Goal: Task Accomplishment & Management: Manage account settings

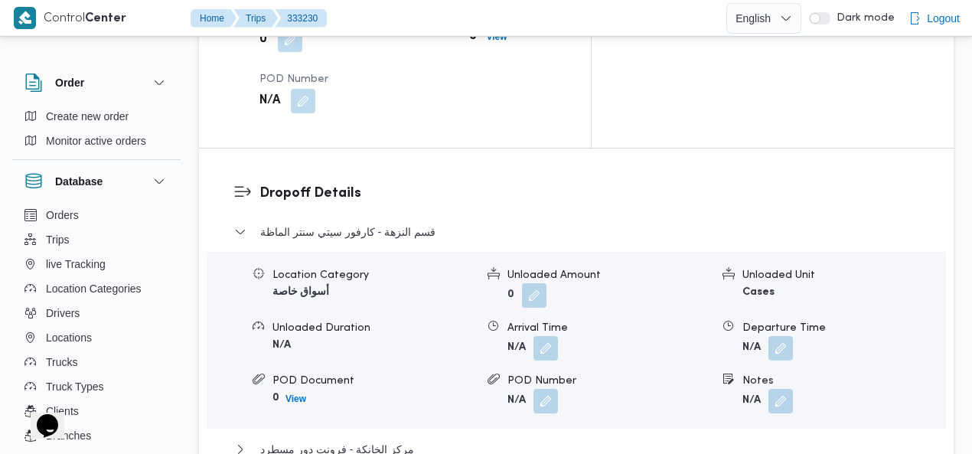
scroll to position [1602, 0]
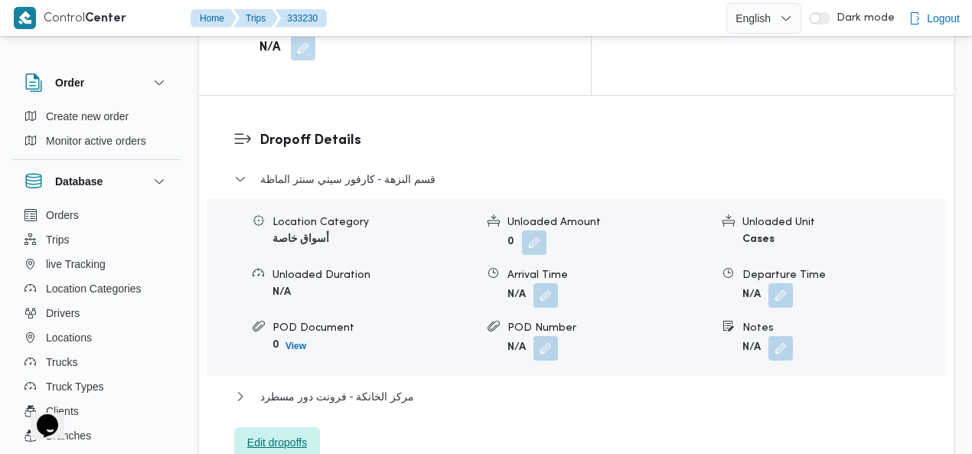
click at [303, 433] on span "Edit dropoffs" at bounding box center [277, 442] width 60 height 18
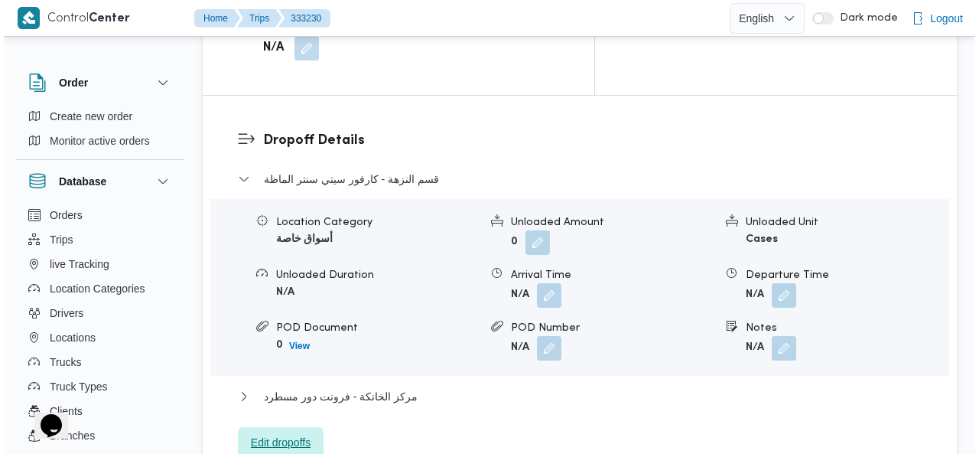
scroll to position [1584, 0]
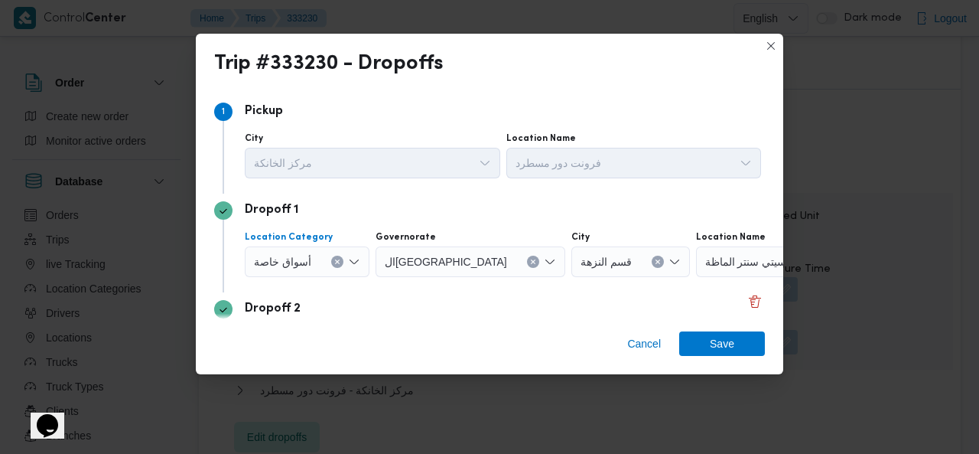
click at [337, 261] on icon "Clear input" at bounding box center [337, 262] width 4 height 4
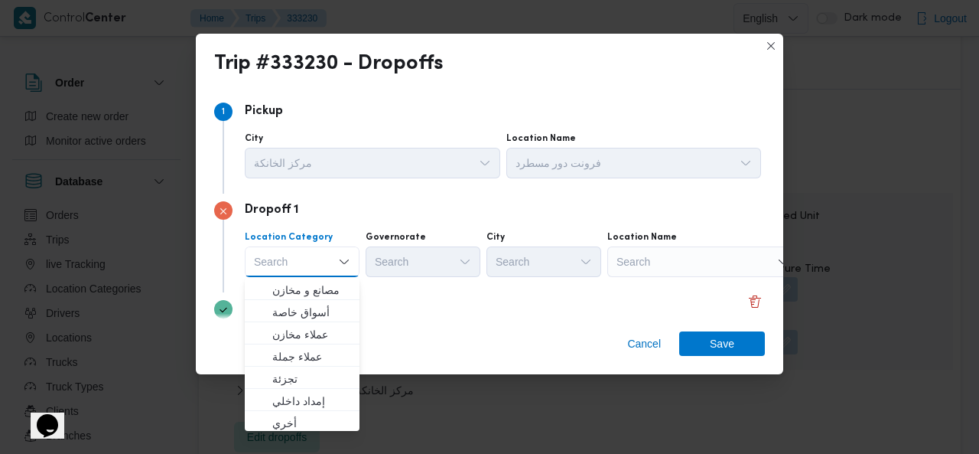
click at [715, 262] on div "Search" at bounding box center [702, 261] width 191 height 31
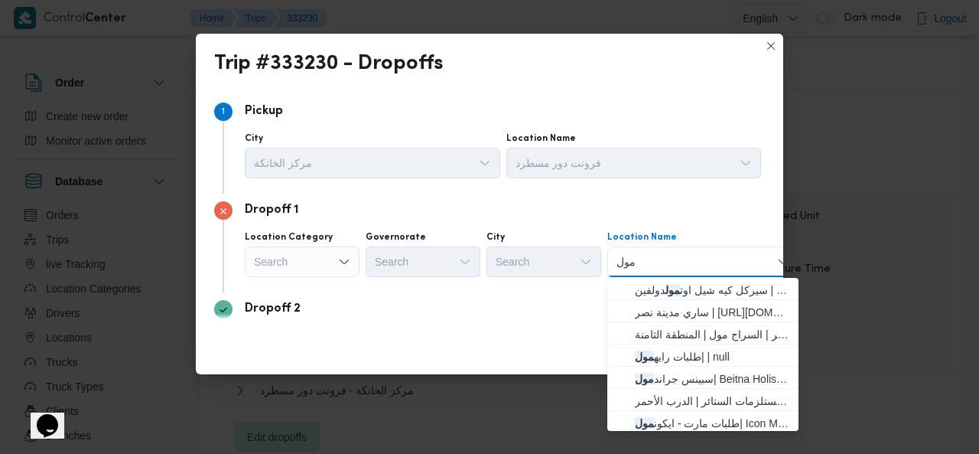
click at [697, 265] on div "مول مول" at bounding box center [702, 261] width 191 height 31
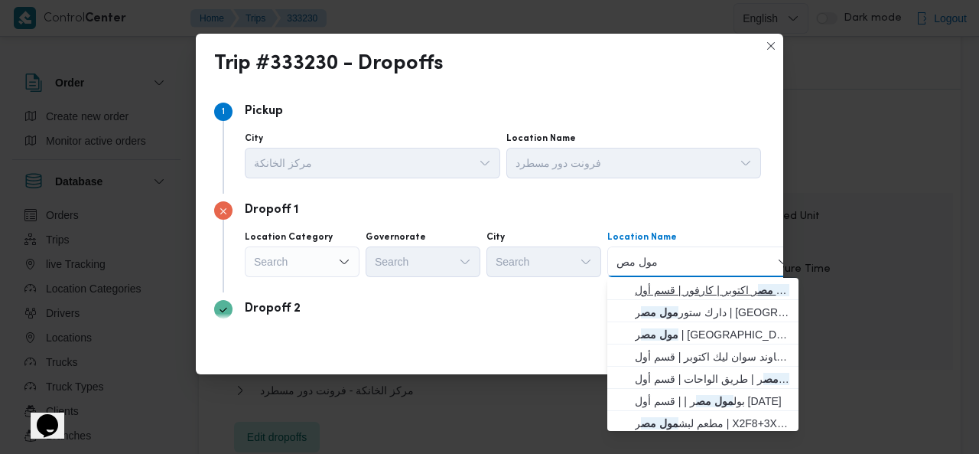
type input "مول مص"
click at [674, 284] on span "كارفور مول مص ر اكتوبر | كارفور | قسم أول 6 أكتوبر" at bounding box center [712, 290] width 155 height 18
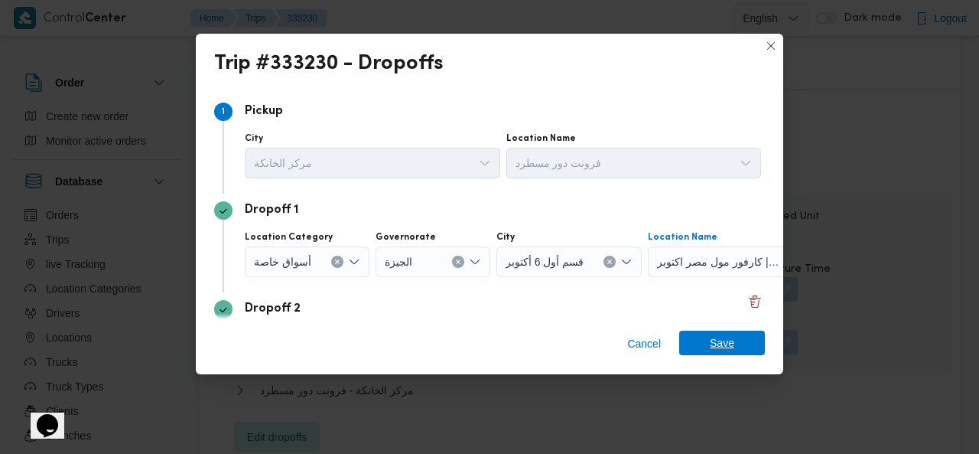
click at [693, 337] on span "Save" at bounding box center [722, 343] width 86 height 24
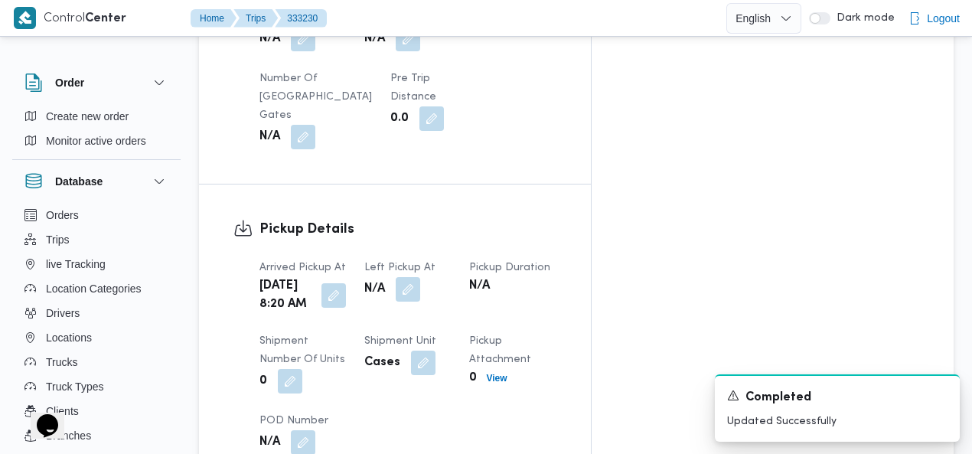
scroll to position [1156, 0]
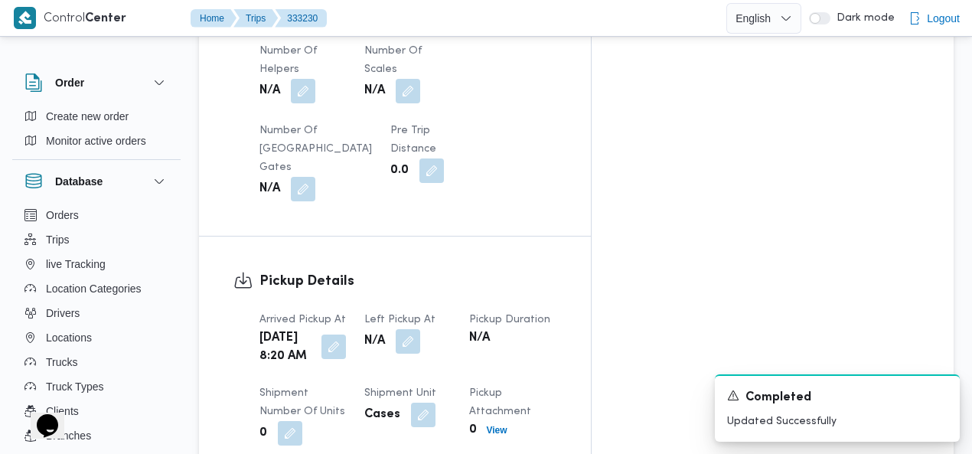
click at [346, 334] on button "button" at bounding box center [333, 346] width 24 height 24
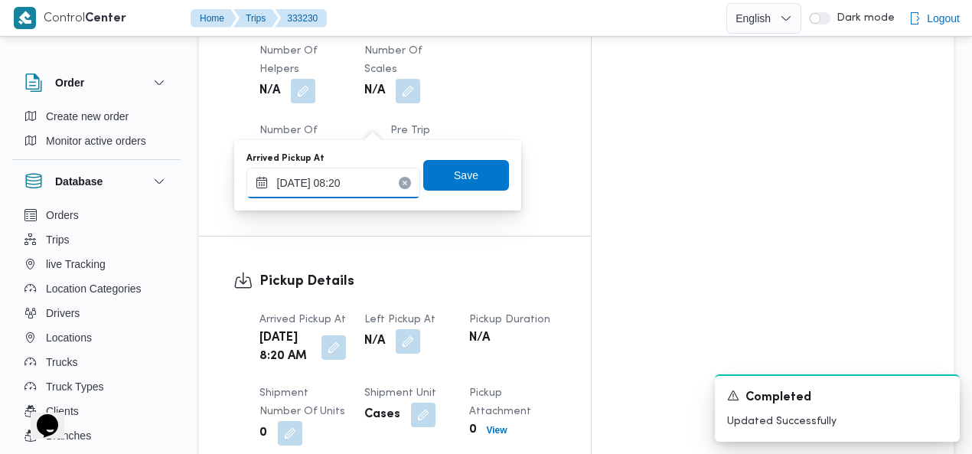
click at [352, 174] on input "25/08/2025 08:20" at bounding box center [333, 183] width 174 height 31
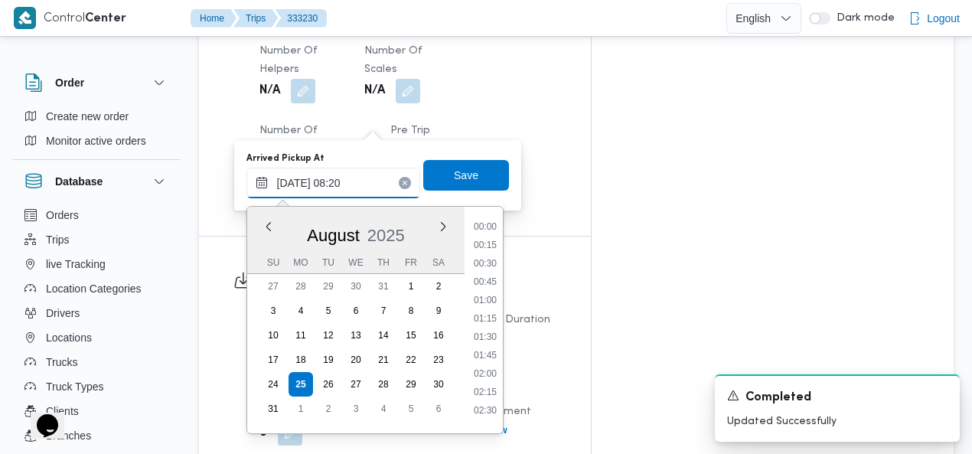
scroll to position [500, 0]
drag, startPoint x: 491, startPoint y: 275, endPoint x: 486, endPoint y: 238, distance: 37.1
click at [490, 274] on li "07:30" at bounding box center [484, 276] width 35 height 15
type input "[DATE] 07:30"
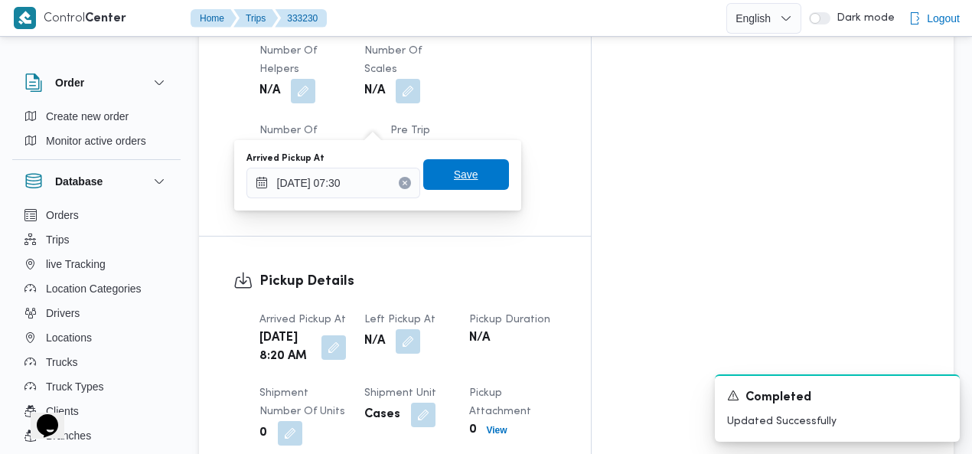
click at [474, 175] on span "Save" at bounding box center [466, 174] width 86 height 31
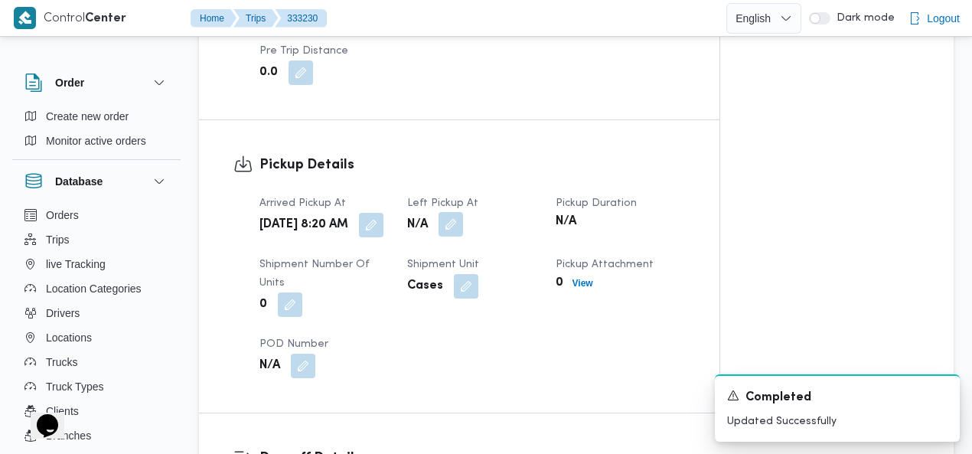
click at [453, 212] on button "button" at bounding box center [450, 224] width 24 height 24
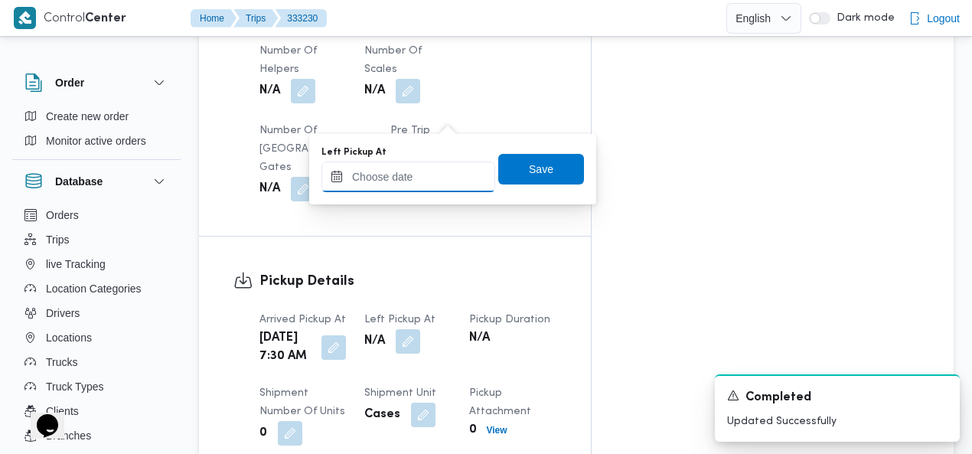
click at [425, 181] on input "Left Pickup At" at bounding box center [408, 176] width 174 height 31
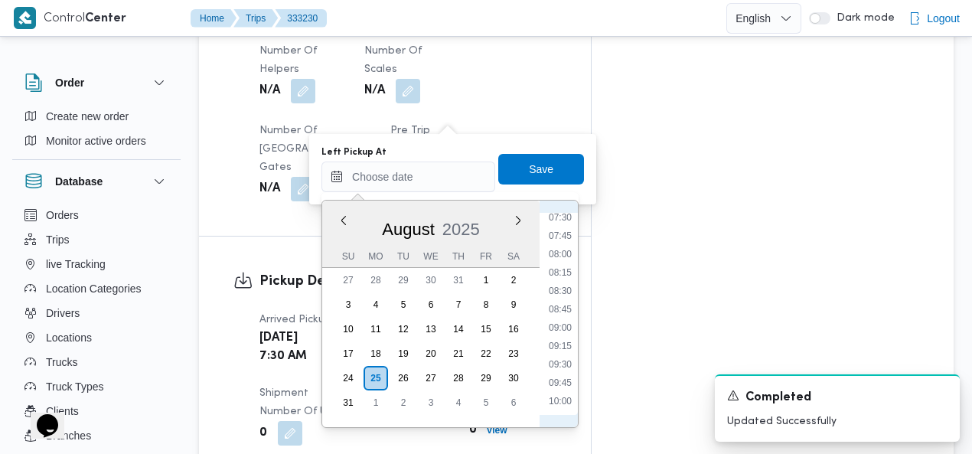
scroll to position [508, 0]
click at [565, 370] on li "09:00" at bounding box center [559, 373] width 35 height 15
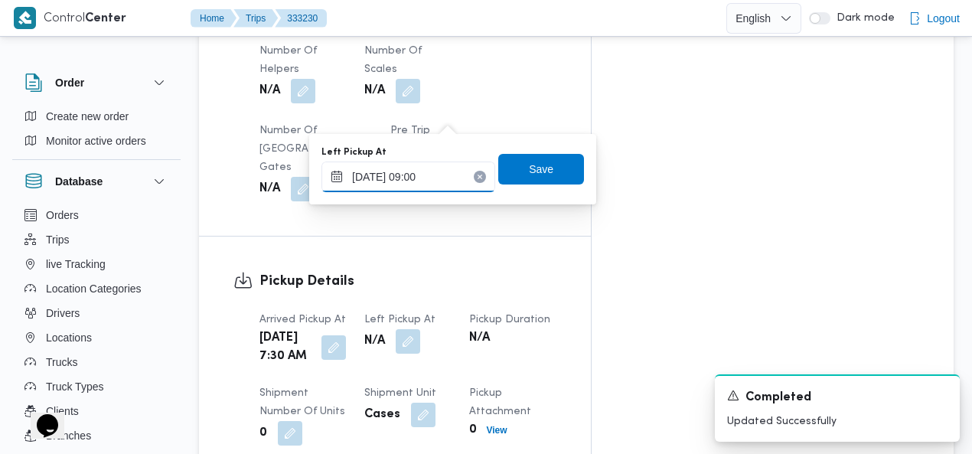
click at [443, 177] on input "25/08/2025 09:00" at bounding box center [408, 176] width 174 height 31
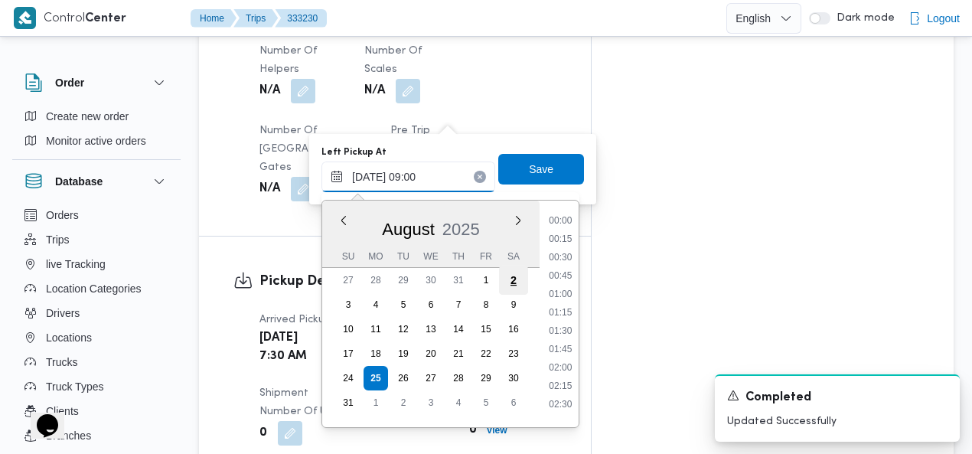
scroll to position [555, 0]
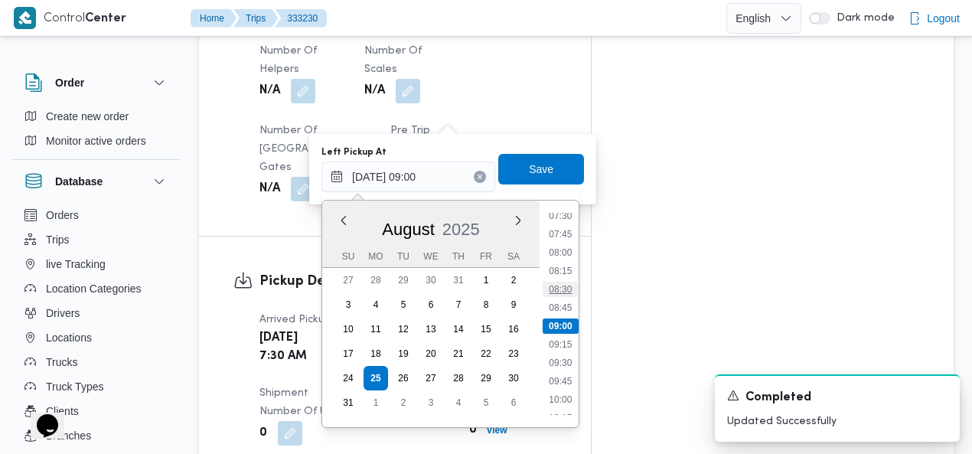
click at [568, 290] on li "08:30" at bounding box center [559, 289] width 35 height 15
type input "[DATE] 08:30"
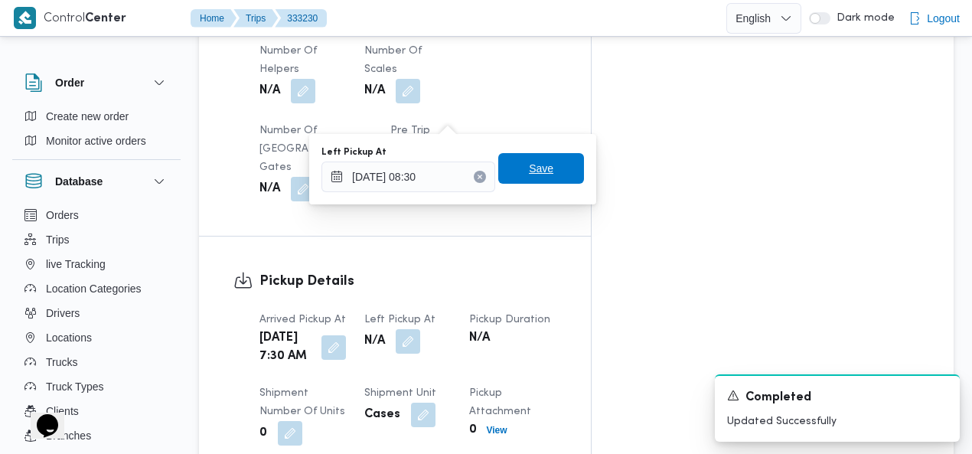
click at [545, 161] on span "Save" at bounding box center [541, 168] width 86 height 31
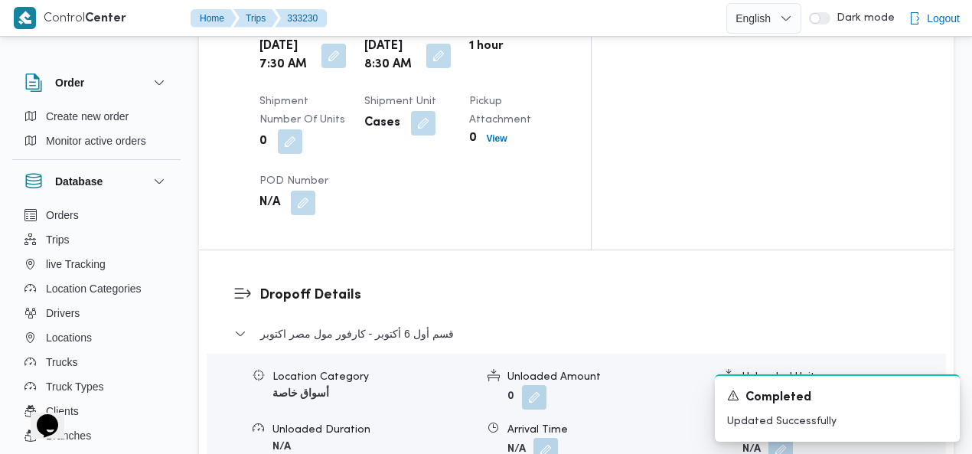
scroll to position [1467, 0]
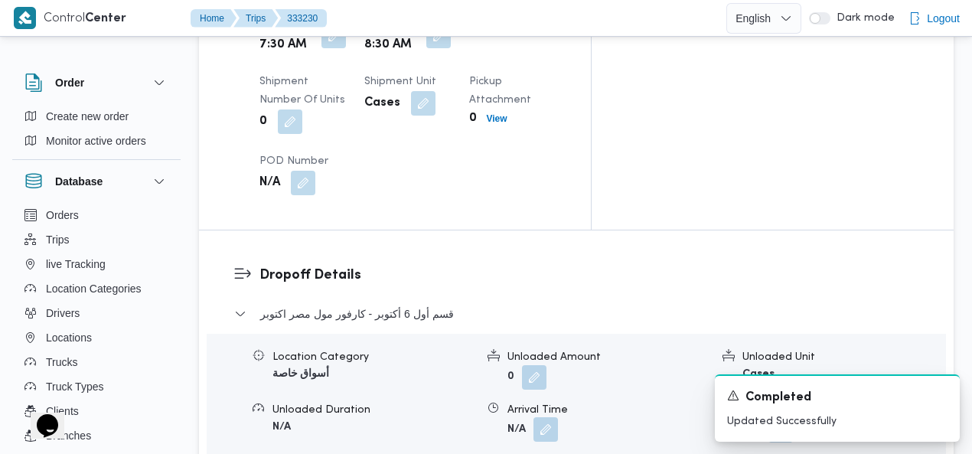
click at [545, 417] on button "button" at bounding box center [545, 429] width 24 height 24
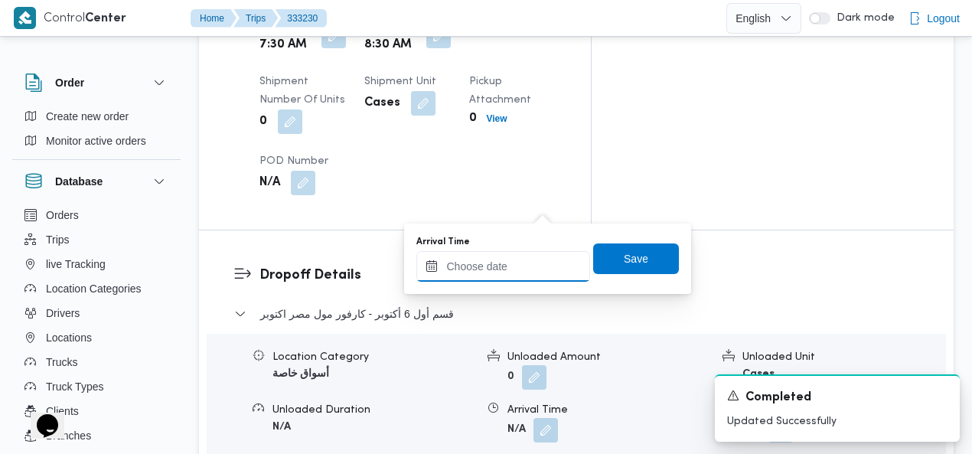
click at [504, 267] on input "Arrival Time" at bounding box center [503, 266] width 174 height 31
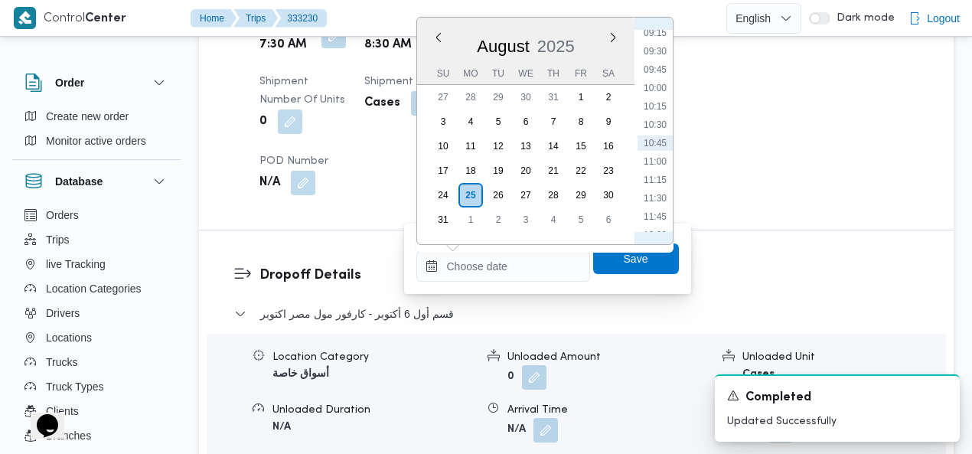
scroll to position [508, 0]
click at [658, 183] on li "09:00" at bounding box center [654, 190] width 35 height 15
type input "25/08/2025 09:00"
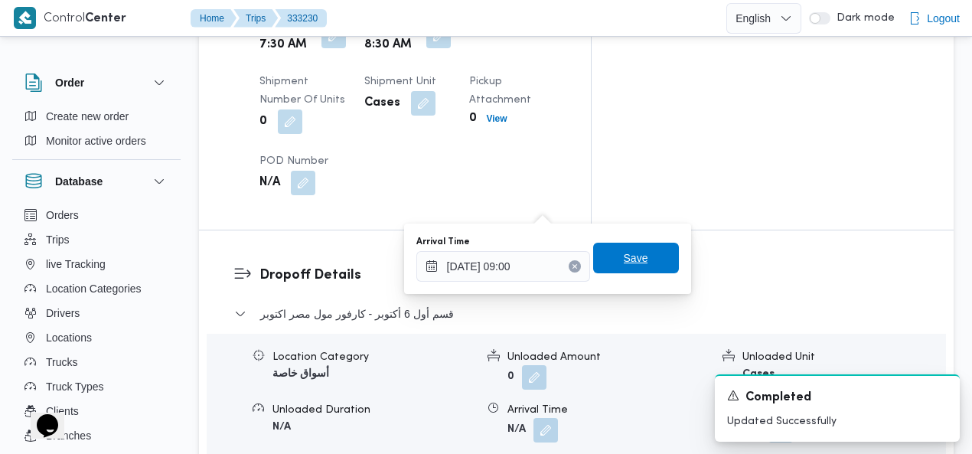
click at [633, 252] on span "Save" at bounding box center [636, 258] width 24 height 18
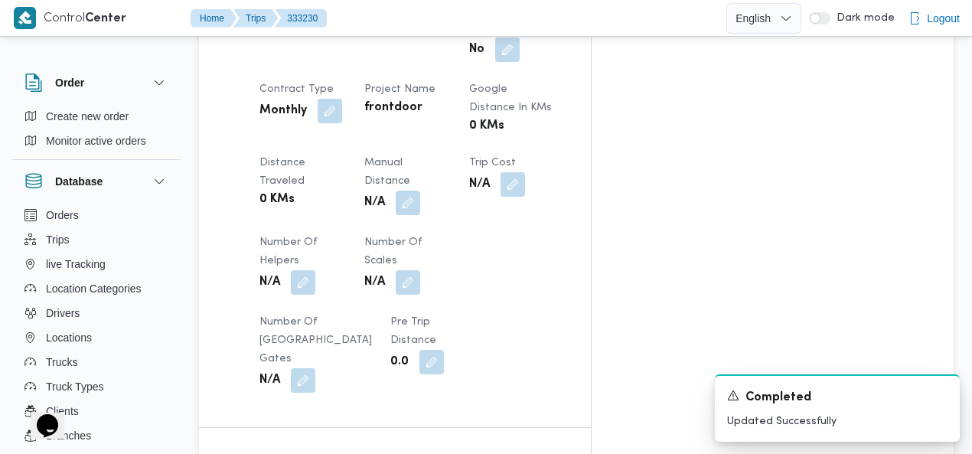
scroll to position [0, 0]
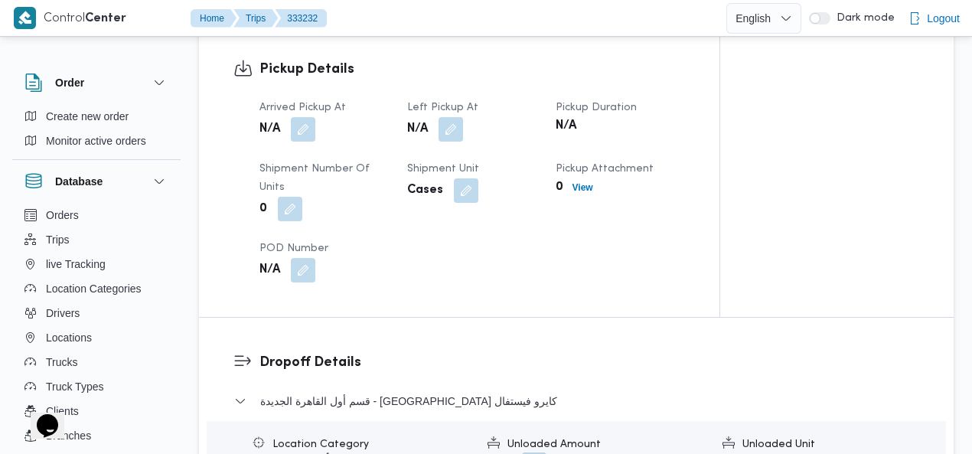
scroll to position [1278, 0]
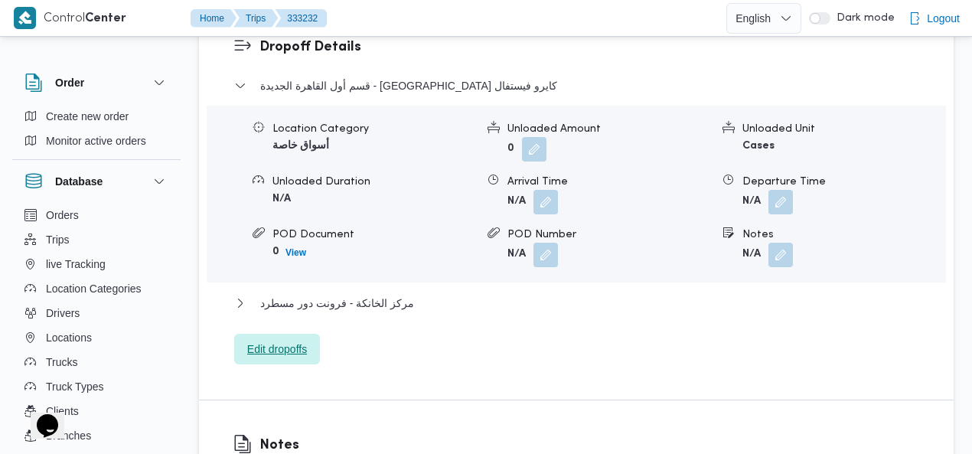
click at [286, 340] on span "Edit dropoffs" at bounding box center [277, 349] width 60 height 18
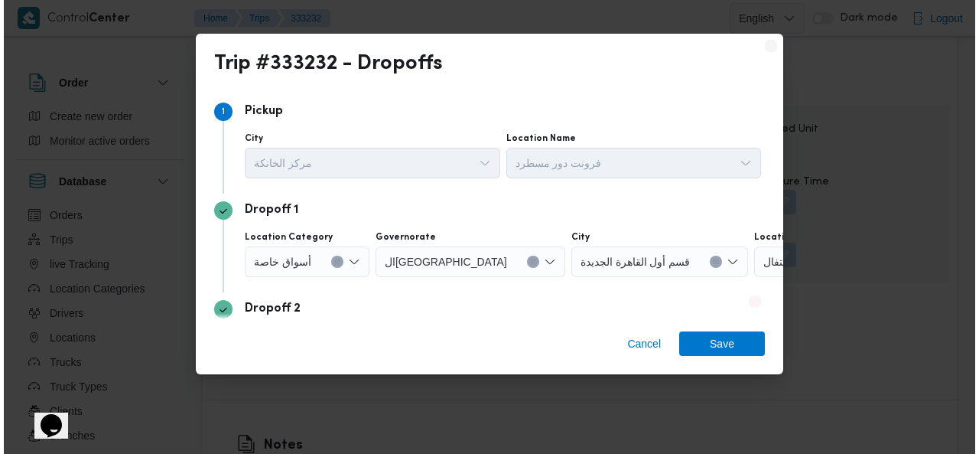
scroll to position [1493, 0]
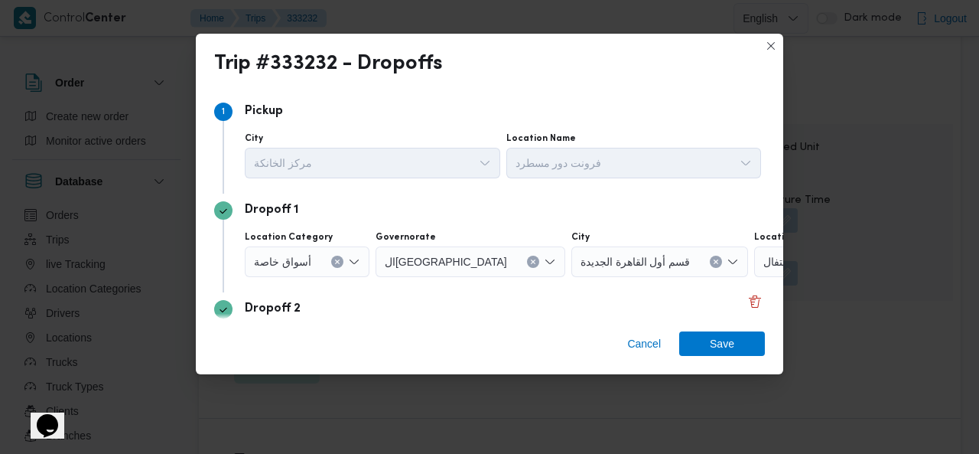
click at [339, 259] on button "Clear input" at bounding box center [337, 262] width 12 height 12
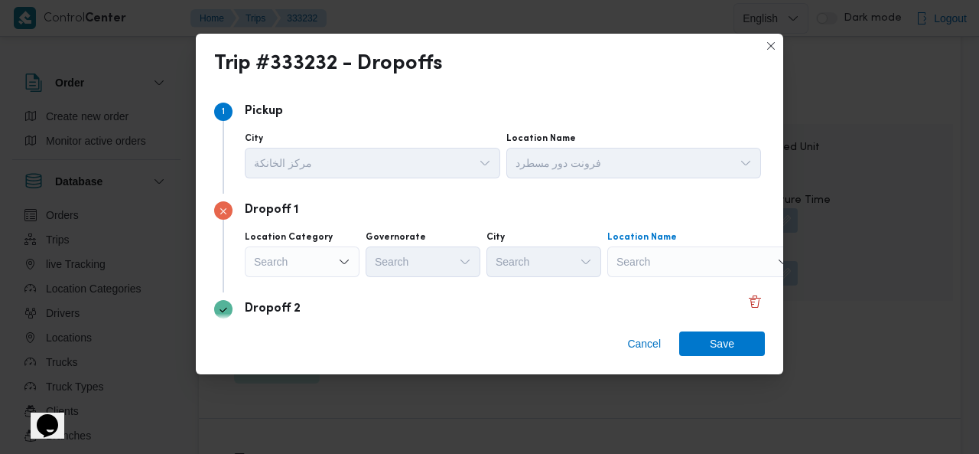
click at [695, 258] on div "Search" at bounding box center [702, 261] width 191 height 31
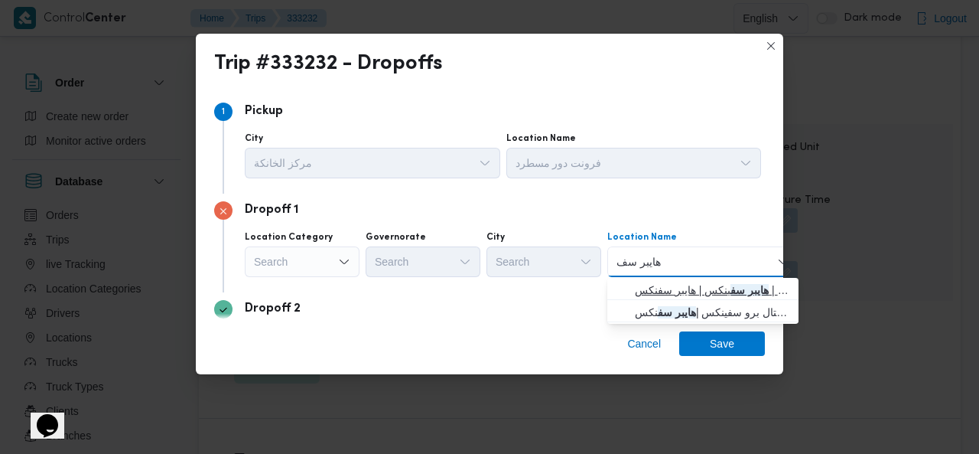
type input "هايبر سف"
click at [677, 282] on span "هايبر سف ينكس | هايبر سفنكس | null" at bounding box center [712, 290] width 155 height 18
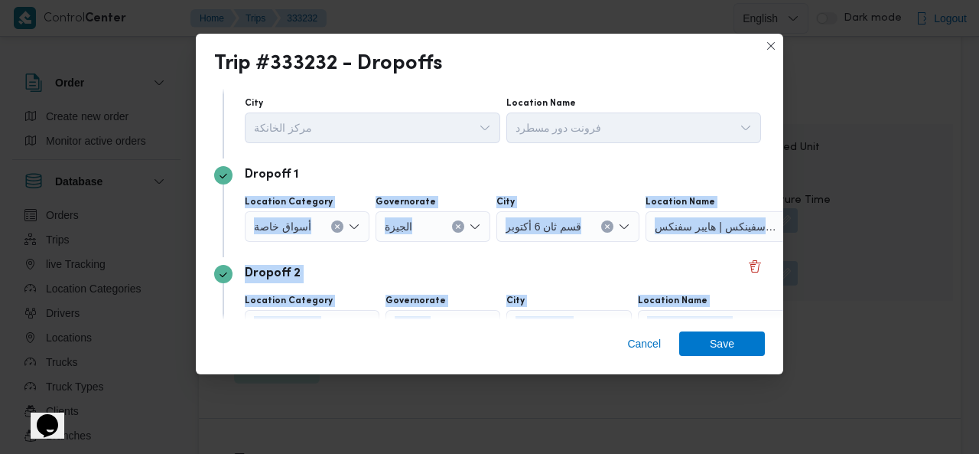
drag, startPoint x: 783, startPoint y: 212, endPoint x: 777, endPoint y: 292, distance: 79.8
click at [783, 318] on div "Trip #333232 - Dropoffs Step 1 1 Pickup City مركز الخانكة Location Name فرونت د…" at bounding box center [489, 227] width 979 height 454
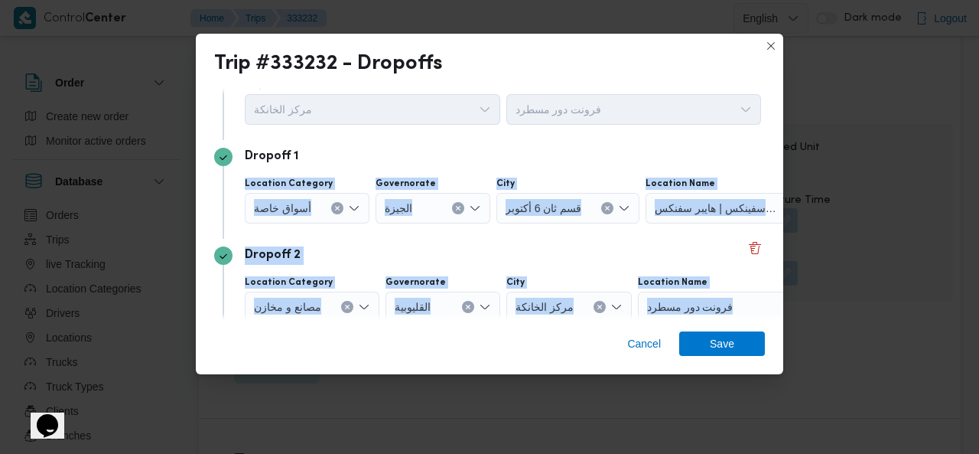
scroll to position [118, 0]
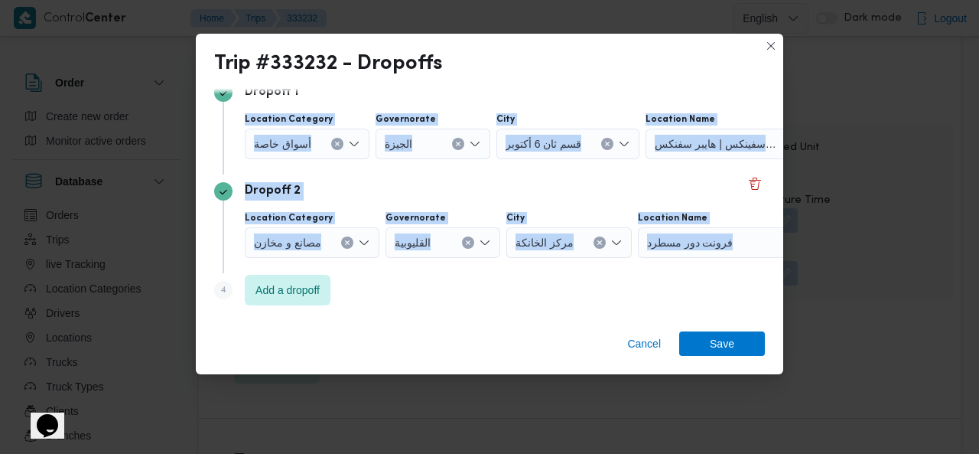
click at [604, 183] on div "Dropoff 2" at bounding box center [489, 191] width 551 height 18
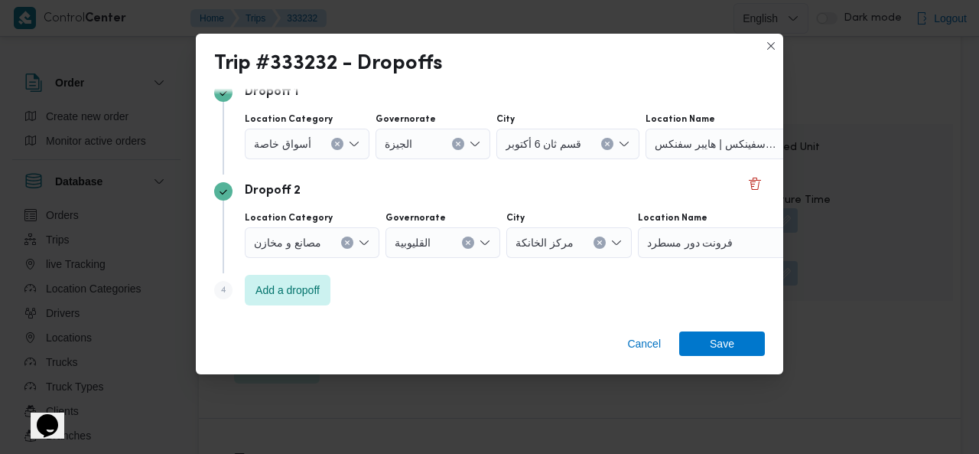
click at [350, 239] on button "Clear input" at bounding box center [347, 242] width 12 height 12
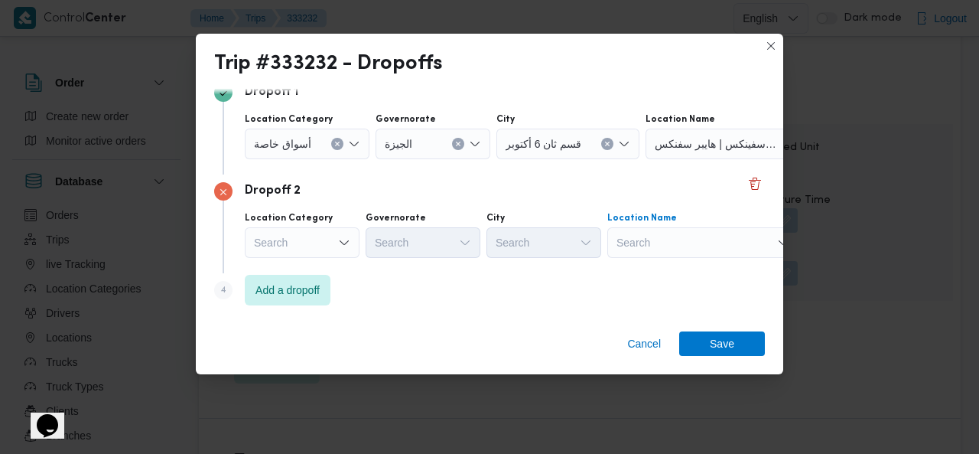
click at [719, 239] on div "Search" at bounding box center [702, 242] width 191 height 31
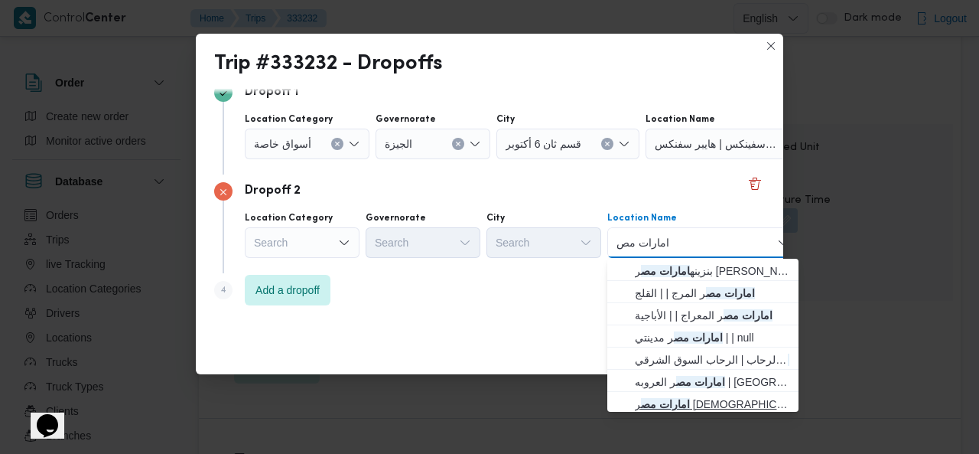
type input "امارات مص"
click at [679, 404] on span "امارات مص ر السليمانية | 4RV7+V3J | null" at bounding box center [712, 404] width 155 height 18
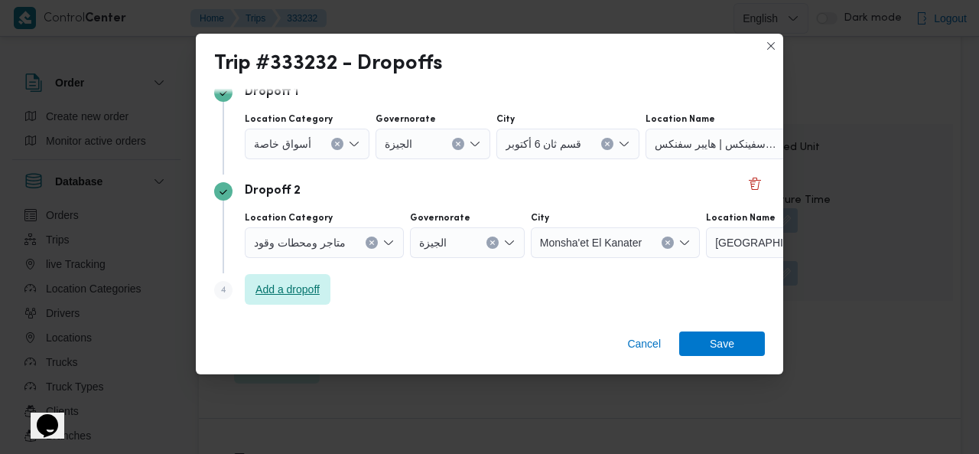
click at [308, 295] on span "Add a dropoff" at bounding box center [288, 289] width 64 height 18
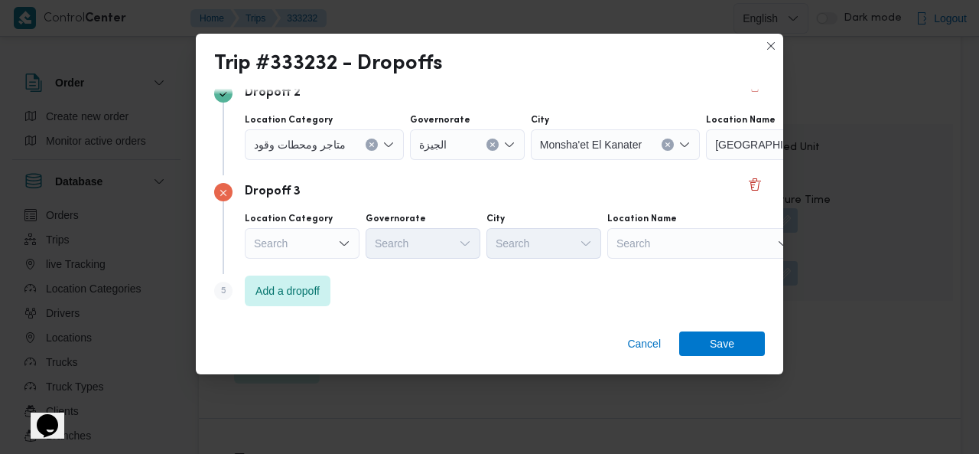
click at [713, 242] on div "Search" at bounding box center [702, 243] width 191 height 31
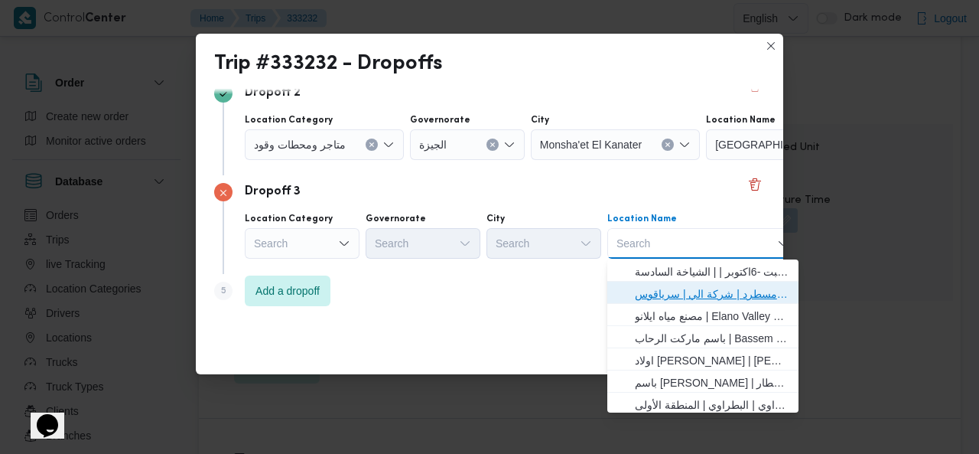
click at [703, 287] on span "فرونت دور مسطرد | شركة الي | سرياقوس" at bounding box center [712, 294] width 155 height 18
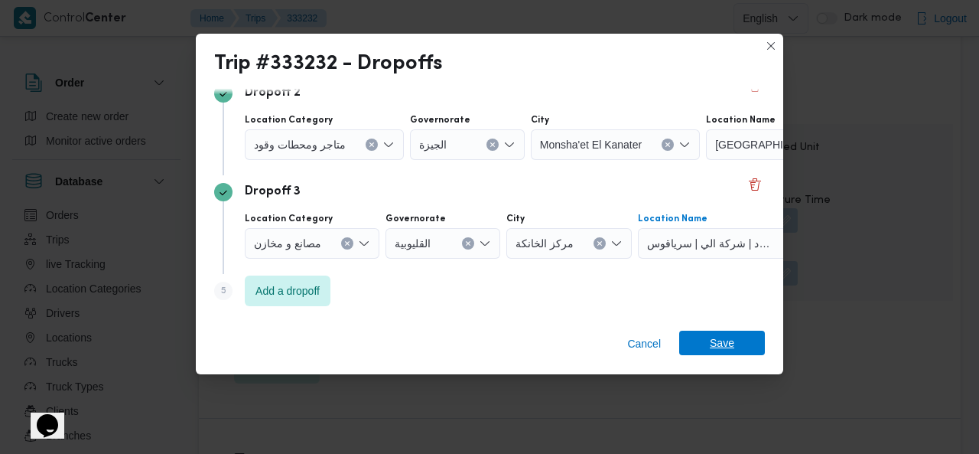
click at [706, 344] on span "Save" at bounding box center [722, 343] width 86 height 24
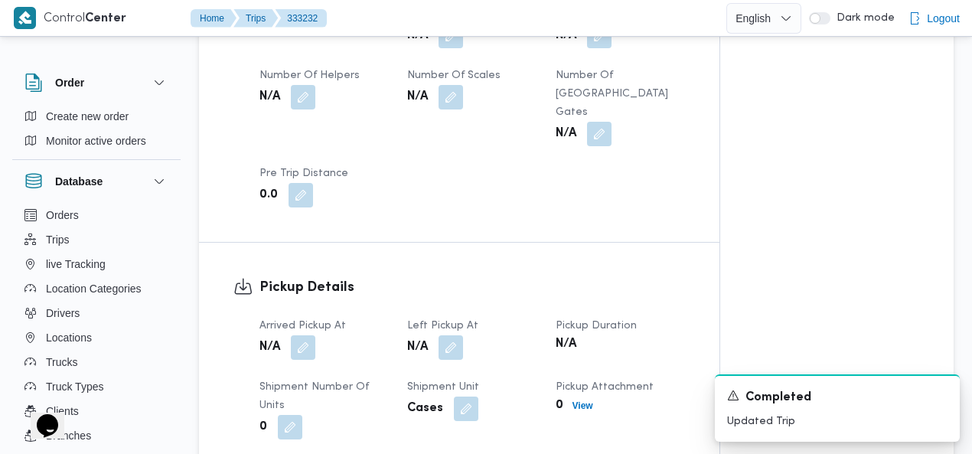
scroll to position [1021, 0]
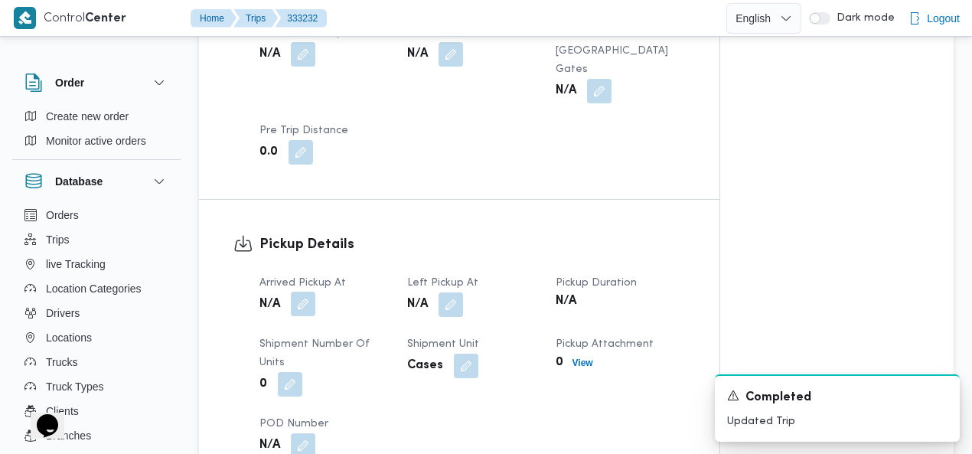
click at [313, 292] on button "button" at bounding box center [303, 304] width 24 height 24
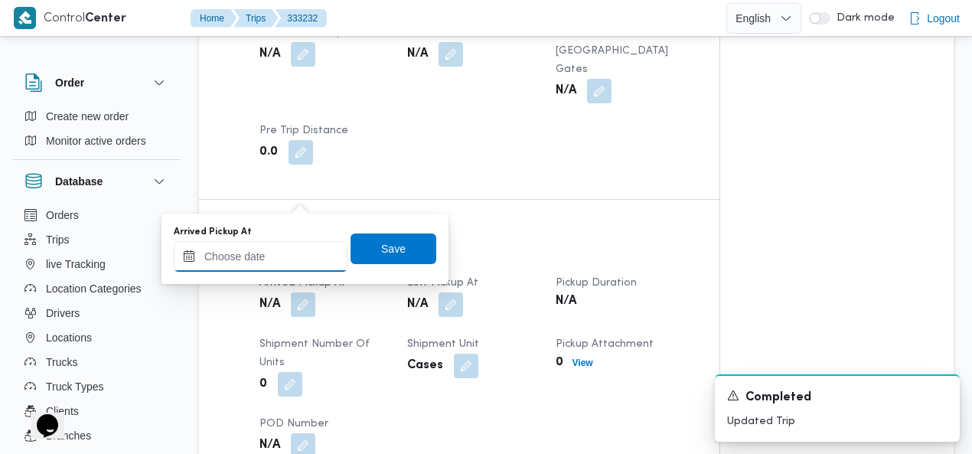
click at [278, 256] on input "Arrived Pickup At" at bounding box center [261, 256] width 174 height 31
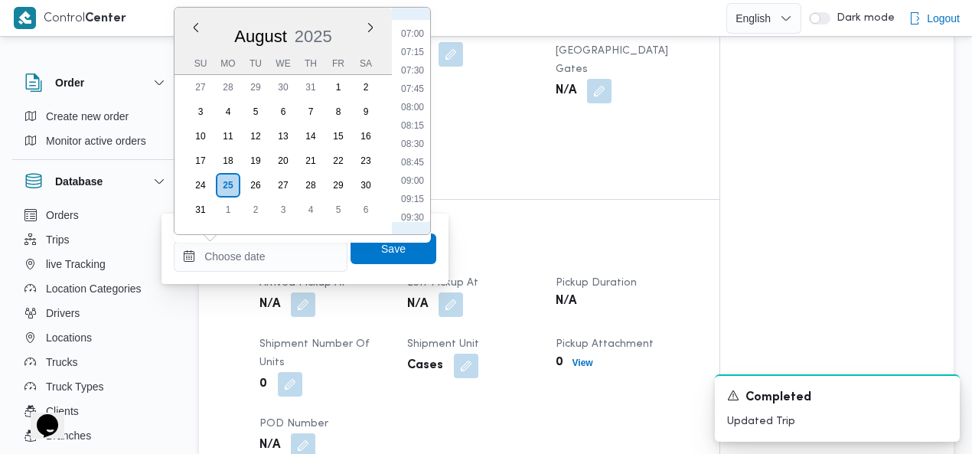
scroll to position [332, 0]
click at [412, 205] on li "07:00" at bounding box center [412, 209] width 35 height 15
type input "25/08/2025 07:00"
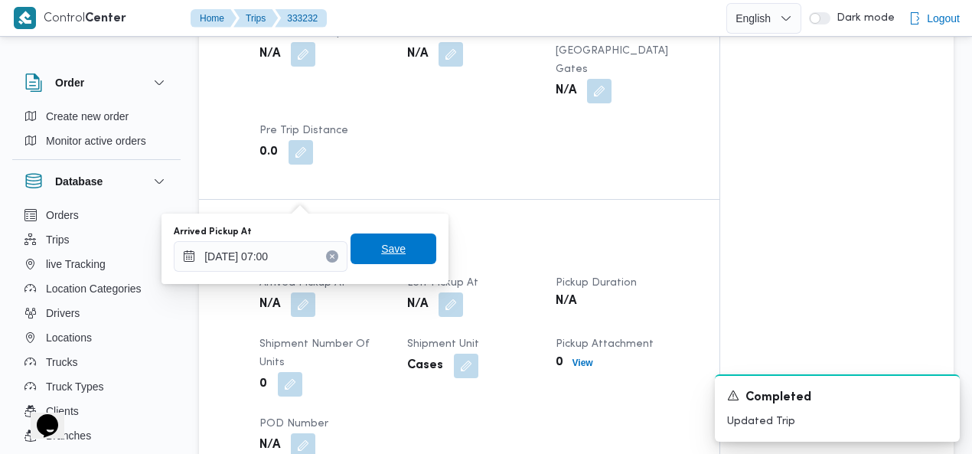
click at [392, 243] on span "Save" at bounding box center [393, 248] width 24 height 18
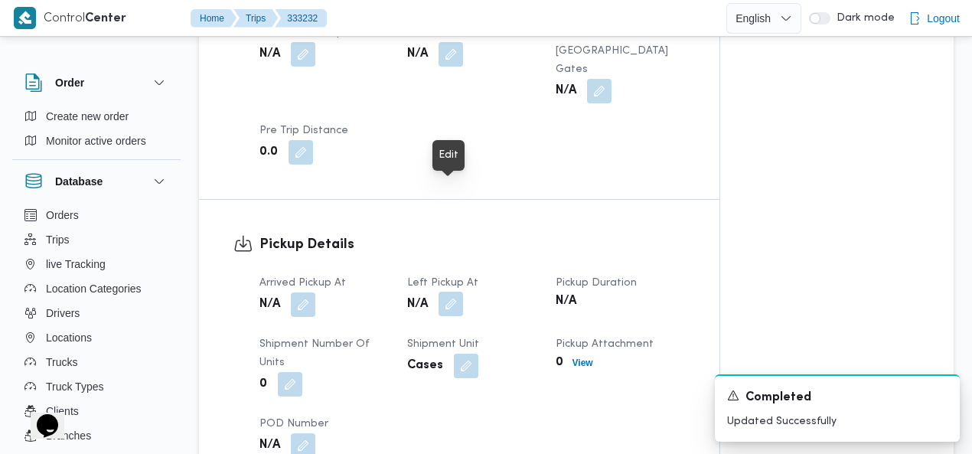
click at [447, 292] on button "button" at bounding box center [450, 304] width 24 height 24
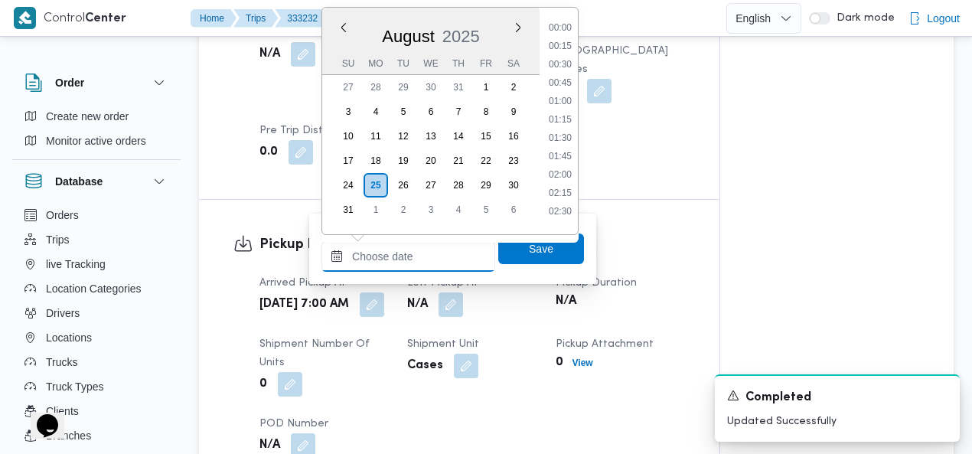
click at [431, 261] on input "Left Pickup At" at bounding box center [408, 256] width 174 height 31
click at [562, 122] on li "08:15" at bounding box center [559, 125] width 35 height 15
type input "25/08/2025 08:15"
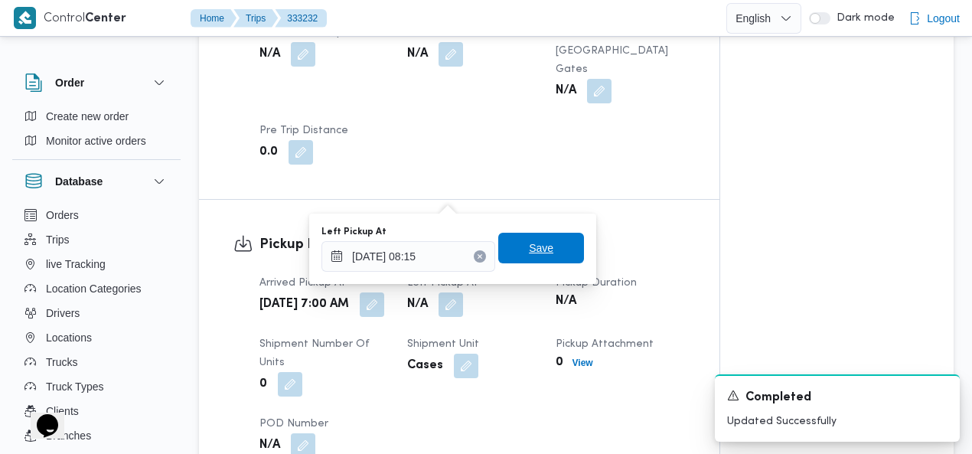
click at [538, 241] on span "Save" at bounding box center [541, 248] width 24 height 18
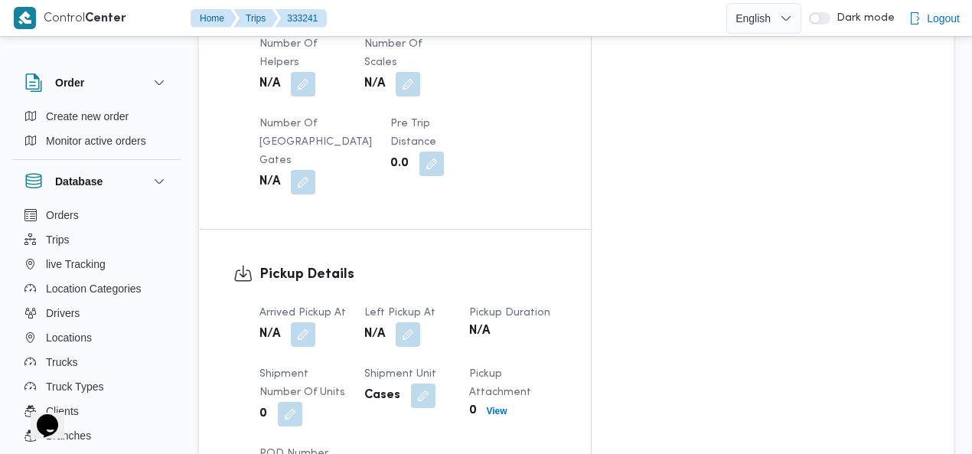
scroll to position [1136, 0]
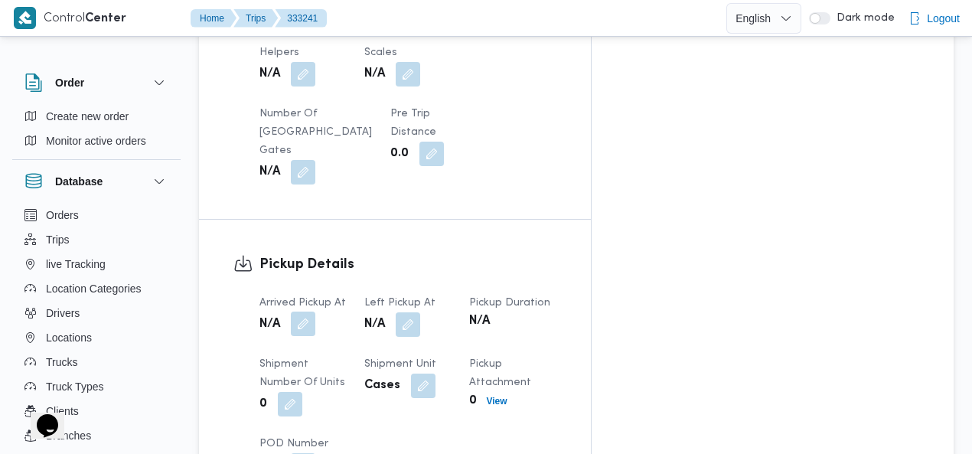
click at [302, 311] on button "button" at bounding box center [303, 323] width 24 height 24
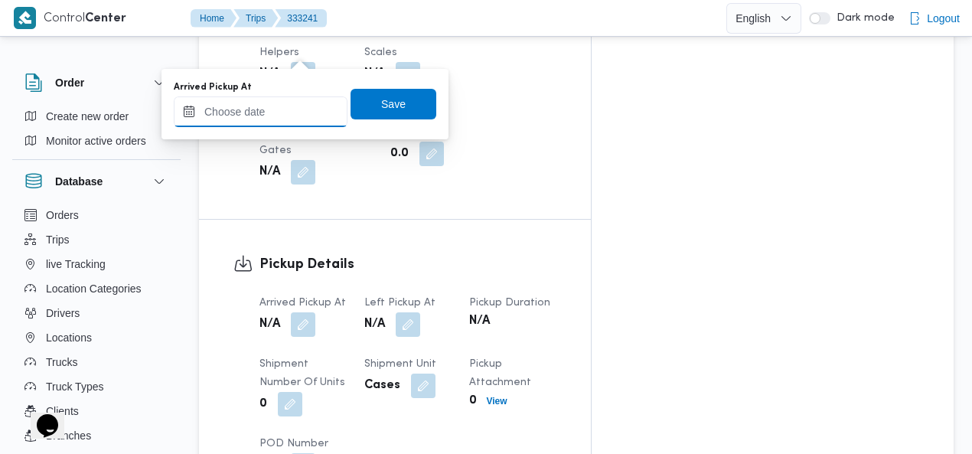
click at [254, 114] on input "Arrived Pickup At" at bounding box center [261, 111] width 174 height 31
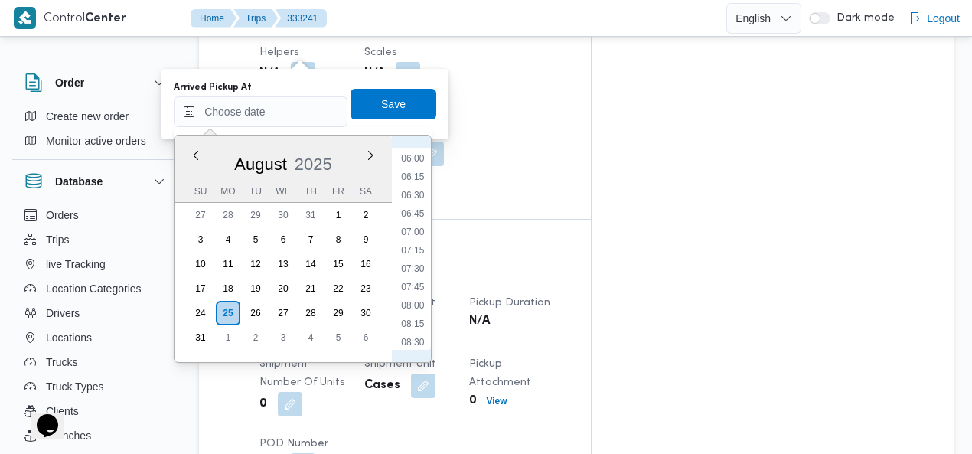
scroll to position [350, 0]
click at [415, 331] on li "07:15" at bounding box center [412, 337] width 35 height 15
type input "25/08/2025 07:15"
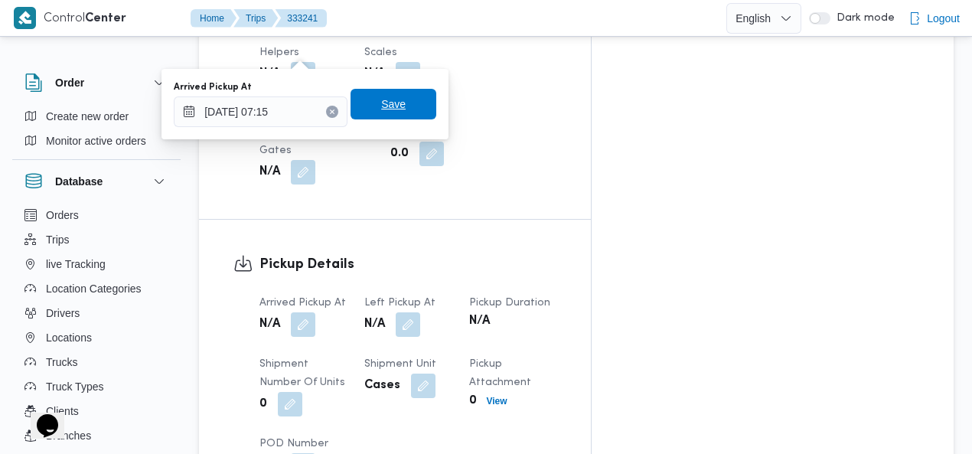
click at [389, 103] on span "Save" at bounding box center [393, 104] width 24 height 18
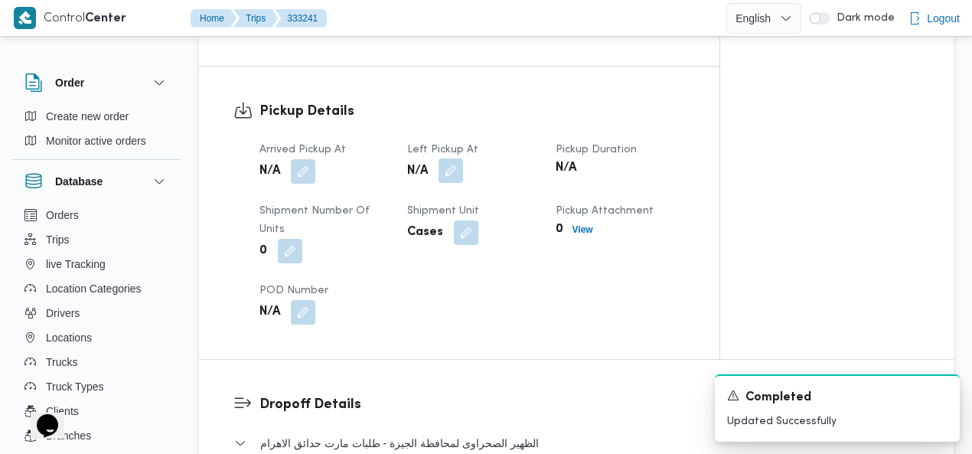
click at [451, 158] on button "button" at bounding box center [450, 170] width 24 height 24
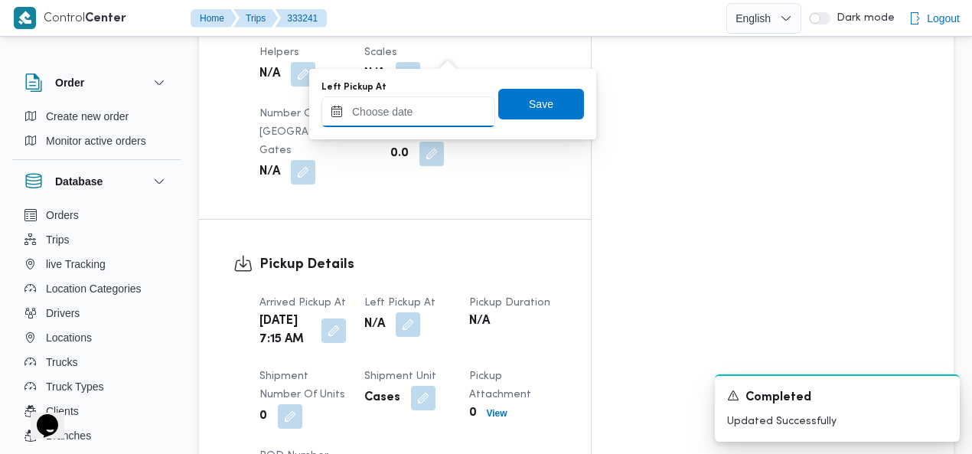
click at [437, 114] on input "Left Pickup At" at bounding box center [408, 111] width 174 height 31
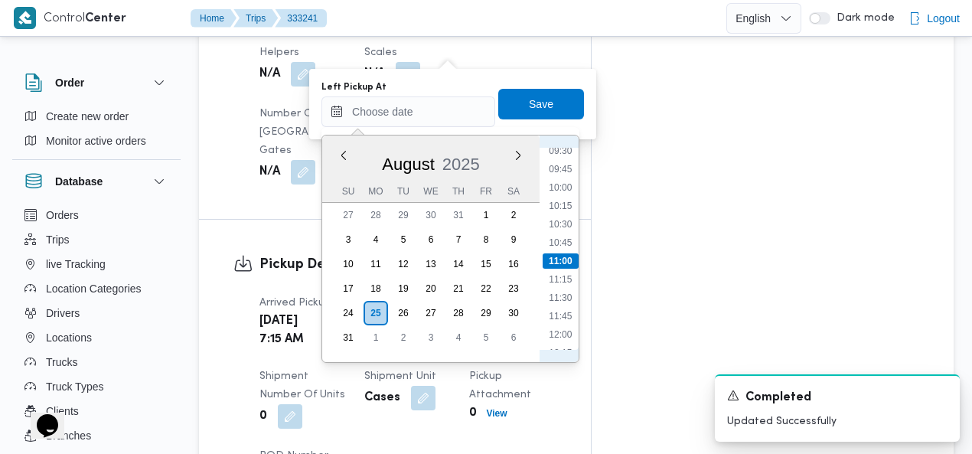
scroll to position [526, 0]
click at [562, 235] on li "08:15" at bounding box center [559, 234] width 35 height 15
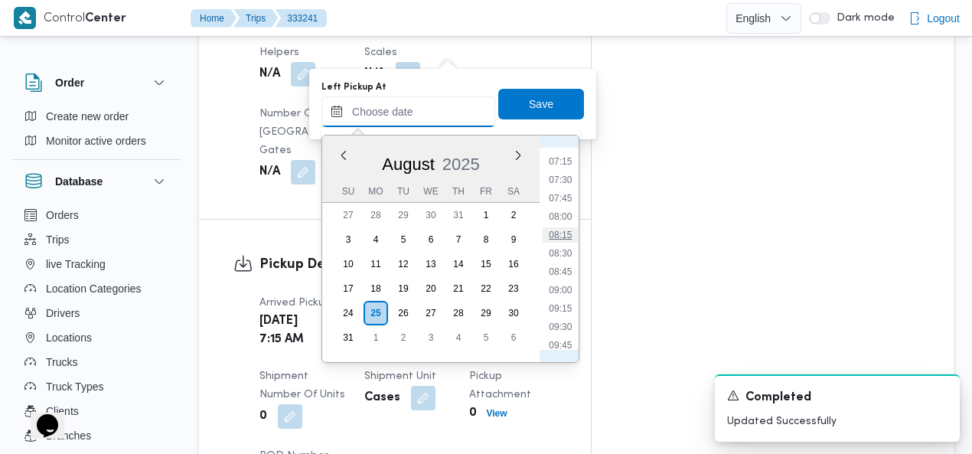
type input "25/08/2025 08:15"
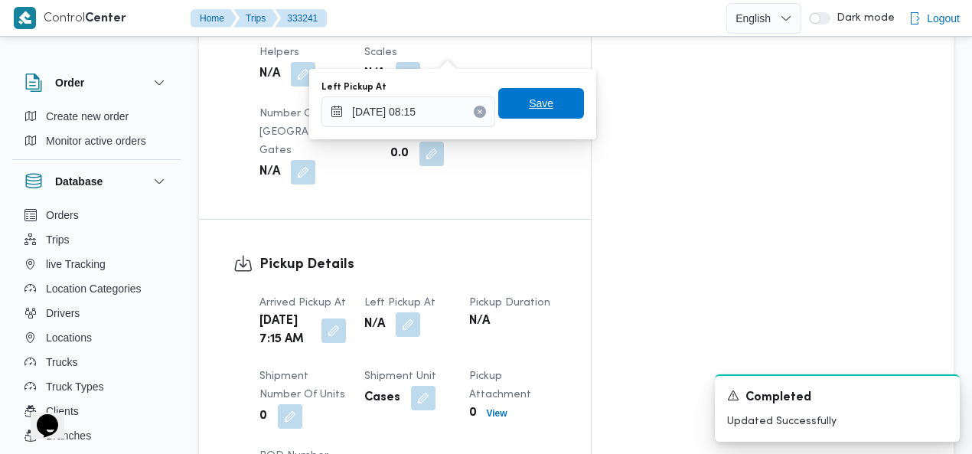
click at [542, 110] on span "Save" at bounding box center [541, 103] width 24 height 18
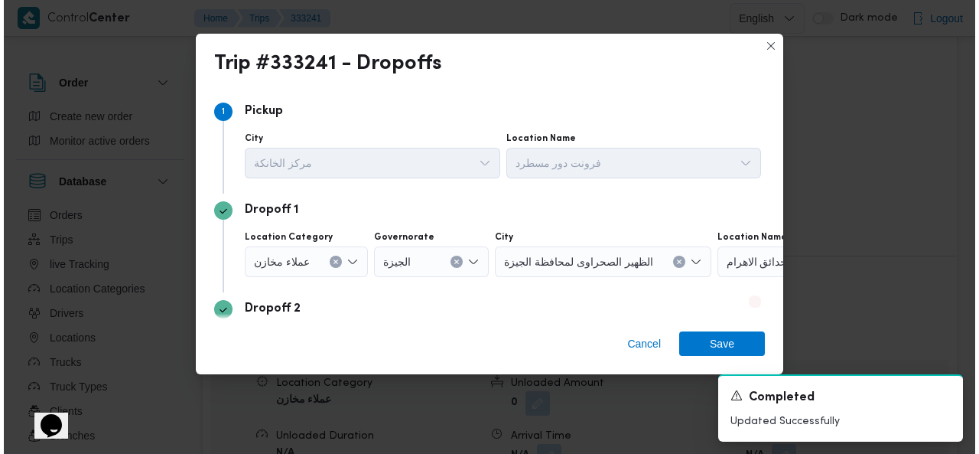
scroll to position [1386, 0]
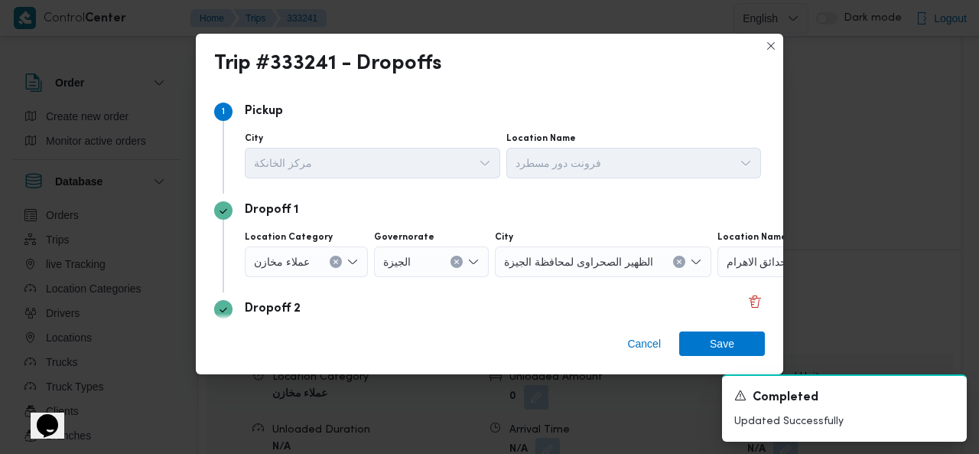
drag, startPoint x: 331, startPoint y: 256, endPoint x: 512, endPoint y: 272, distance: 182.0
click at [331, 258] on button "Clear input" at bounding box center [336, 262] width 12 height 12
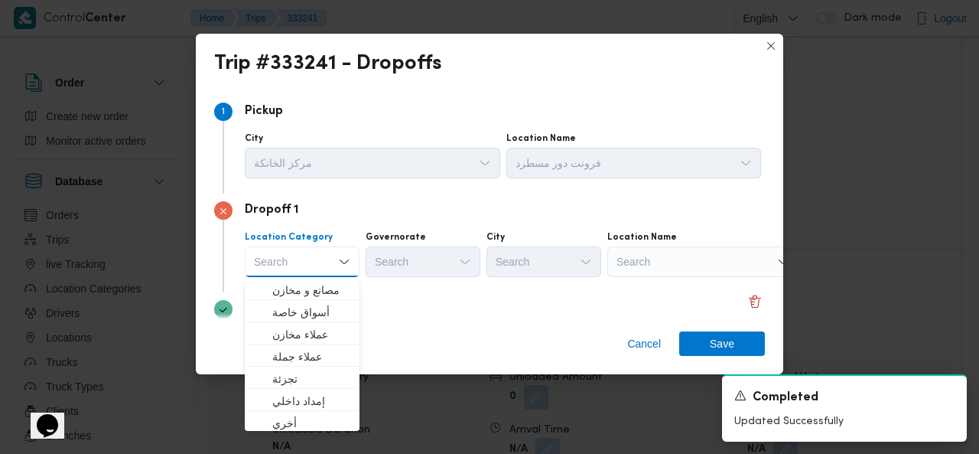
click at [728, 262] on div "Search" at bounding box center [702, 261] width 191 height 31
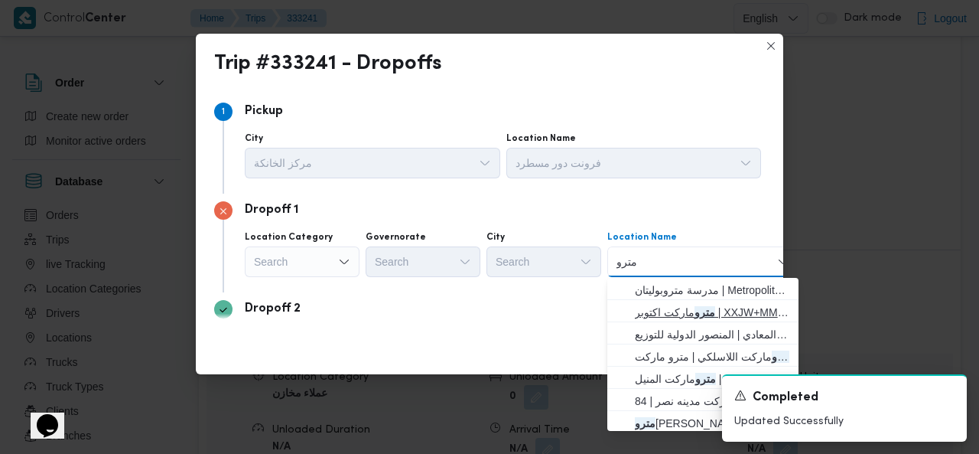
type input "مترو"
click at [696, 303] on span "مترو ماركت اكتوبر | XXJW+MMP | قسم أول 6 أكتوبر" at bounding box center [712, 312] width 155 height 18
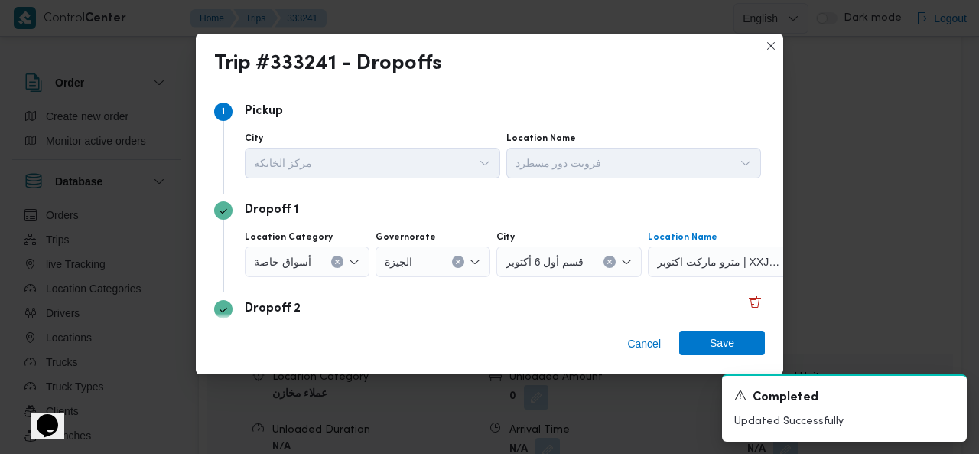
click at [693, 343] on span "Save" at bounding box center [722, 343] width 86 height 24
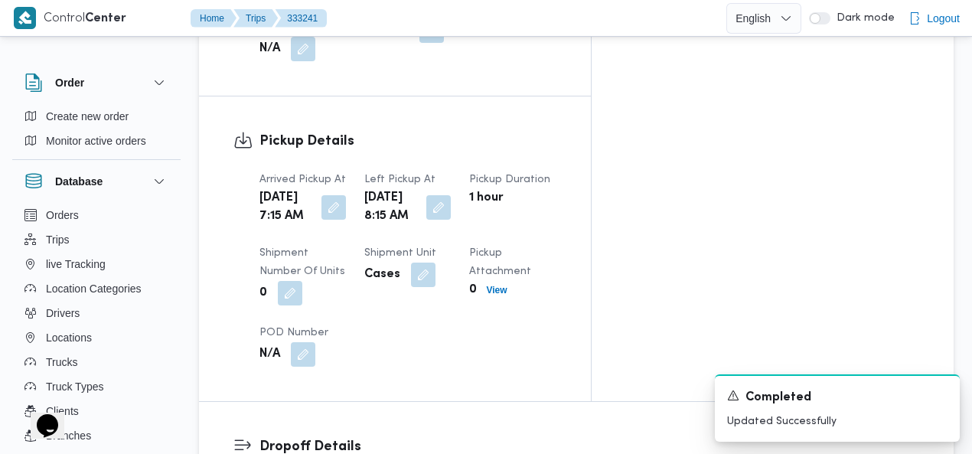
scroll to position [1334, 0]
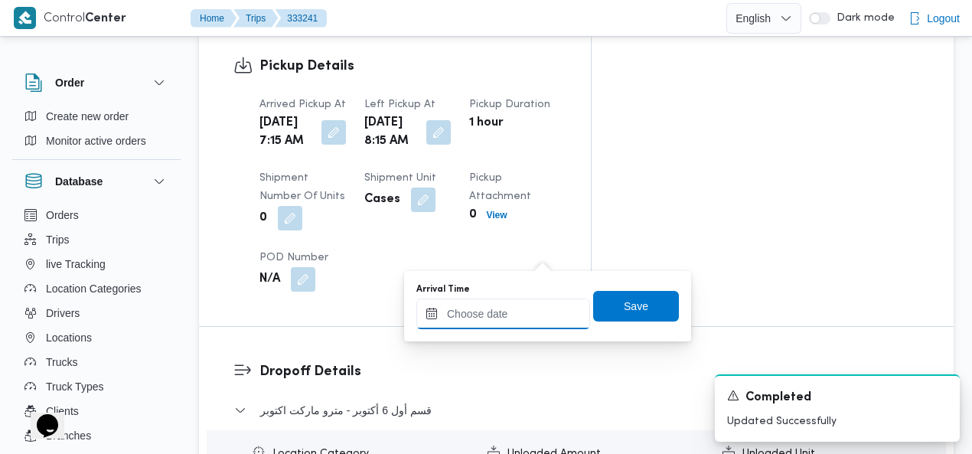
click at [523, 314] on input "Arrival Time" at bounding box center [503, 313] width 174 height 31
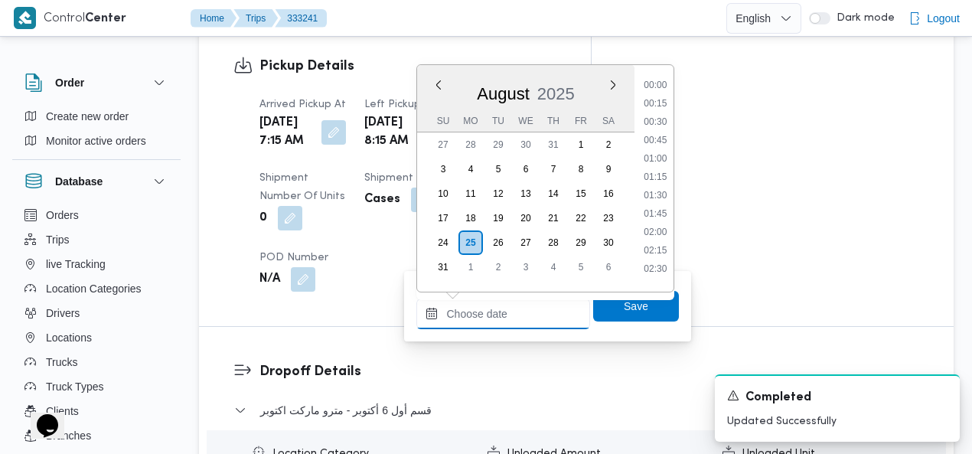
scroll to position [702, 0]
click at [663, 113] on li "10:00" at bounding box center [654, 116] width 35 height 15
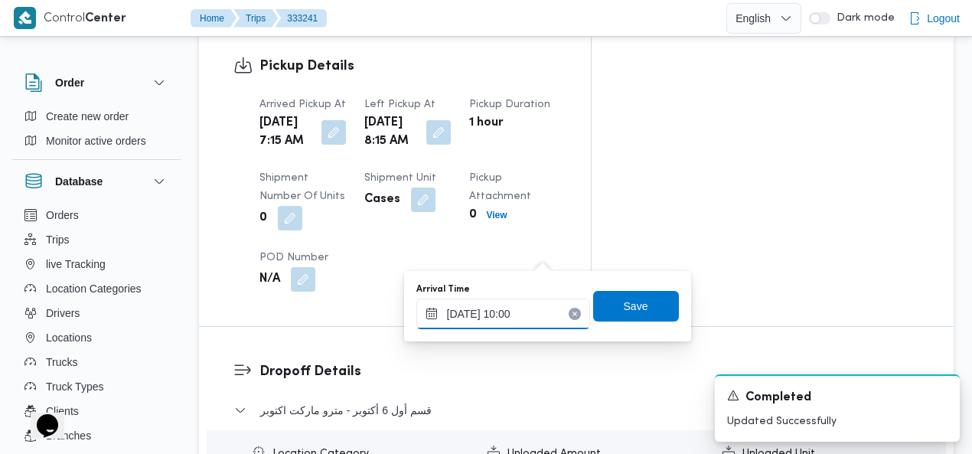
click at [533, 310] on input "25/08/2025 10:00" at bounding box center [503, 313] width 174 height 31
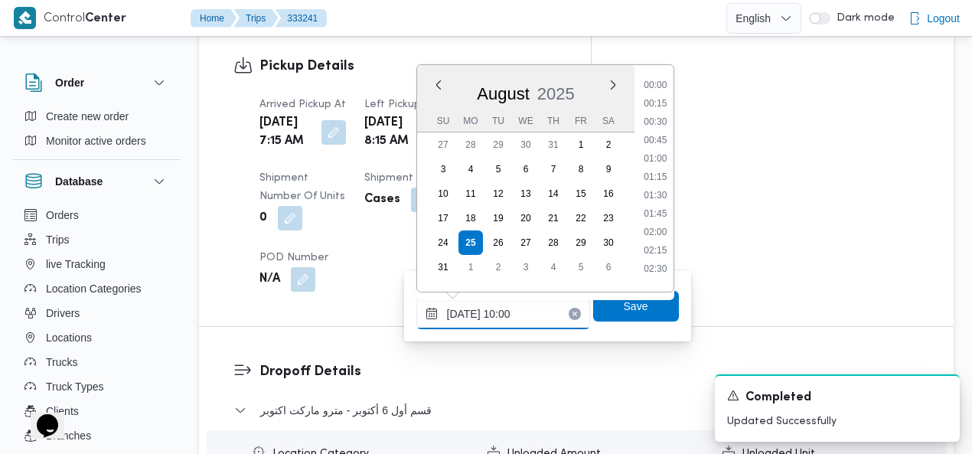
scroll to position [629, 0]
click at [660, 134] on li "09:15" at bounding box center [654, 135] width 35 height 15
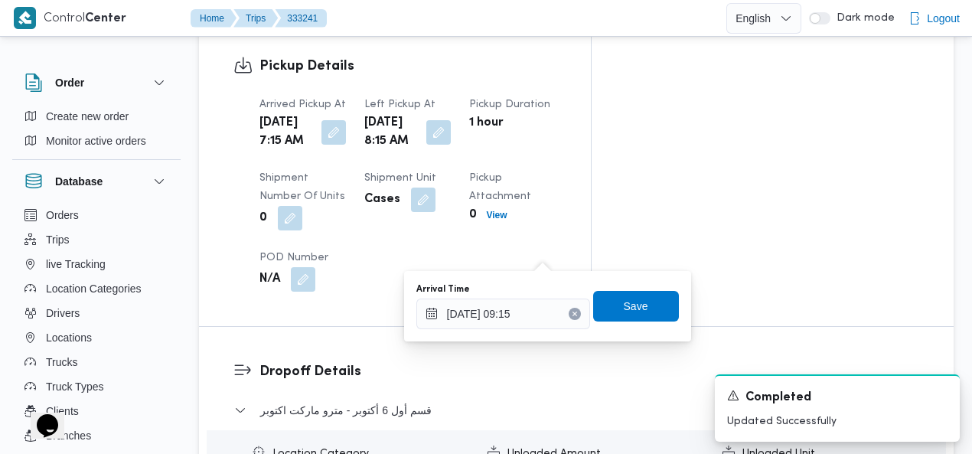
click at [537, 332] on div "You are in a dialog. To close this dialog, hit escape. Arrival Time 25/08/2025 …" at bounding box center [547, 306] width 287 height 70
click at [539, 312] on input "25/08/2025 09:15" at bounding box center [503, 313] width 174 height 31
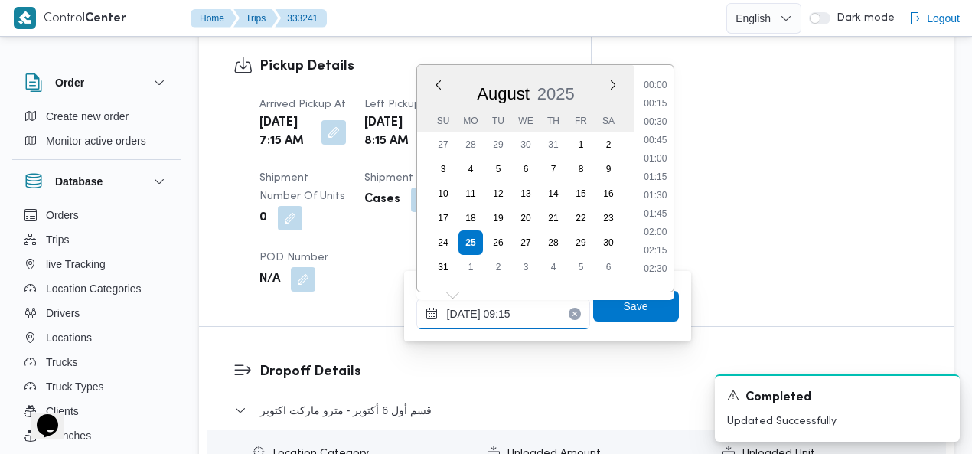
scroll to position [574, 0]
click at [660, 164] on li "09:00" at bounding box center [654, 171] width 35 height 15
type input "25/08/2025 09:00"
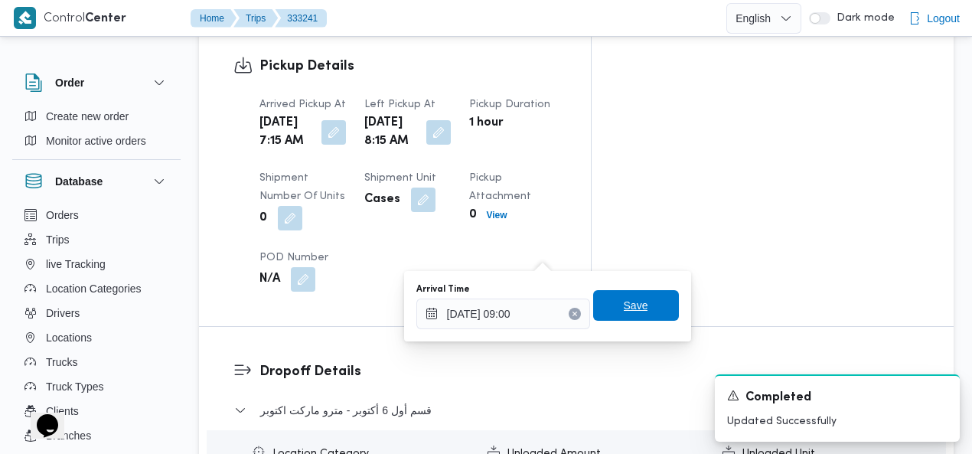
click at [640, 306] on span "Save" at bounding box center [636, 305] width 86 height 31
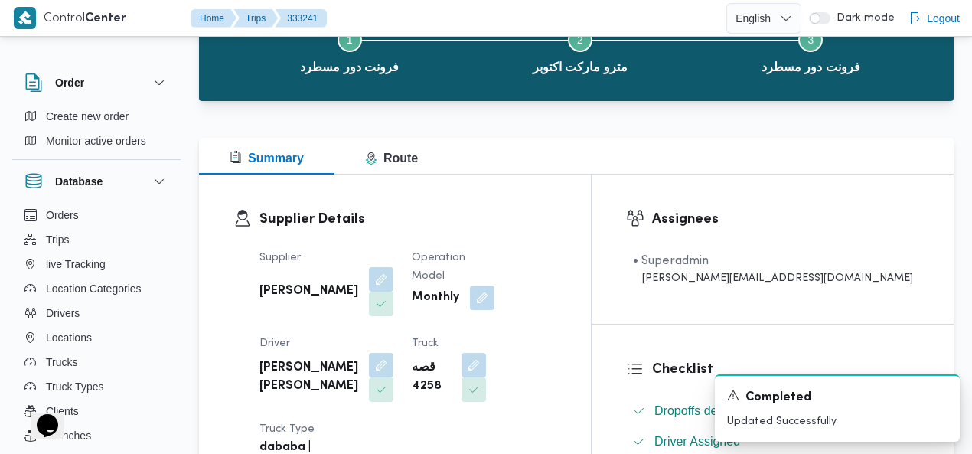
scroll to position [86, 0]
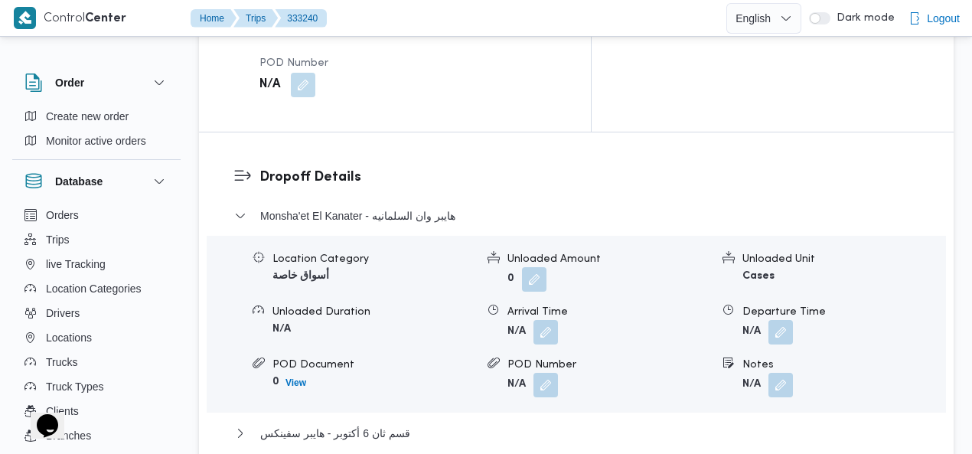
scroll to position [1560, 0]
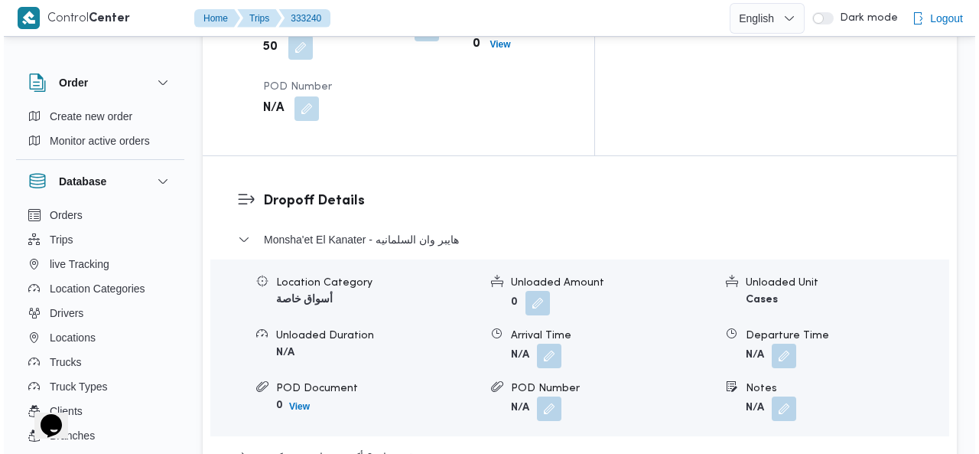
scroll to position [1542, 0]
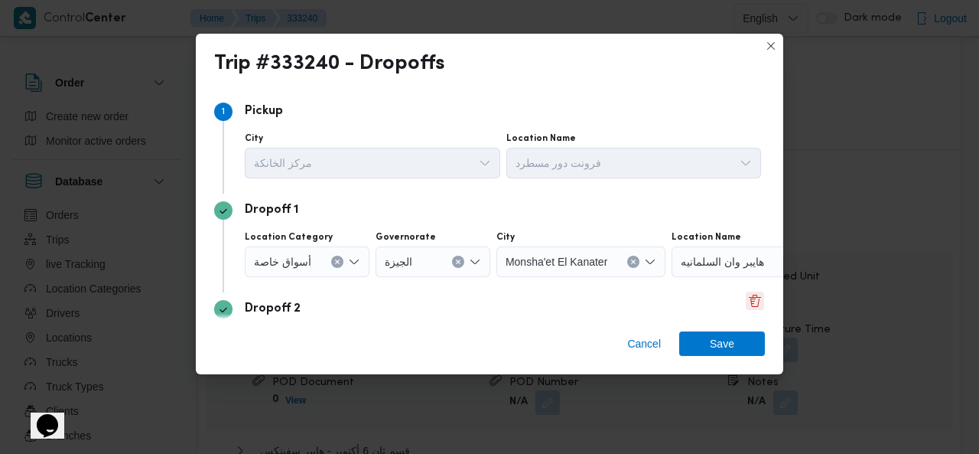
click at [748, 301] on button "Delete" at bounding box center [755, 301] width 18 height 18
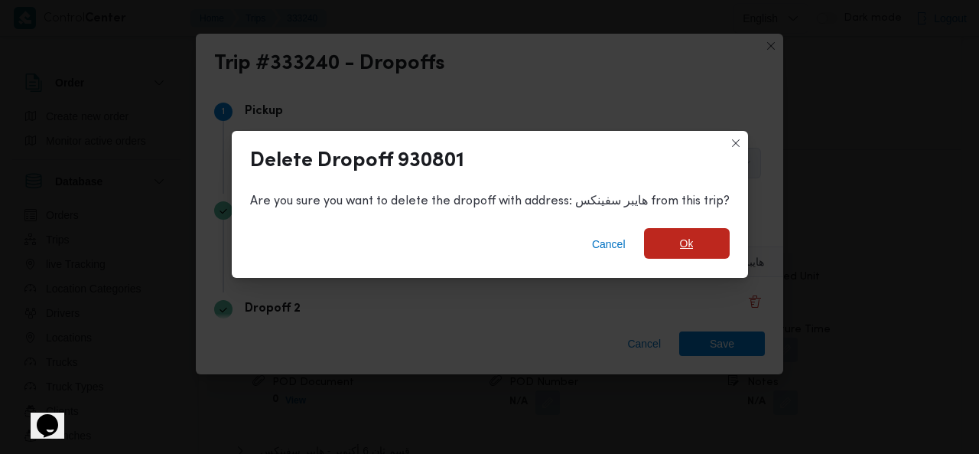
click at [689, 239] on span "Ok" at bounding box center [687, 243] width 14 height 18
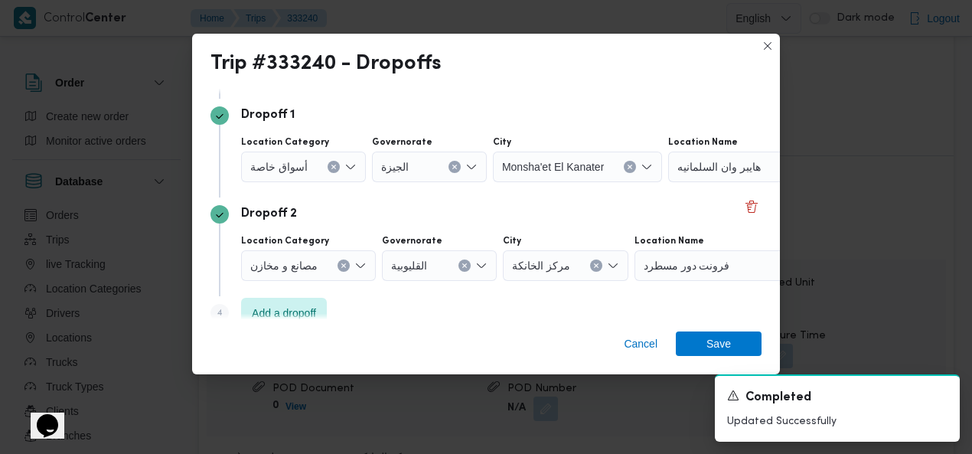
scroll to position [96, 0]
click at [334, 163] on icon "Clear input" at bounding box center [334, 166] width 6 height 6
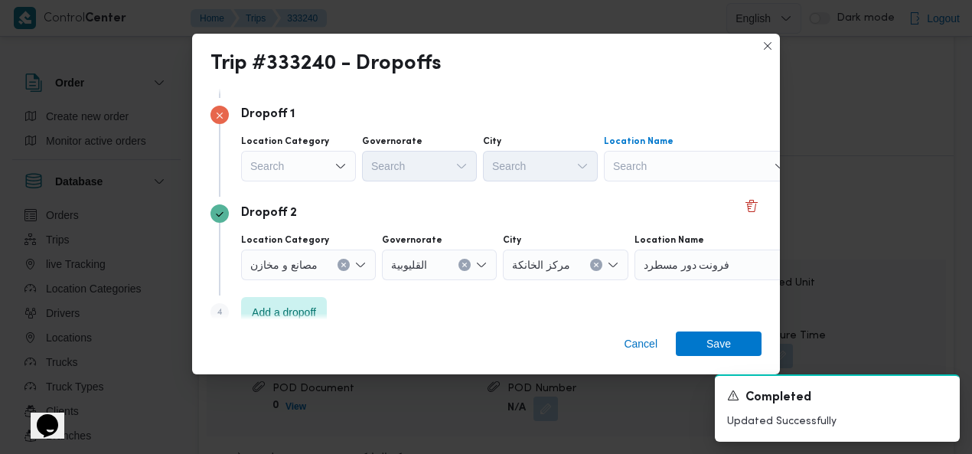
click at [737, 169] on div "Search" at bounding box center [699, 166] width 191 height 31
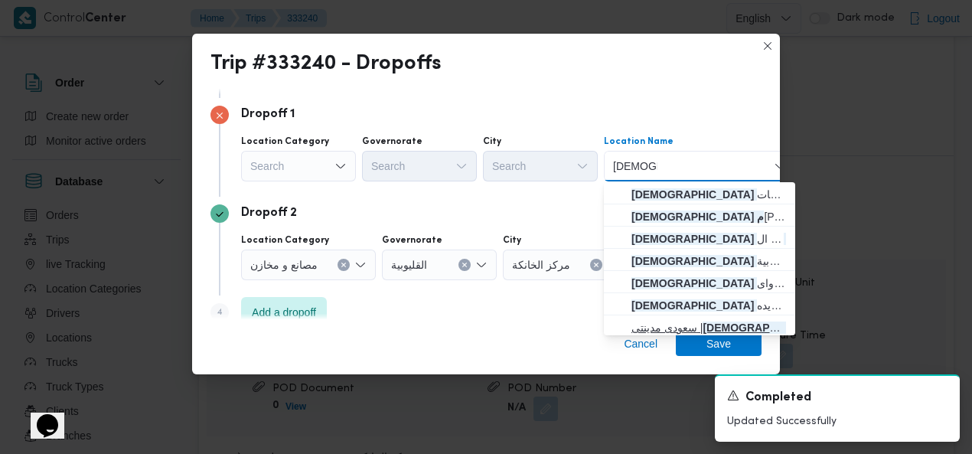
type input "سعودي م"
click at [702, 325] on mark "سعودي م" at bounding box center [779, 327] width 155 height 12
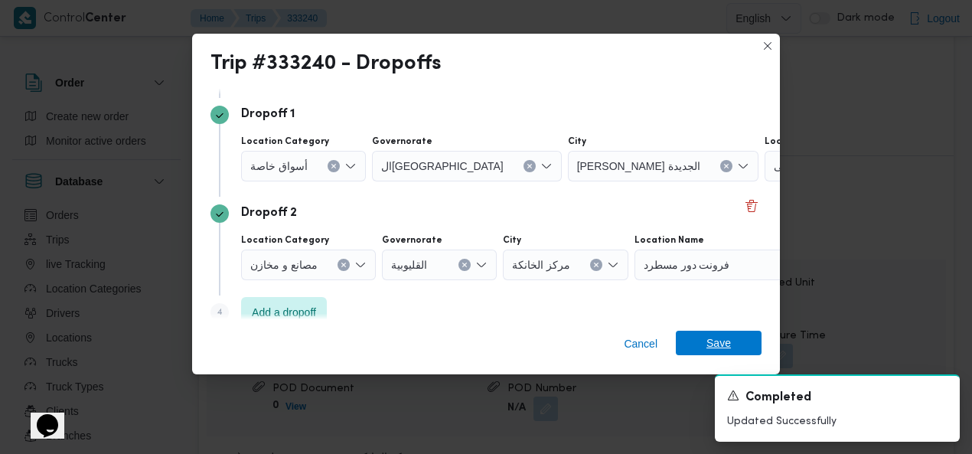
click at [708, 344] on span "Save" at bounding box center [718, 343] width 24 height 24
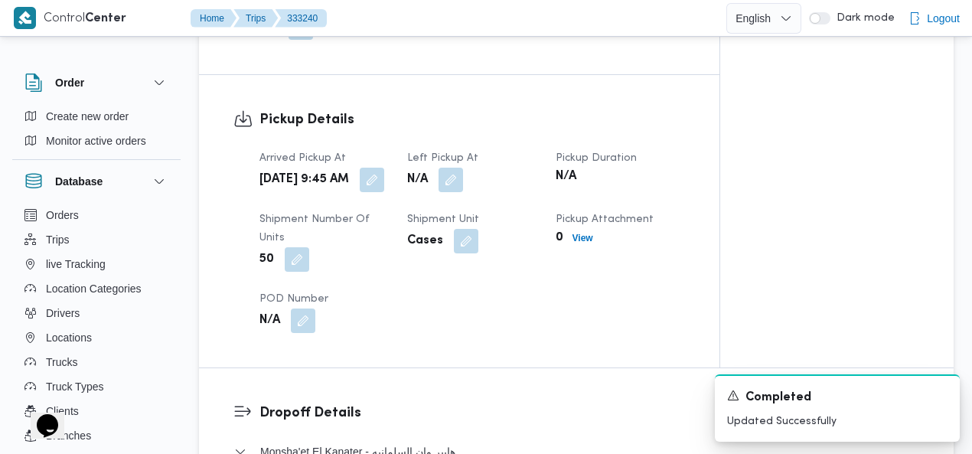
scroll to position [1137, 0]
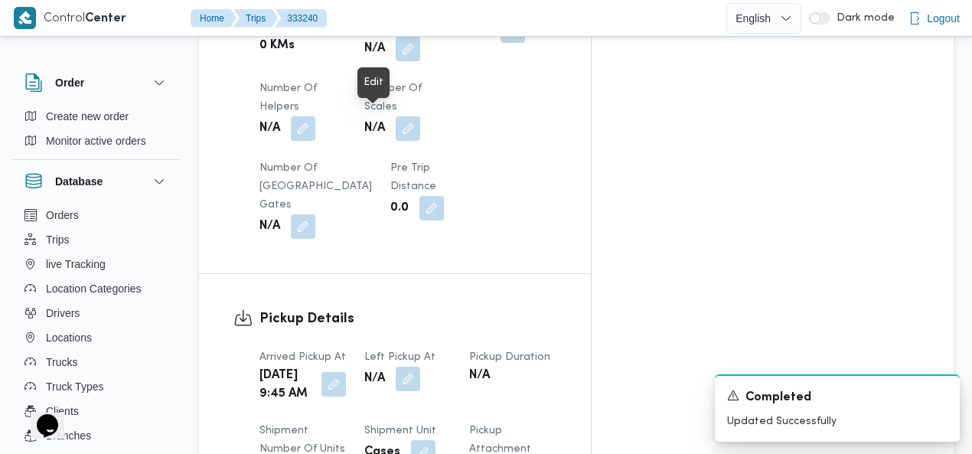
click at [346, 372] on button "button" at bounding box center [333, 384] width 24 height 24
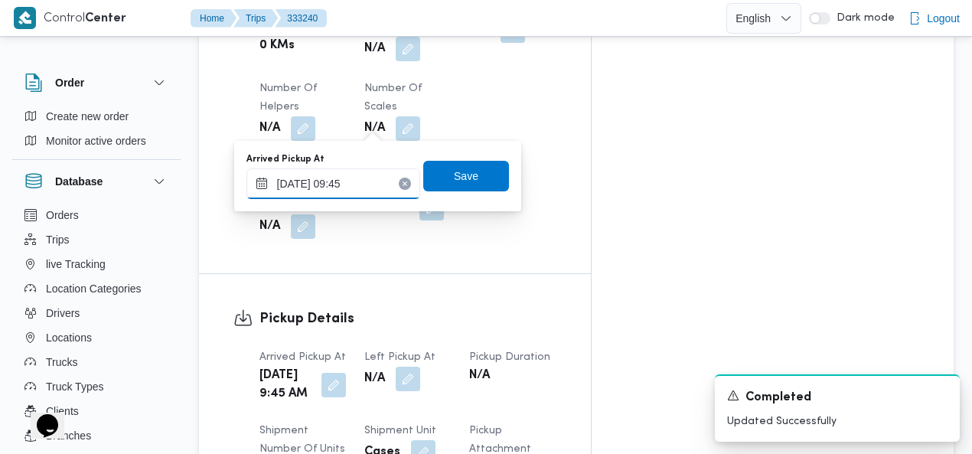
click at [352, 181] on input "25/08/2025 09:45" at bounding box center [333, 183] width 174 height 31
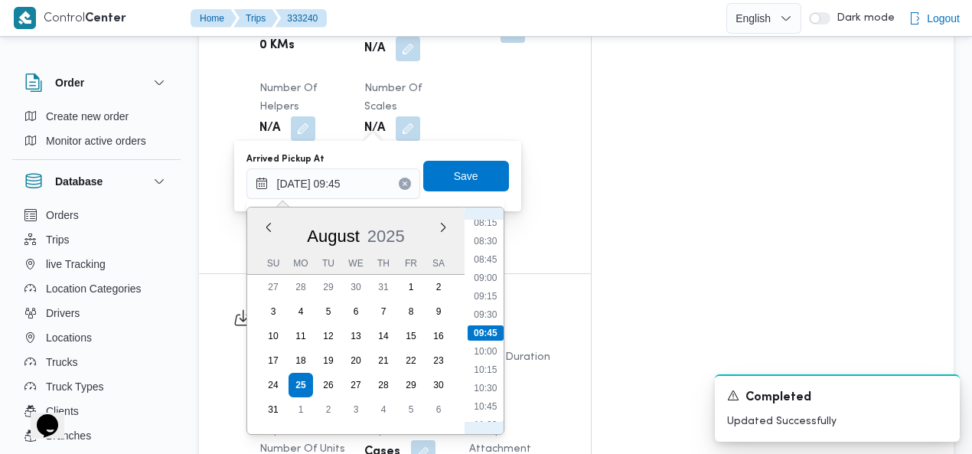
scroll to position [435, 0]
click at [496, 337] on li "07:30" at bounding box center [484, 343] width 35 height 15
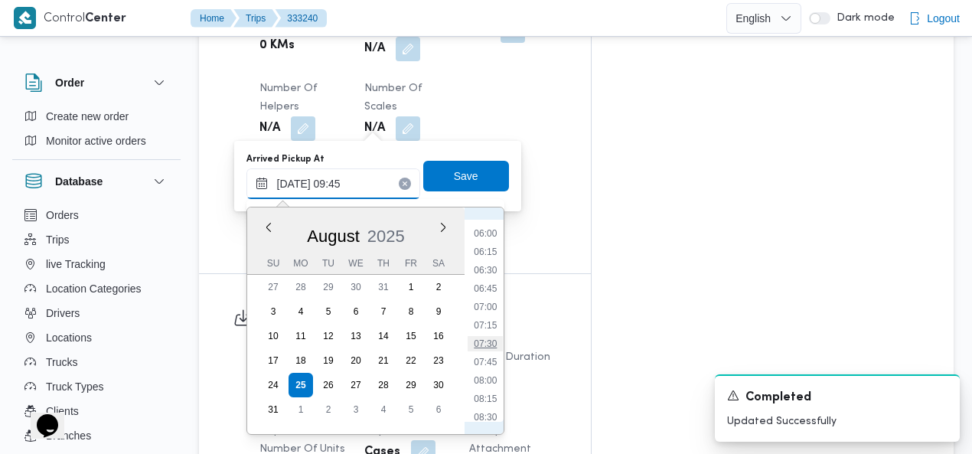
type input "[DATE] 07:30"
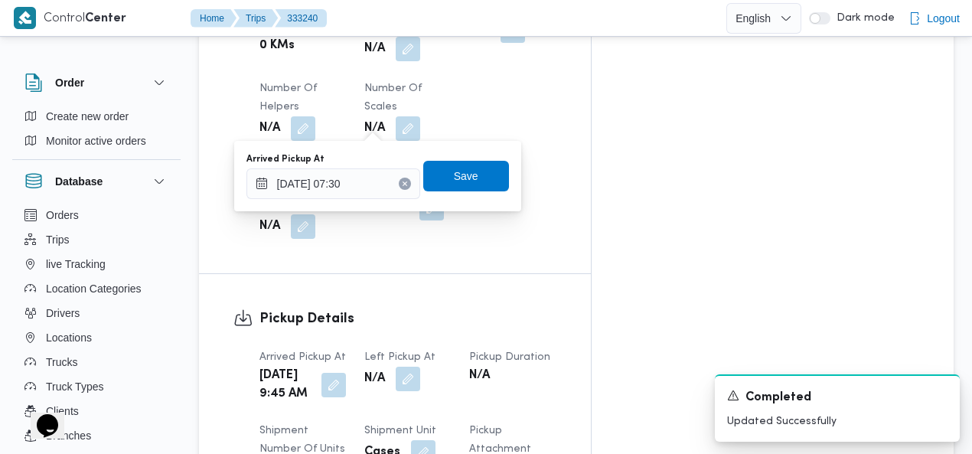
click at [463, 158] on div "Arrived Pickup At 25/08/2025 07:30 Save" at bounding box center [377, 175] width 265 height 49
click at [462, 172] on span "Save" at bounding box center [466, 175] width 24 height 18
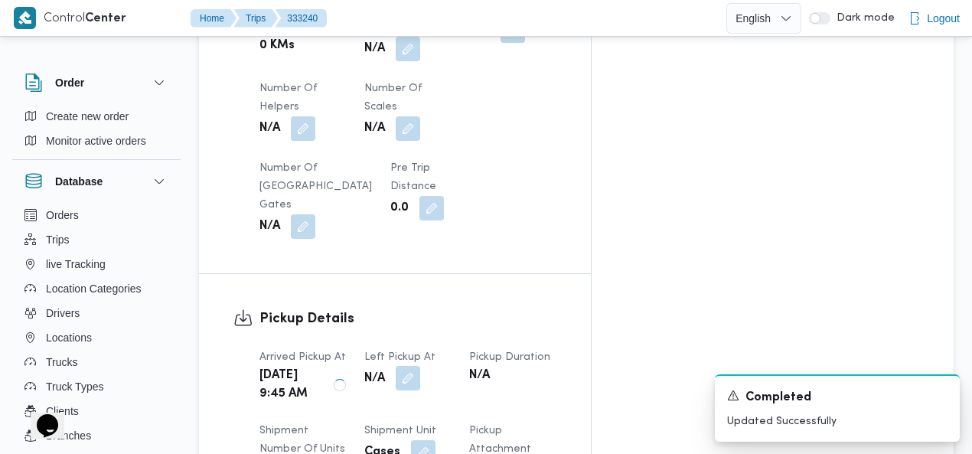
click at [420, 366] on button "button" at bounding box center [408, 378] width 24 height 24
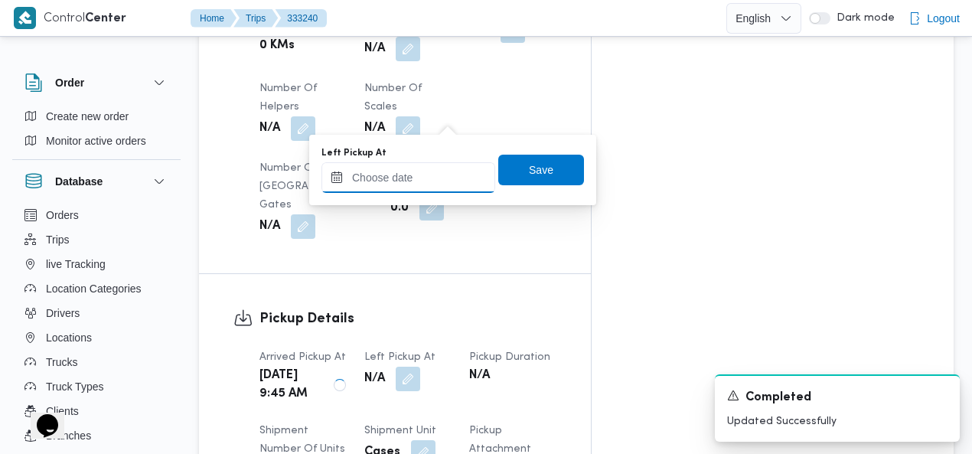
click at [424, 181] on input "Left Pickup At" at bounding box center [408, 177] width 174 height 31
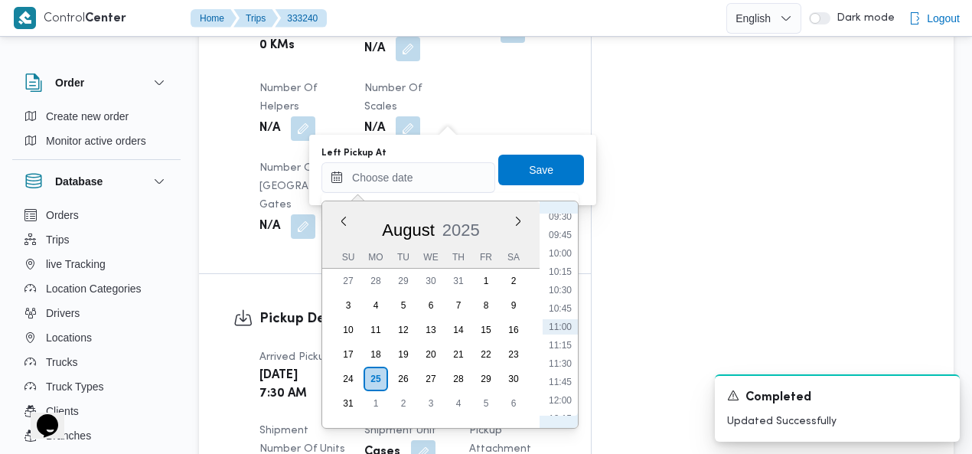
scroll to position [526, 0]
drag, startPoint x: 559, startPoint y: 322, endPoint x: 559, endPoint y: 313, distance: 9.2
click at [559, 321] on li "08:30" at bounding box center [559, 318] width 35 height 15
type input "25/08/2025 08:30"
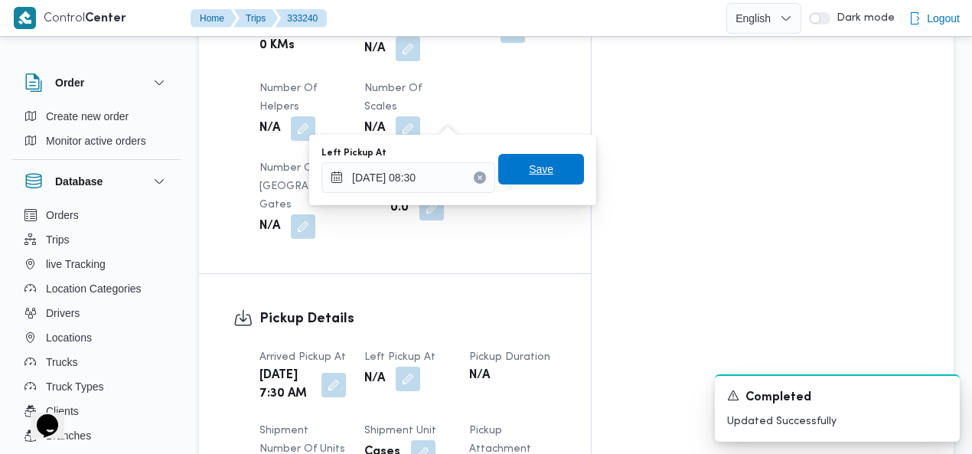
click at [538, 172] on span "Save" at bounding box center [541, 169] width 24 height 18
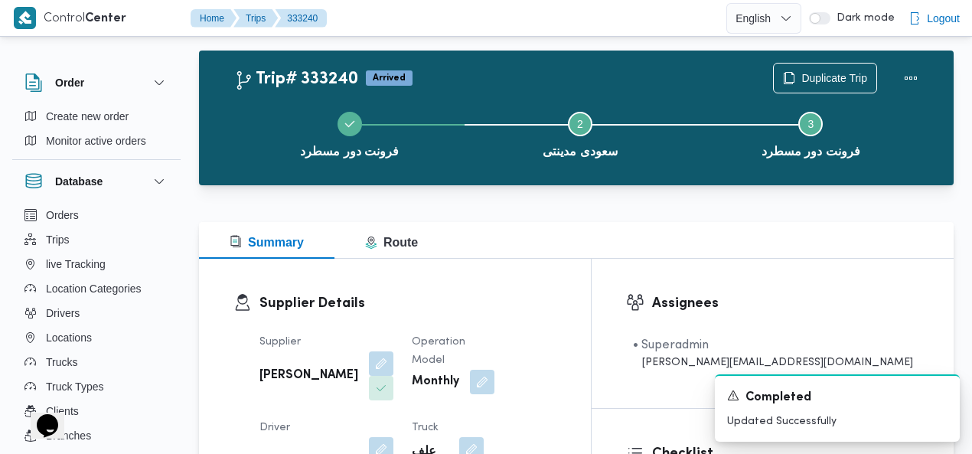
scroll to position [0, 0]
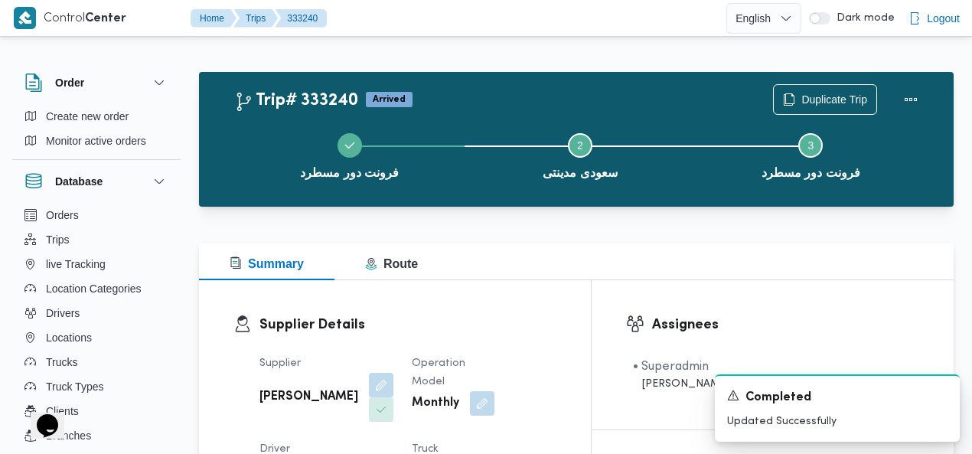
click at [580, 84] on div "Trip# 333240 Arrived Duplicate Trip" at bounding box center [580, 99] width 692 height 31
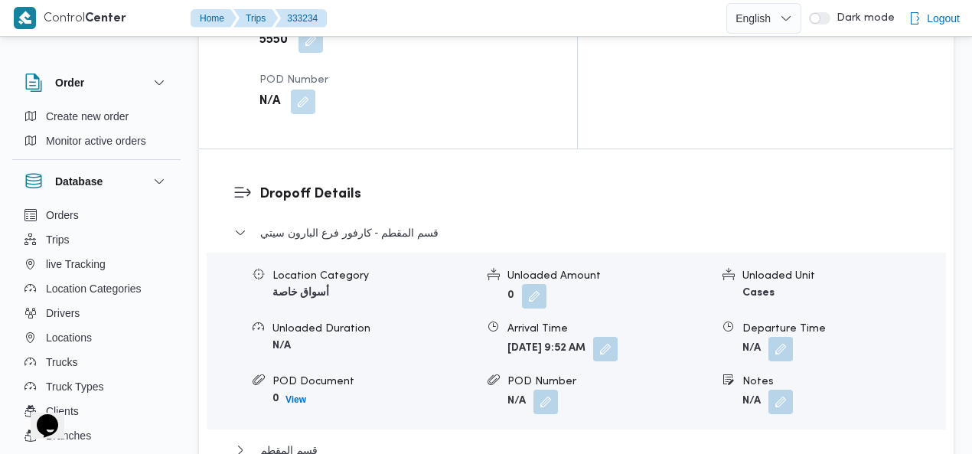
scroll to position [1614, 0]
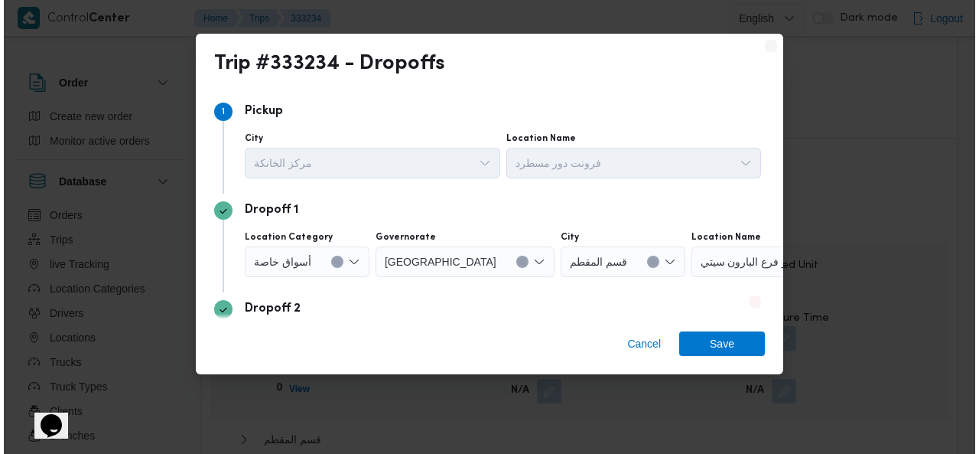
scroll to position [1596, 0]
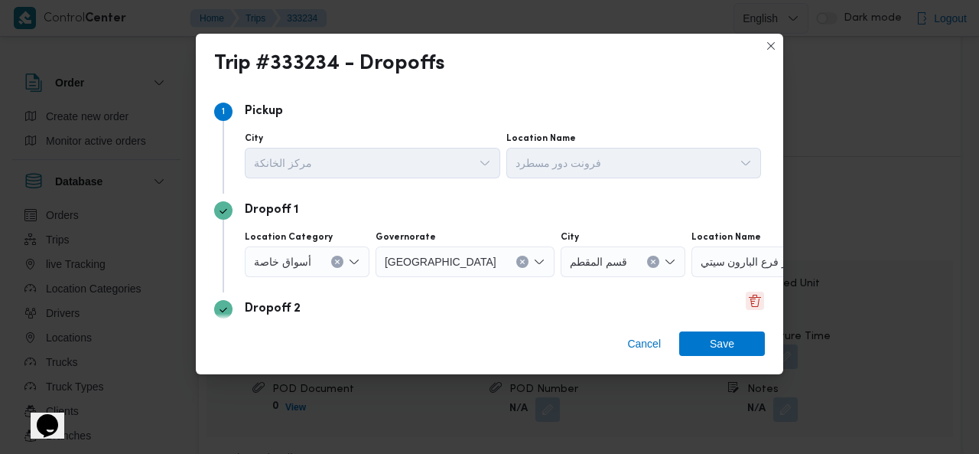
click at [747, 295] on button "Delete" at bounding box center [755, 301] width 18 height 18
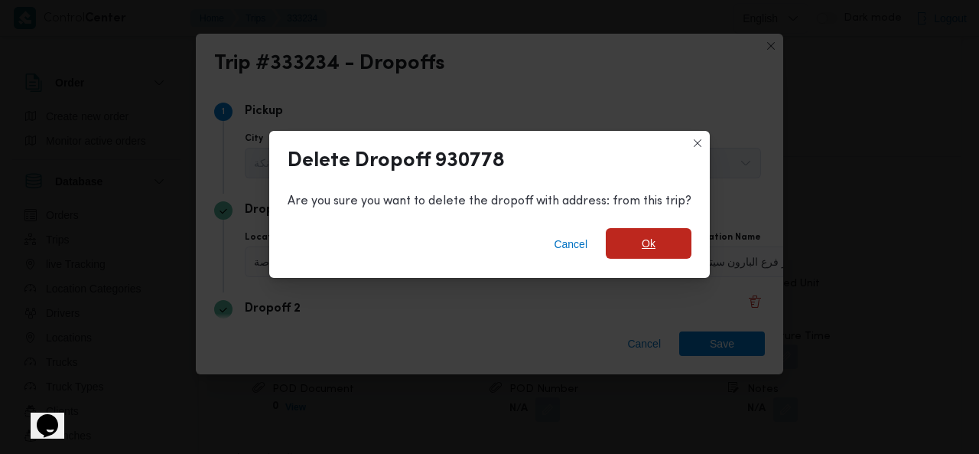
click at [651, 246] on span "Ok" at bounding box center [649, 243] width 14 height 18
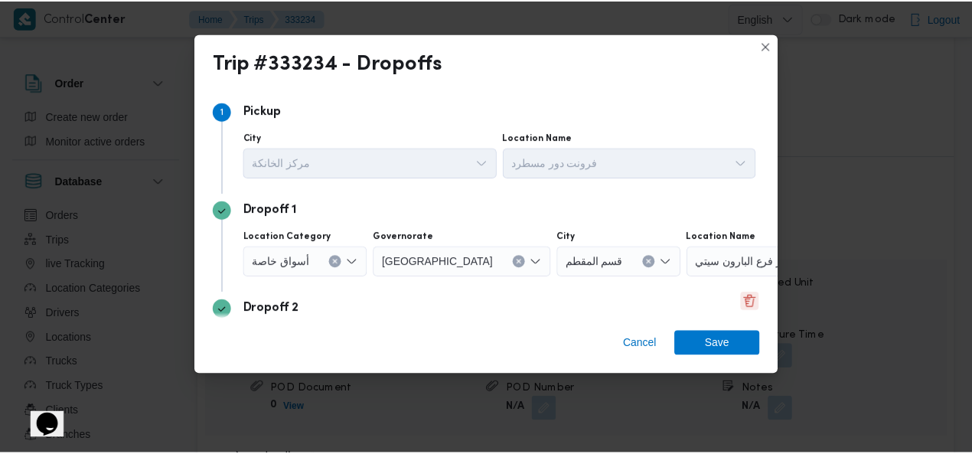
scroll to position [1614, 0]
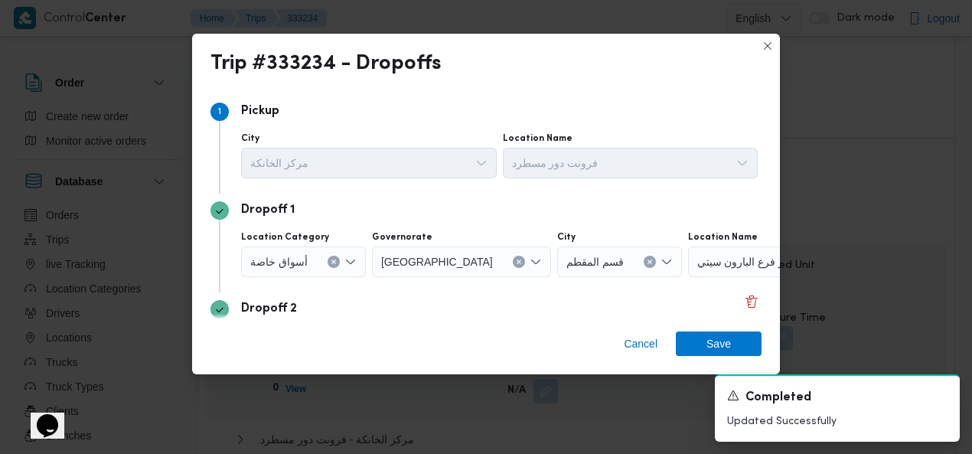
click at [327, 259] on button "Clear input" at bounding box center [333, 262] width 12 height 12
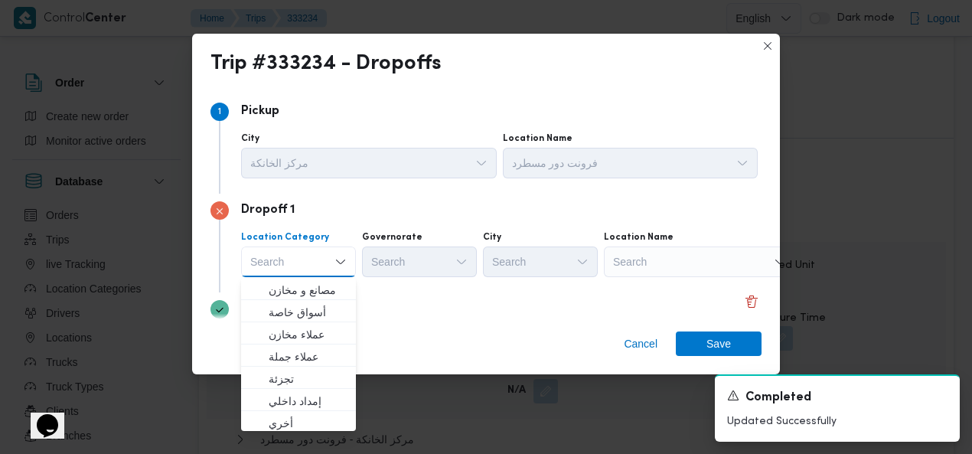
click at [677, 256] on div "Search" at bounding box center [699, 261] width 191 height 31
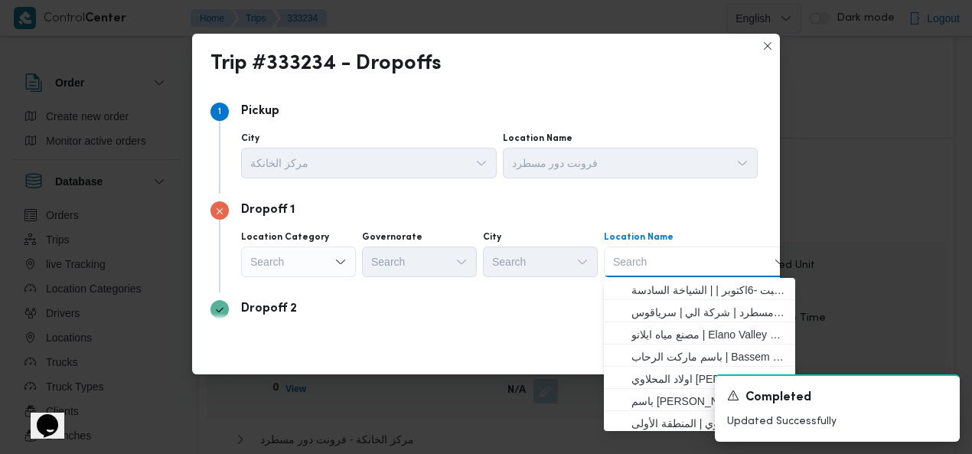
click at [302, 264] on div "Search" at bounding box center [298, 261] width 115 height 31
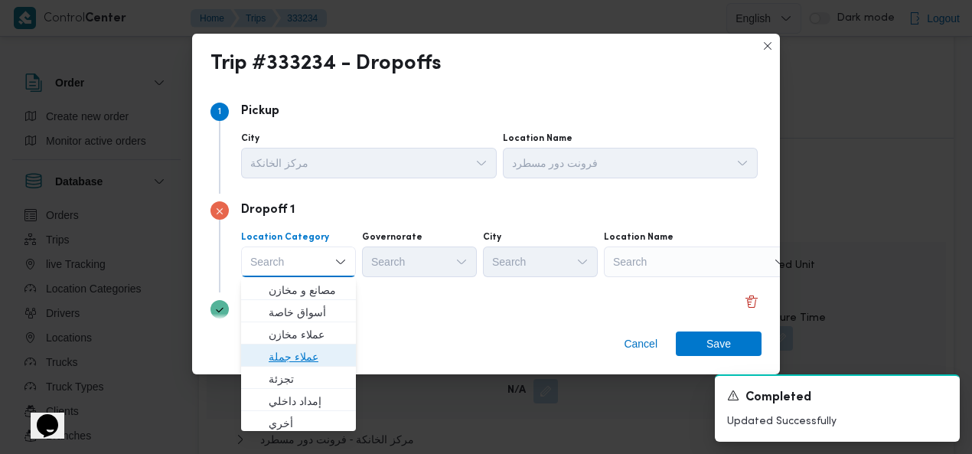
click at [295, 354] on span "عملاء جملة" at bounding box center [308, 356] width 78 height 18
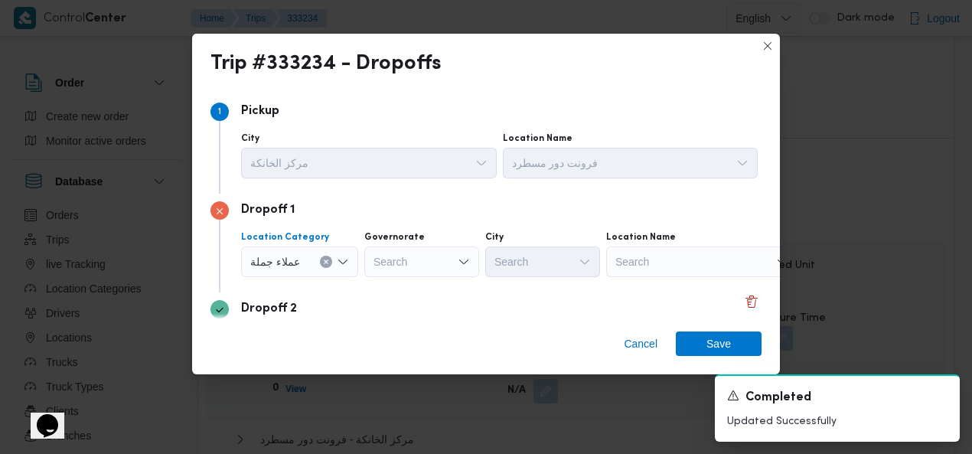
click at [437, 256] on div "Search" at bounding box center [421, 261] width 115 height 31
type input "قاه"
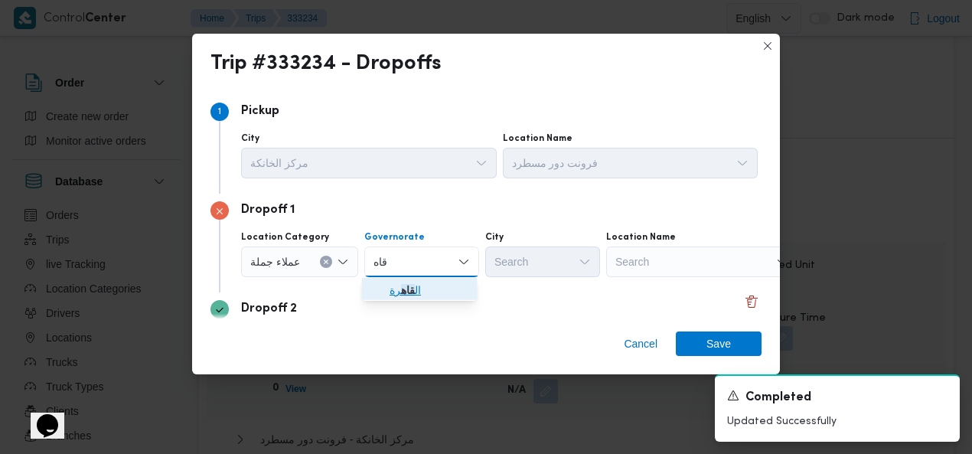
click at [419, 288] on span "ال قاه رة" at bounding box center [428, 290] width 78 height 18
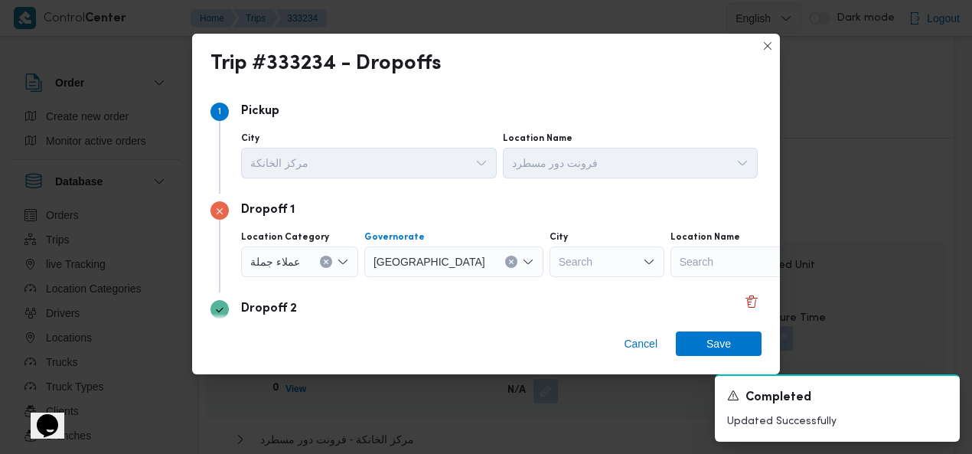
click at [549, 259] on div "Search" at bounding box center [606, 261] width 115 height 31
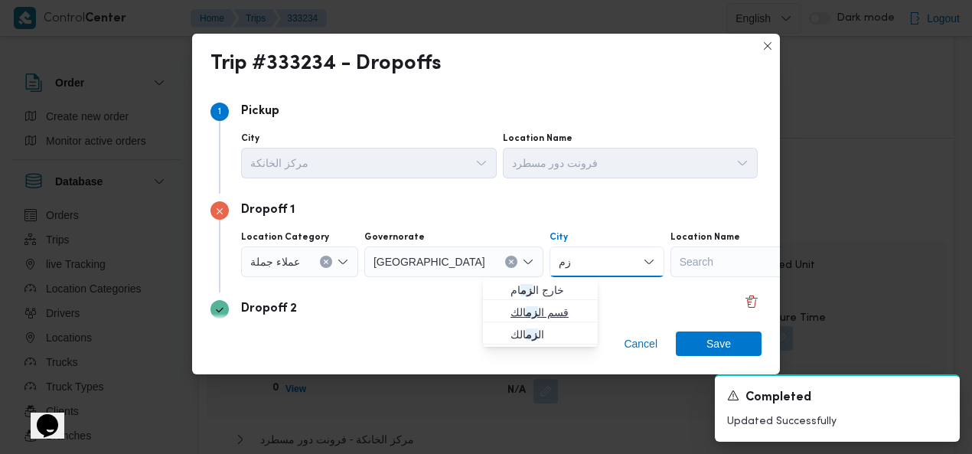
type input "زم"
click at [535, 308] on mark "زم" at bounding box center [532, 312] width 12 height 12
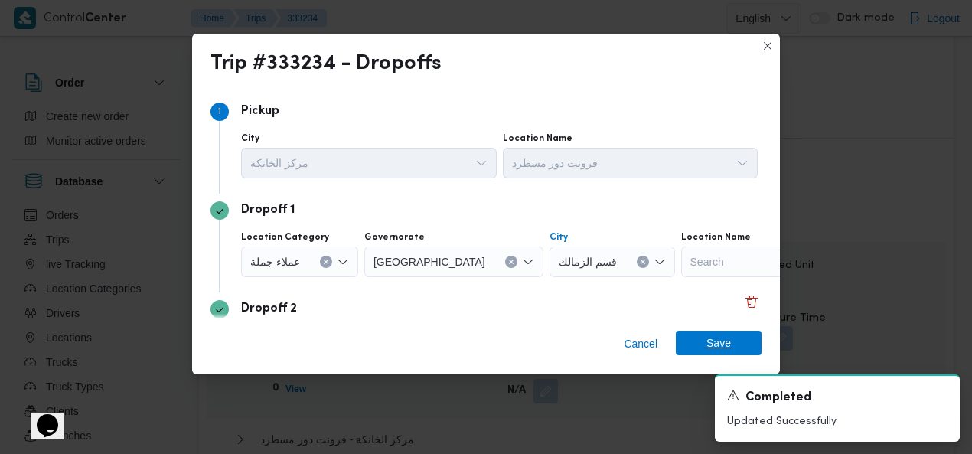
click at [716, 341] on span "Save" at bounding box center [718, 343] width 24 height 24
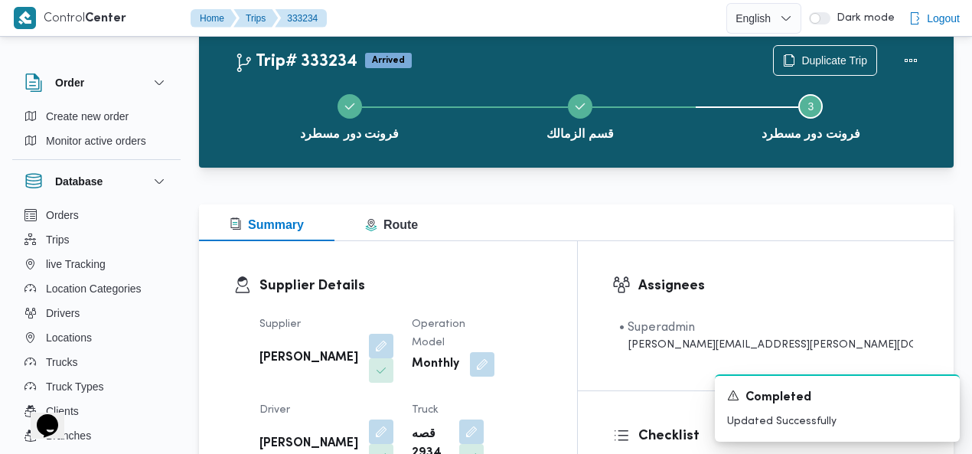
scroll to position [0, 0]
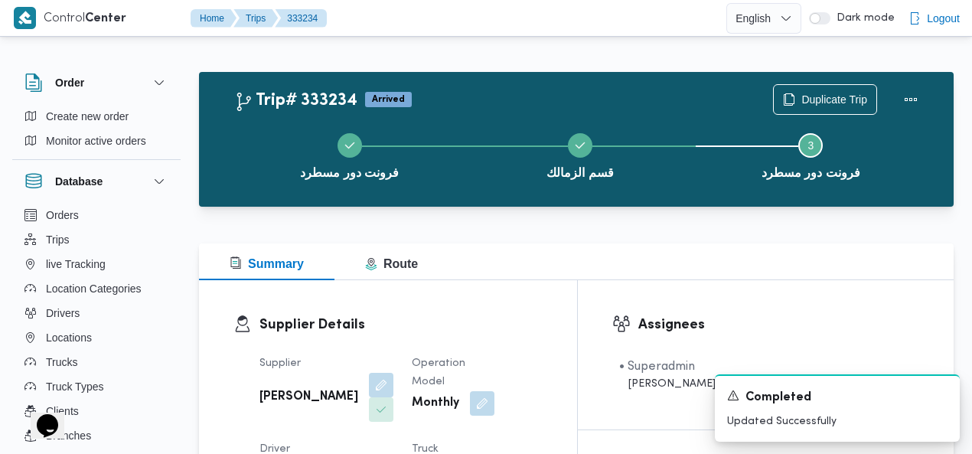
click at [608, 82] on div "Trip# 333234 Arrived Duplicate Trip فرونت دور مسطرد قسم الزمالك Step 3 is incom…" at bounding box center [576, 139] width 754 height 135
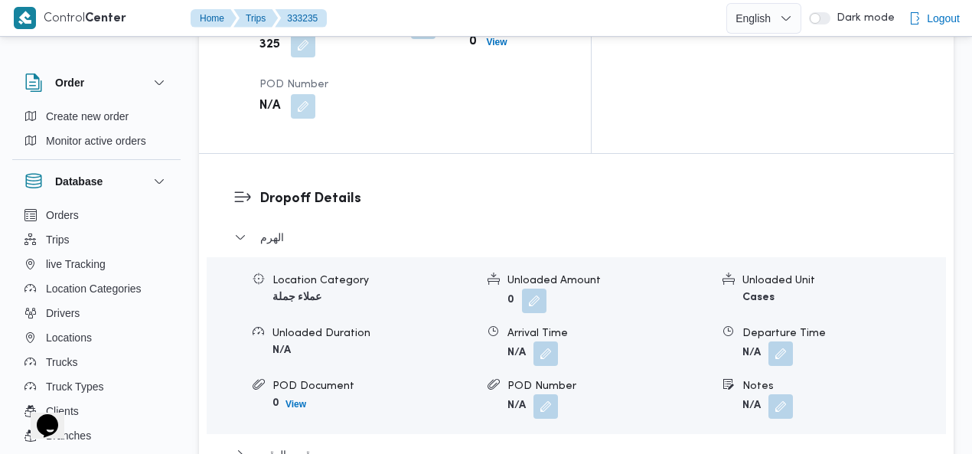
scroll to position [1625, 0]
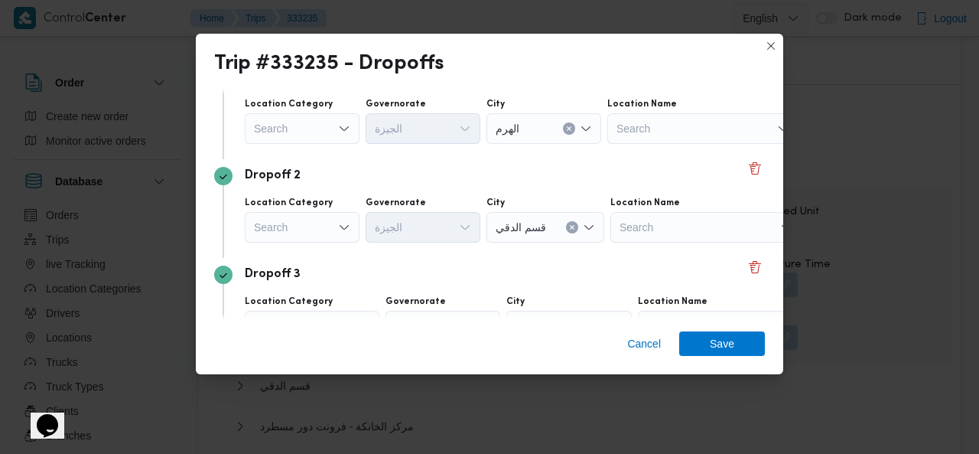
scroll to position [142, 0]
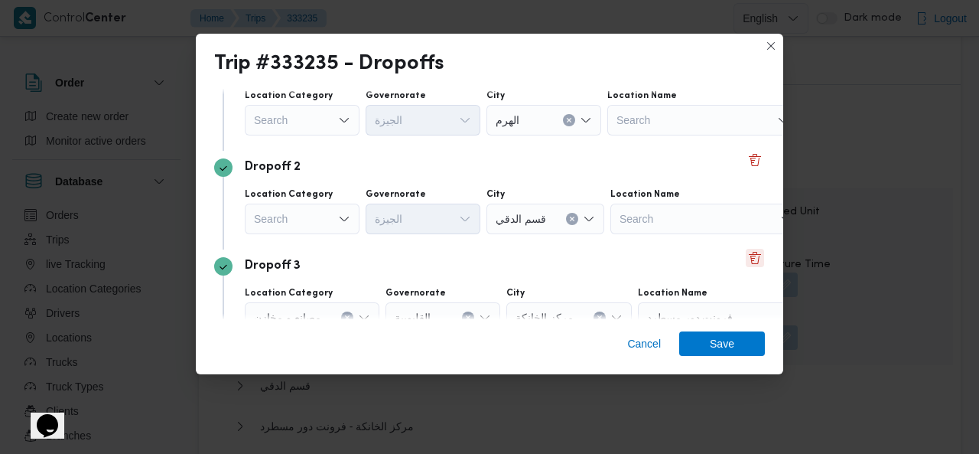
click at [746, 253] on button "Delete" at bounding box center [755, 258] width 18 height 18
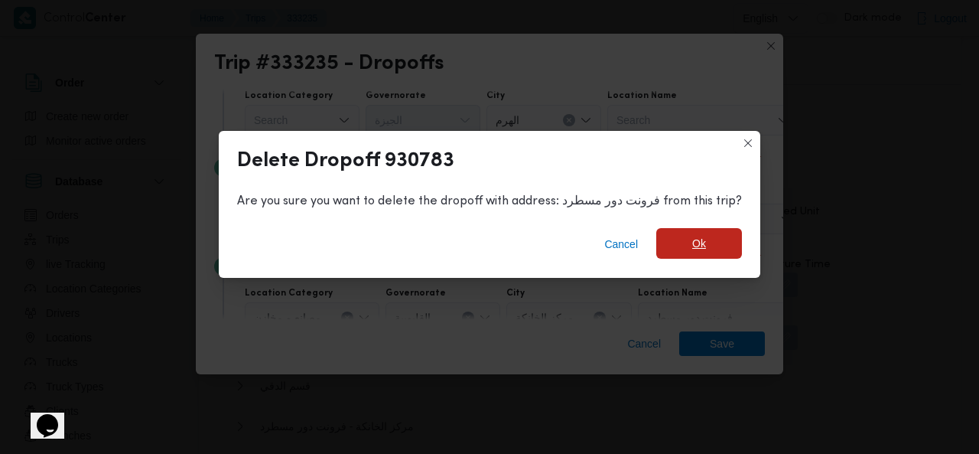
click at [673, 239] on span "Ok" at bounding box center [699, 243] width 86 height 31
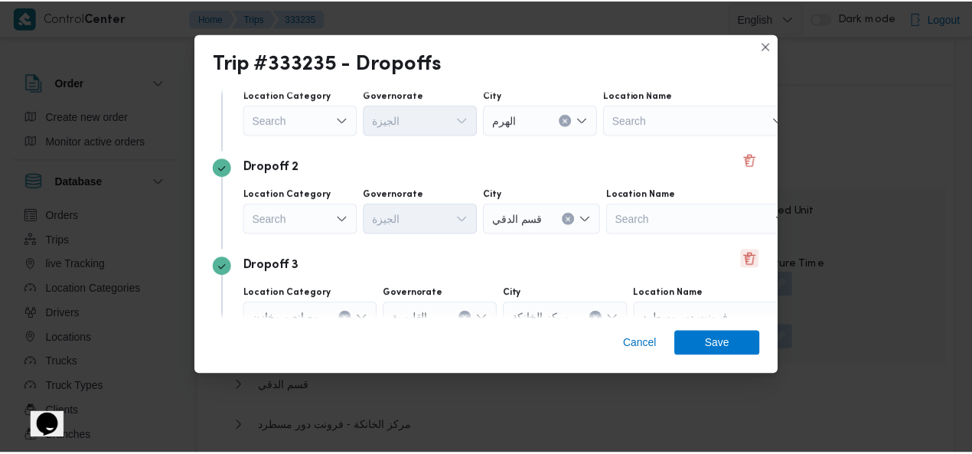
scroll to position [1625, 0]
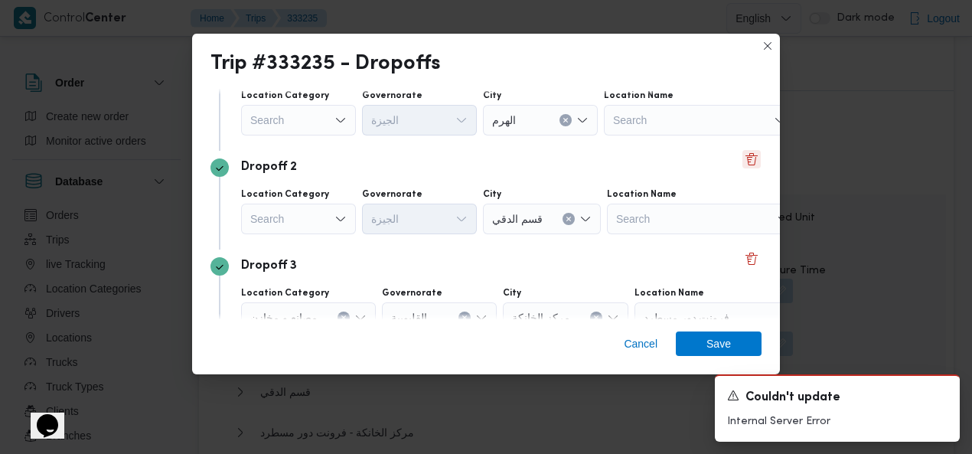
click at [742, 161] on button "Delete" at bounding box center [751, 159] width 18 height 18
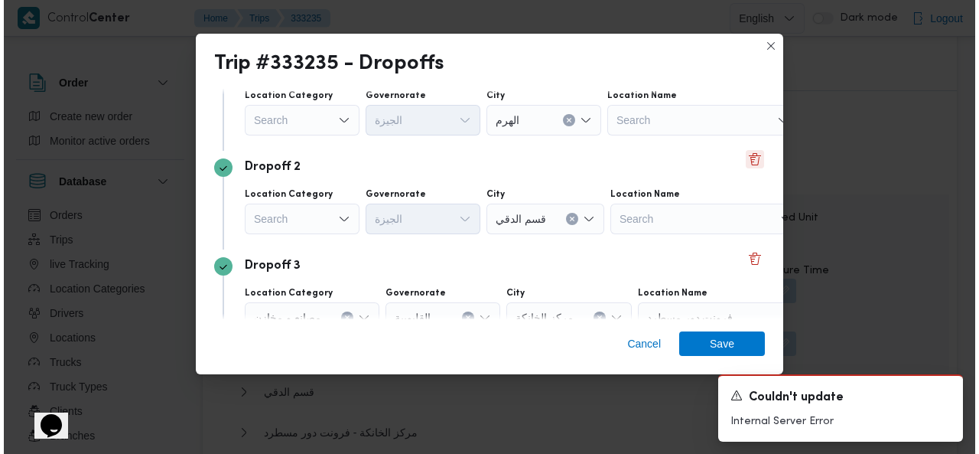
scroll to position [1607, 0]
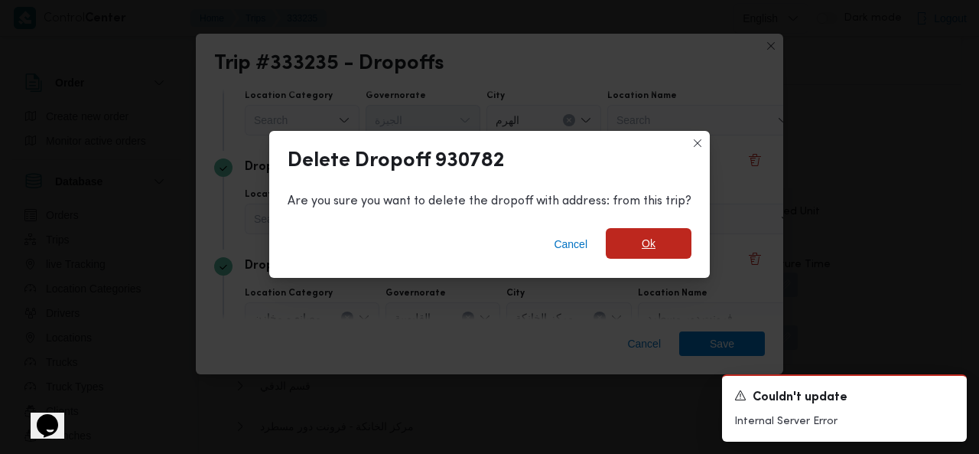
click at [635, 244] on span "Ok" at bounding box center [649, 243] width 86 height 31
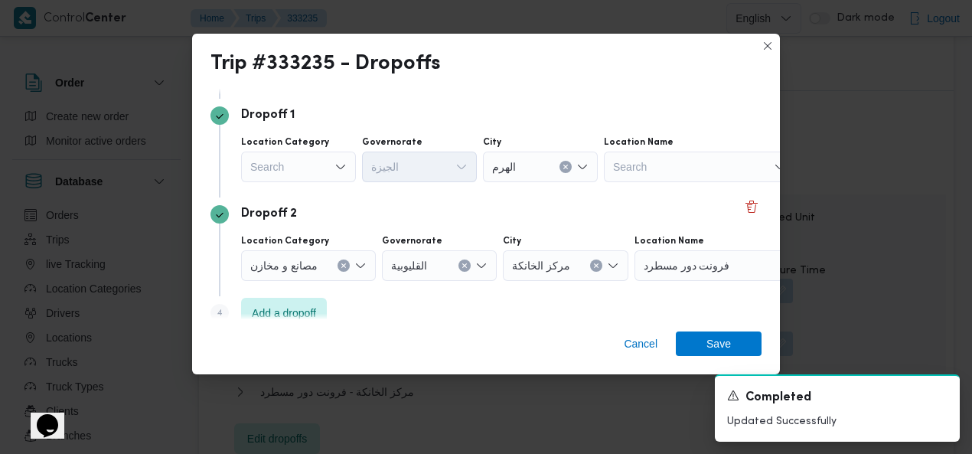
scroll to position [93, 0]
click at [565, 166] on icon "Clear input" at bounding box center [565, 168] width 6 height 6
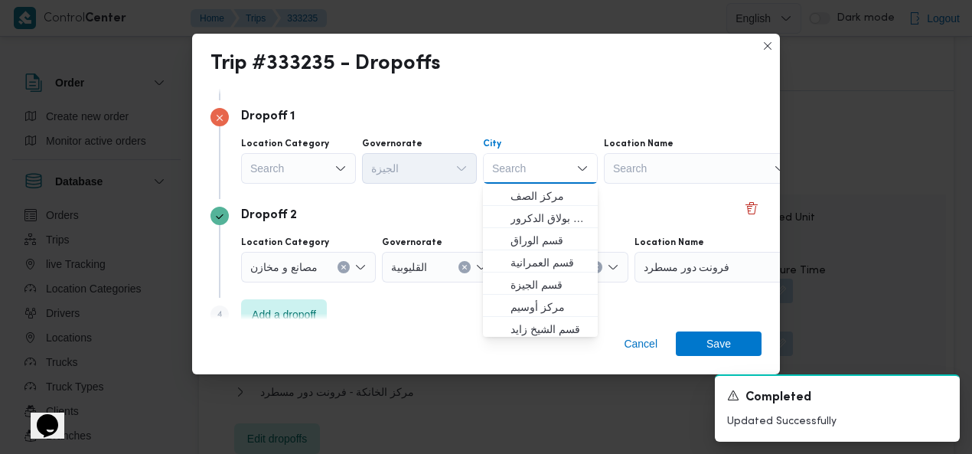
click at [539, 169] on div "Search" at bounding box center [540, 168] width 115 height 31
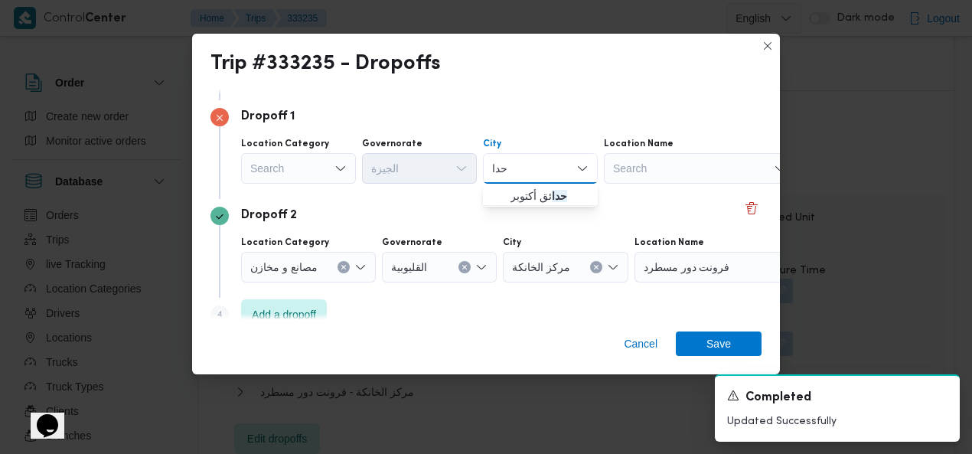
click at [493, 169] on input "حدا" at bounding box center [500, 168] width 16 height 18
type input "اله"
click at [535, 194] on span "اله رم" at bounding box center [549, 196] width 78 height 18
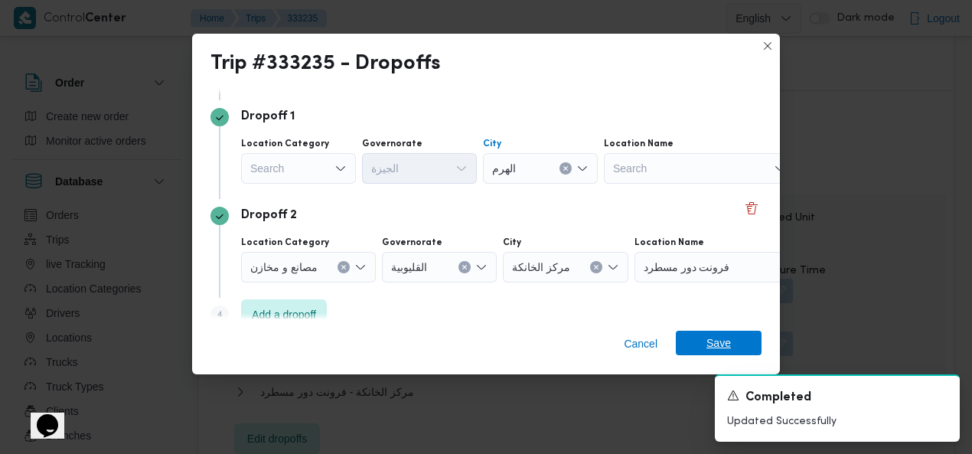
click at [711, 347] on span "Save" at bounding box center [718, 343] width 24 height 24
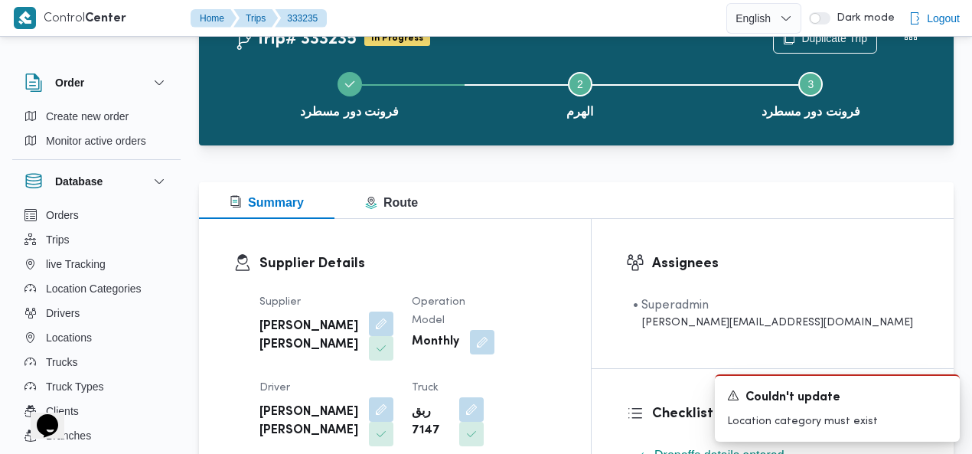
scroll to position [0, 0]
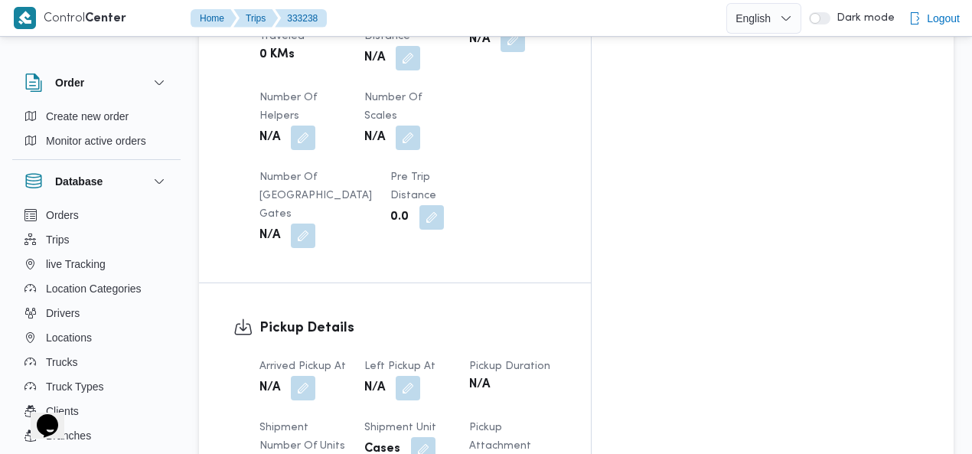
scroll to position [1042, 0]
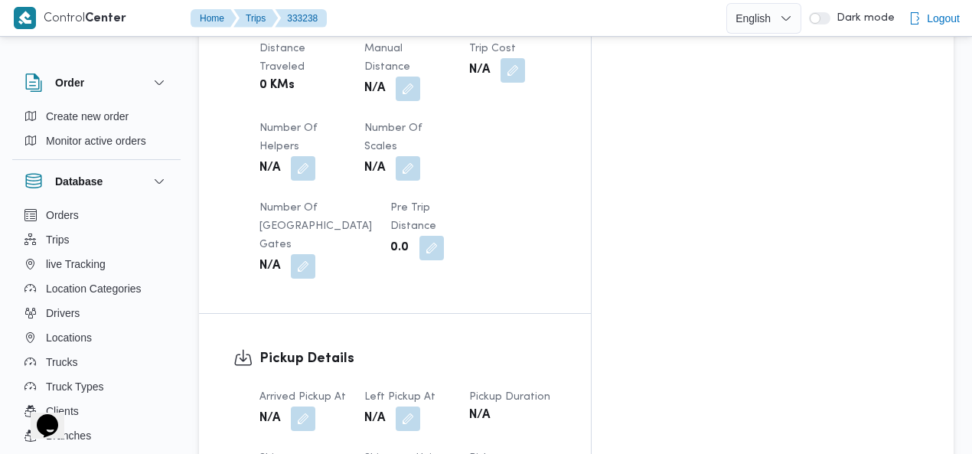
click at [308, 406] on button "button" at bounding box center [303, 418] width 24 height 24
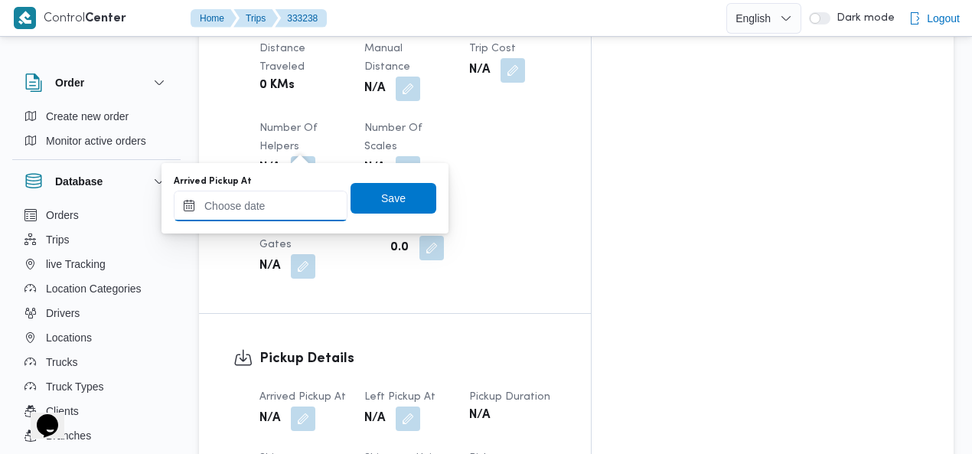
click at [260, 201] on input "Arrived Pickup At" at bounding box center [261, 206] width 174 height 31
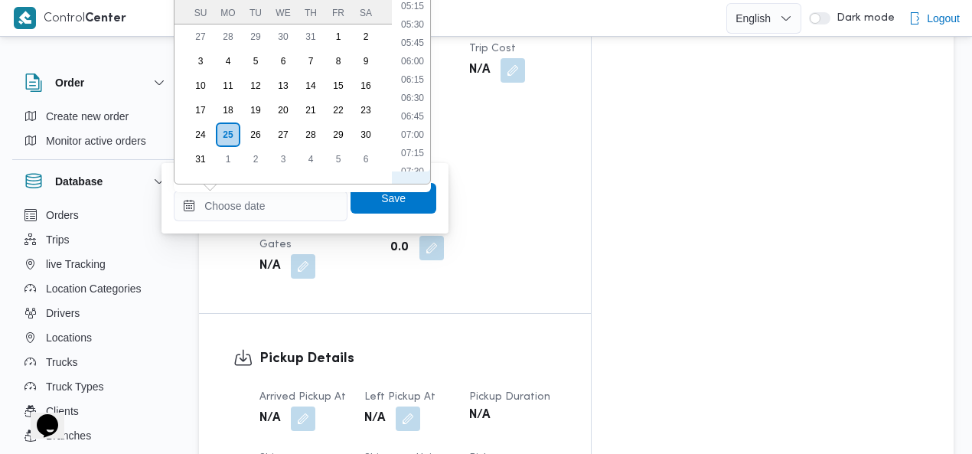
scroll to position [350, 0]
click at [419, 137] on li "07:00" at bounding box center [412, 140] width 35 height 15
type input "25/08/2025 07:00"
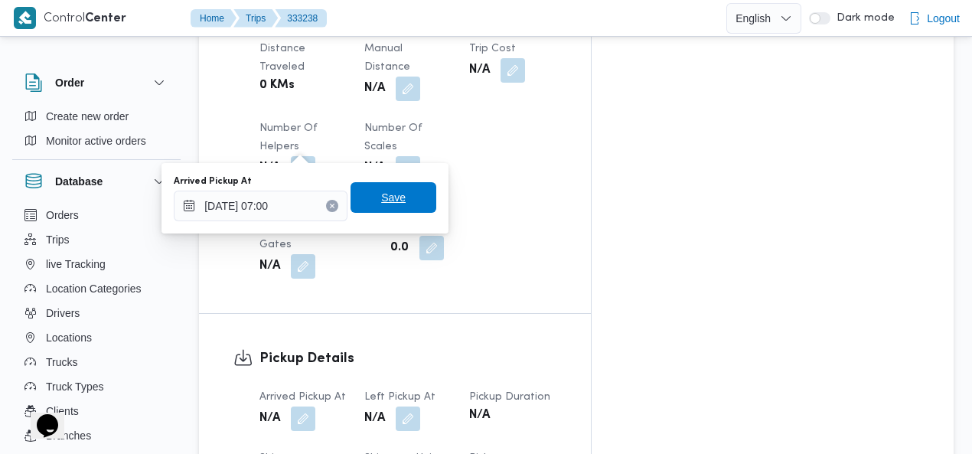
drag, startPoint x: 397, startPoint y: 197, endPoint x: 448, endPoint y: 152, distance: 67.8
click at [398, 197] on span "Save" at bounding box center [393, 198] width 86 height 31
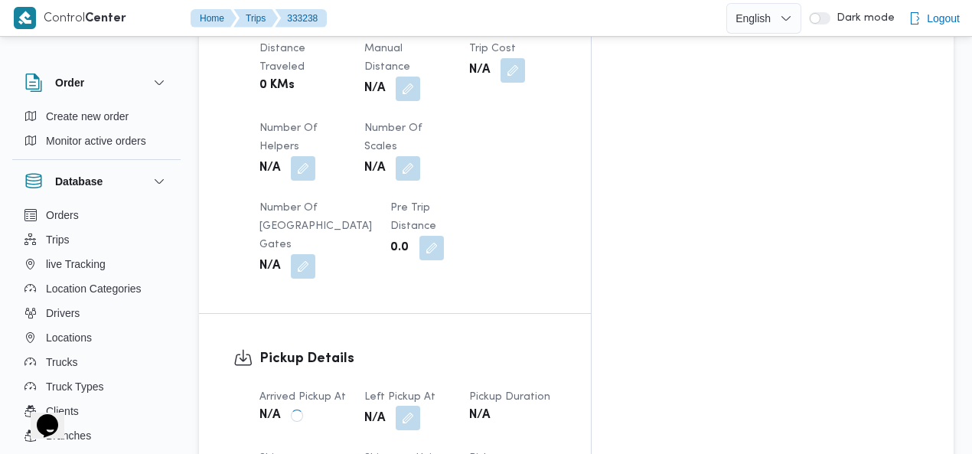
drag, startPoint x: 459, startPoint y: 139, endPoint x: 455, endPoint y: 149, distance: 10.7
click at [420, 406] on button "button" at bounding box center [408, 418] width 24 height 24
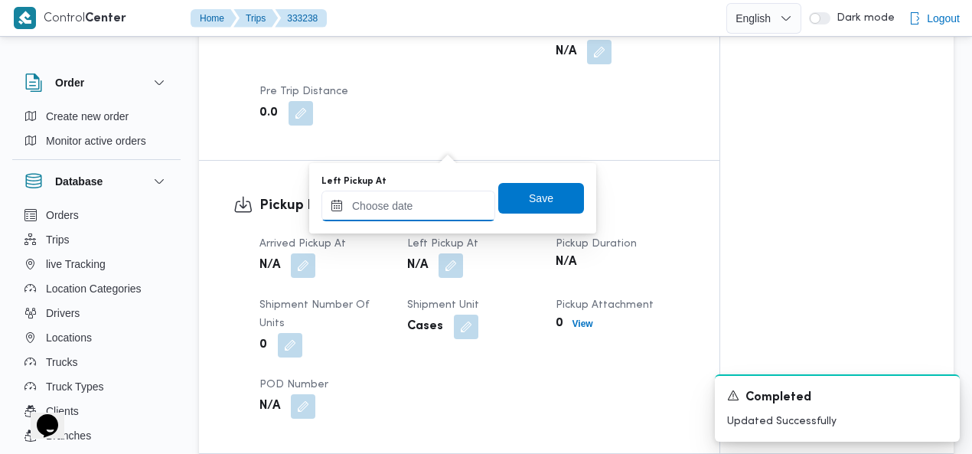
click at [427, 204] on input "Left Pickup At" at bounding box center [408, 206] width 174 height 31
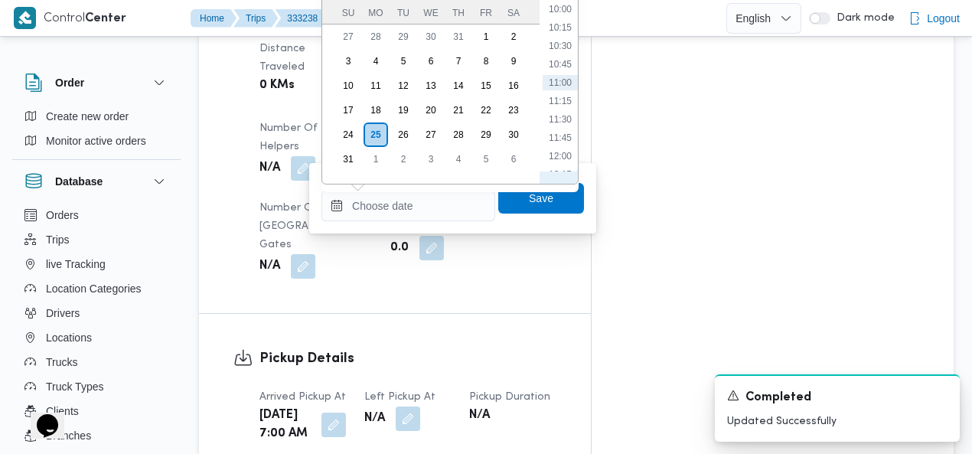
scroll to position [526, 0]
click at [569, 76] on li "08:30" at bounding box center [559, 74] width 35 height 15
type input "25/08/2025 08:30"
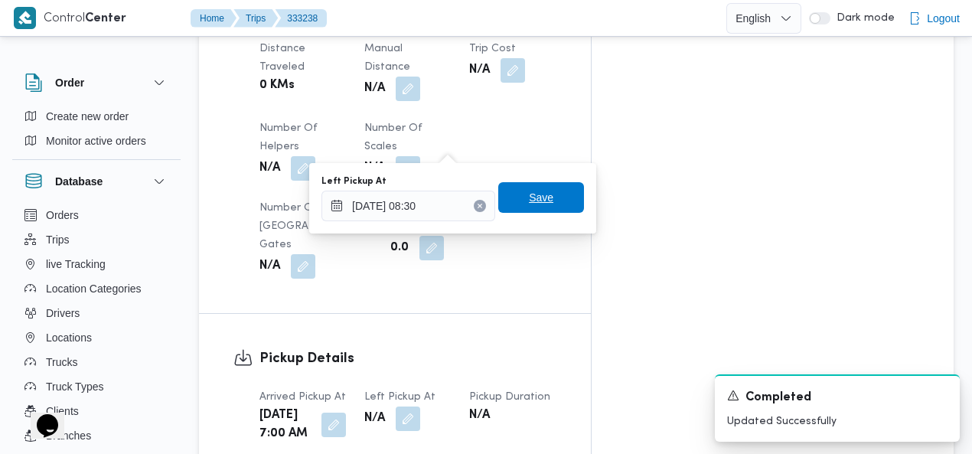
click at [543, 191] on span "Save" at bounding box center [541, 197] width 86 height 31
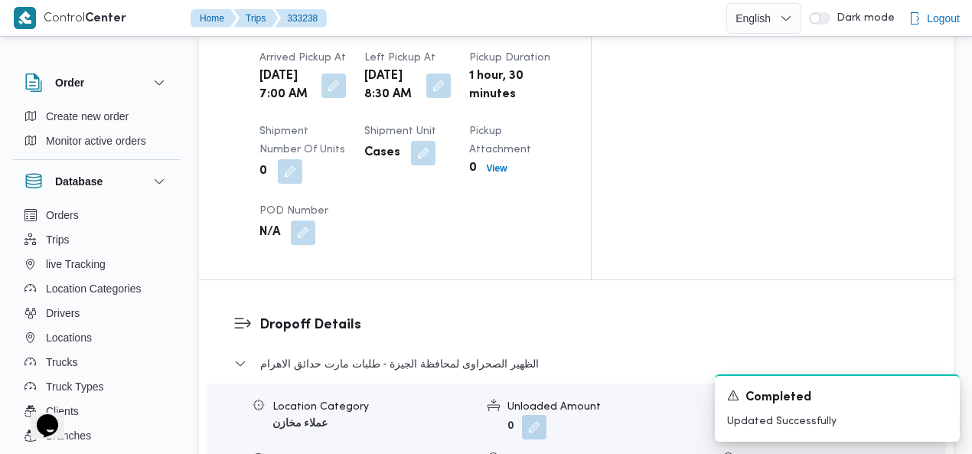
scroll to position [1400, 0]
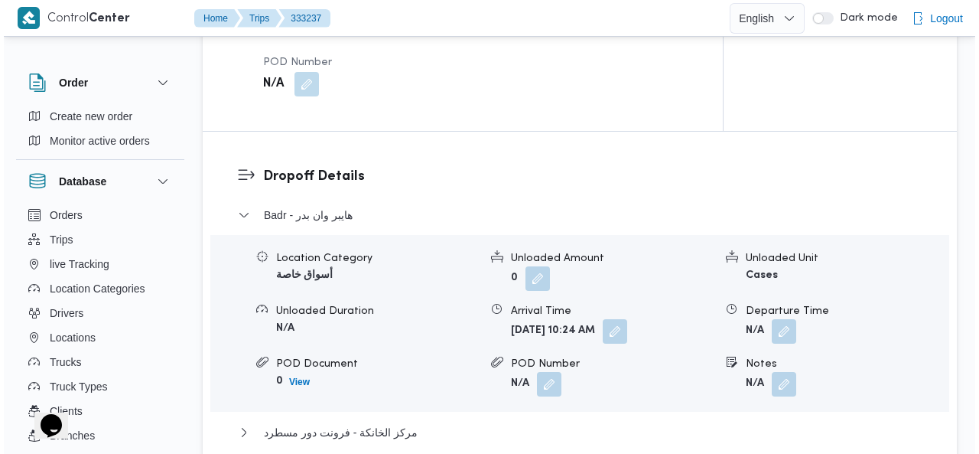
scroll to position [1443, 0]
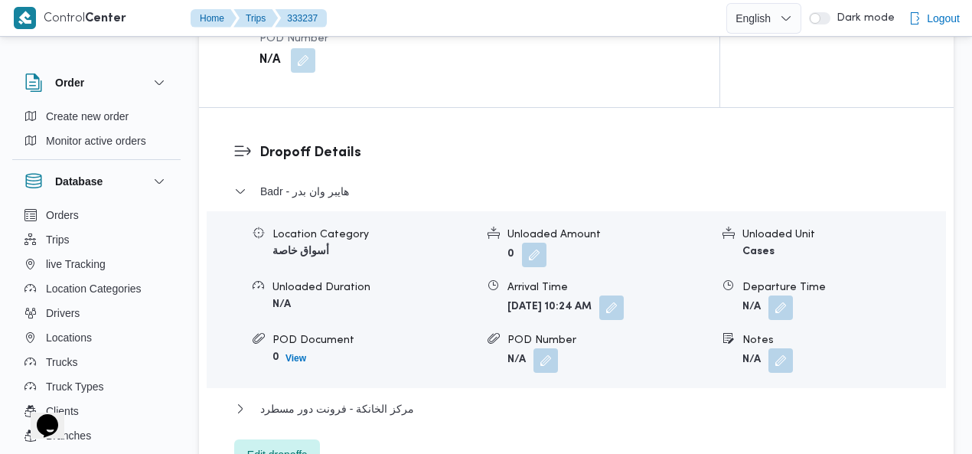
click at [288, 445] on span "Edit dropoffs" at bounding box center [277, 454] width 60 height 18
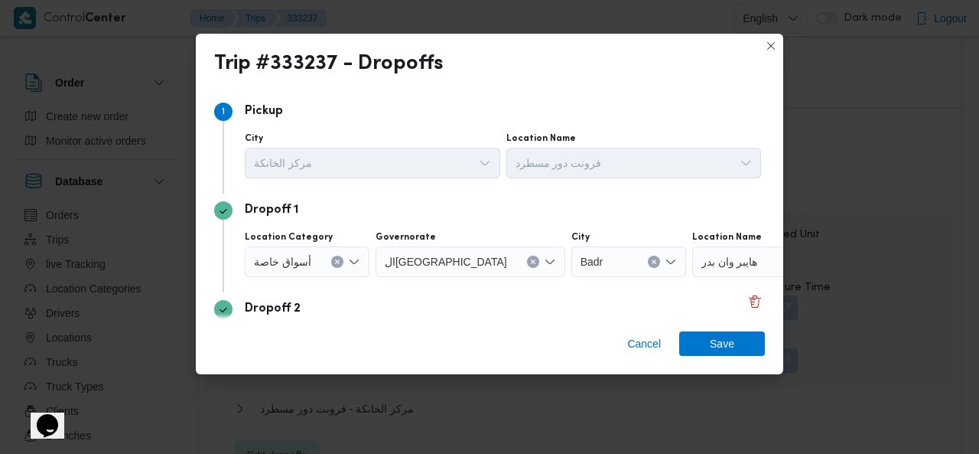
click at [336, 262] on icon "Clear input" at bounding box center [337, 262] width 4 height 4
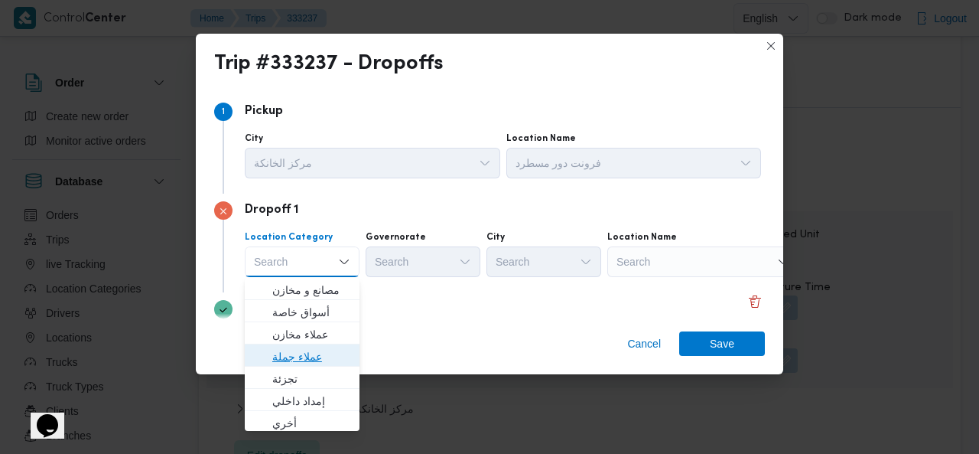
click at [301, 353] on span "عملاء جملة" at bounding box center [311, 356] width 78 height 18
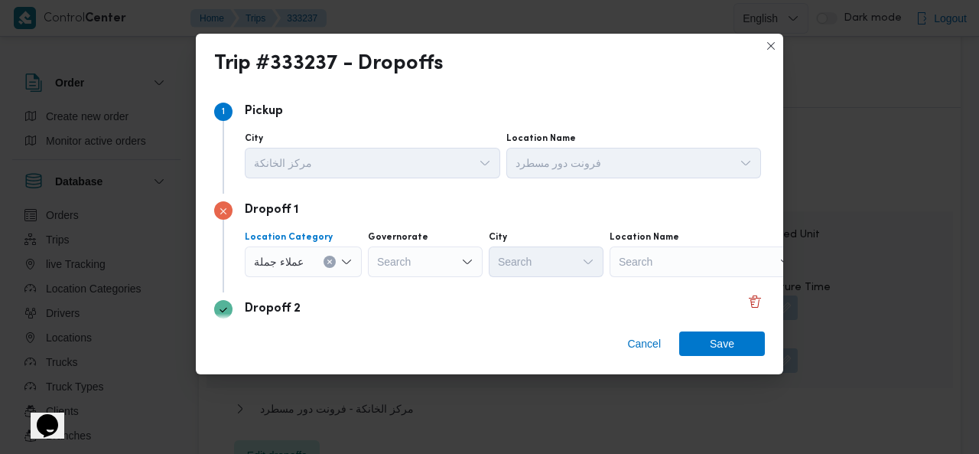
click at [443, 260] on div "Search" at bounding box center [425, 261] width 115 height 31
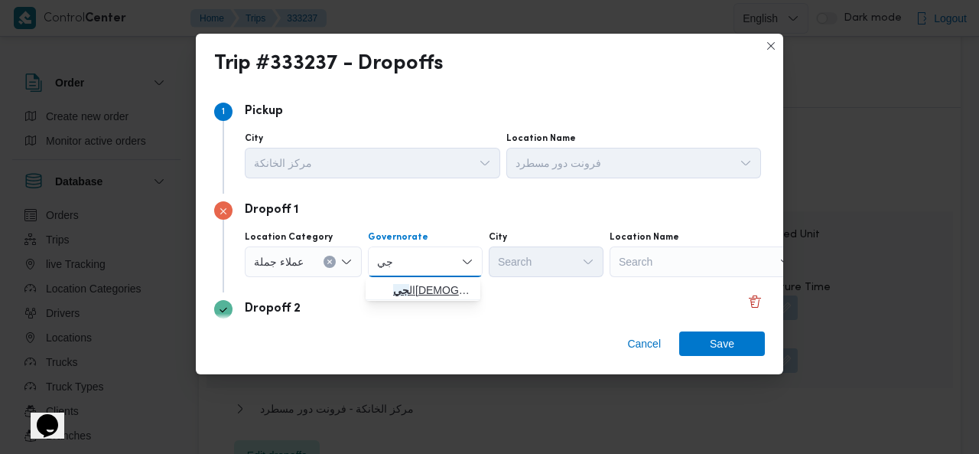
type input "جي"
click at [377, 288] on icon "button" at bounding box center [381, 290] width 12 height 12
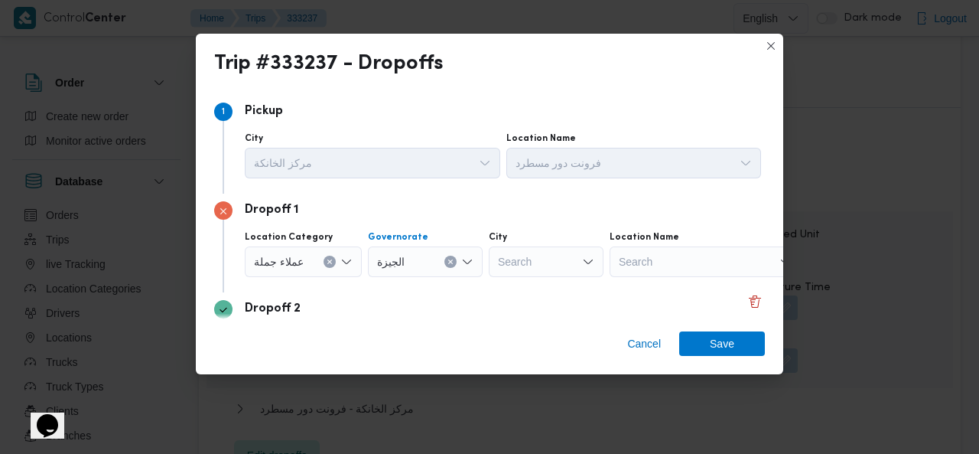
click at [542, 262] on div "Search" at bounding box center [546, 261] width 115 height 31
click at [511, 259] on input "اكت" at bounding box center [507, 261] width 19 height 18
click at [506, 264] on input "اك" at bounding box center [504, 261] width 13 height 18
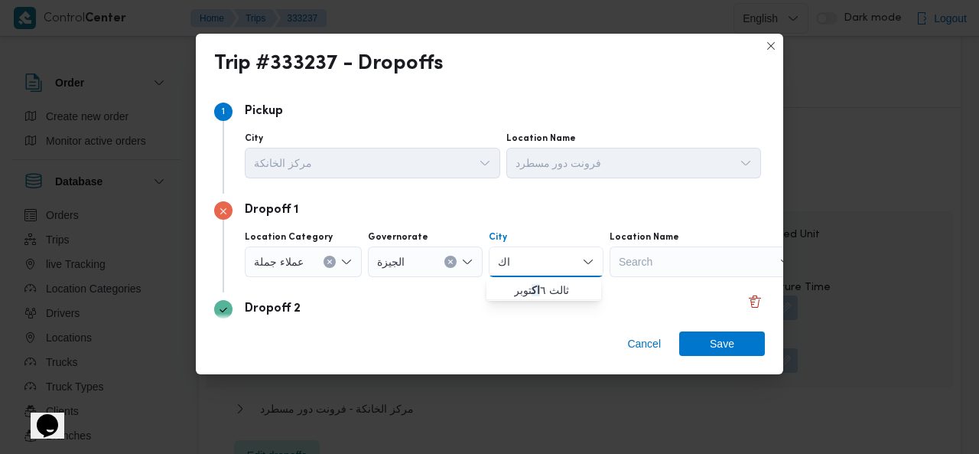
click at [506, 264] on input "اك" at bounding box center [504, 261] width 13 height 18
click at [506, 259] on input "السا" at bounding box center [507, 261] width 19 height 18
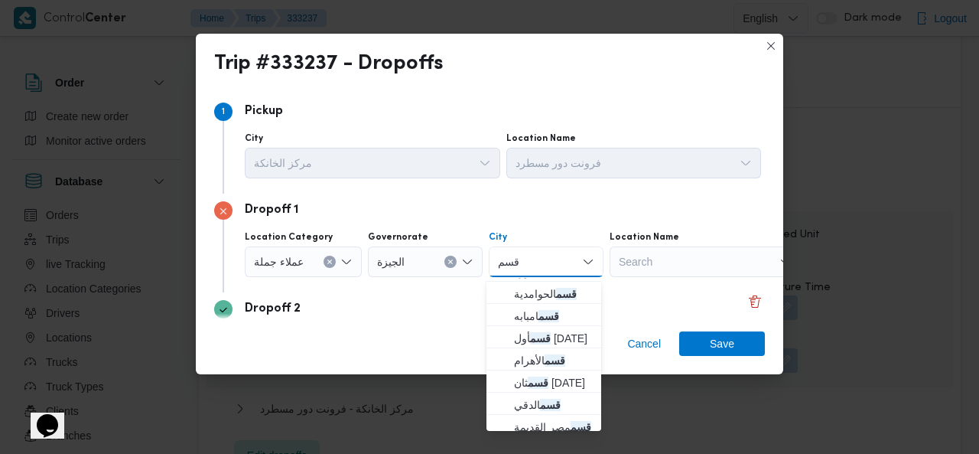
scroll to position [153, 0]
type input "قسم"
click at [561, 336] on span "قسم أول 6 أكتوبر" at bounding box center [553, 336] width 78 height 18
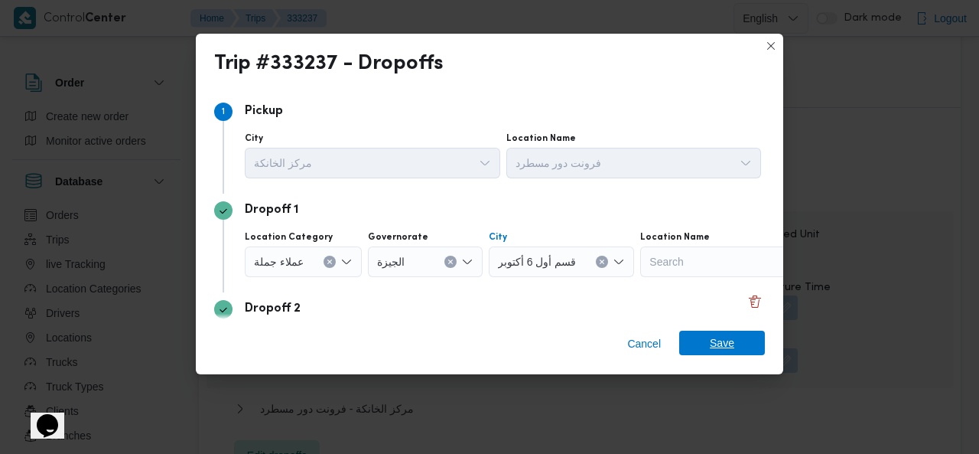
click at [711, 344] on span "Save" at bounding box center [722, 343] width 24 height 24
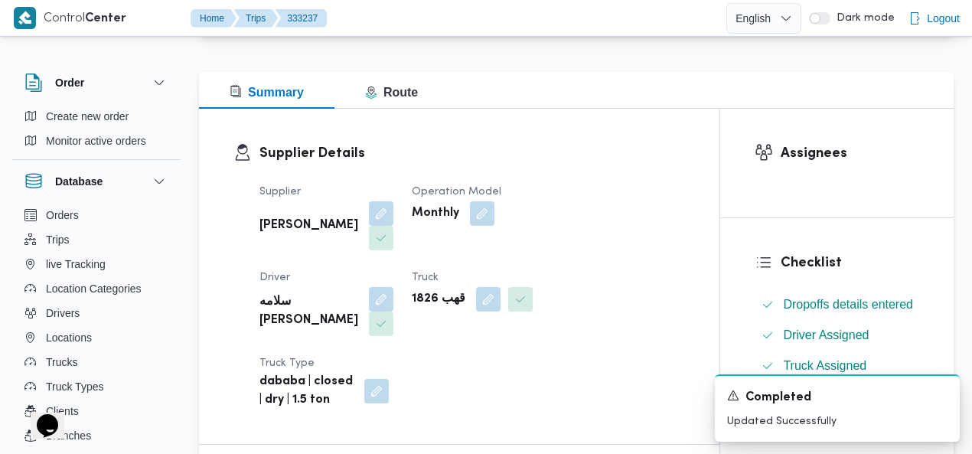
scroll to position [0, 0]
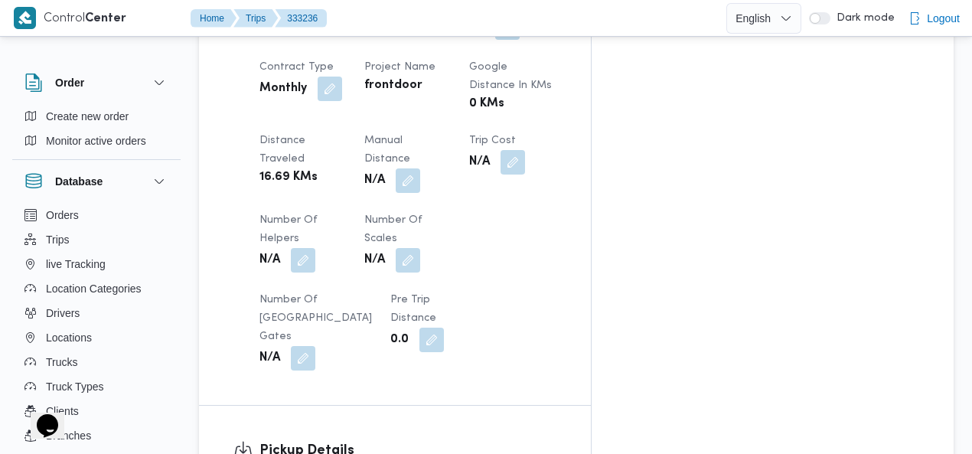
scroll to position [1053, 0]
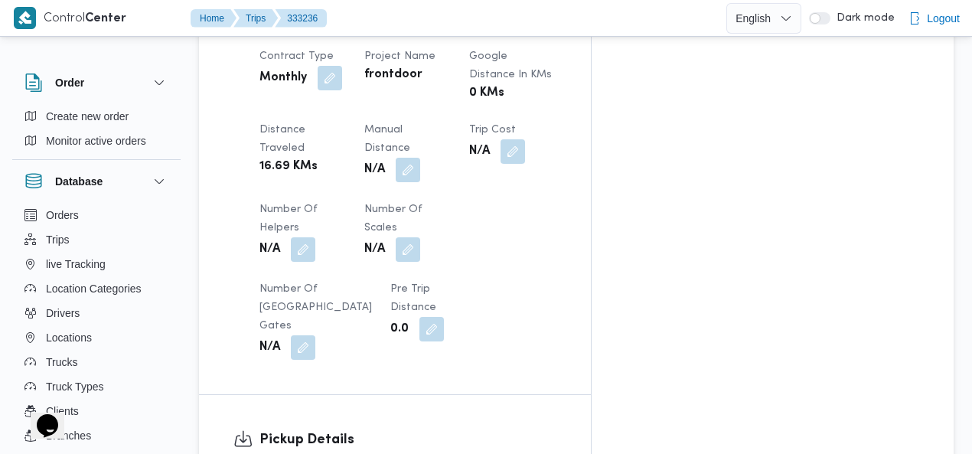
drag, startPoint x: 460, startPoint y: 239, endPoint x: 419, endPoint y: 283, distance: 59.5
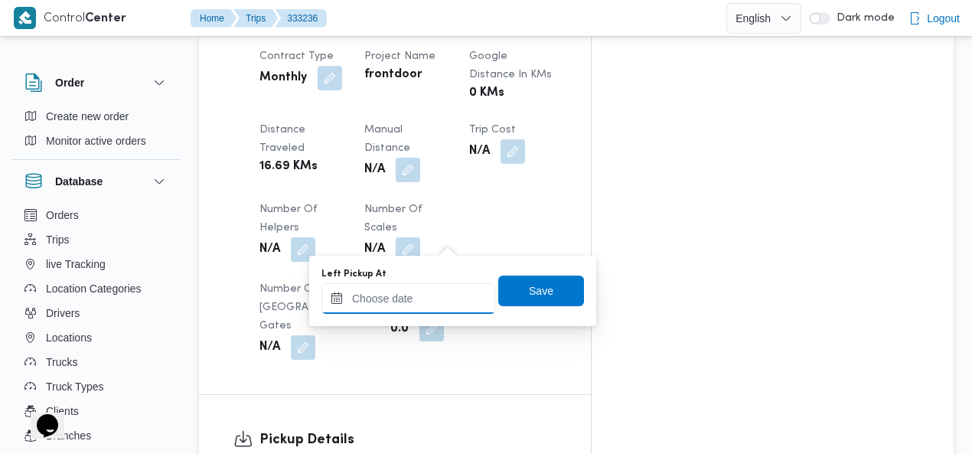
click at [401, 306] on input "Left Pickup At" at bounding box center [408, 298] width 174 height 31
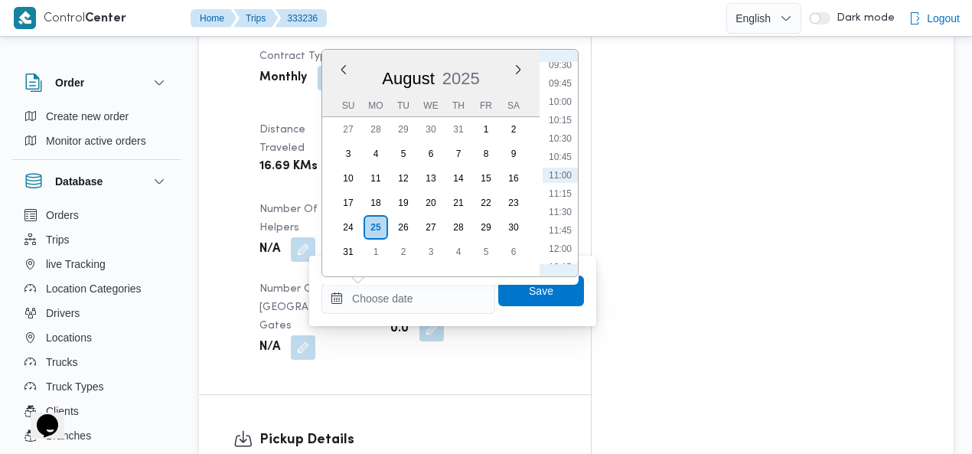
scroll to position [526, 0]
click at [559, 132] on li "08:00" at bounding box center [559, 130] width 35 height 15
type input "[DATE] 08:00"
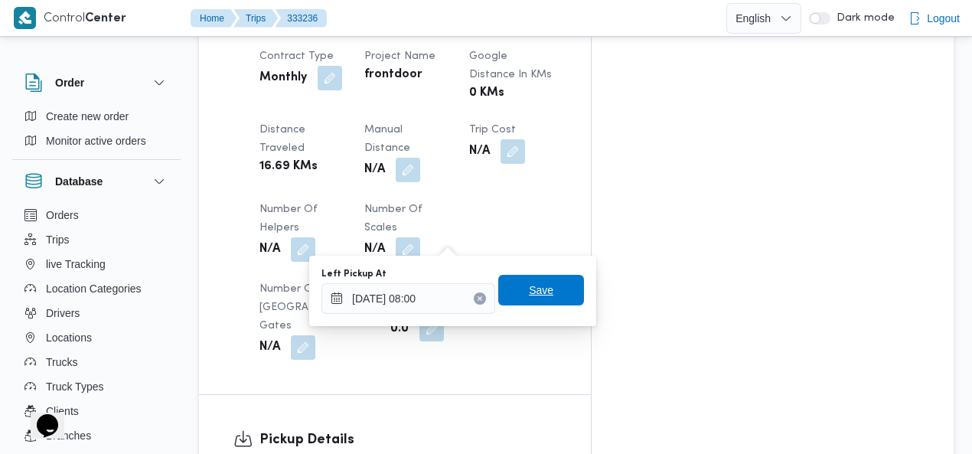
click at [525, 302] on span "Save" at bounding box center [541, 290] width 86 height 31
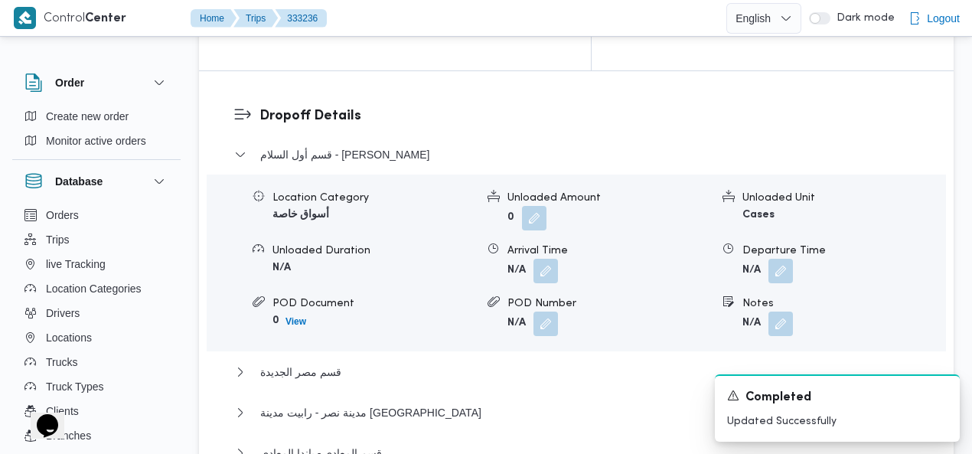
scroll to position [1702, 0]
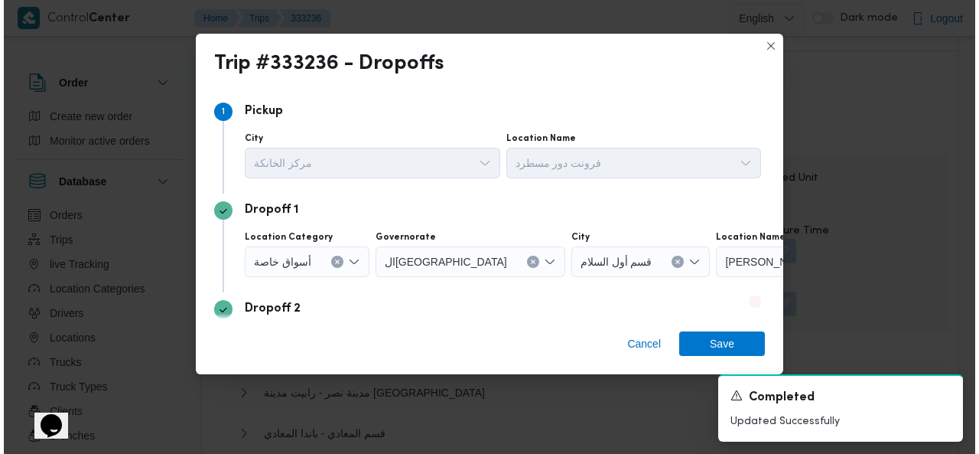
scroll to position [1683, 0]
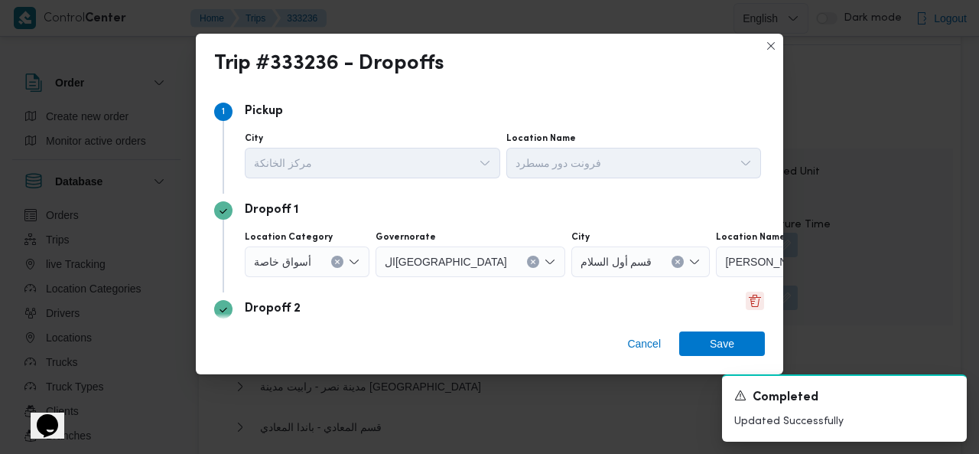
click at [748, 302] on button "Delete" at bounding box center [755, 301] width 18 height 18
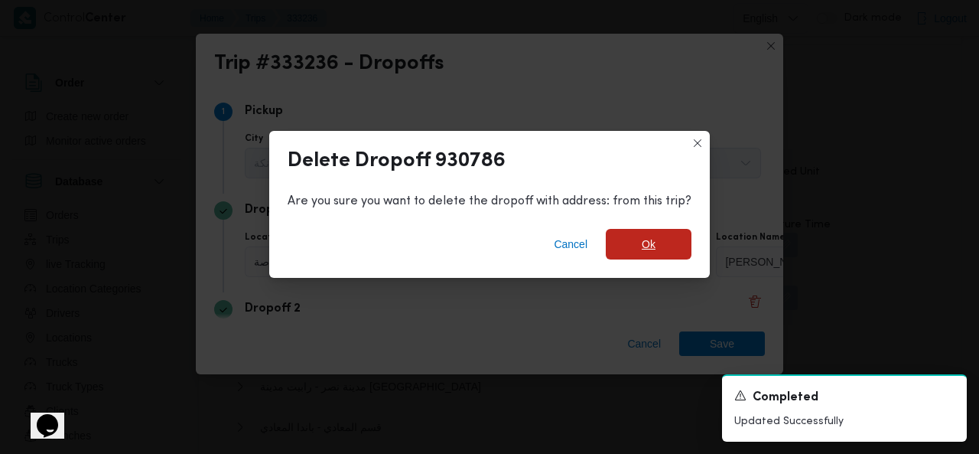
click at [666, 240] on span "Ok" at bounding box center [649, 244] width 86 height 31
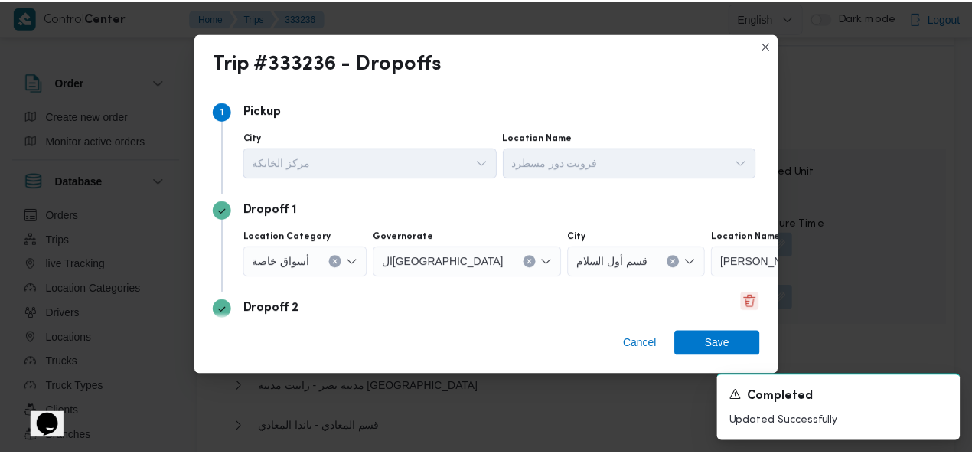
scroll to position [1702, 0]
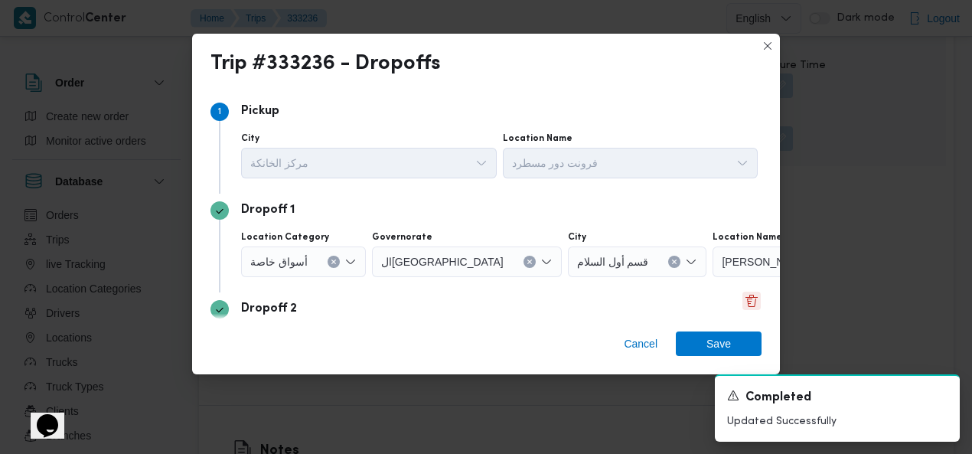
click at [742, 299] on button "Delete" at bounding box center [751, 301] width 18 height 18
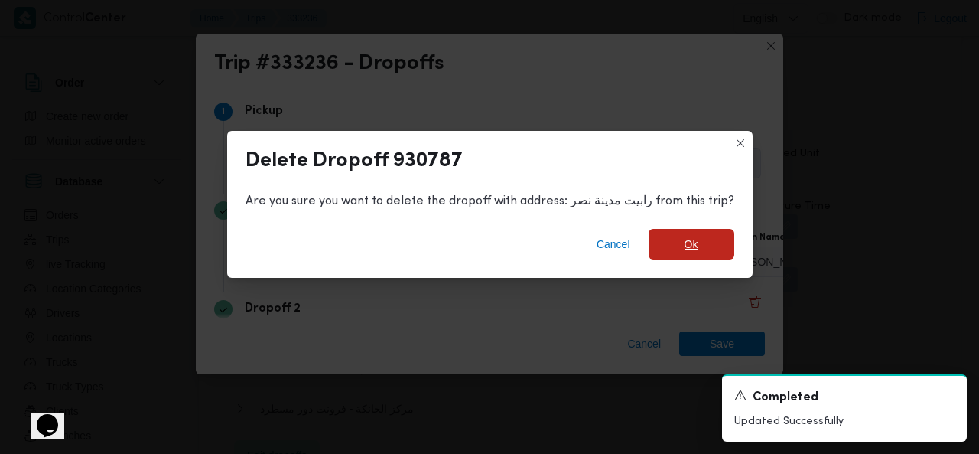
click at [679, 239] on span "Ok" at bounding box center [692, 244] width 86 height 31
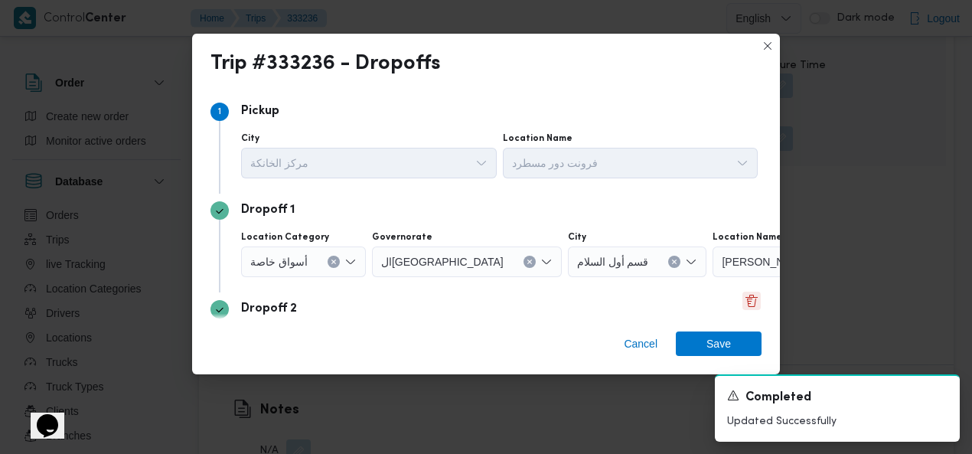
click at [744, 298] on button "Delete" at bounding box center [751, 301] width 18 height 18
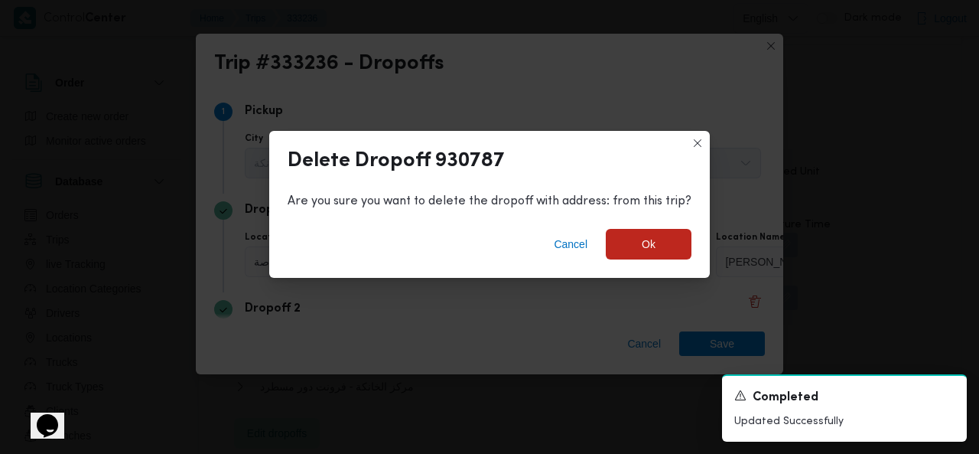
click at [692, 241] on div "Cancel Ok" at bounding box center [489, 247] width 441 height 61
click at [651, 234] on span "Ok" at bounding box center [649, 243] width 86 height 31
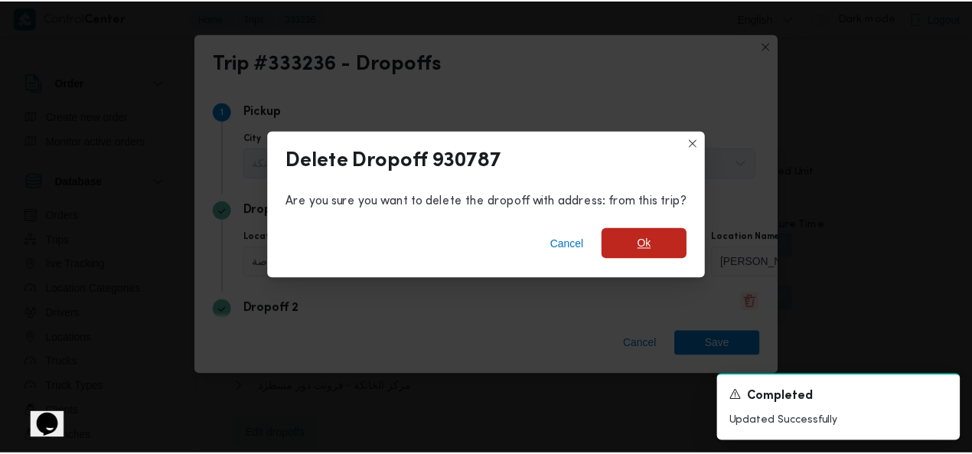
scroll to position [1665, 0]
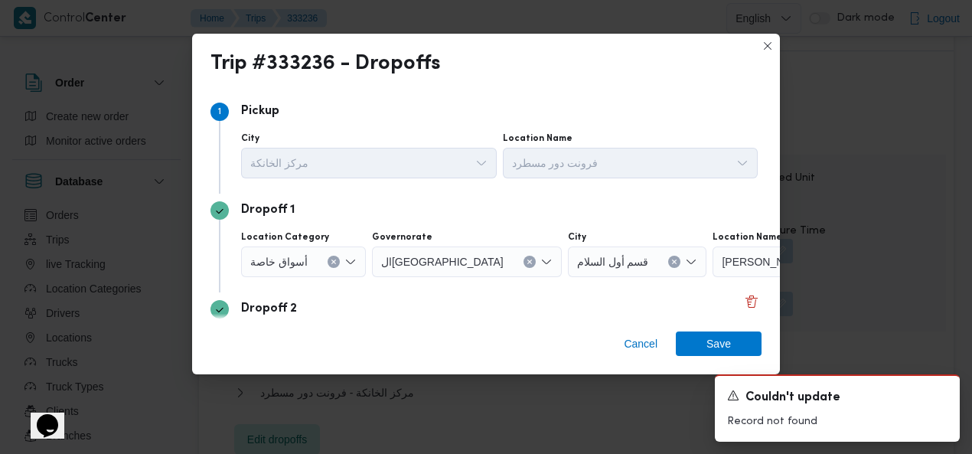
click at [331, 262] on icon "Clear input" at bounding box center [333, 262] width 4 height 4
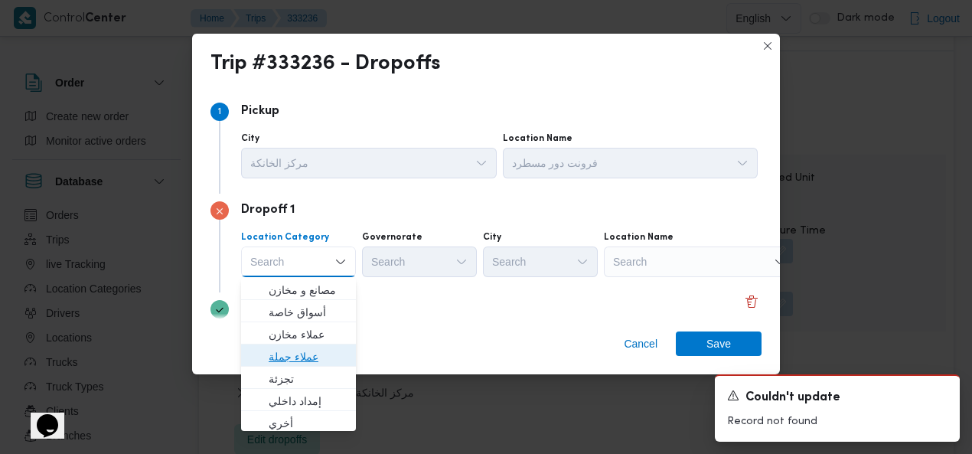
click at [274, 351] on span "عملاء جملة" at bounding box center [308, 356] width 78 height 18
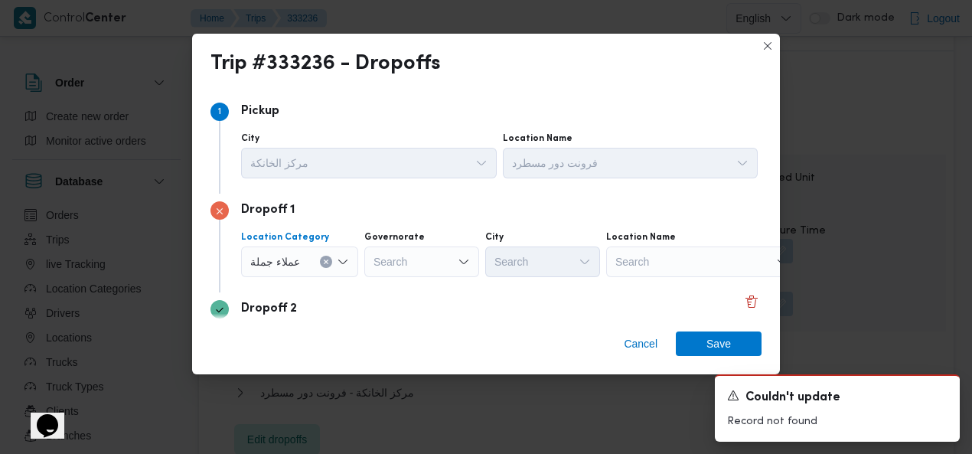
click at [422, 259] on div "Search" at bounding box center [421, 261] width 115 height 31
type input "قا"
click at [421, 292] on span "ال قا هرة" at bounding box center [428, 290] width 78 height 18
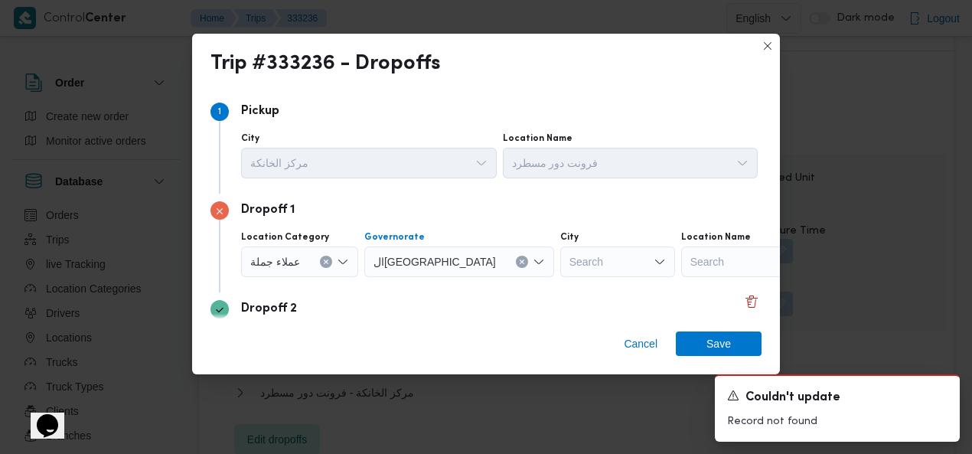
click at [560, 262] on div "Search" at bounding box center [617, 261] width 115 height 31
type input "معا"
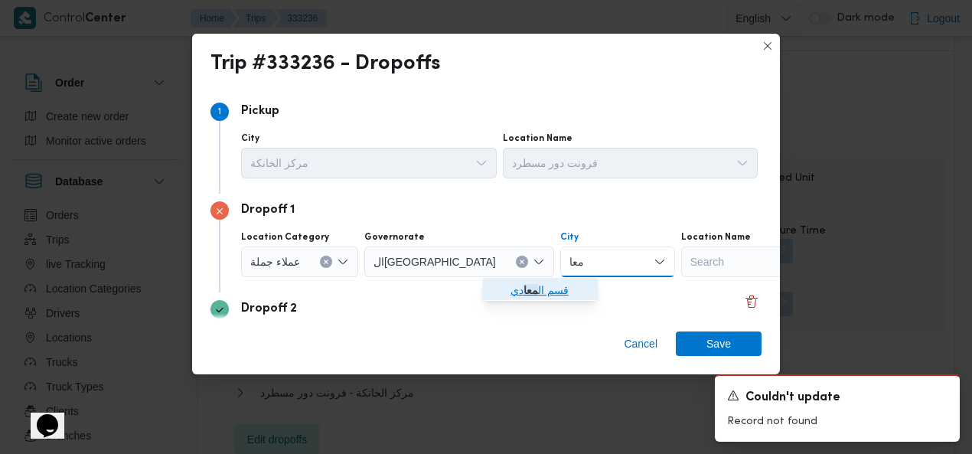
click at [534, 285] on mark "معا" at bounding box center [530, 290] width 15 height 12
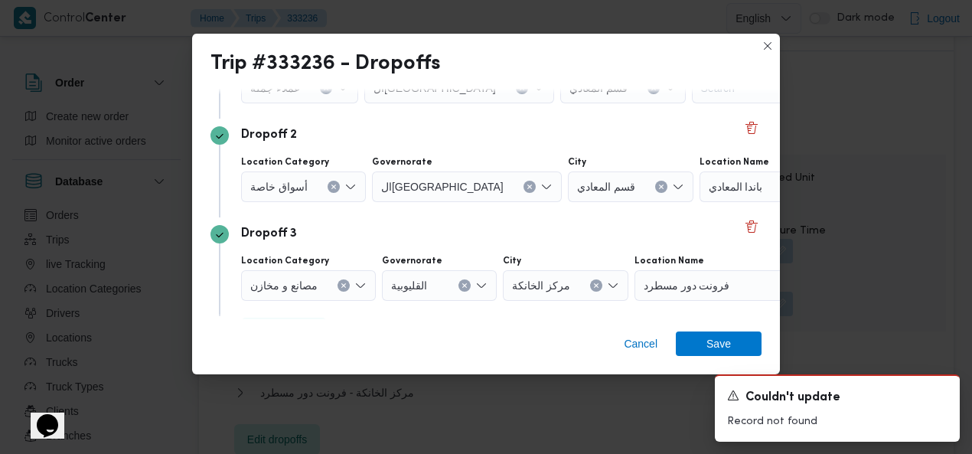
scroll to position [191, 0]
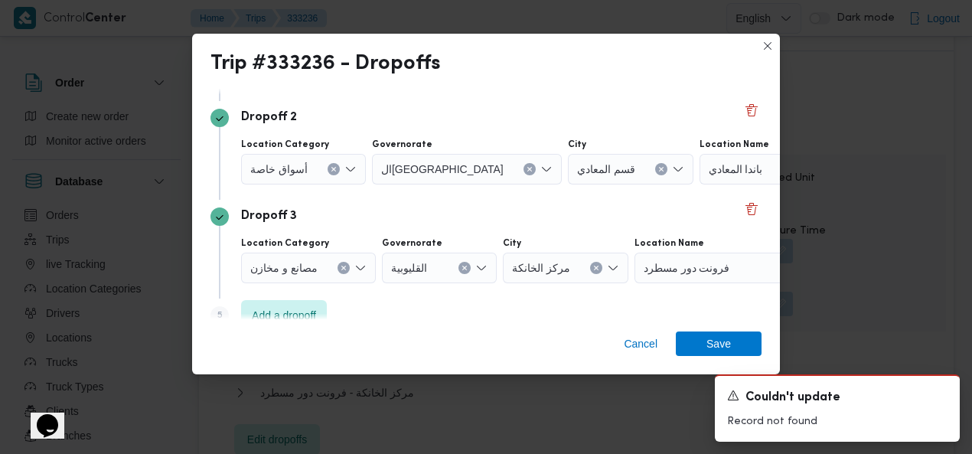
click at [327, 164] on button "Clear input" at bounding box center [333, 169] width 12 height 12
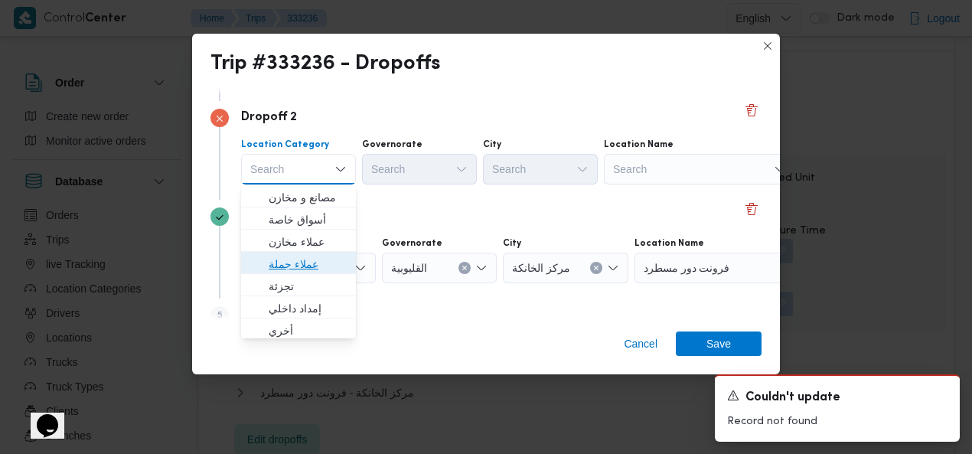
drag, startPoint x: 288, startPoint y: 260, endPoint x: 349, endPoint y: 206, distance: 81.8
click at [288, 259] on span "عملاء جملة" at bounding box center [308, 264] width 78 height 18
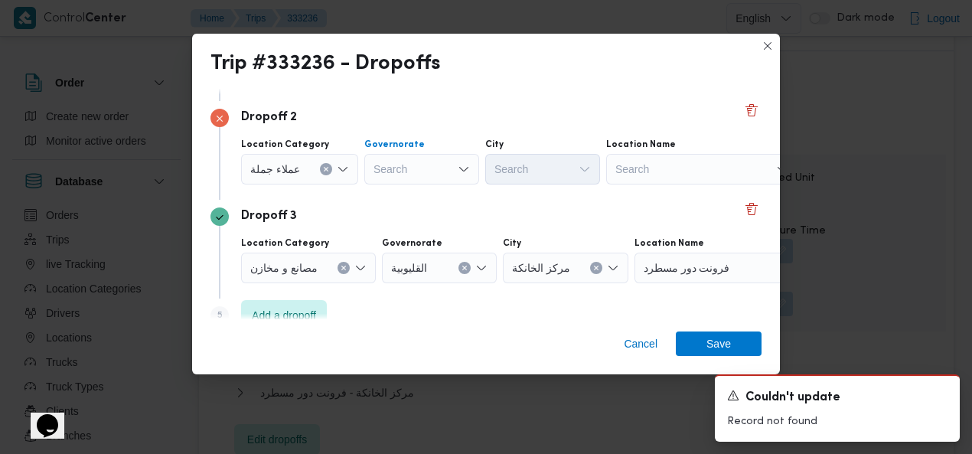
click at [416, 168] on div "Search" at bounding box center [421, 169] width 115 height 31
type input "قا"
drag, startPoint x: 418, startPoint y: 198, endPoint x: 513, endPoint y: 176, distance: 97.4
click at [419, 198] on span "ال قا هرة" at bounding box center [428, 197] width 78 height 18
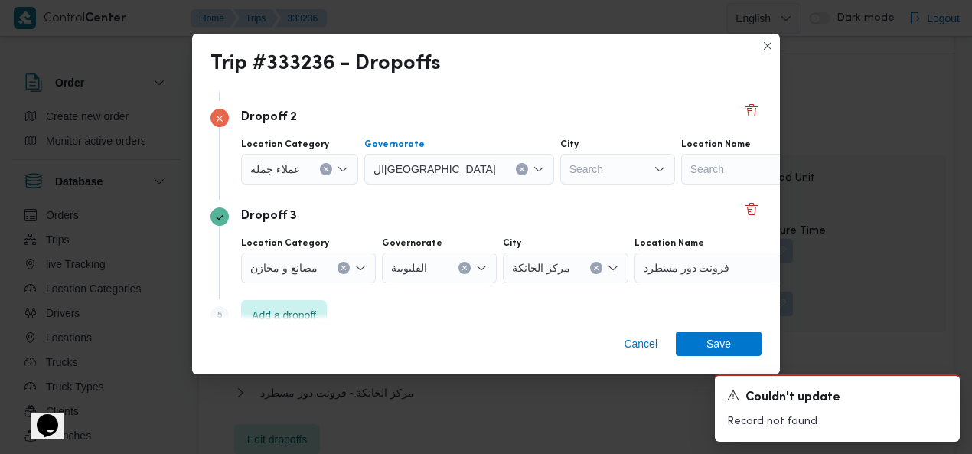
click at [560, 166] on div "Search" at bounding box center [617, 169] width 115 height 31
type input "مق"
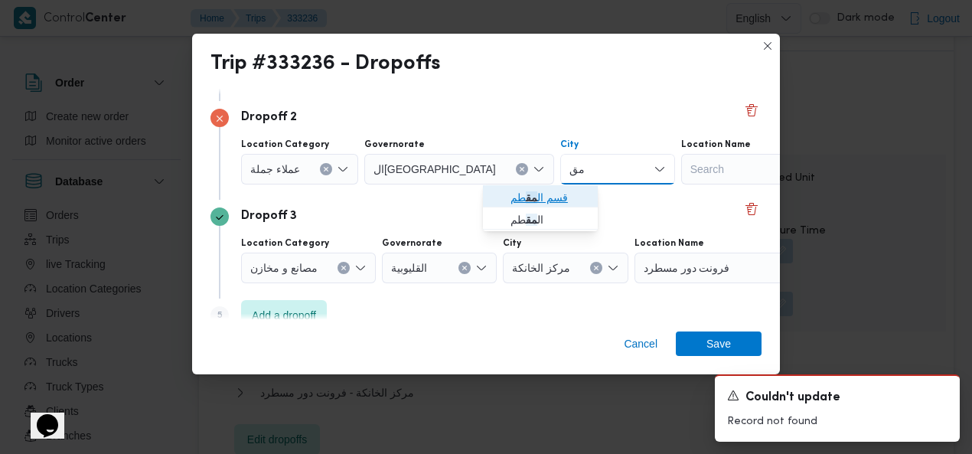
click at [531, 197] on mark "مق" at bounding box center [531, 197] width 11 height 12
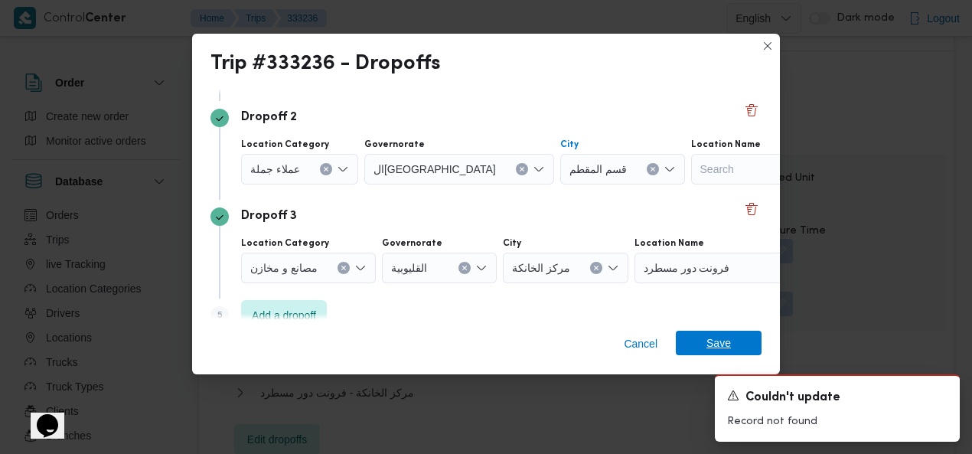
click at [724, 336] on span "Save" at bounding box center [718, 343] width 24 height 24
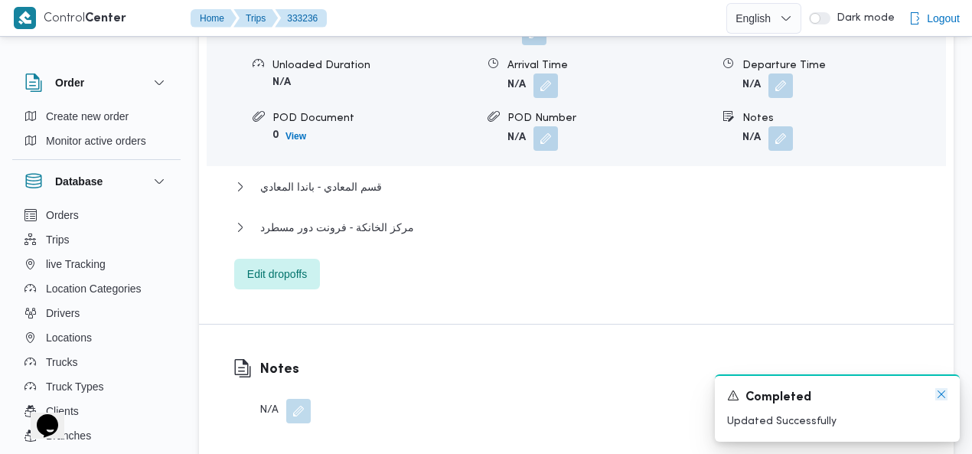
click at [941, 396] on icon "Dismiss toast" at bounding box center [941, 394] width 12 height 12
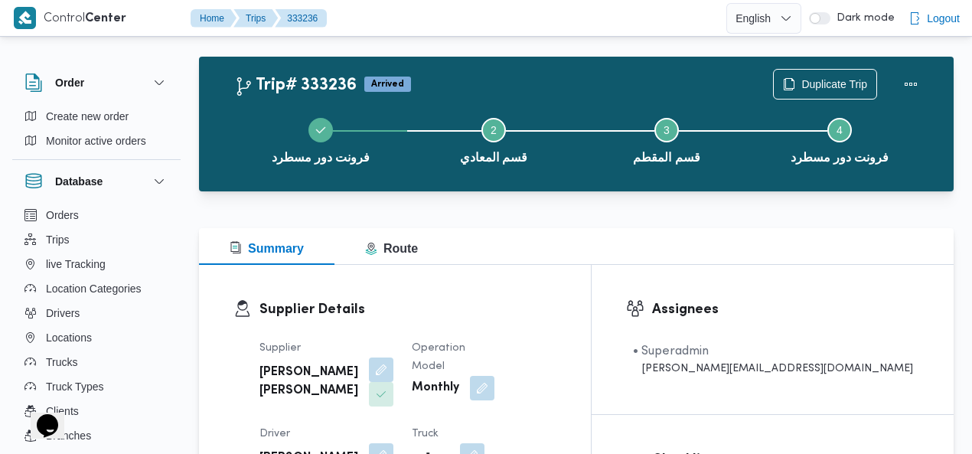
scroll to position [0, 0]
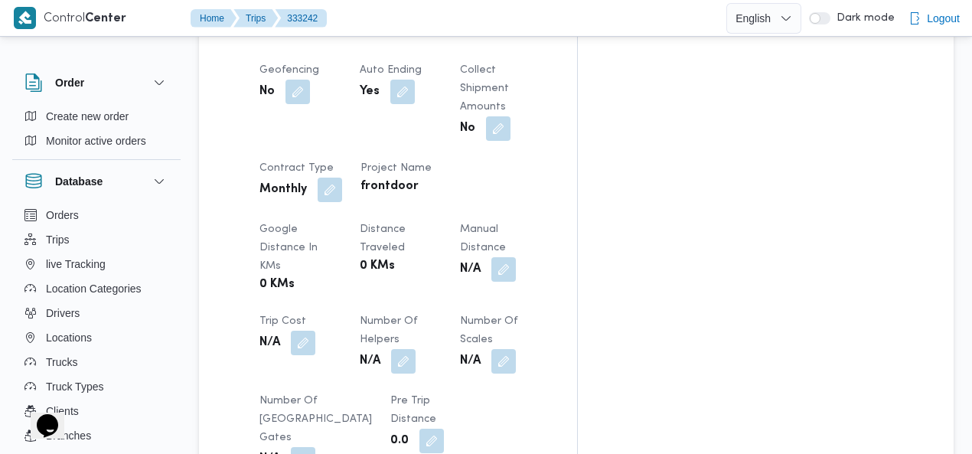
scroll to position [888, 0]
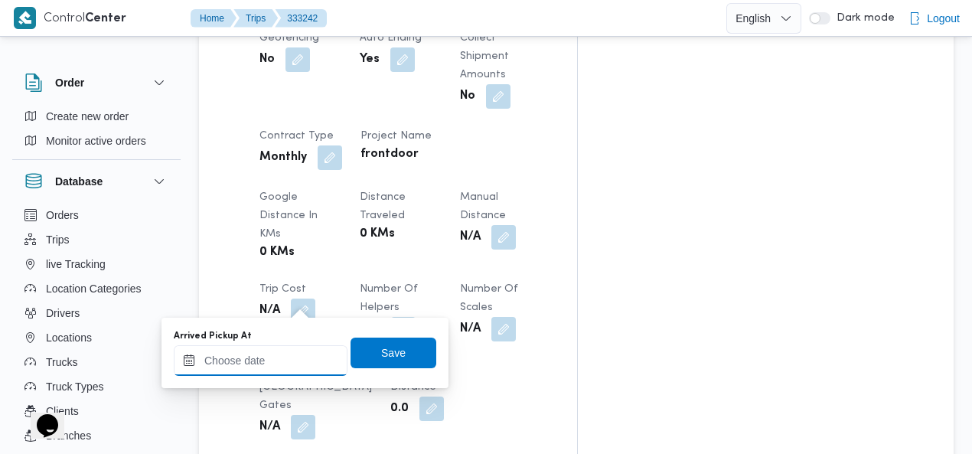
click at [280, 347] on input "Arrived Pickup At" at bounding box center [261, 360] width 174 height 31
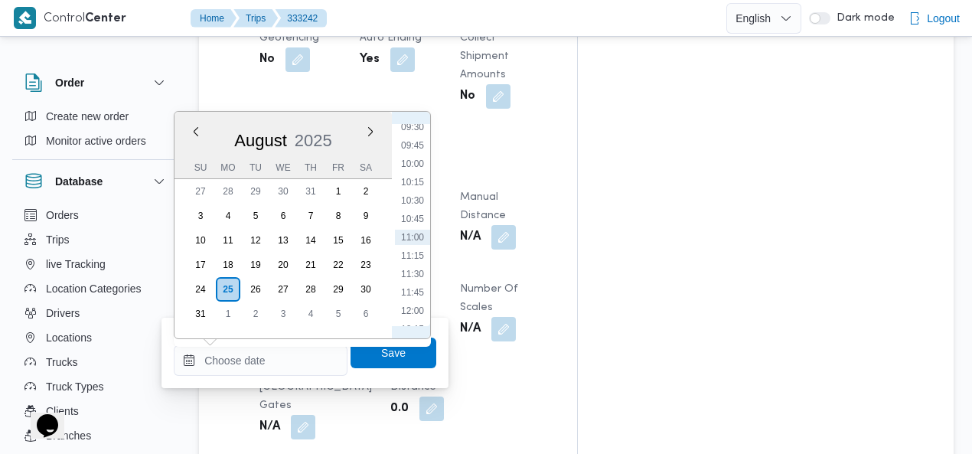
scroll to position [526, 0]
click at [422, 140] on li "07:15" at bounding box center [412, 137] width 35 height 15
type input "25/08/2025 07:15"
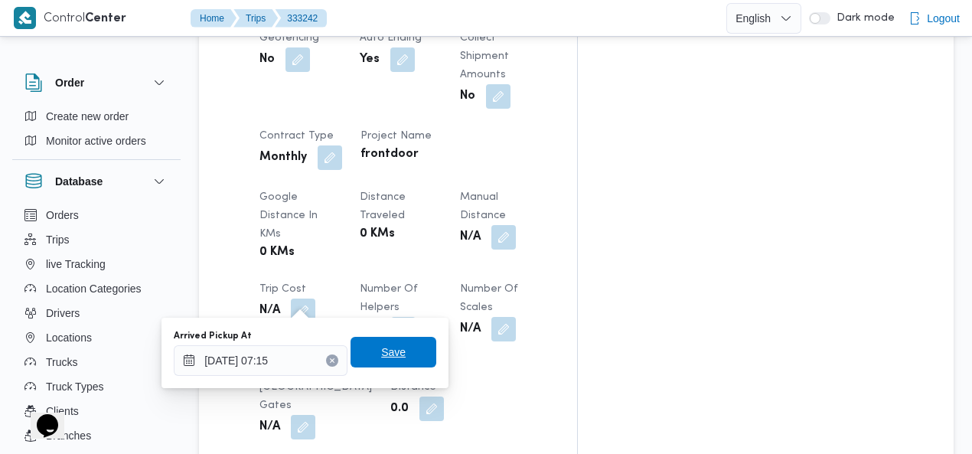
click at [398, 339] on span "Save" at bounding box center [393, 352] width 86 height 31
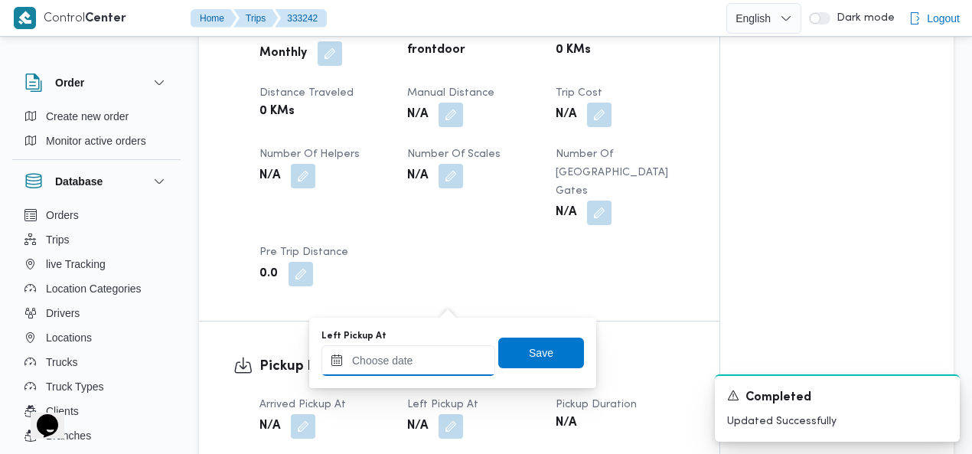
click at [419, 358] on input "Left Pickup At" at bounding box center [408, 360] width 174 height 31
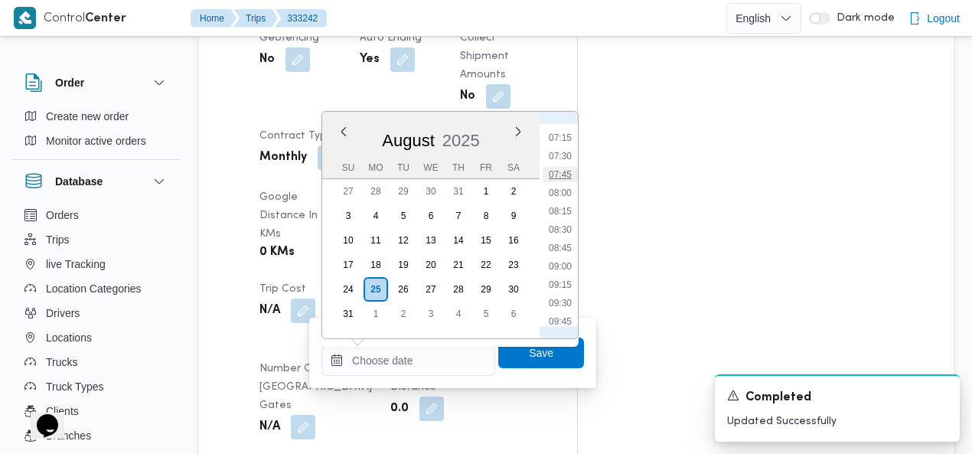
click at [565, 180] on li "07:45" at bounding box center [559, 174] width 35 height 15
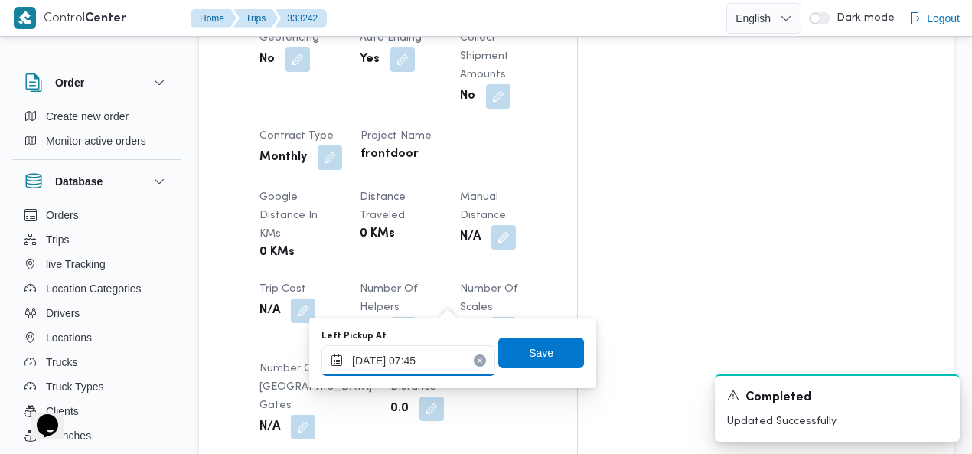
click at [439, 359] on input "25/08/2025 07:45" at bounding box center [408, 360] width 174 height 31
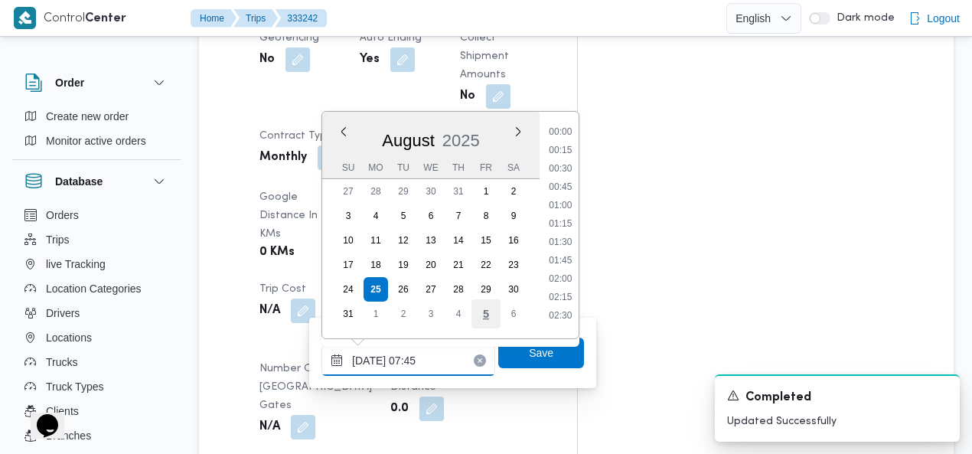
scroll to position [464, 0]
click at [563, 249] on li "08:00" at bounding box center [559, 255] width 35 height 15
type input "25/08/2025 08:00"
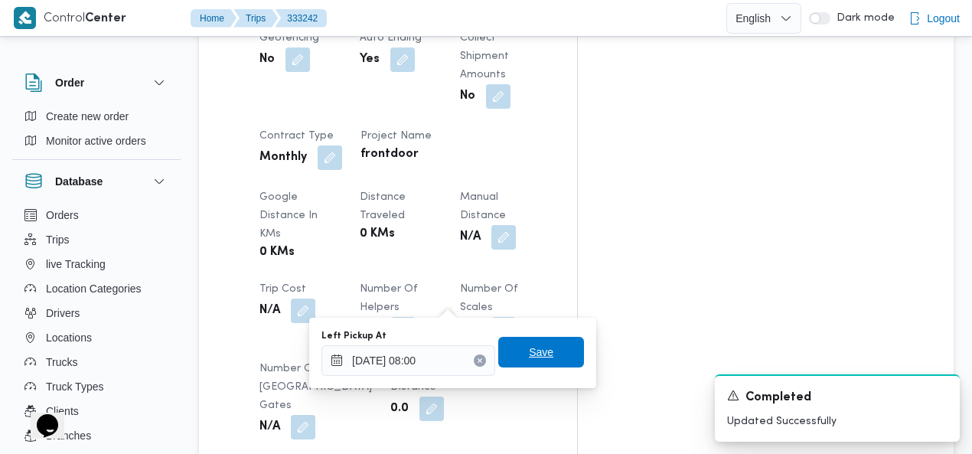
click at [529, 359] on span "Save" at bounding box center [541, 352] width 24 height 18
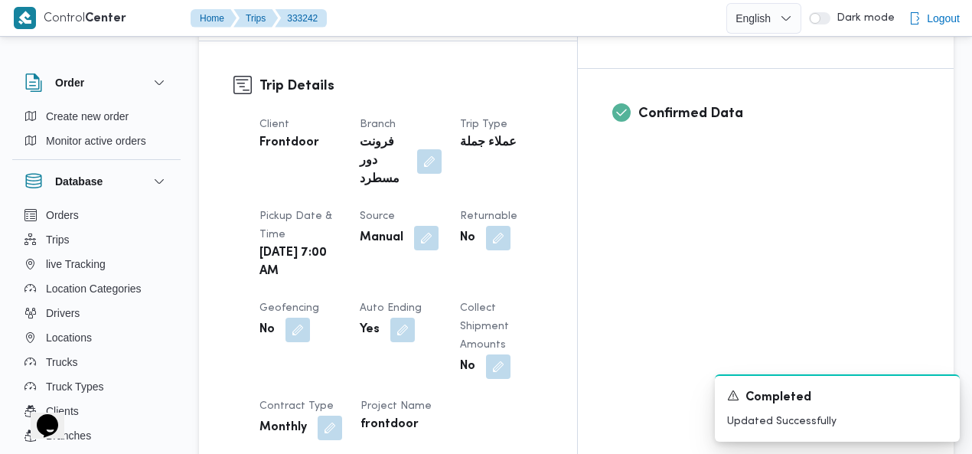
scroll to position [0, 0]
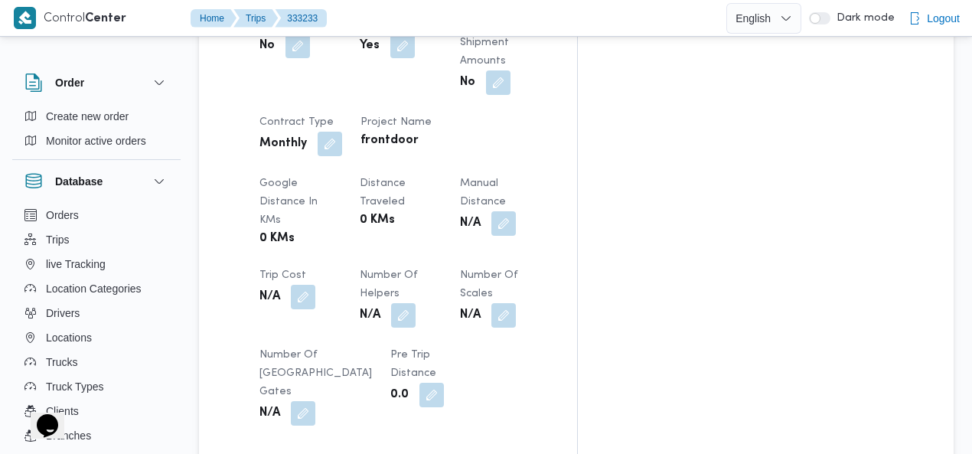
scroll to position [884, 0]
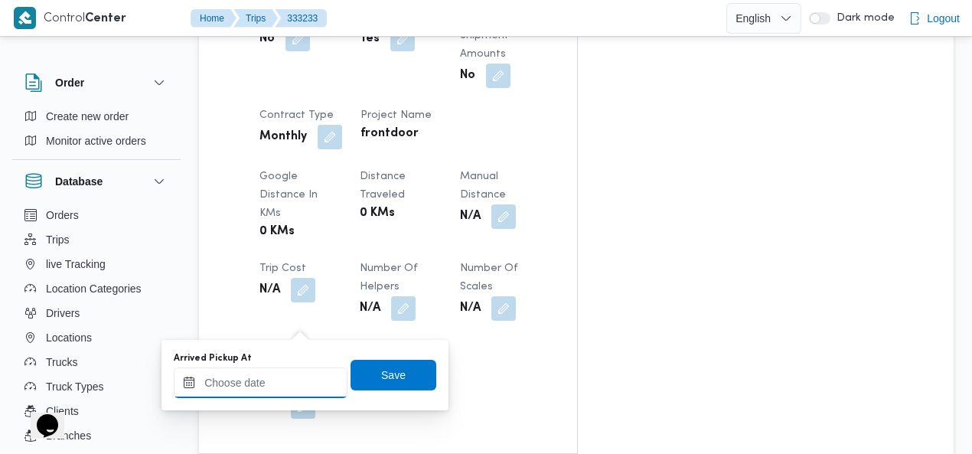
click at [264, 379] on input "Arrived Pickup At" at bounding box center [261, 382] width 174 height 31
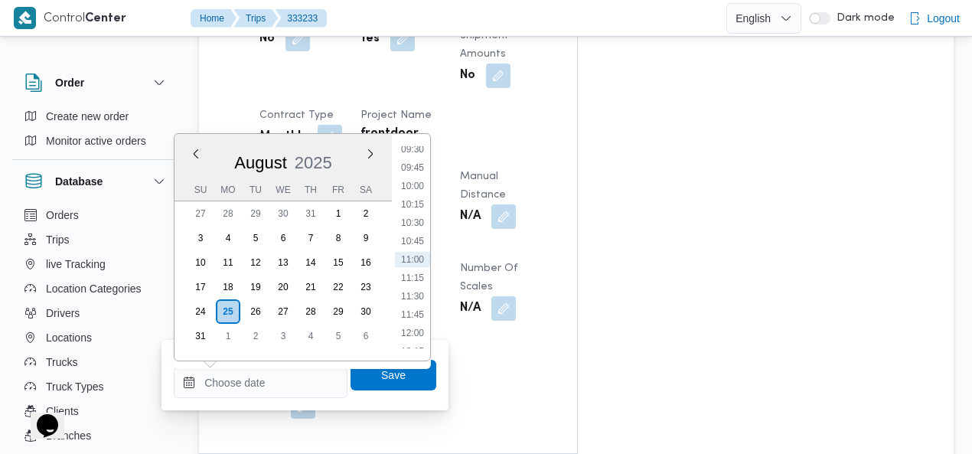
scroll to position [526, 0]
drag, startPoint x: 422, startPoint y: 172, endPoint x: 419, endPoint y: 191, distance: 18.6
click at [422, 173] on li "07:30" at bounding box center [412, 178] width 35 height 15
type input "25/08/2025 07:30"
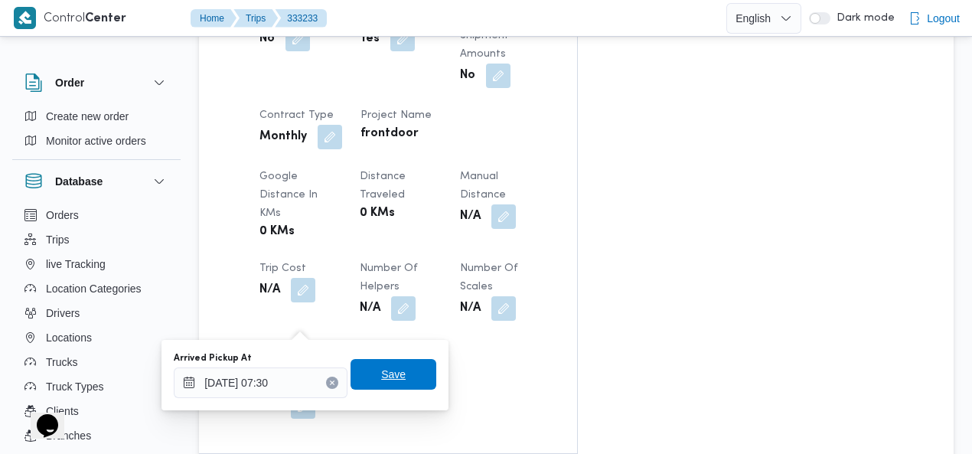
click at [384, 365] on span "Save" at bounding box center [393, 374] width 86 height 31
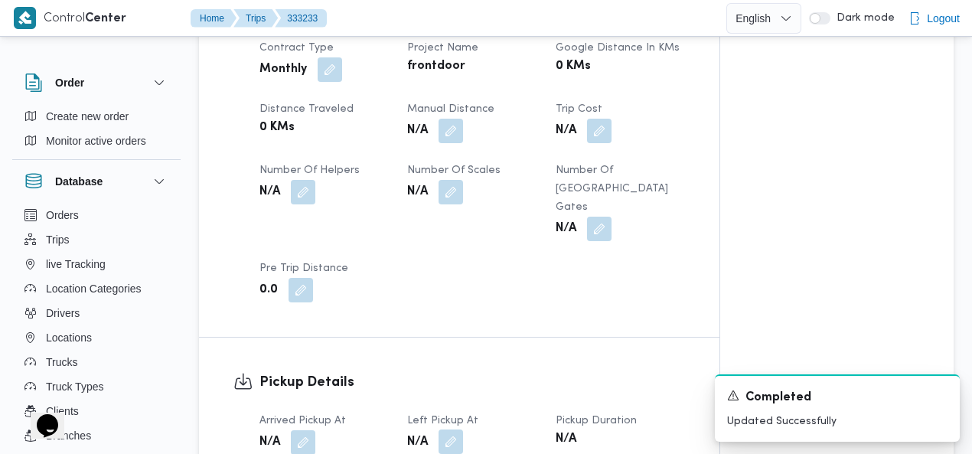
click at [454, 429] on button "button" at bounding box center [450, 441] width 24 height 24
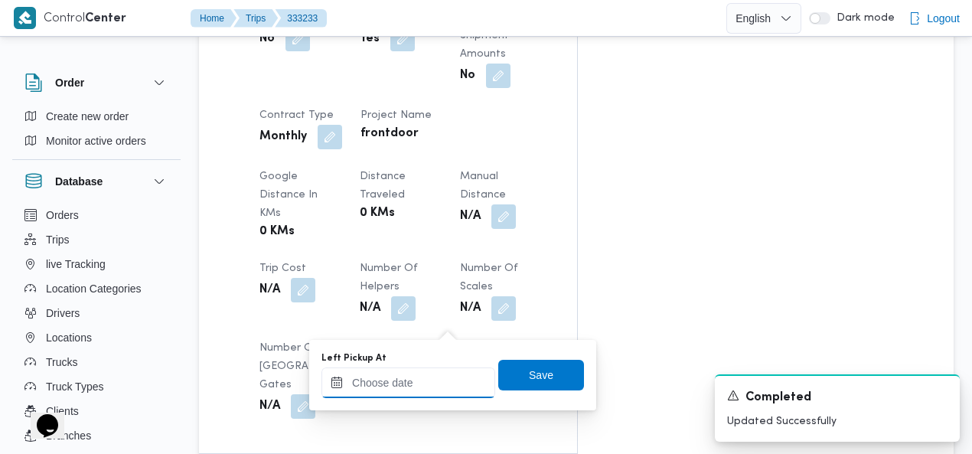
click at [439, 374] on input "Left Pickup At" at bounding box center [408, 382] width 174 height 31
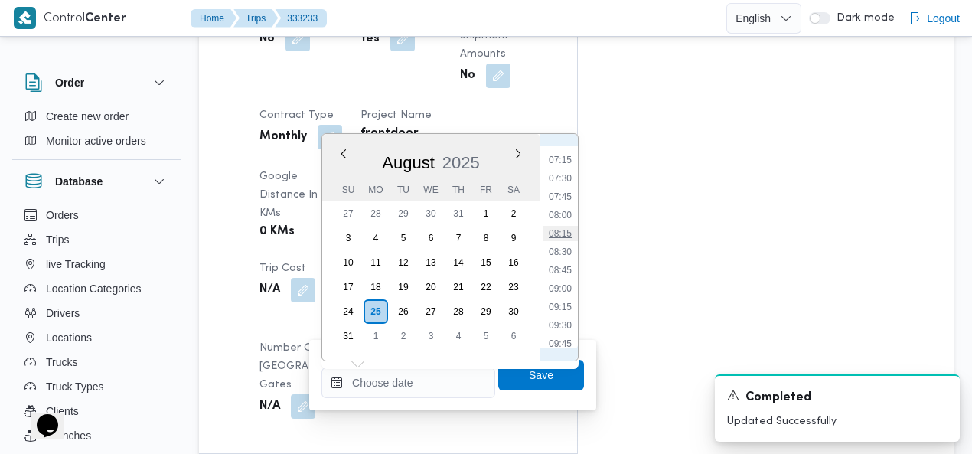
click at [565, 229] on li "08:15" at bounding box center [559, 233] width 35 height 15
type input "25/08/2025 08:15"
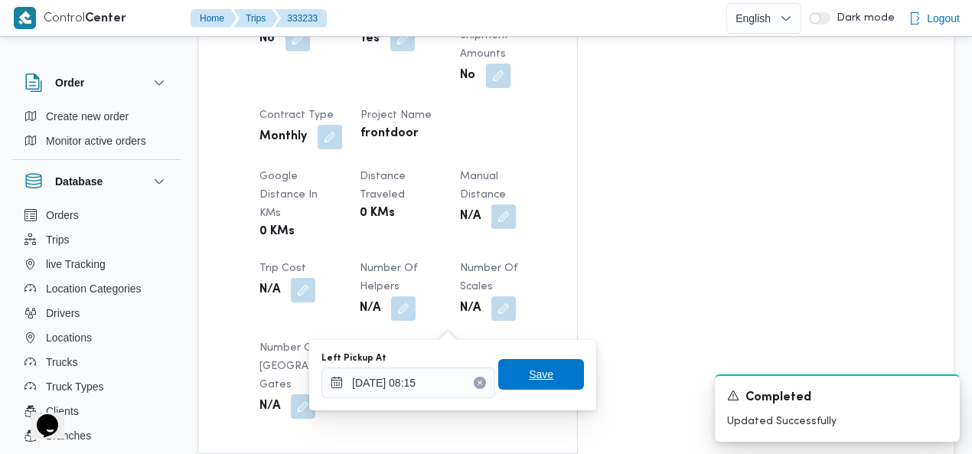
click at [549, 383] on span "Save" at bounding box center [541, 374] width 86 height 31
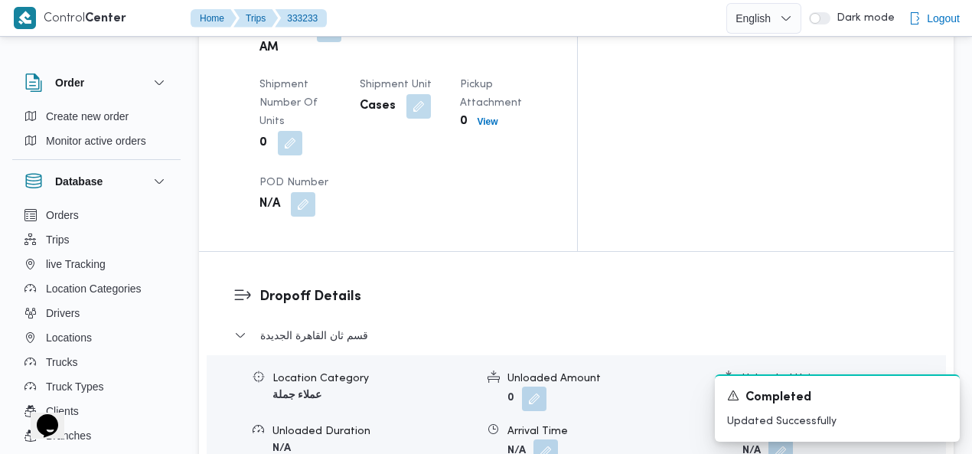
scroll to position [1466, 0]
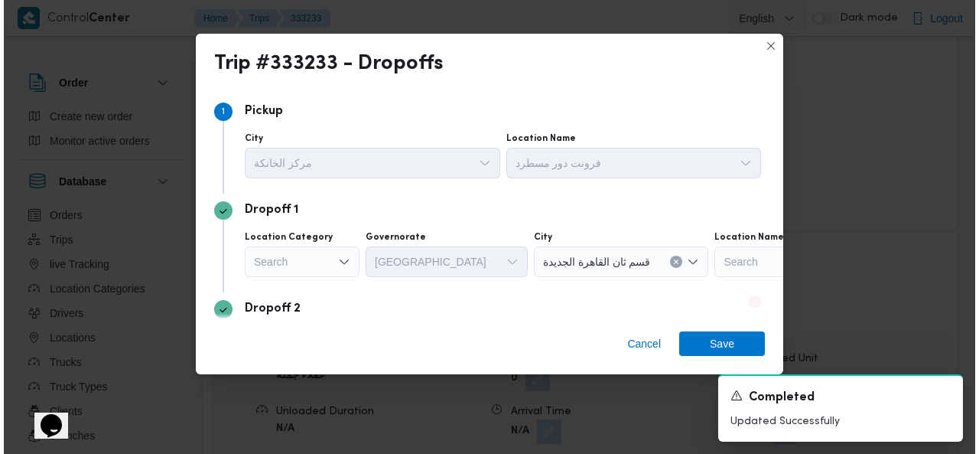
scroll to position [1448, 0]
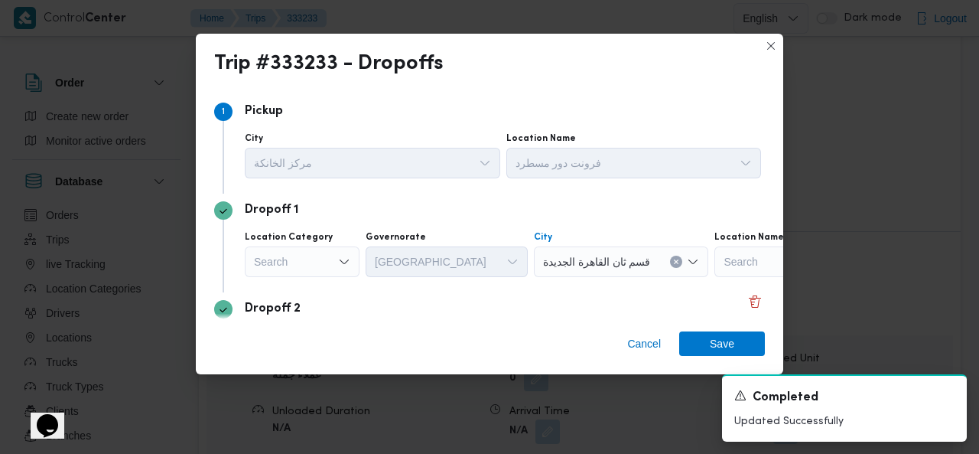
click at [673, 264] on icon "Clear input" at bounding box center [676, 262] width 6 height 6
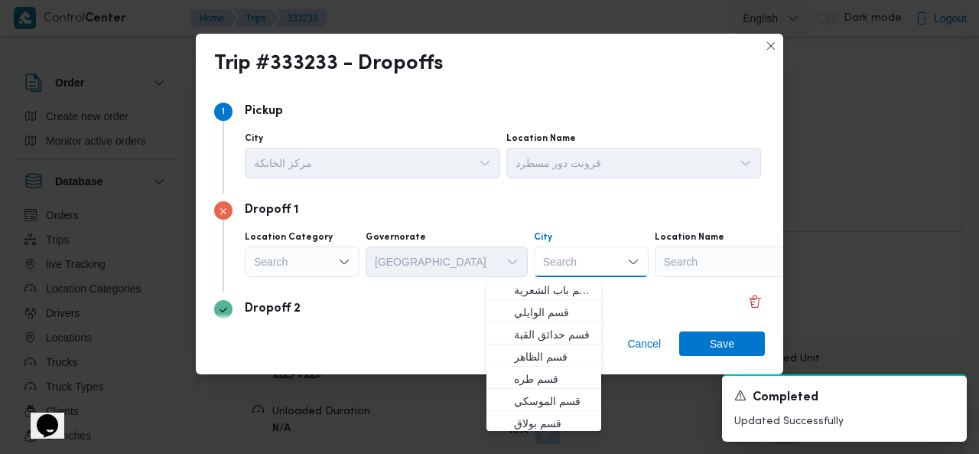
click at [627, 261] on icon "Close list of options" at bounding box center [633, 262] width 12 height 12
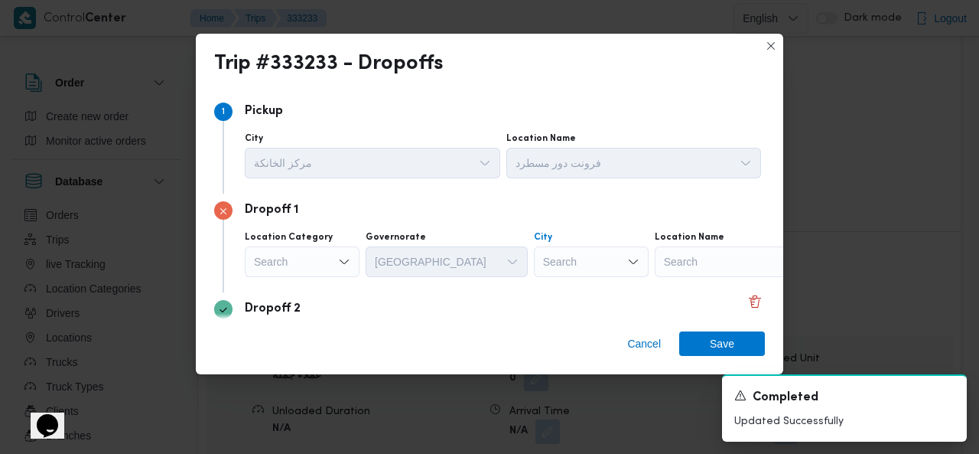
click at [542, 258] on div "Search" at bounding box center [591, 261] width 115 height 31
click at [534, 265] on div "زاي زاي Combo box. Selected. زاي. Selected. Combo box input. Search. Type some …" at bounding box center [591, 261] width 115 height 31
click at [543, 264] on input "زاي" at bounding box center [551, 261] width 16 height 18
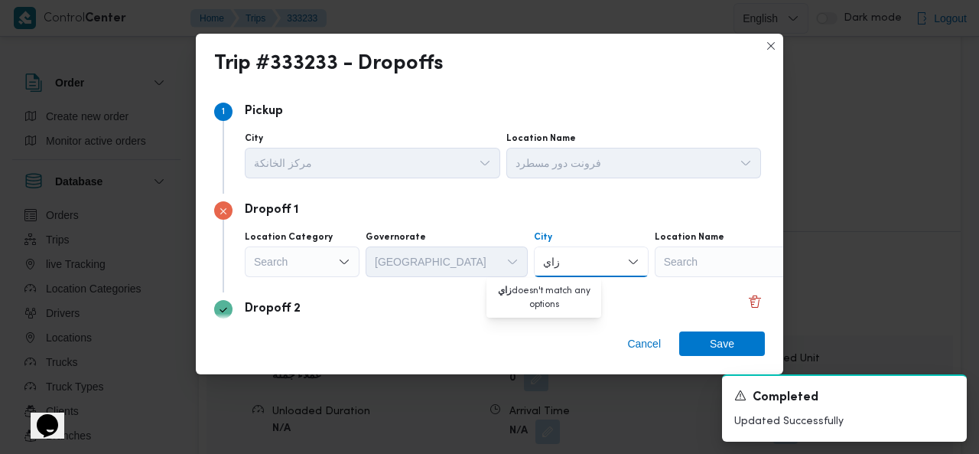
click at [543, 264] on input "زاي" at bounding box center [551, 261] width 16 height 18
click at [543, 261] on input "الشي" at bounding box center [554, 261] width 23 height 18
type input "الشي"
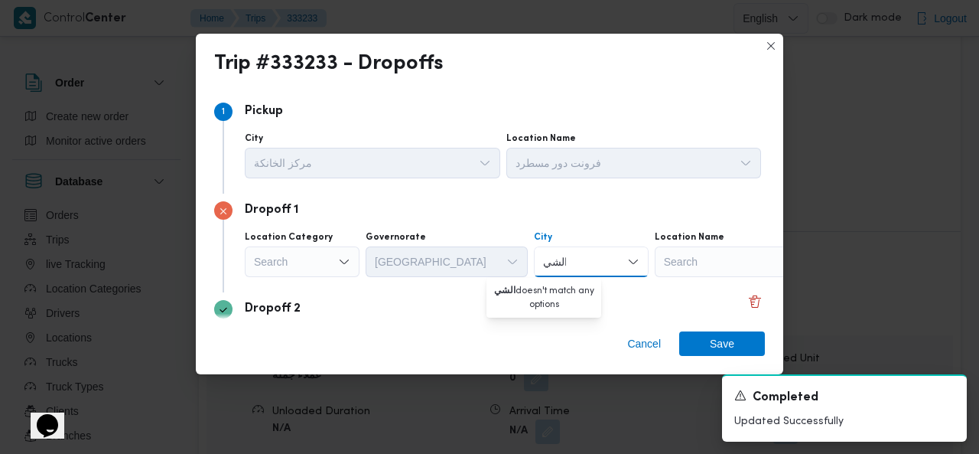
click at [299, 259] on div "Search" at bounding box center [302, 261] width 115 height 31
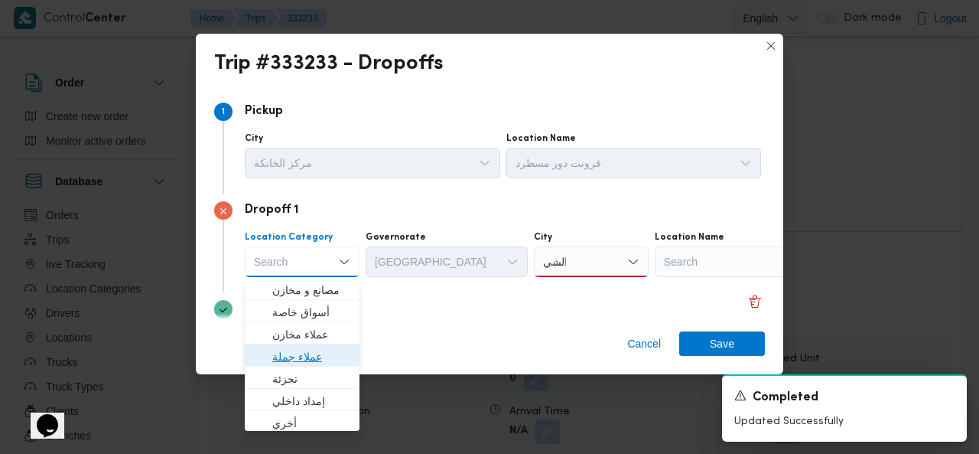
click at [288, 357] on span "عملاء جملة" at bounding box center [311, 356] width 78 height 18
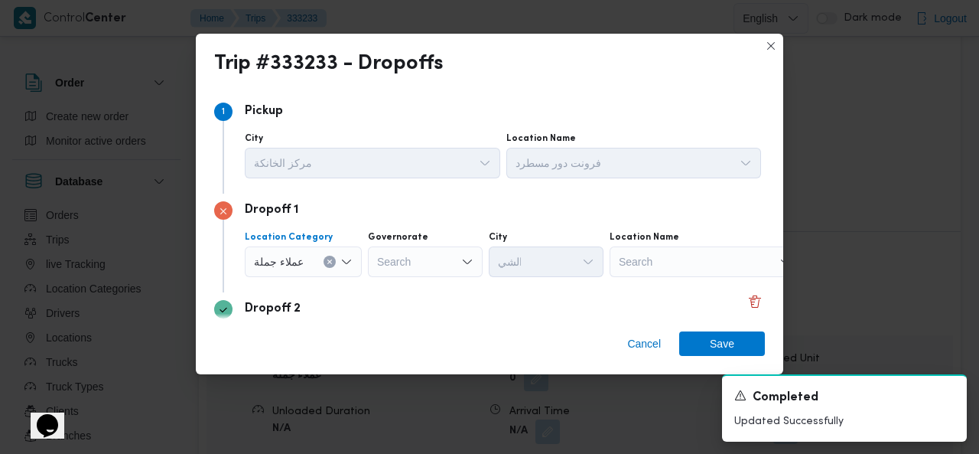
click at [406, 265] on div "Search" at bounding box center [425, 261] width 115 height 31
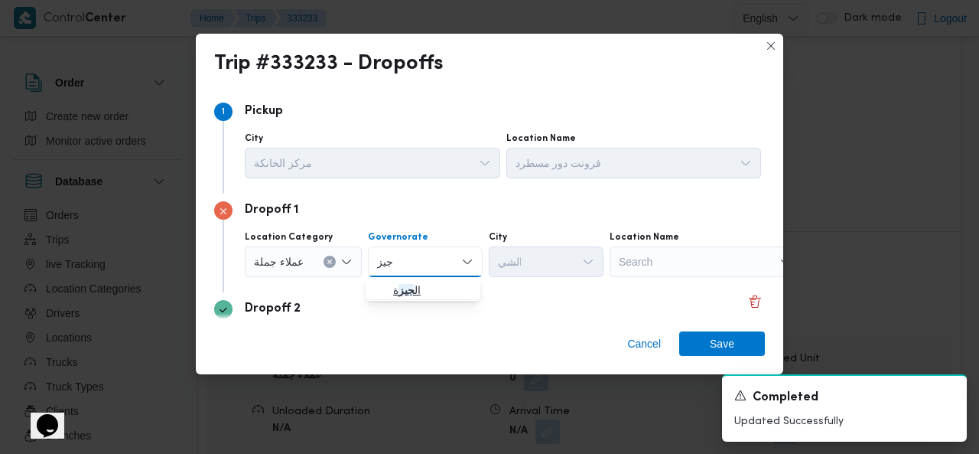
type input "جيز"
click at [374, 289] on span "ال جيز ة" at bounding box center [423, 290] width 103 height 24
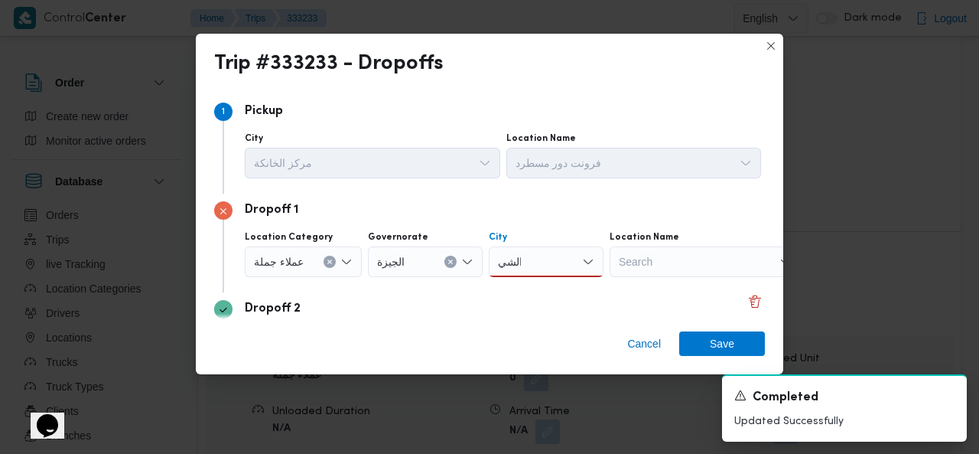
click at [533, 261] on div "الشي الشي" at bounding box center [546, 261] width 115 height 31
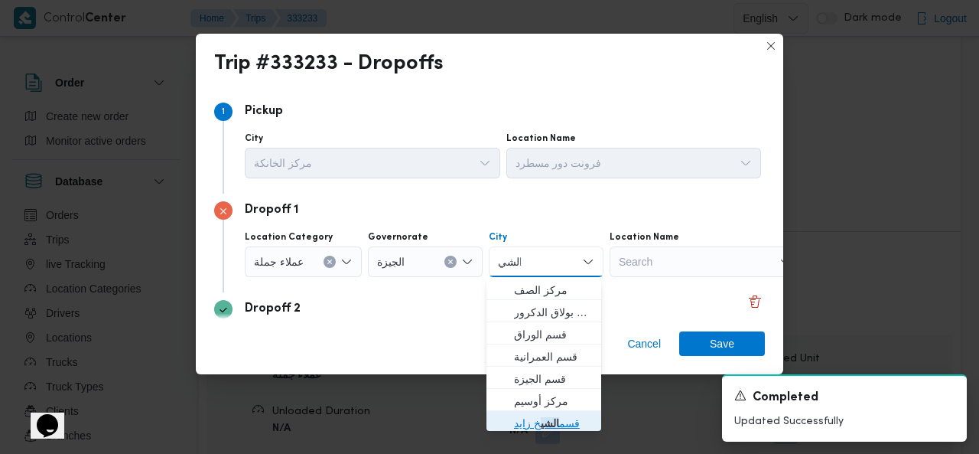
click at [546, 422] on mark "الشي" at bounding box center [550, 423] width 18 height 12
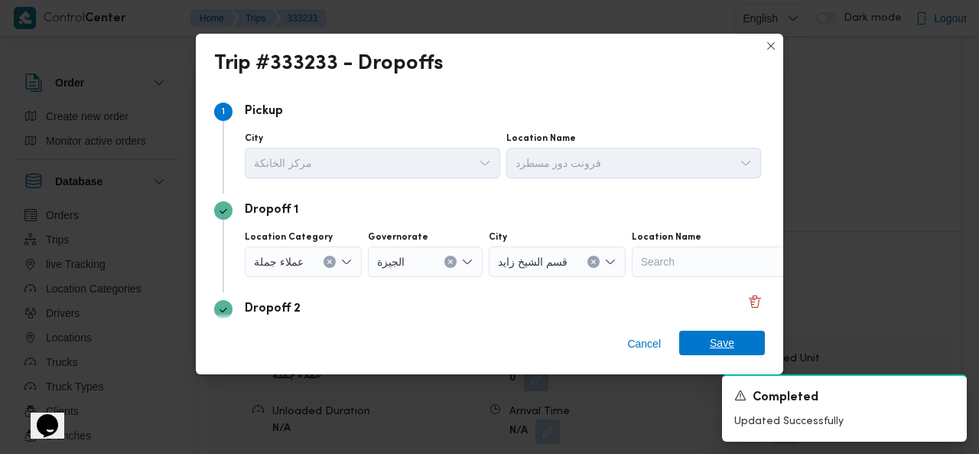
click at [718, 343] on span "Save" at bounding box center [722, 343] width 24 height 24
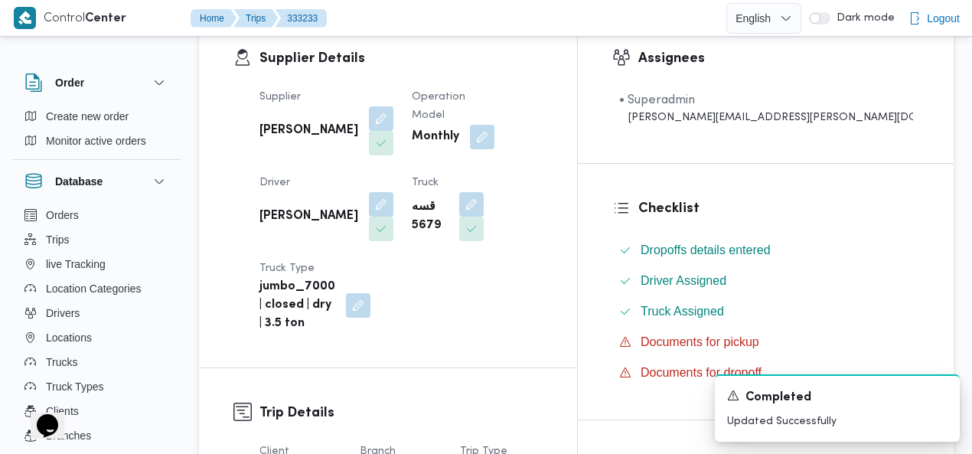
scroll to position [0, 0]
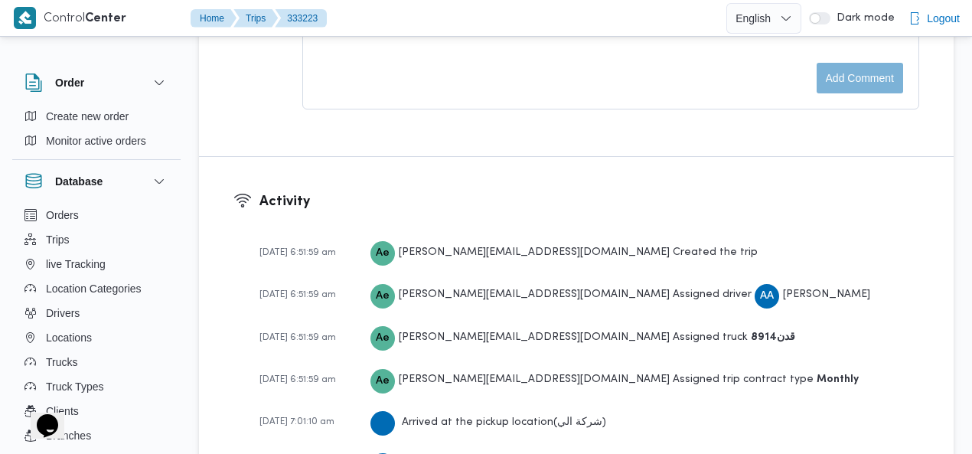
scroll to position [2236, 0]
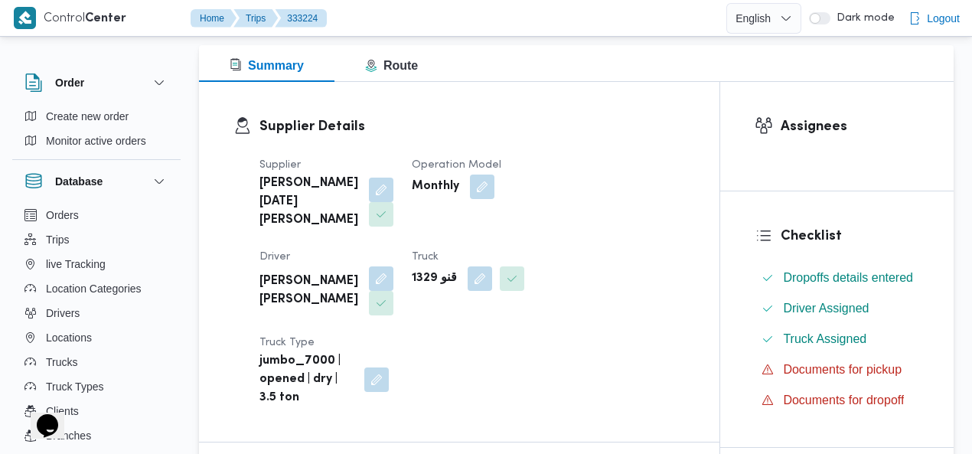
scroll to position [204, 0]
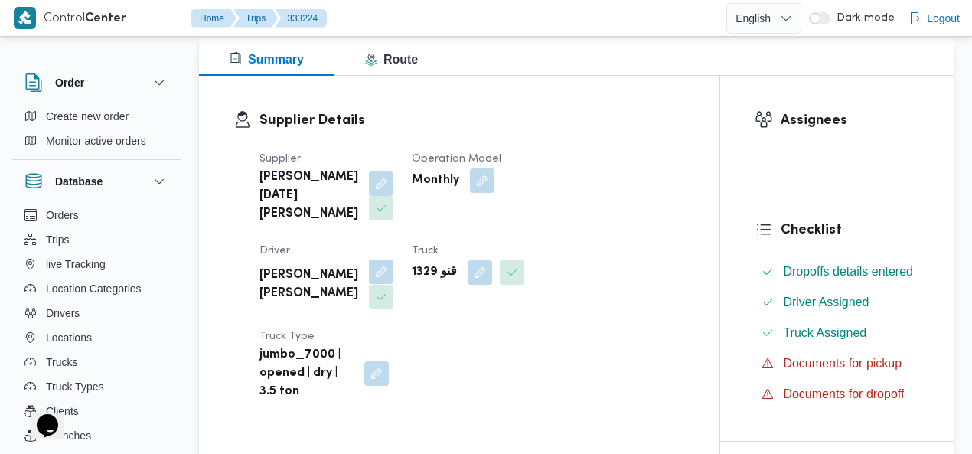
click at [393, 259] on button "button" at bounding box center [381, 271] width 24 height 24
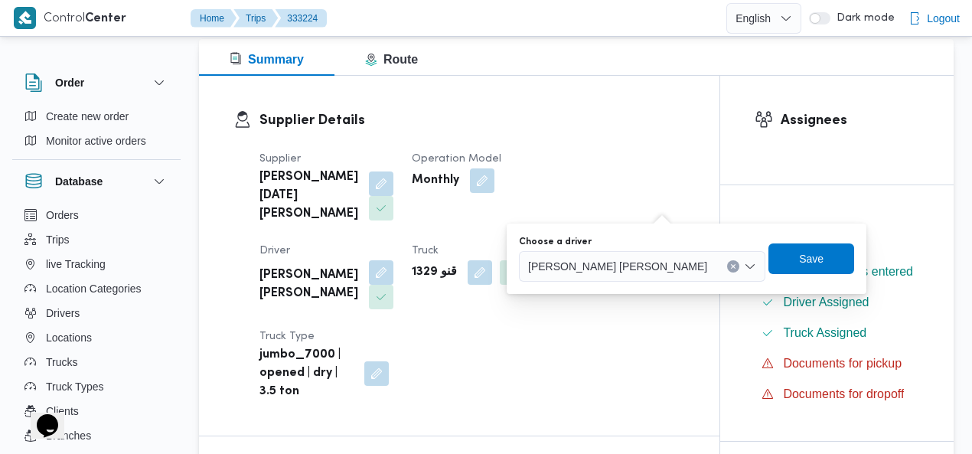
click at [727, 262] on button "Clear input" at bounding box center [733, 266] width 12 height 12
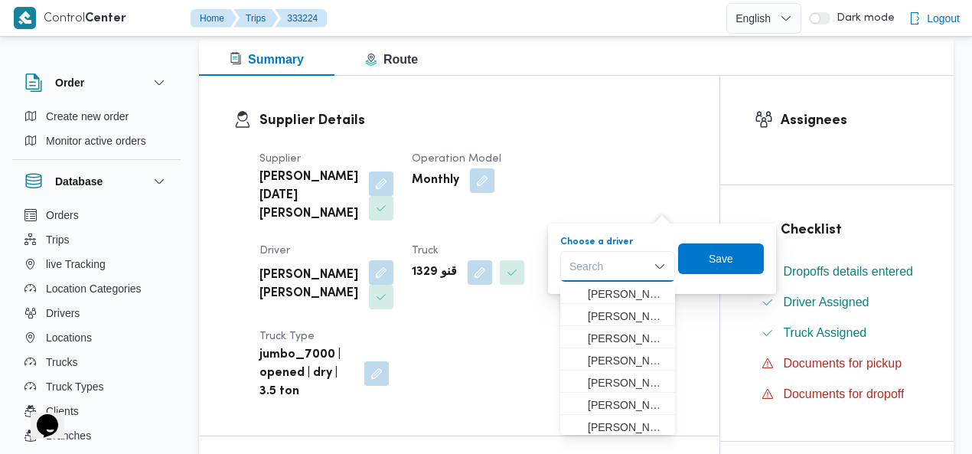
click at [634, 267] on div "Search Combo box. Selected. Combo box input. Search. Type some text or, to disp…" at bounding box center [617, 266] width 115 height 31
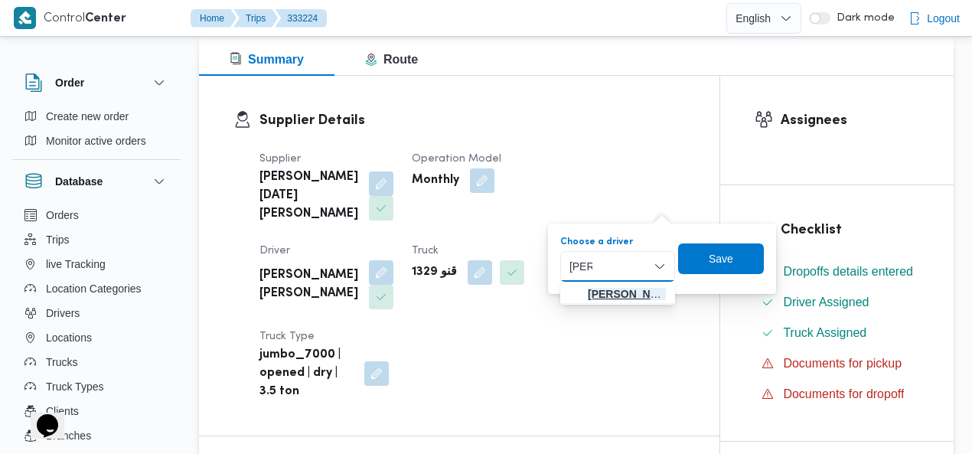
type input "[PERSON_NAME]"
click at [620, 289] on span "ياسي ن عبدالعظيم محمد ابراهيم" at bounding box center [627, 294] width 78 height 18
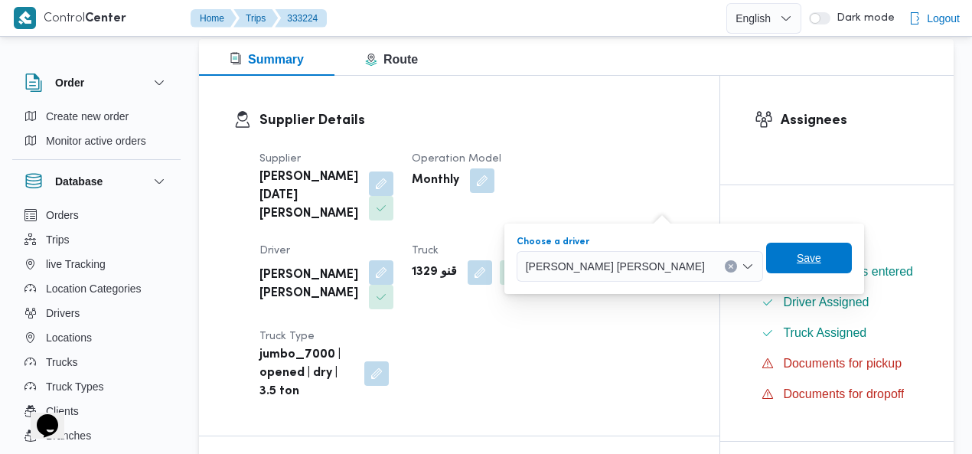
click at [766, 255] on span "Save" at bounding box center [809, 258] width 86 height 31
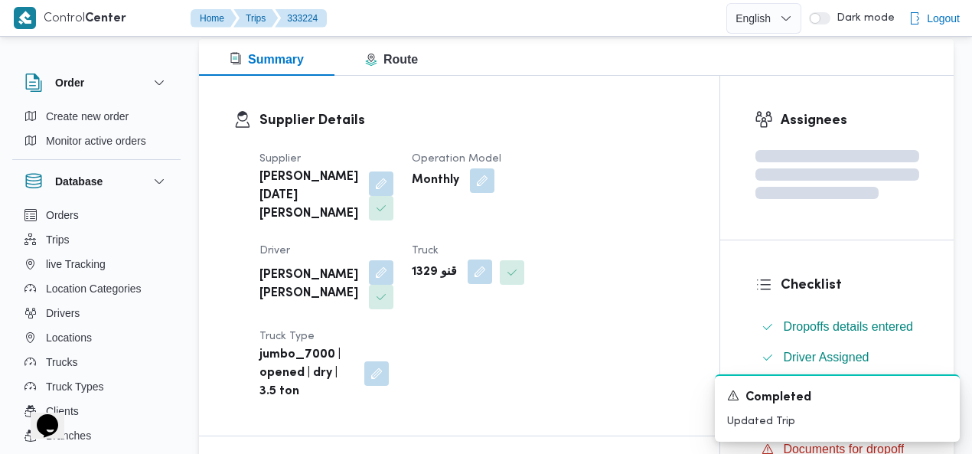
click at [467, 267] on button "button" at bounding box center [479, 271] width 24 height 24
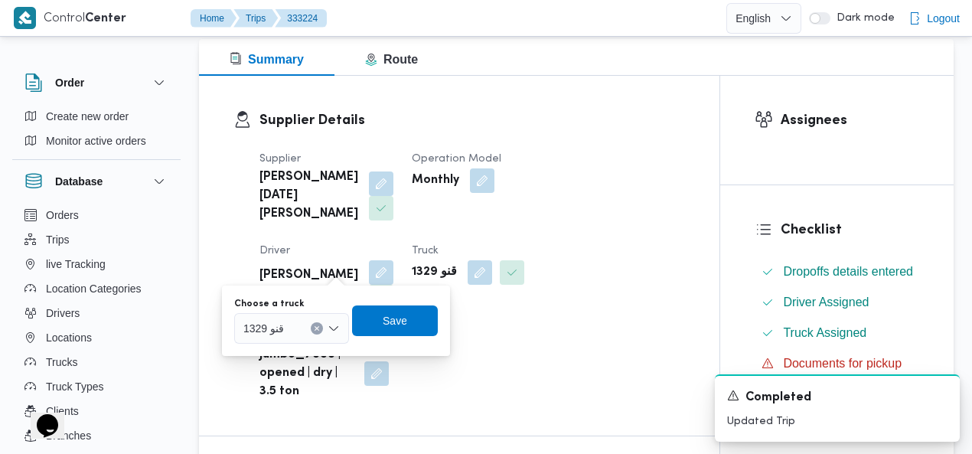
click at [320, 325] on button "Clear input" at bounding box center [317, 328] width 12 height 12
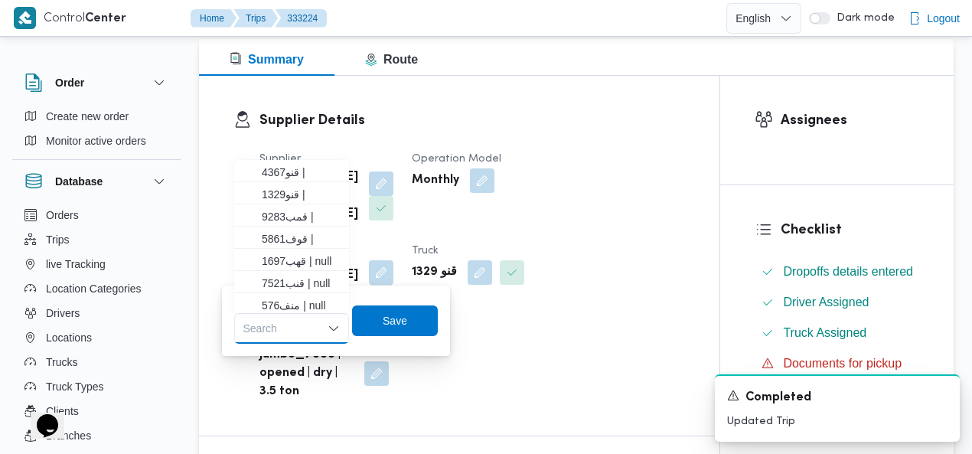
click at [295, 331] on div "Search" at bounding box center [291, 328] width 115 height 31
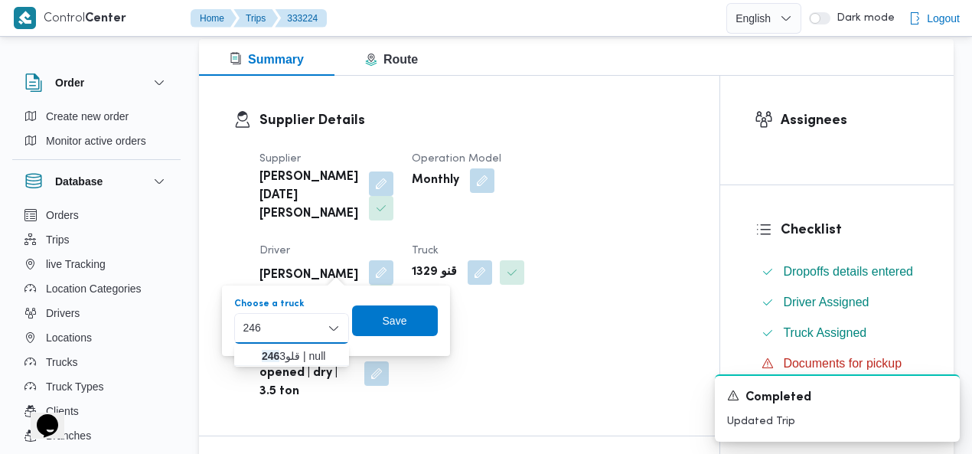
type input "246"
click at [295, 352] on span "قلو 246 3 | null" at bounding box center [301, 356] width 78 height 18
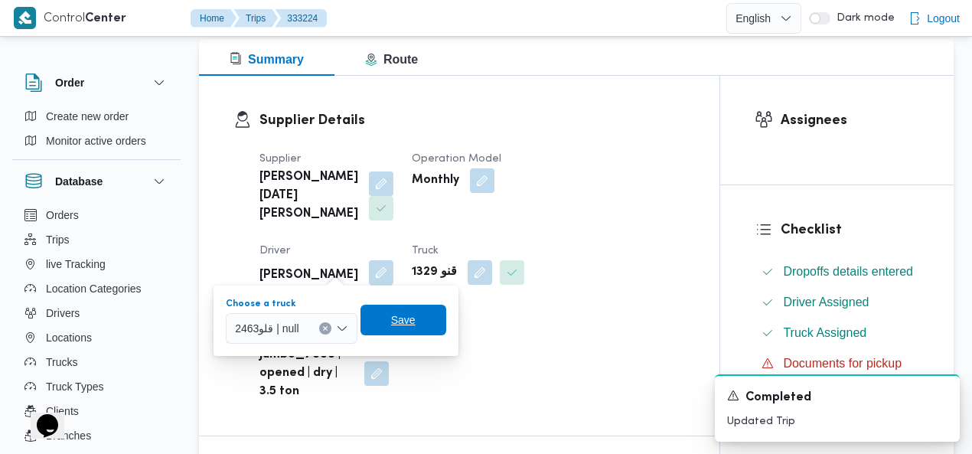
click at [391, 312] on span "Save" at bounding box center [403, 320] width 24 height 18
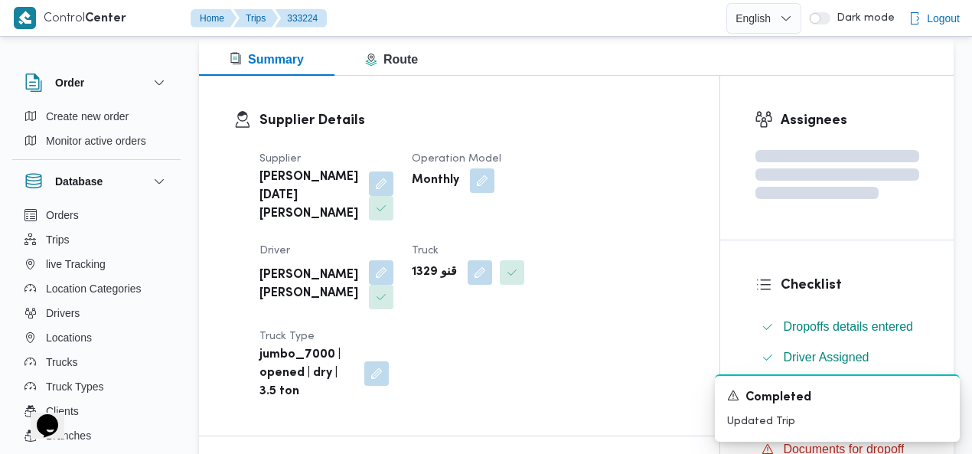
scroll to position [0, 0]
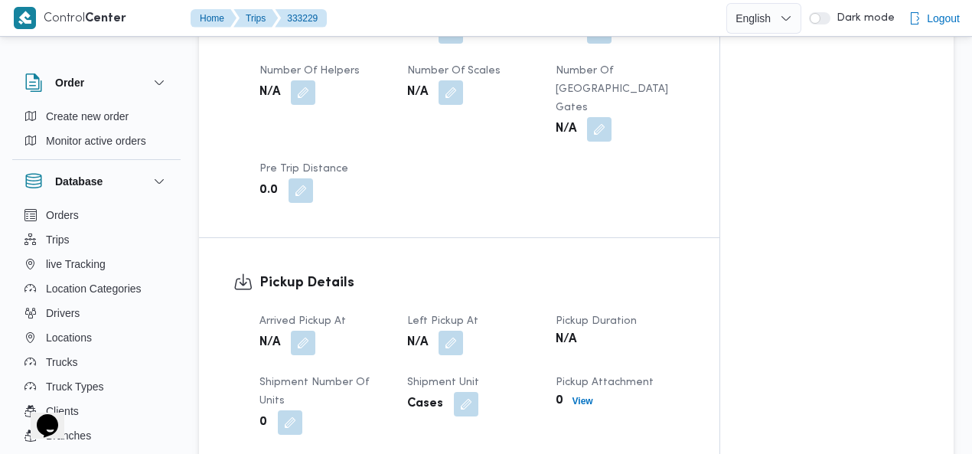
scroll to position [986, 0]
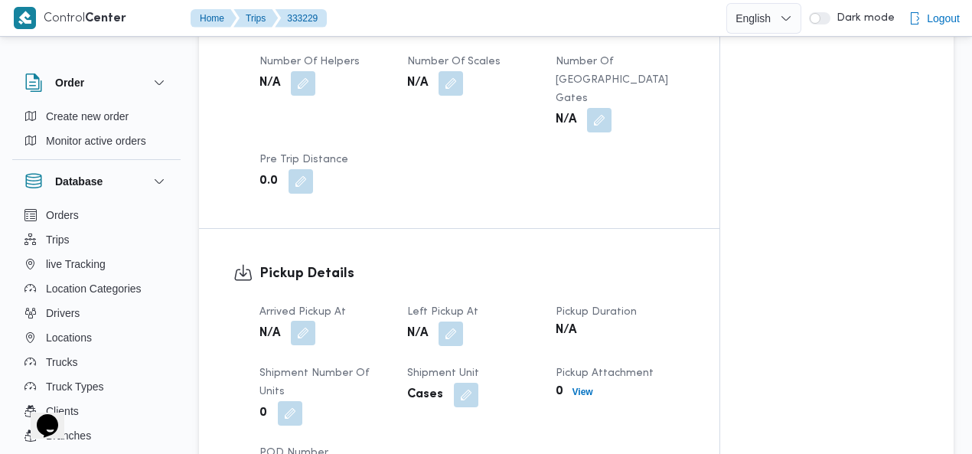
click at [313, 321] on button "button" at bounding box center [303, 333] width 24 height 24
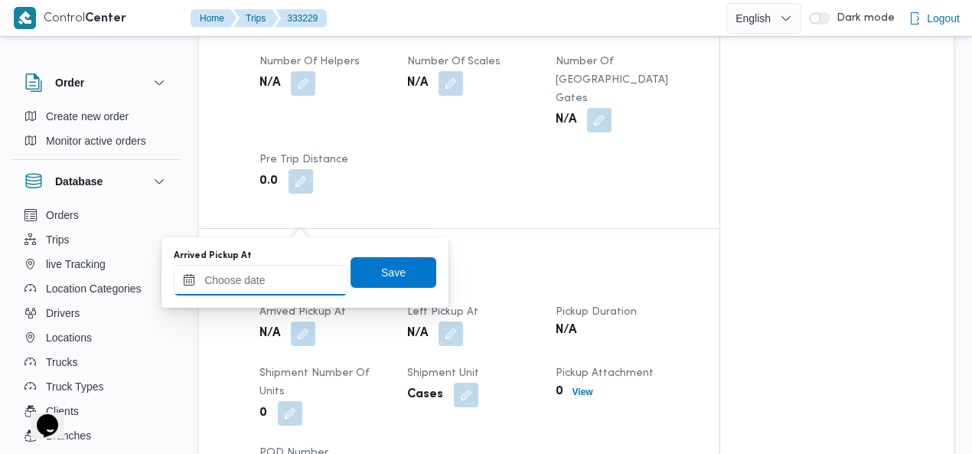
click at [278, 272] on input "Arrived Pickup At" at bounding box center [261, 280] width 174 height 31
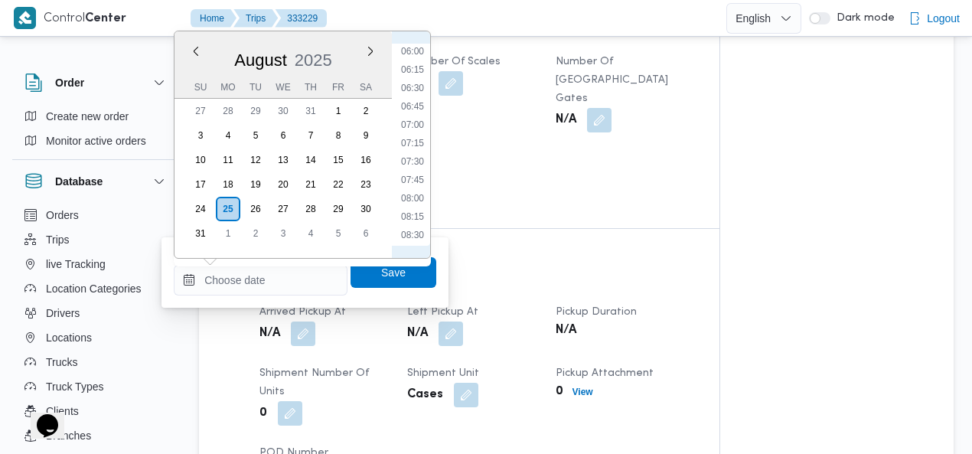
scroll to position [494, 0]
click at [419, 67] on li "07:00" at bounding box center [412, 71] width 35 height 15
type input "[DATE] 07:00"
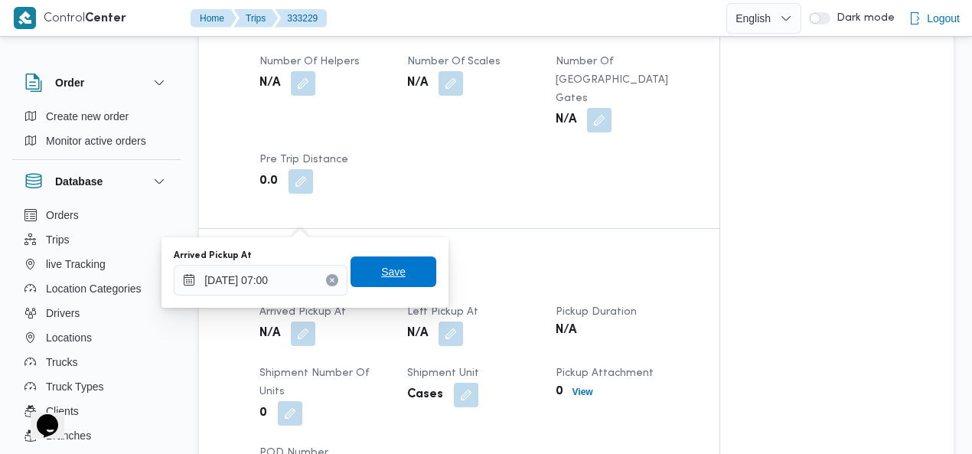
click at [388, 264] on span "Save" at bounding box center [393, 271] width 24 height 18
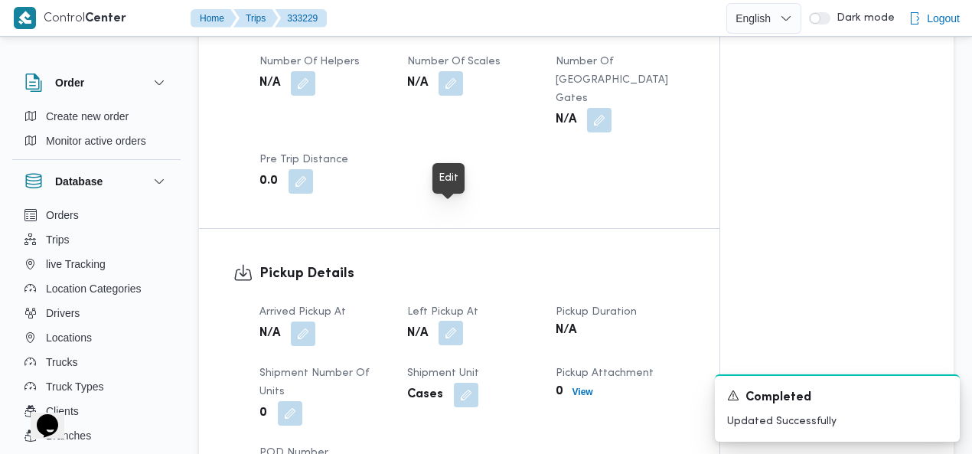
click at [448, 321] on button "button" at bounding box center [450, 333] width 24 height 24
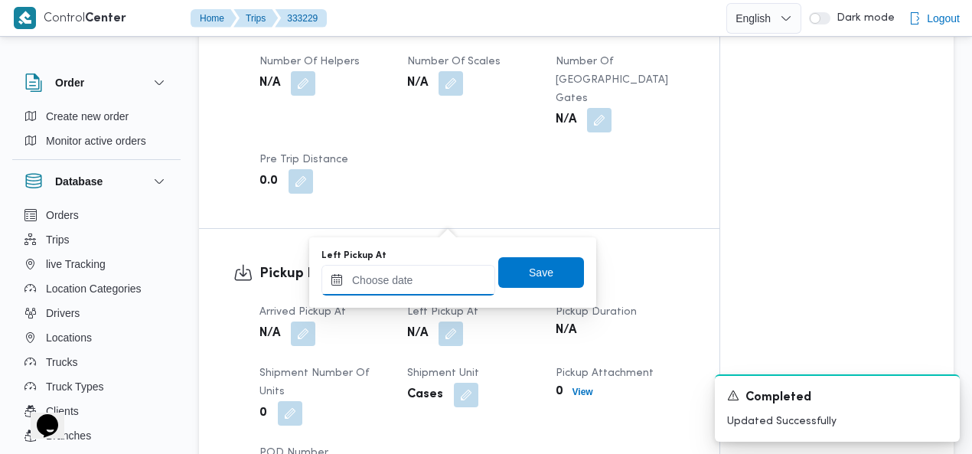
click at [438, 276] on input "Left Pickup At" at bounding box center [408, 280] width 174 height 31
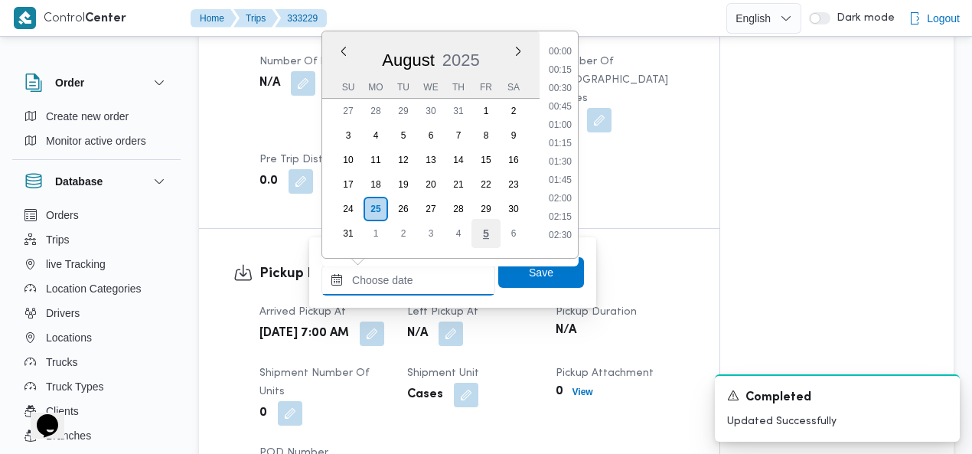
scroll to position [721, 0]
click at [568, 99] on li "10:30" at bounding box center [559, 101] width 35 height 15
type input "25/08/2025 10:30"
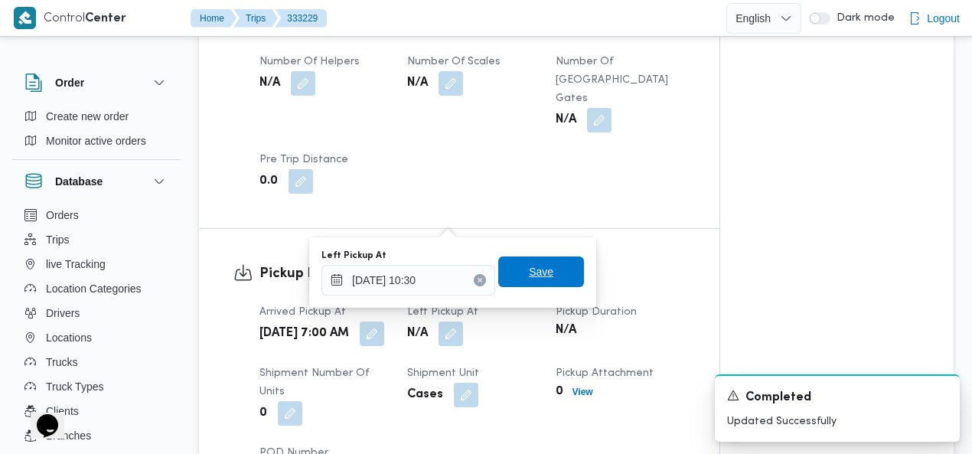
click at [539, 272] on span "Save" at bounding box center [541, 271] width 24 height 18
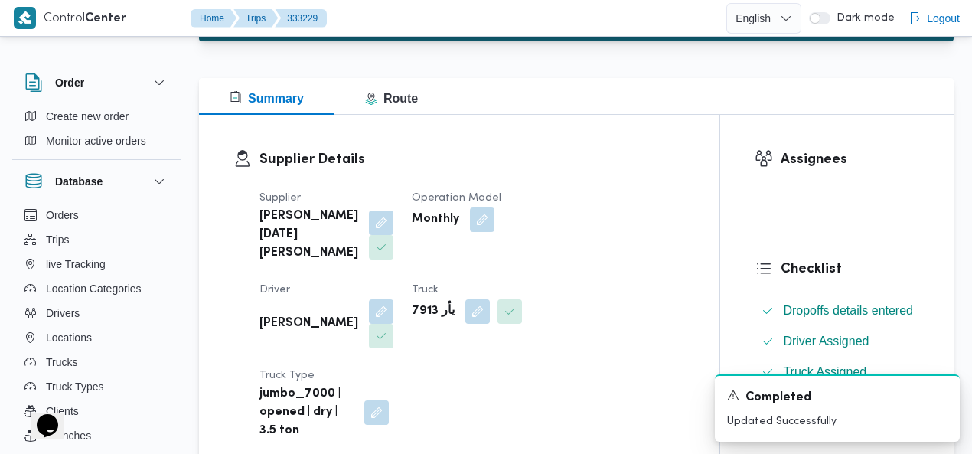
scroll to position [0, 0]
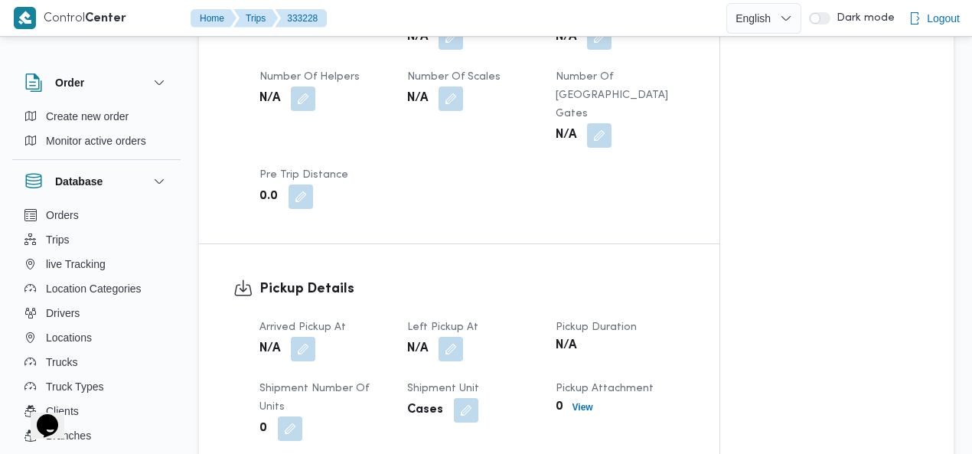
scroll to position [971, 0]
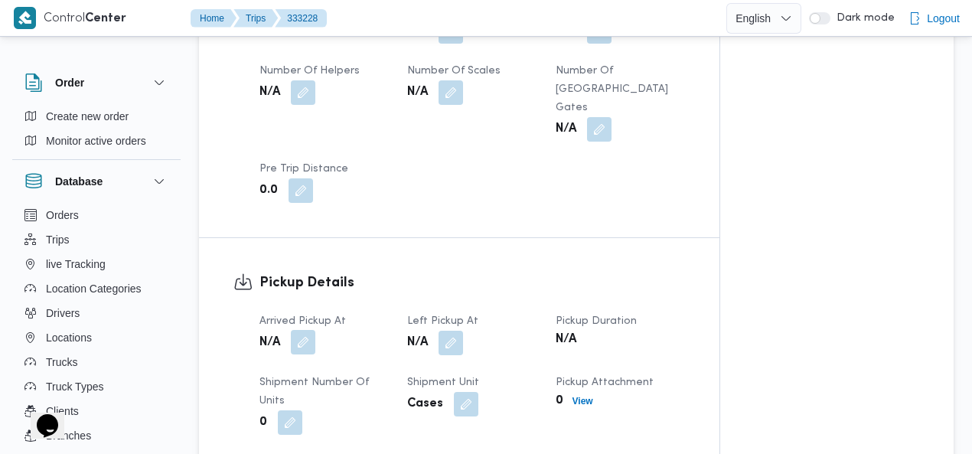
click at [308, 330] on button "button" at bounding box center [303, 342] width 24 height 24
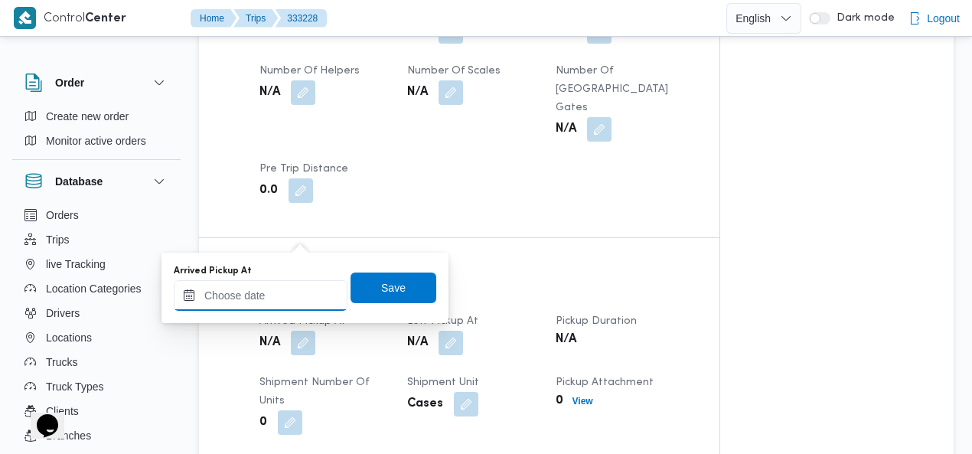
click at [272, 288] on input "Arrived Pickup At" at bounding box center [261, 295] width 174 height 31
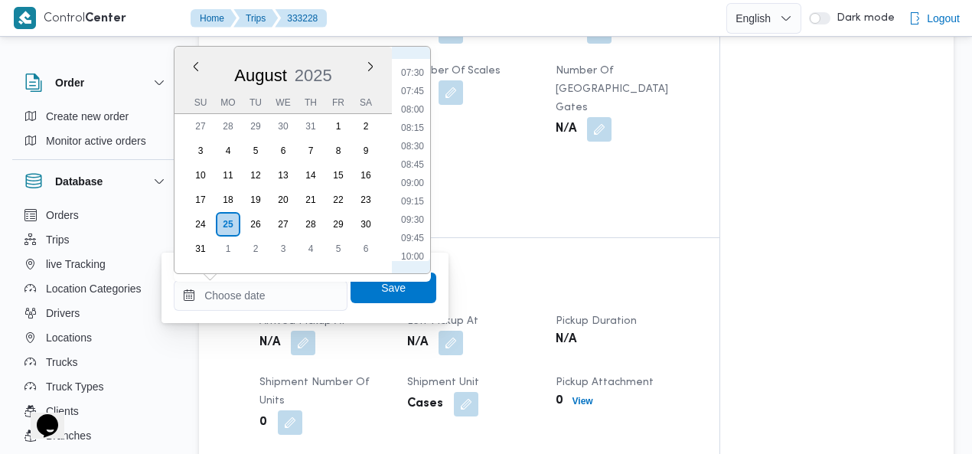
scroll to position [369, 0]
click at [416, 210] on li "07:00" at bounding box center [412, 211] width 35 height 15
type input "[DATE] 07:00"
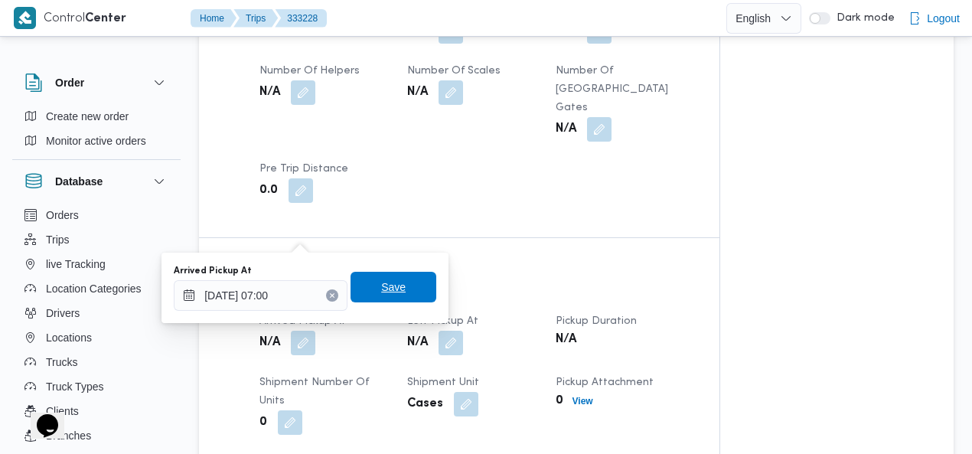
click at [387, 288] on span "Save" at bounding box center [393, 287] width 24 height 18
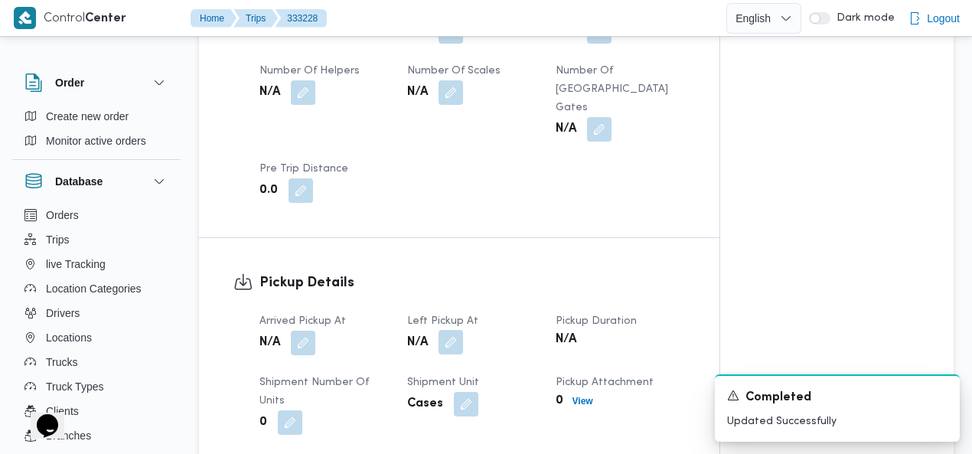
click at [453, 330] on button "button" at bounding box center [450, 342] width 24 height 24
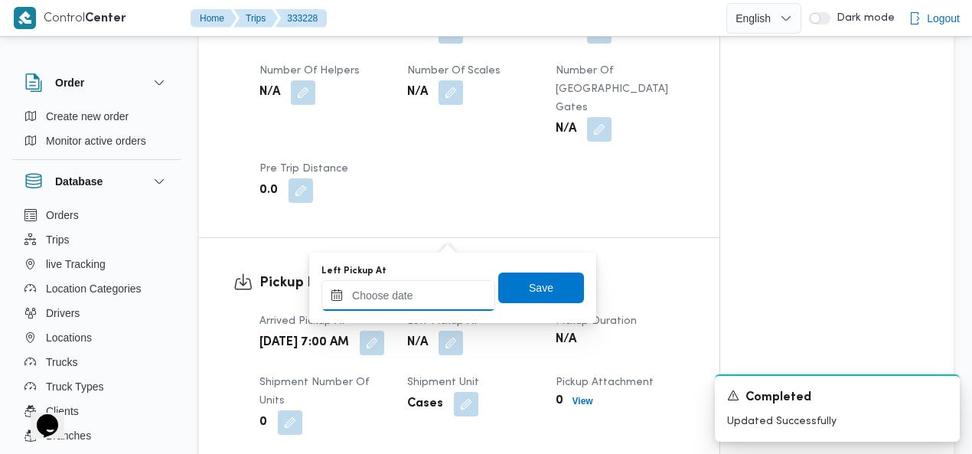
click at [419, 298] on input "Left Pickup At" at bounding box center [408, 295] width 174 height 31
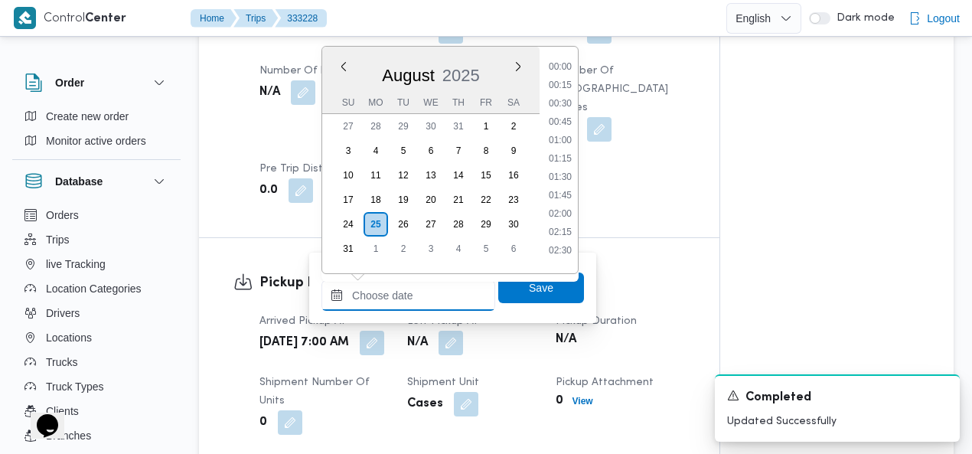
scroll to position [721, 0]
click at [566, 94] on li "10:15" at bounding box center [559, 98] width 35 height 15
type input "[DATE] 10:15"
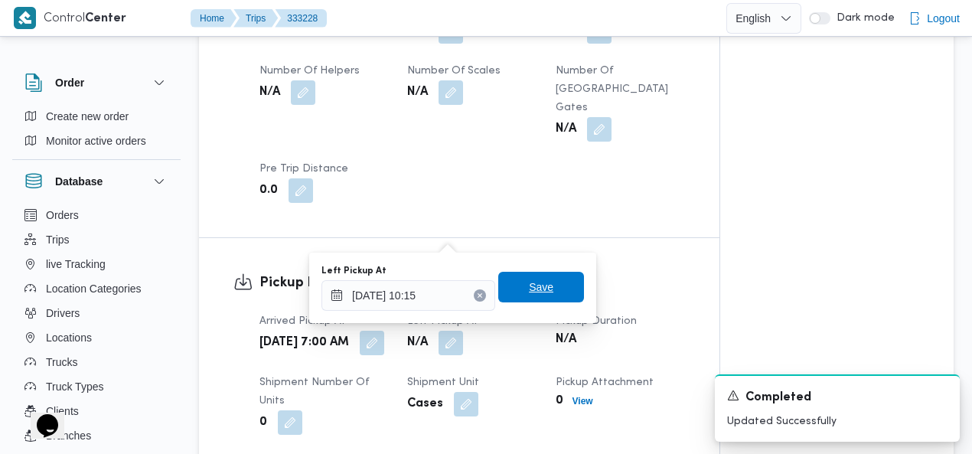
click at [533, 281] on span "Save" at bounding box center [541, 287] width 24 height 18
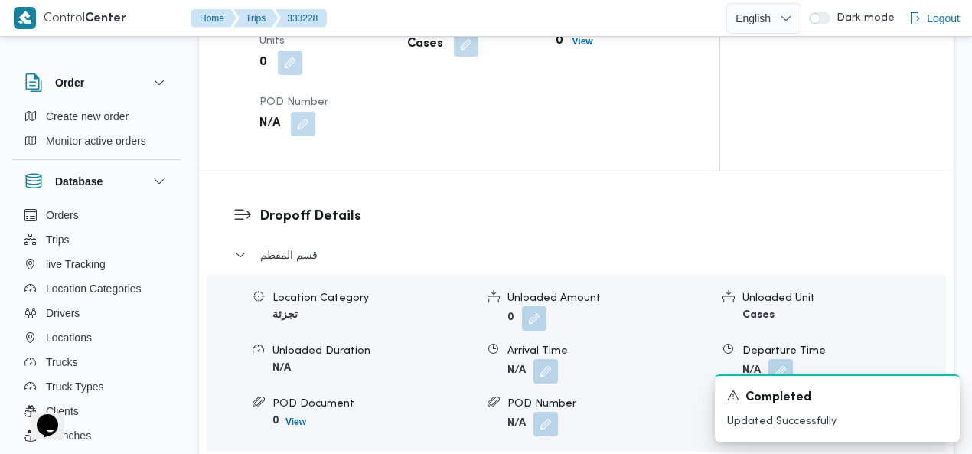
scroll to position [0, 0]
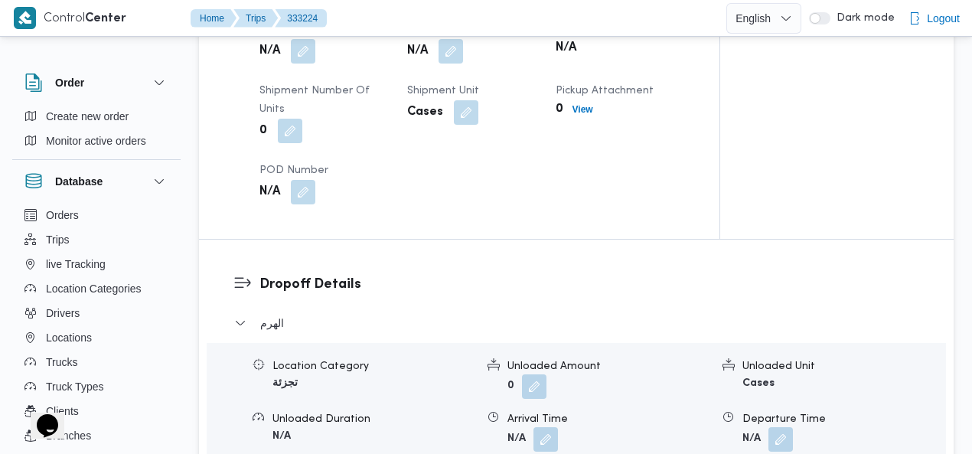
scroll to position [980, 0]
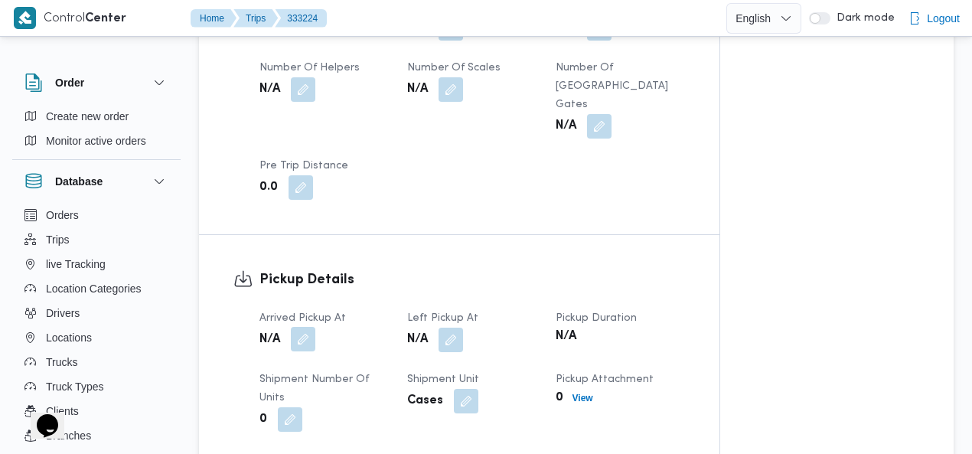
click at [308, 327] on button "button" at bounding box center [303, 339] width 24 height 24
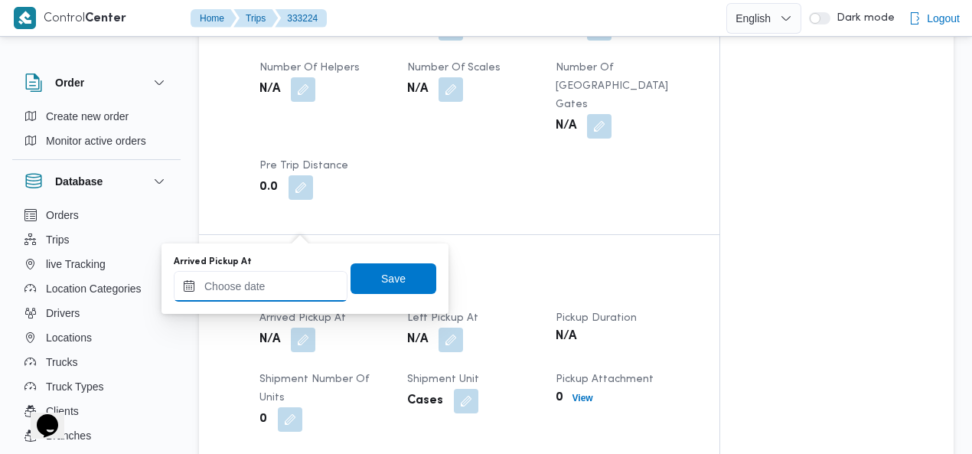
click at [278, 281] on input "Arrived Pickup At" at bounding box center [261, 286] width 174 height 31
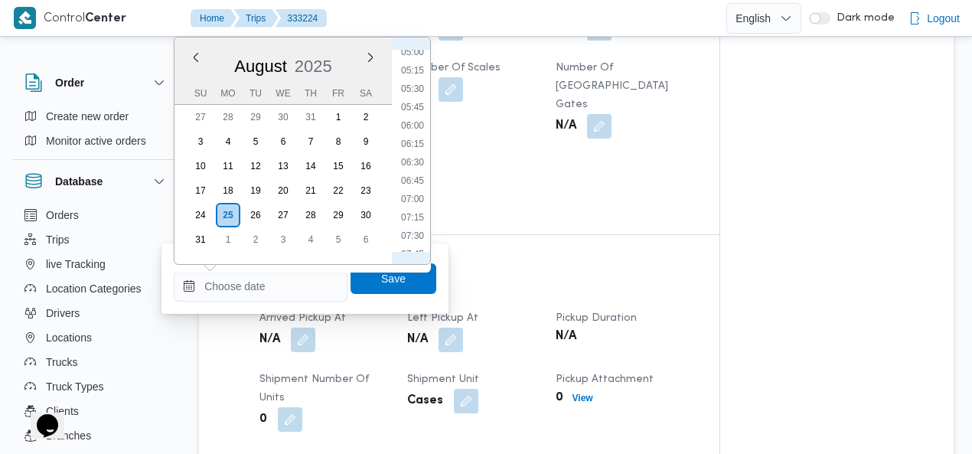
scroll to position [369, 0]
click at [416, 198] on li "07:00" at bounding box center [412, 202] width 35 height 15
type input "[DATE] 07:00"
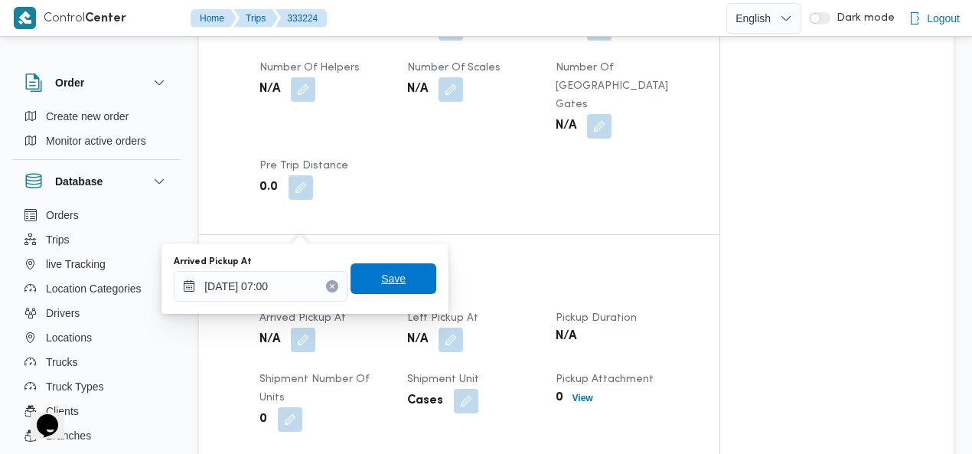
click at [401, 272] on span "Save" at bounding box center [393, 278] width 86 height 31
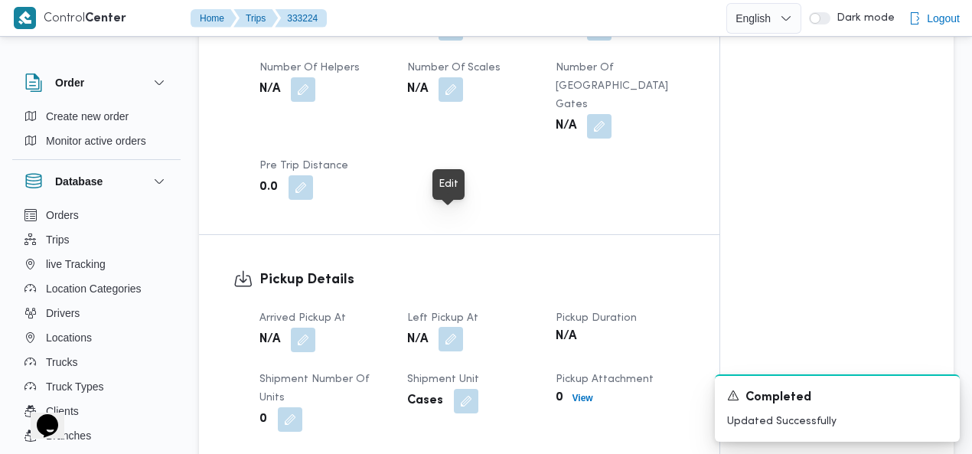
click at [451, 327] on button "button" at bounding box center [450, 339] width 24 height 24
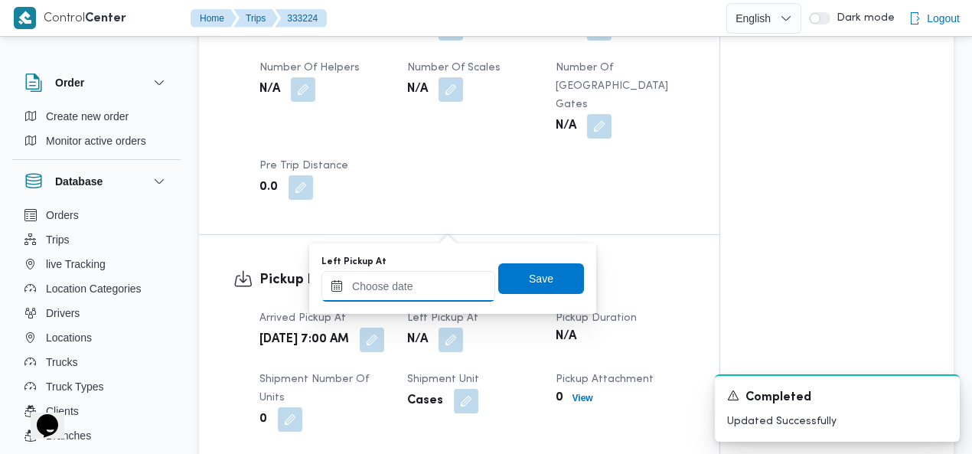
click at [438, 281] on input "Left Pickup At" at bounding box center [408, 286] width 174 height 31
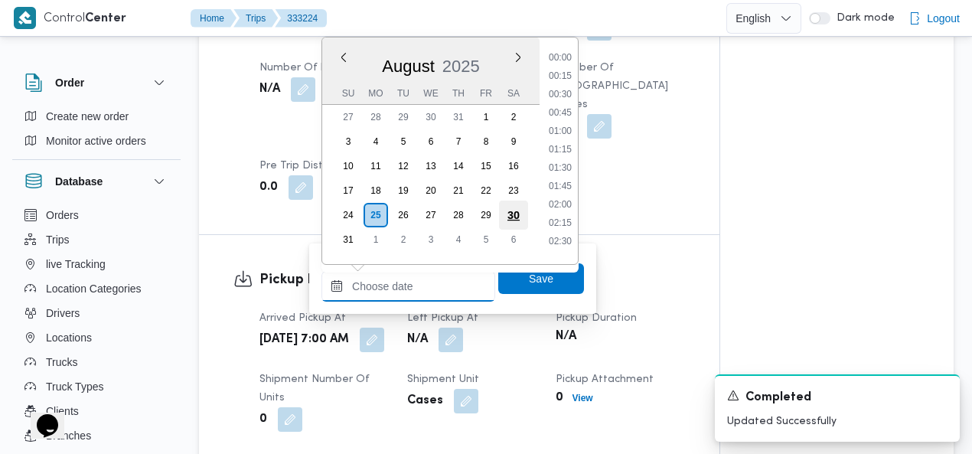
scroll to position [721, 0]
click at [568, 76] on li "10:00" at bounding box center [559, 71] width 35 height 15
type input "25/08/2025 10:00"
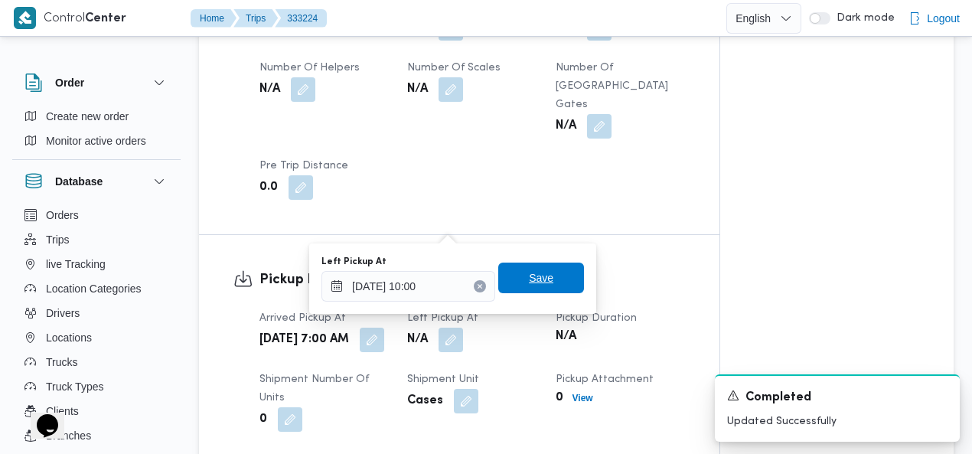
click at [533, 275] on span "Save" at bounding box center [541, 278] width 24 height 18
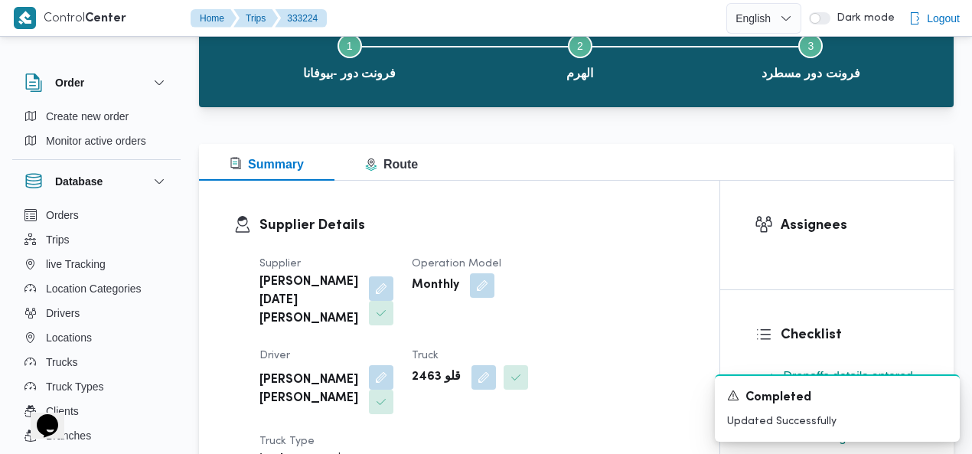
scroll to position [0, 0]
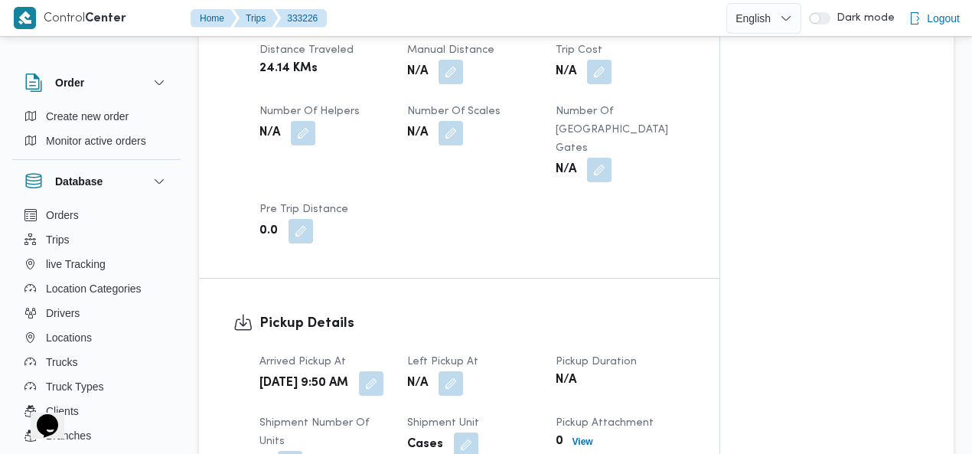
scroll to position [1014, 0]
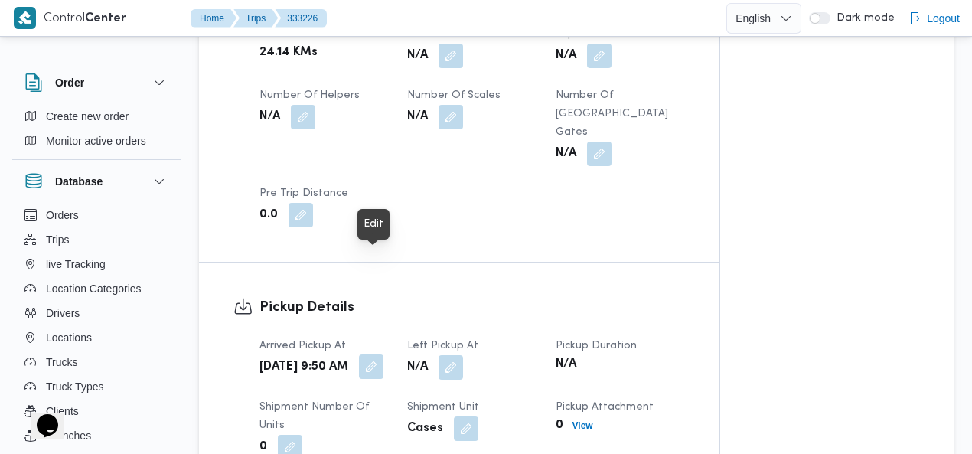
click at [379, 354] on button "button" at bounding box center [371, 366] width 24 height 24
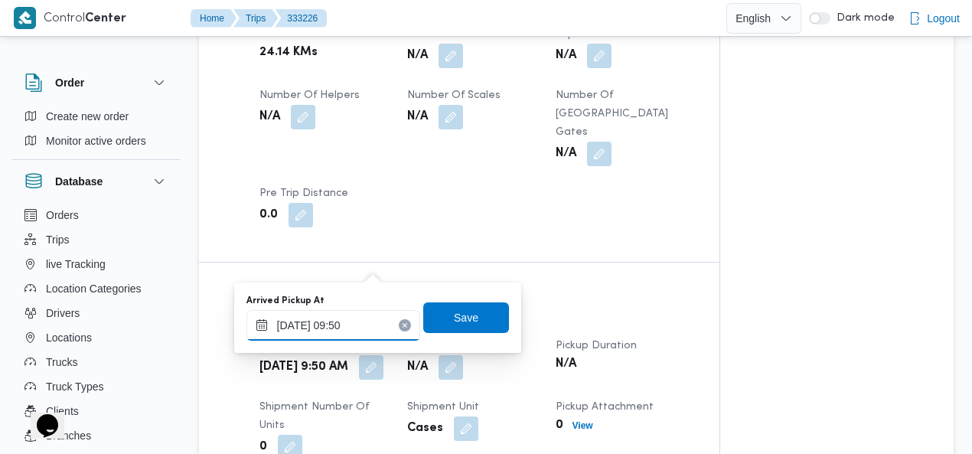
click at [342, 322] on input "25/08/2025 09:50" at bounding box center [333, 325] width 174 height 31
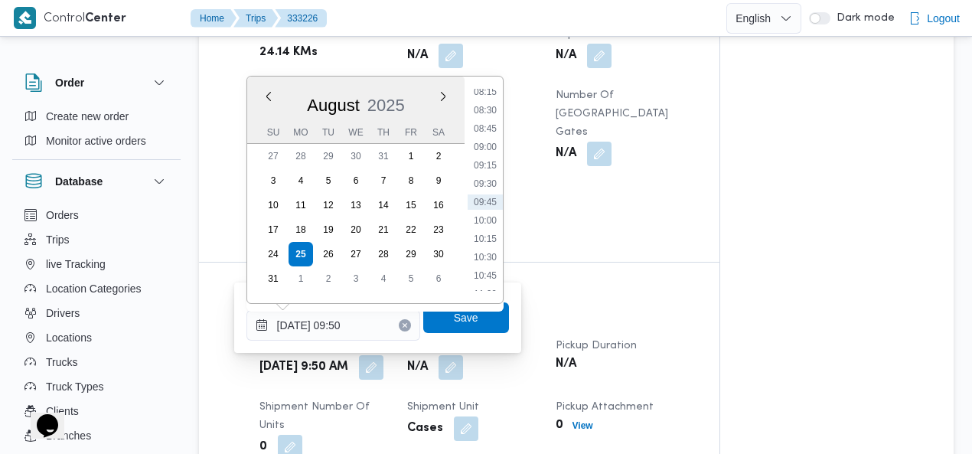
scroll to position [435, 0]
click at [487, 265] on li "08:15" at bounding box center [484, 267] width 35 height 15
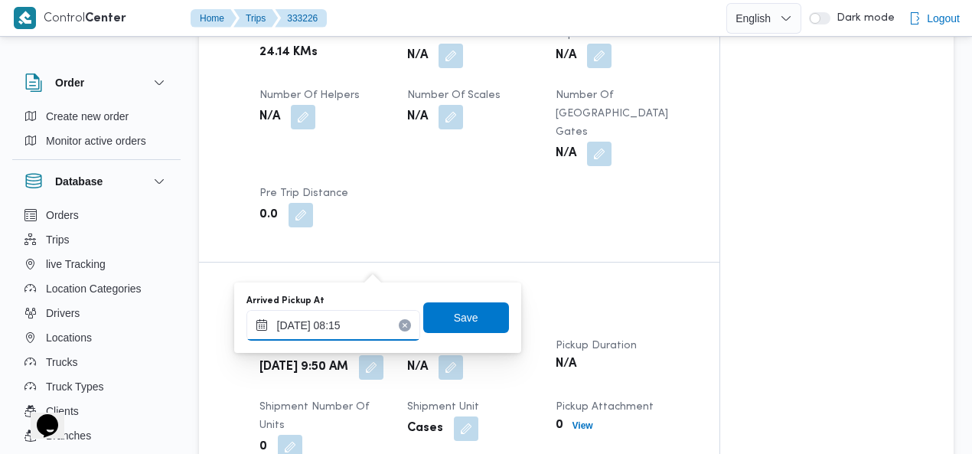
drag, startPoint x: 362, startPoint y: 328, endPoint x: 350, endPoint y: 327, distance: 12.3
click at [350, 327] on input "25/08/2025 08:15" at bounding box center [333, 325] width 174 height 31
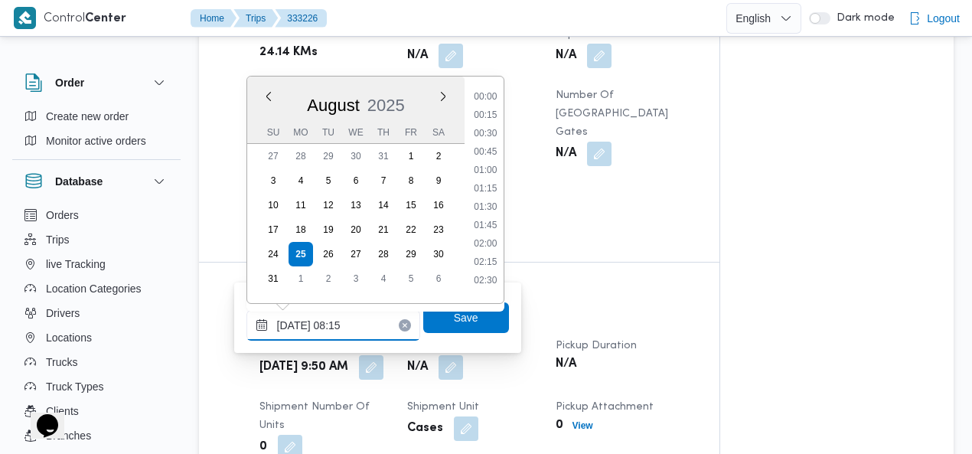
scroll to position [500, 0]
type input "25/08/2025 08:20"
click at [462, 321] on span "Save" at bounding box center [466, 317] width 24 height 18
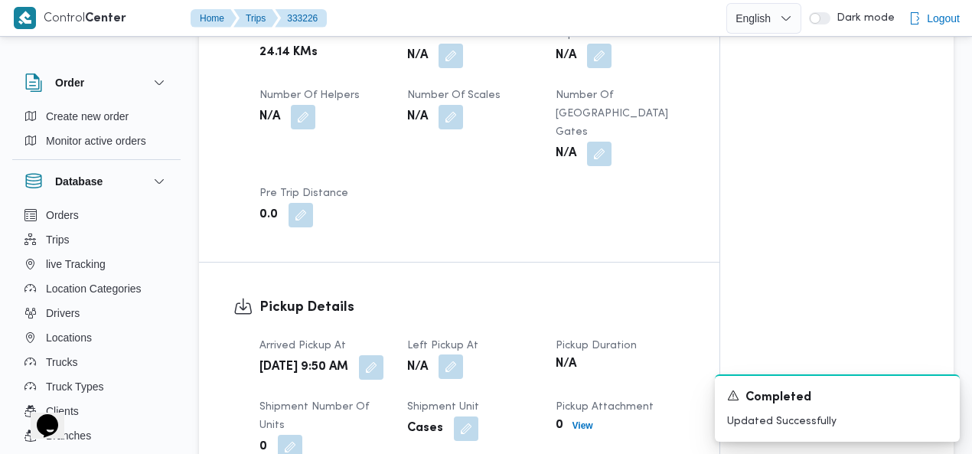
click at [454, 354] on button "button" at bounding box center [450, 366] width 24 height 24
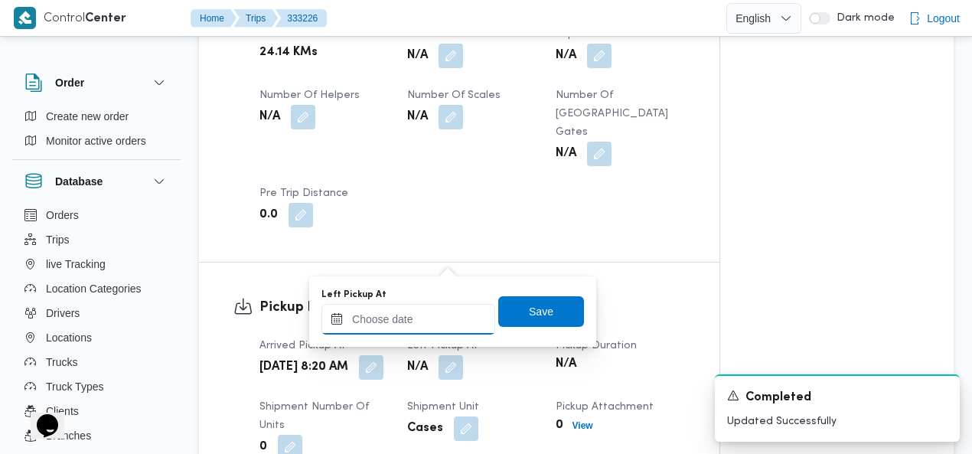
click at [422, 324] on input "Left Pickup At" at bounding box center [408, 319] width 174 height 31
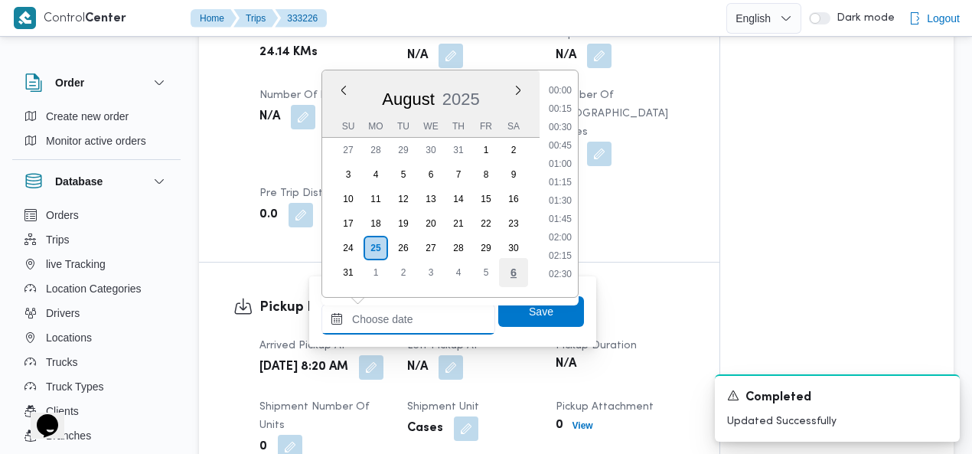
scroll to position [721, 0]
click at [567, 123] on li "10:15" at bounding box center [559, 122] width 35 height 15
type input "25/08/2025 10:15"
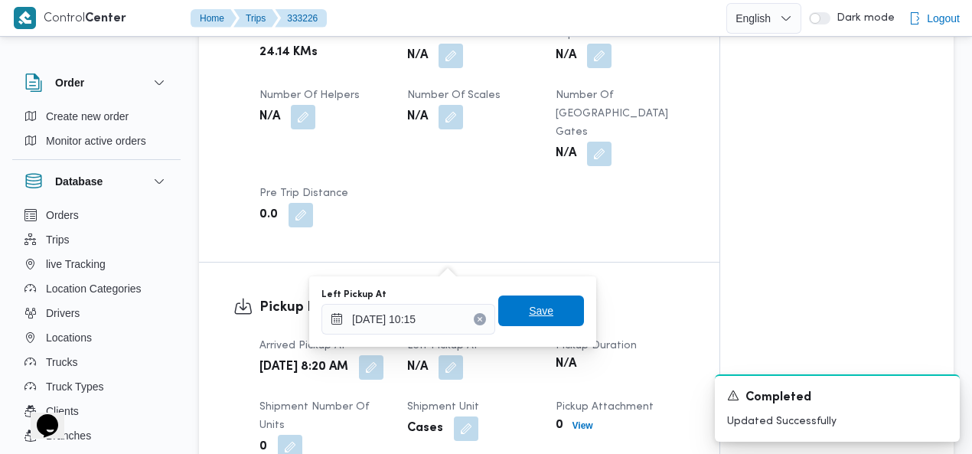
click at [543, 307] on span "Save" at bounding box center [541, 310] width 86 height 31
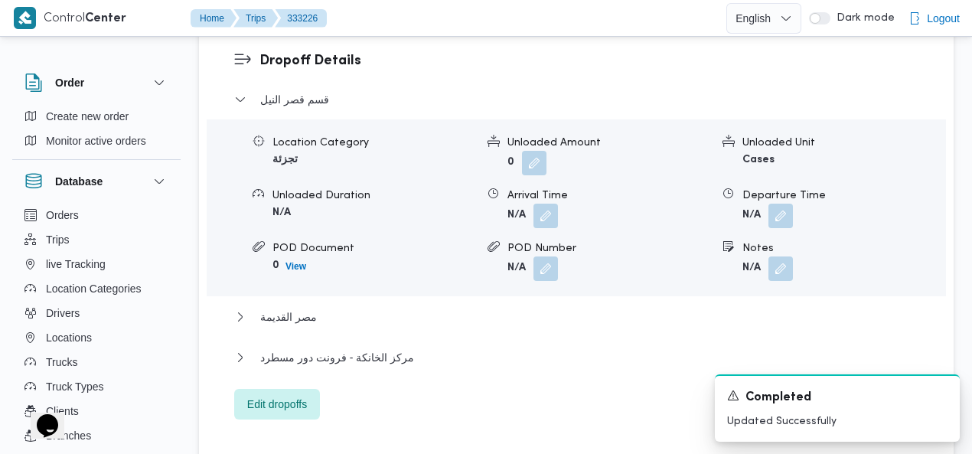
scroll to position [1573, 0]
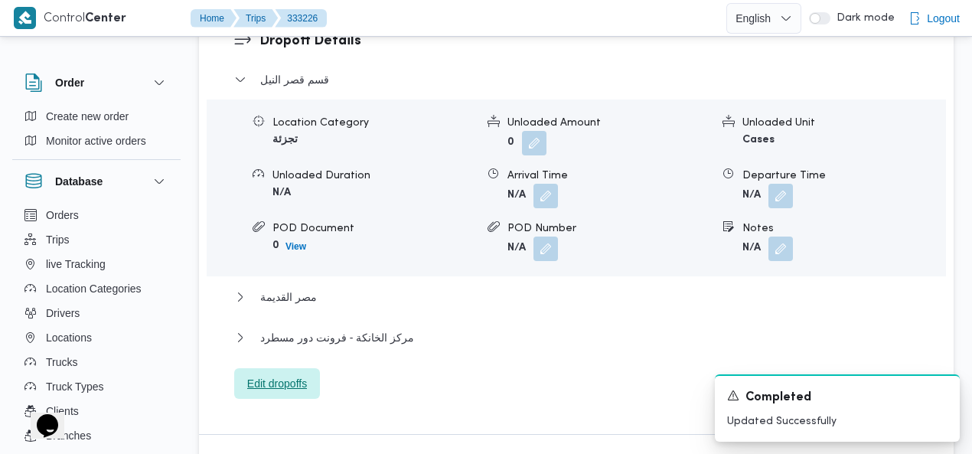
click at [293, 374] on span "Edit dropoffs" at bounding box center [277, 383] width 60 height 18
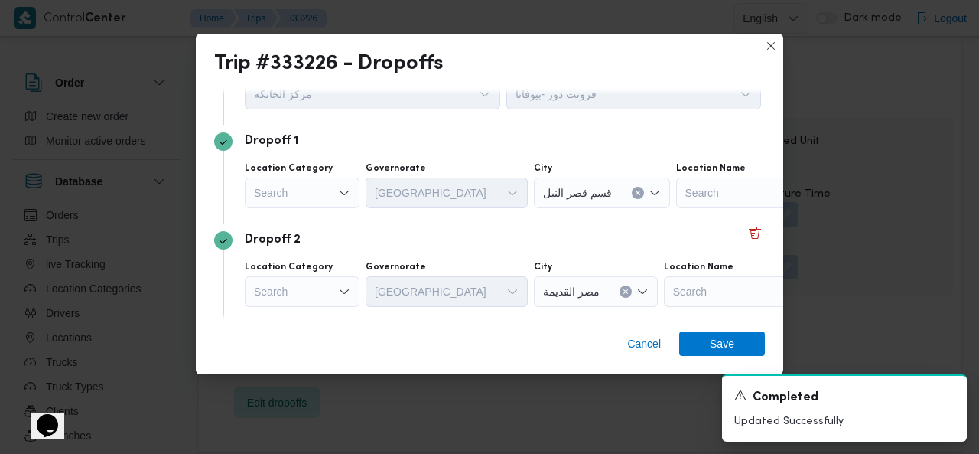
scroll to position [122, 0]
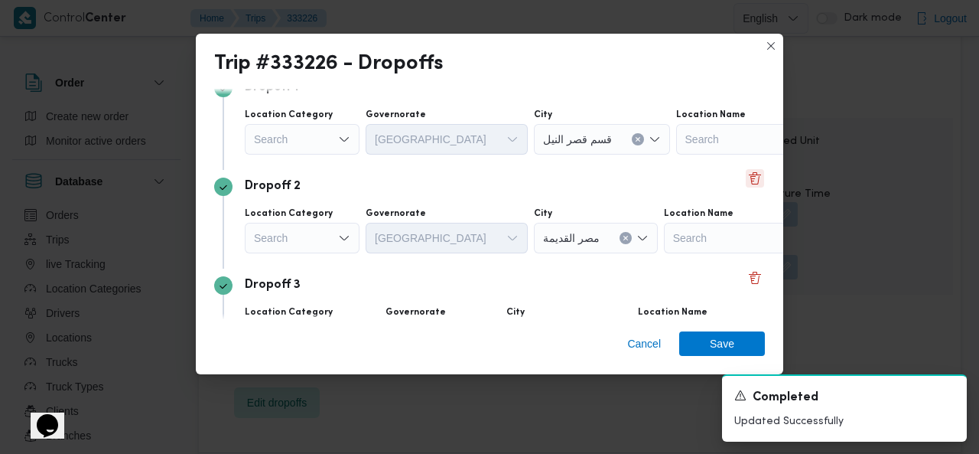
click at [748, 176] on button "Delete" at bounding box center [755, 178] width 18 height 18
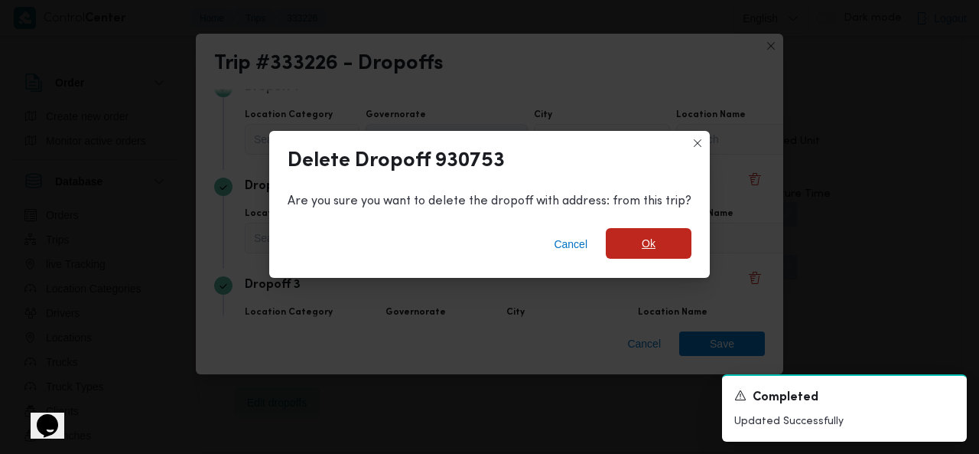
click at [650, 238] on span "Ok" at bounding box center [649, 243] width 14 height 18
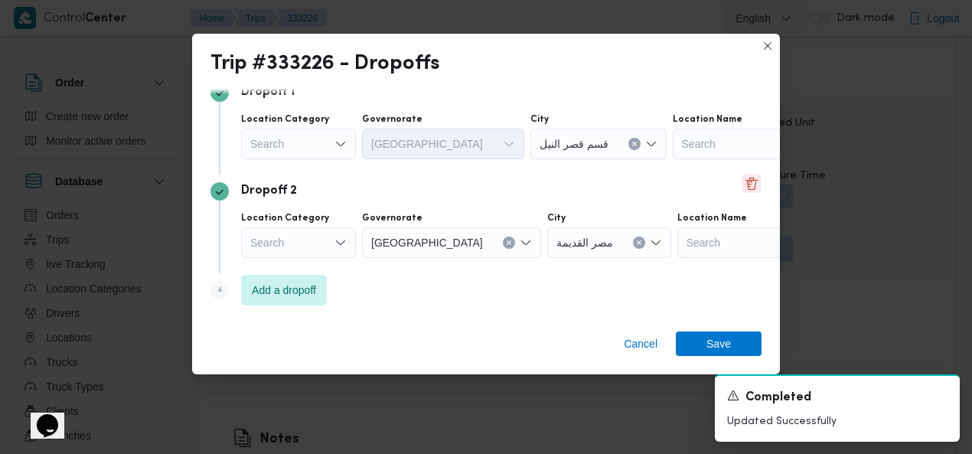
scroll to position [118, 0]
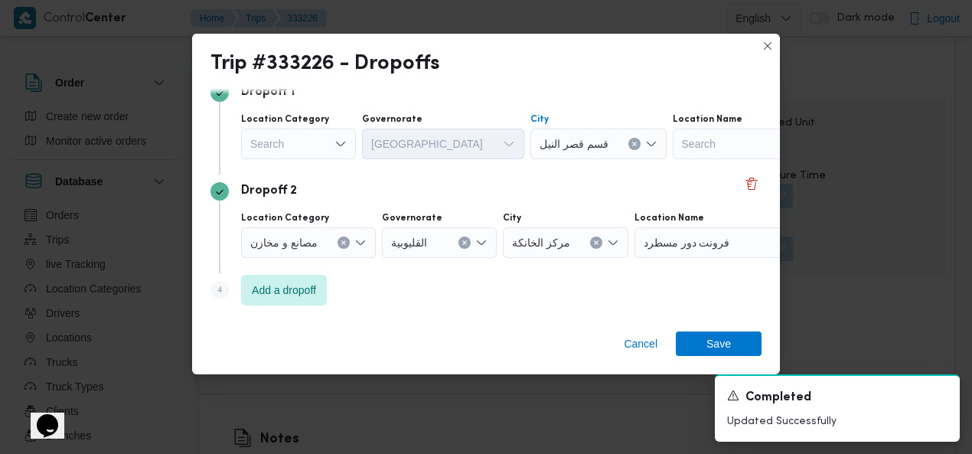
click at [632, 146] on icon "Clear input" at bounding box center [634, 144] width 4 height 4
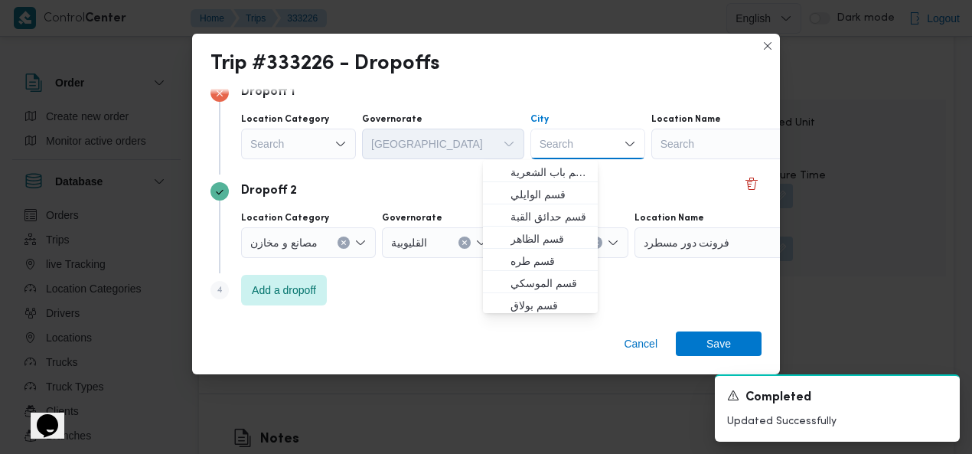
click at [548, 145] on div "Search" at bounding box center [587, 144] width 115 height 31
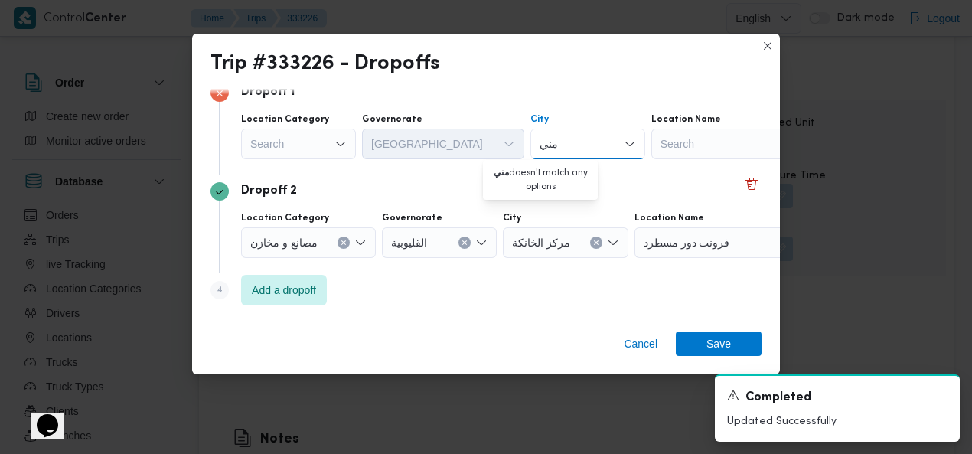
click at [539, 142] on input "مني" at bounding box center [549, 144] width 21 height 18
click at [539, 146] on input "المن" at bounding box center [549, 144] width 21 height 18
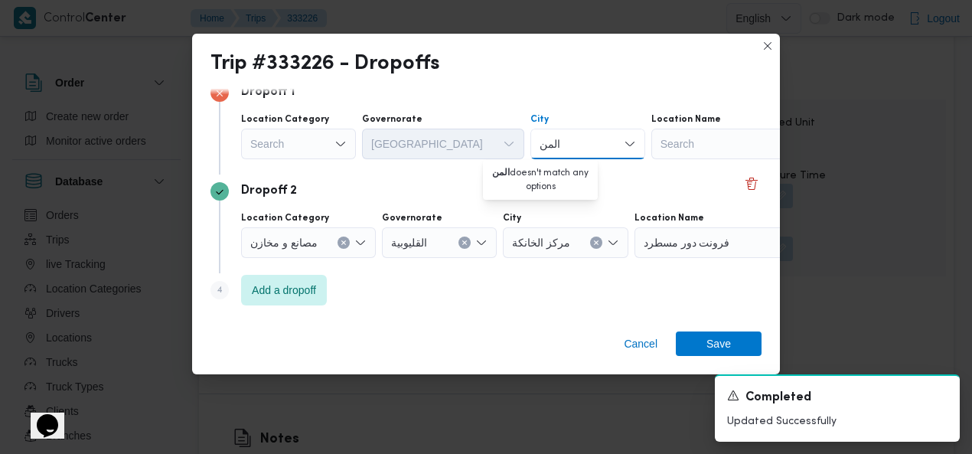
click at [539, 146] on input "المن" at bounding box center [549, 144] width 21 height 18
type input "القد"
click at [517, 171] on span "مصر القد يمة" at bounding box center [549, 172] width 78 height 18
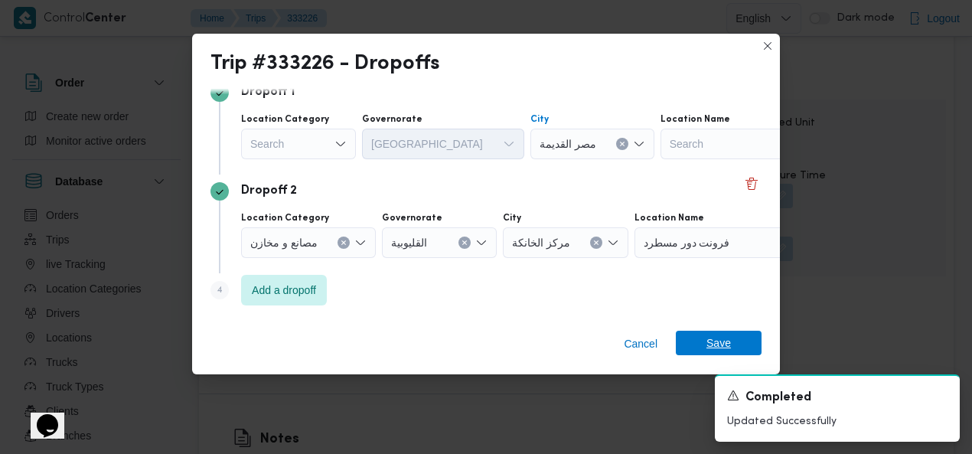
click at [694, 339] on span "Save" at bounding box center [719, 343] width 86 height 24
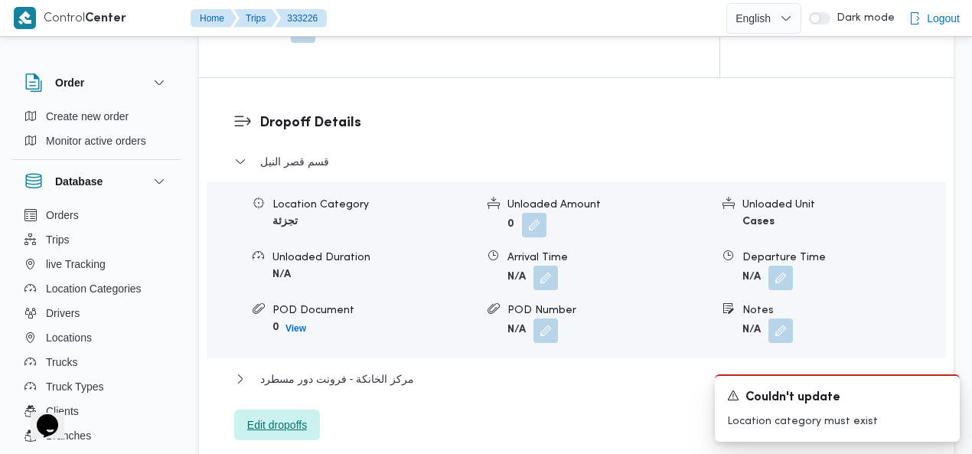
click at [288, 415] on span "Edit dropoffs" at bounding box center [277, 424] width 60 height 18
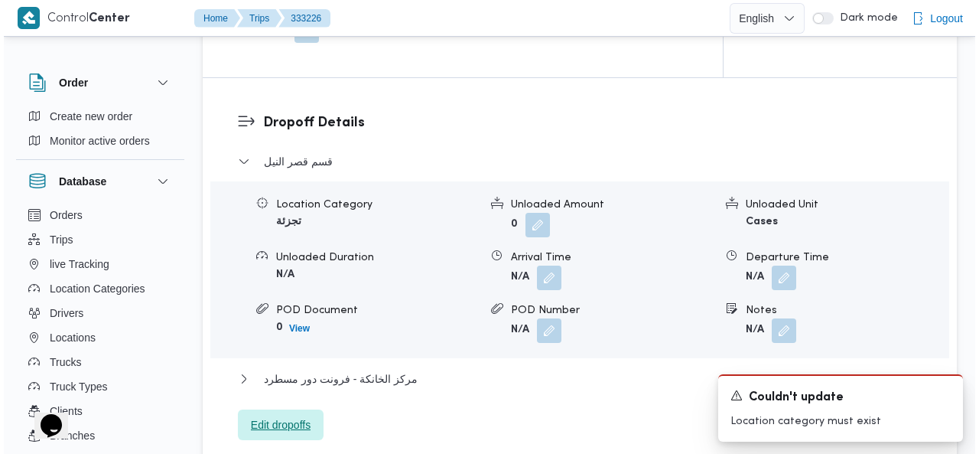
scroll to position [1473, 0]
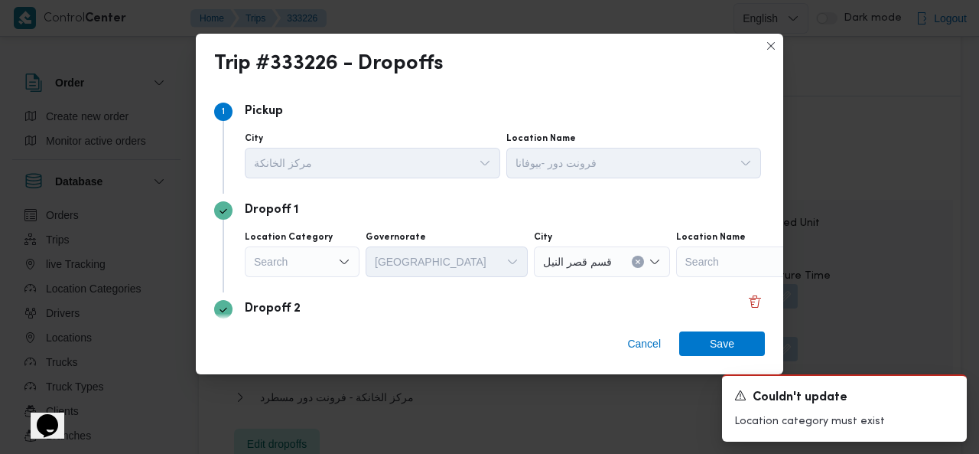
click at [314, 266] on div "Search" at bounding box center [302, 261] width 115 height 31
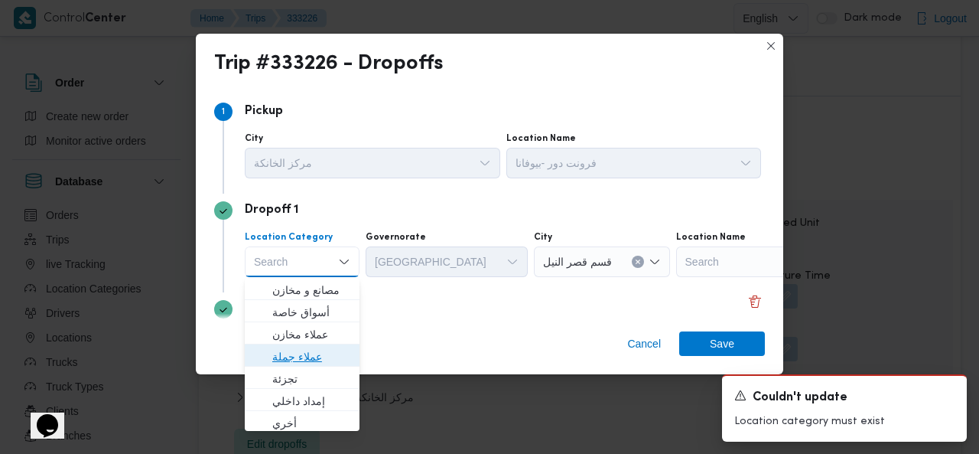
click at [294, 356] on span "عملاء جملة" at bounding box center [311, 356] width 78 height 18
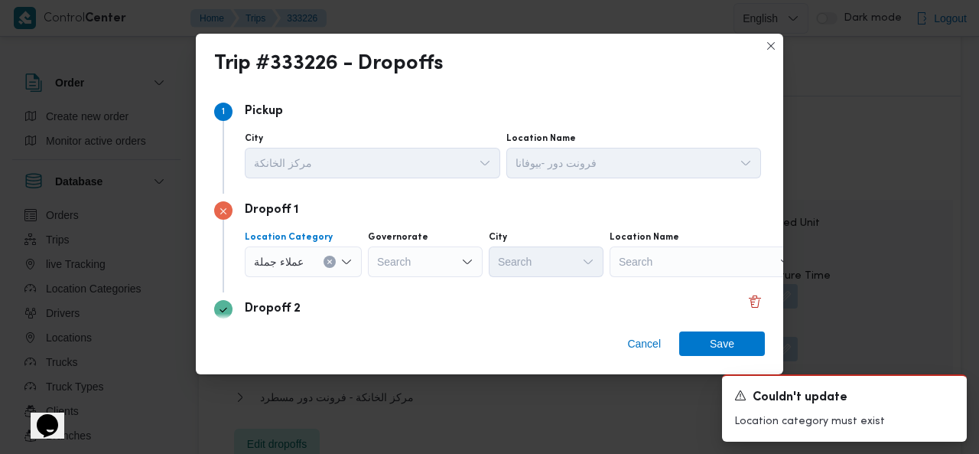
click at [327, 261] on icon "Clear input" at bounding box center [330, 262] width 6 height 6
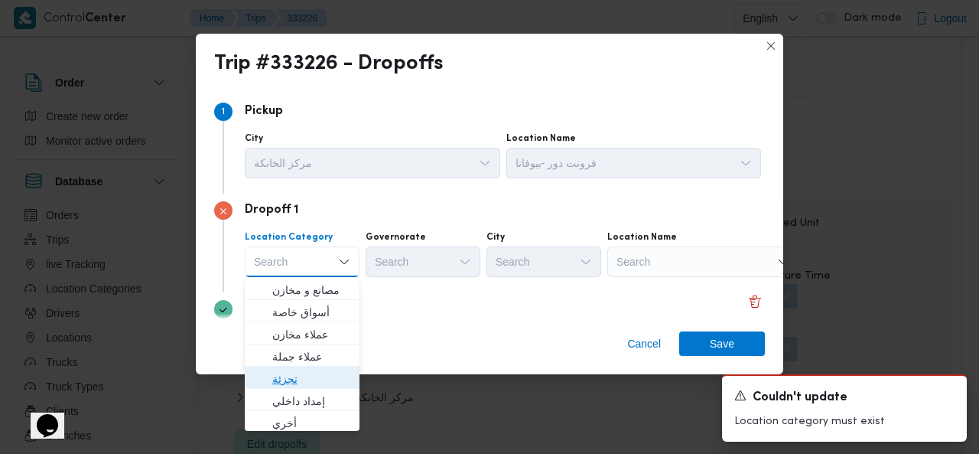
click at [294, 376] on span "تجزئة" at bounding box center [311, 379] width 78 height 18
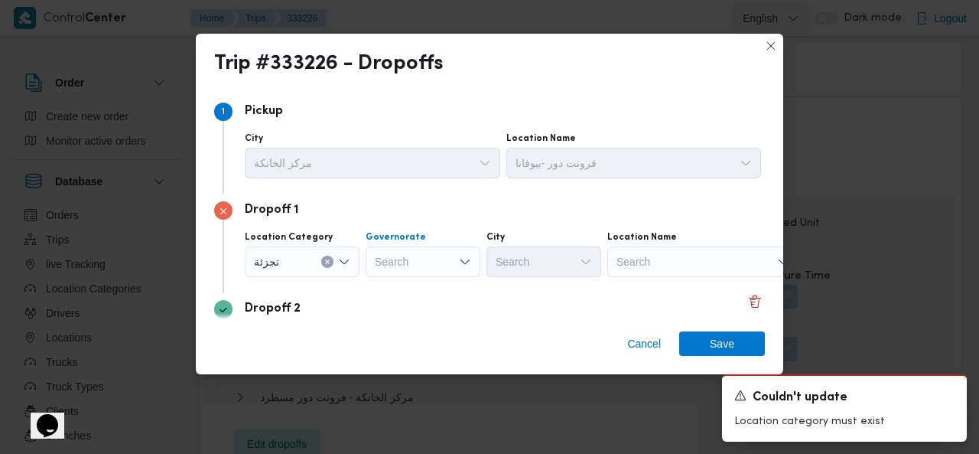
click at [414, 265] on div "Search" at bounding box center [423, 261] width 115 height 31
type input "قا"
click at [413, 292] on mark "قا" at bounding box center [414, 290] width 8 height 12
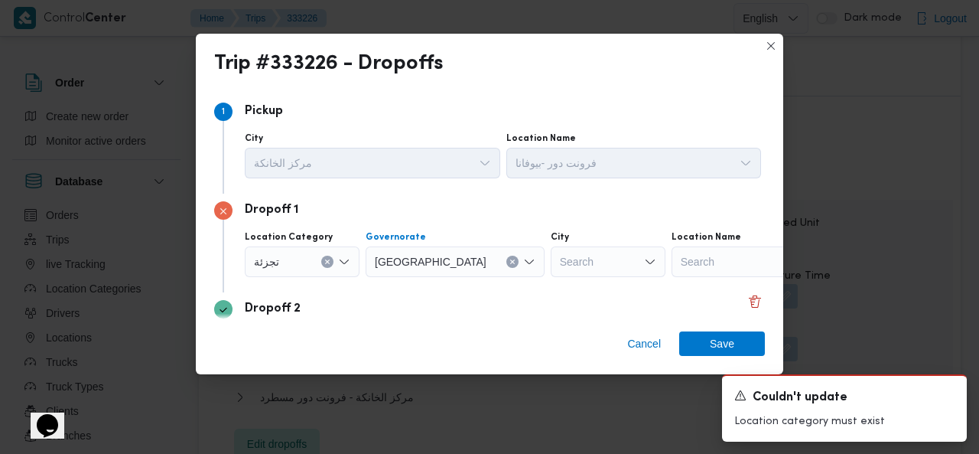
click at [551, 261] on div "Search" at bounding box center [608, 261] width 115 height 31
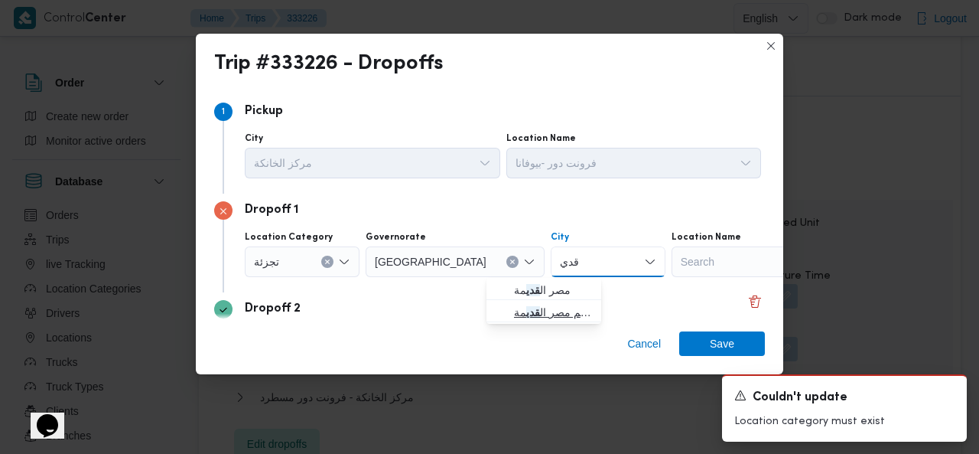
type input "قدي"
click at [536, 308] on mark "قدي" at bounding box center [533, 312] width 14 height 12
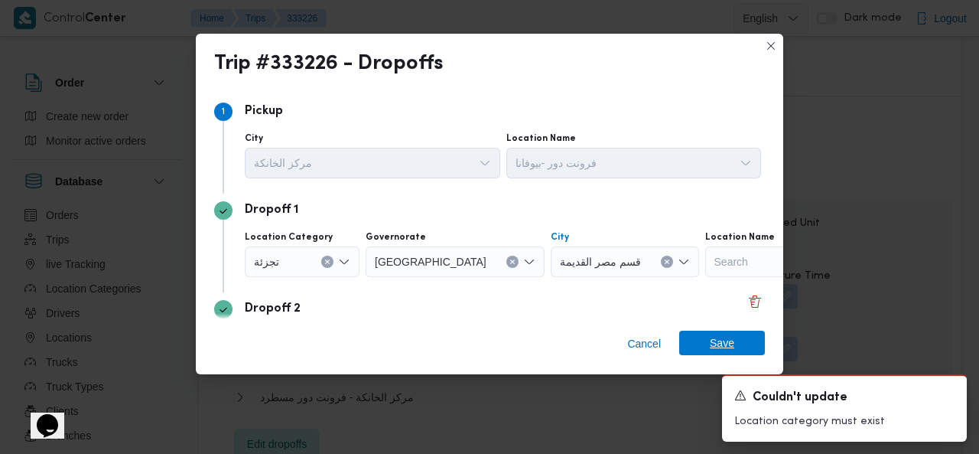
click at [704, 342] on span "Save" at bounding box center [722, 343] width 86 height 24
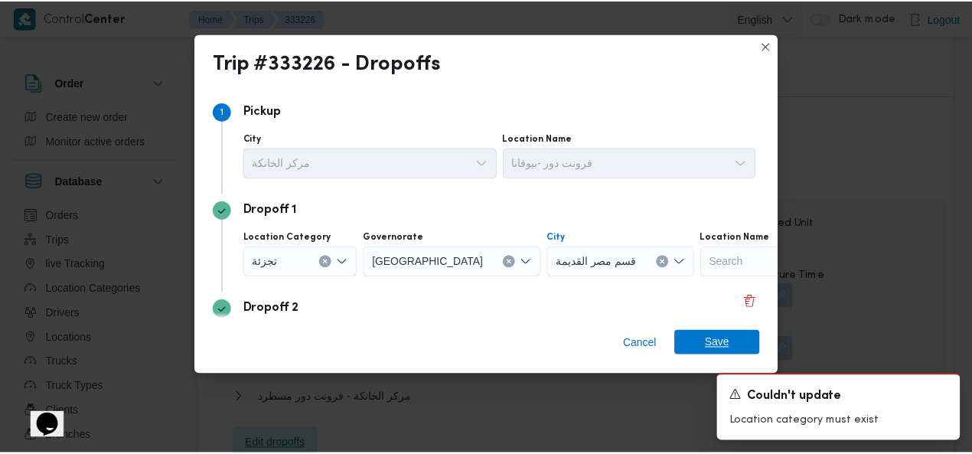
scroll to position [1491, 0]
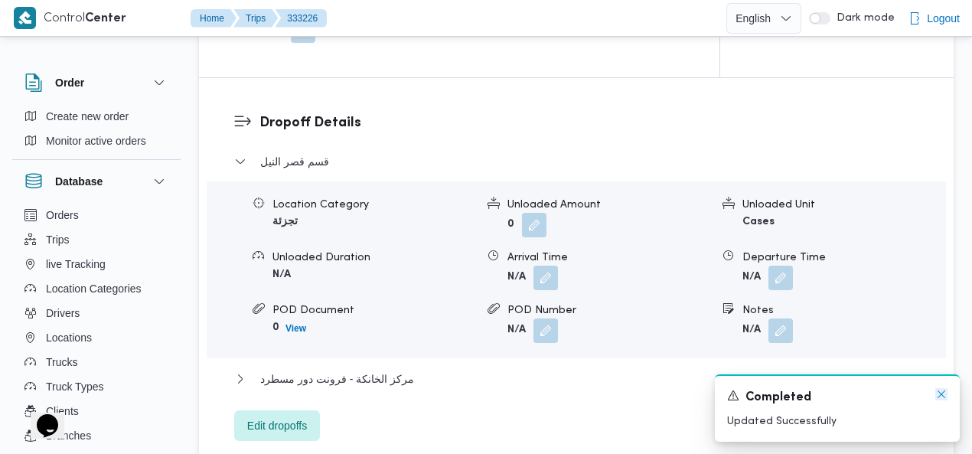
click at [943, 396] on icon "Dismiss toast" at bounding box center [941, 394] width 12 height 12
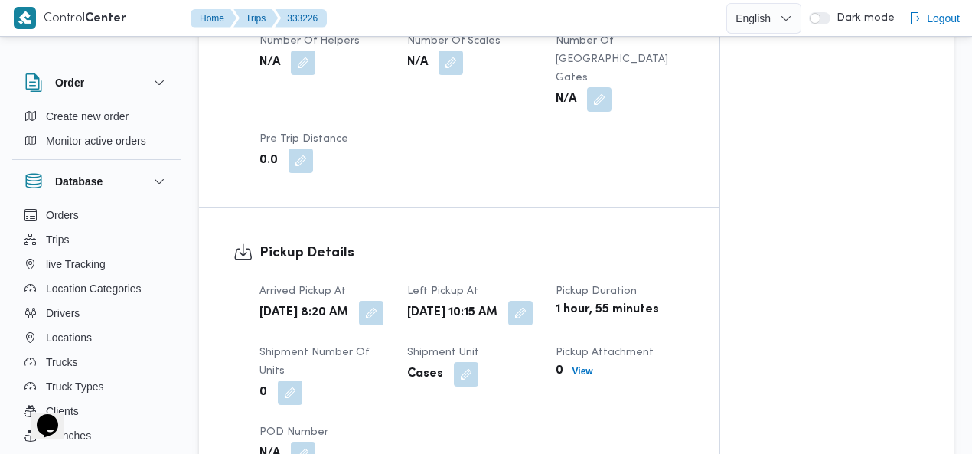
scroll to position [0, 0]
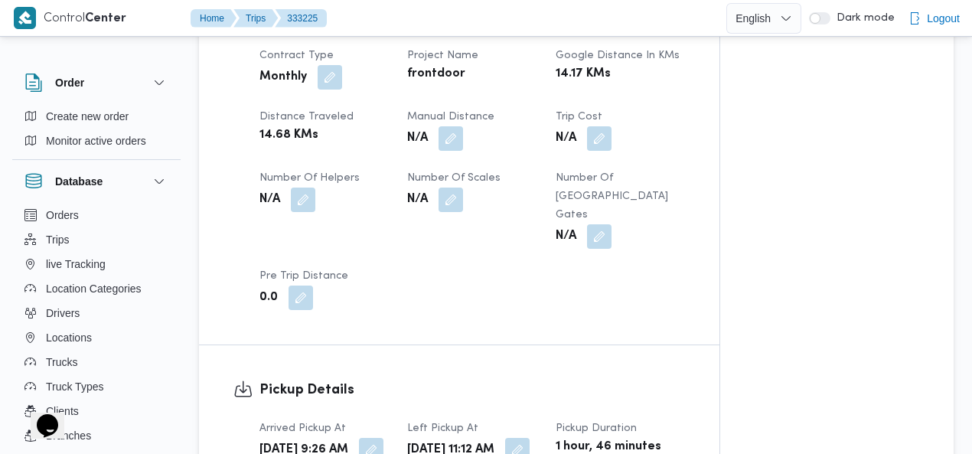
scroll to position [969, 0]
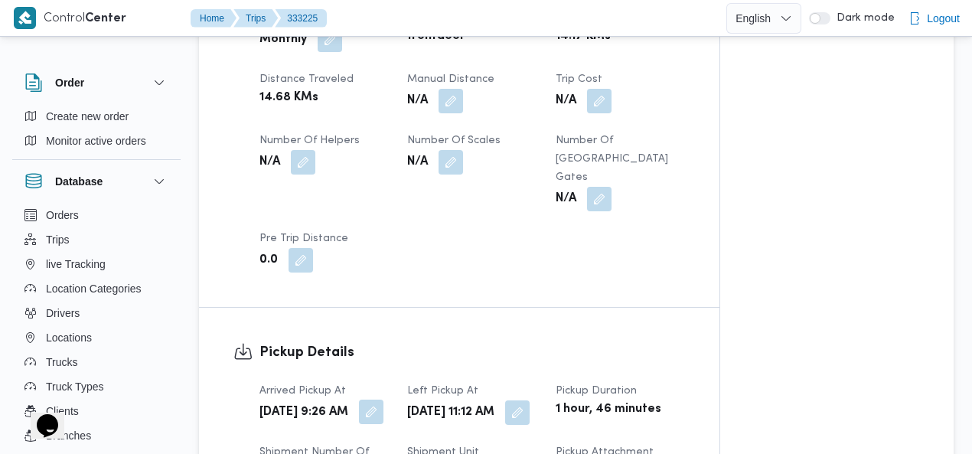
click at [379, 399] on button "button" at bounding box center [371, 411] width 24 height 24
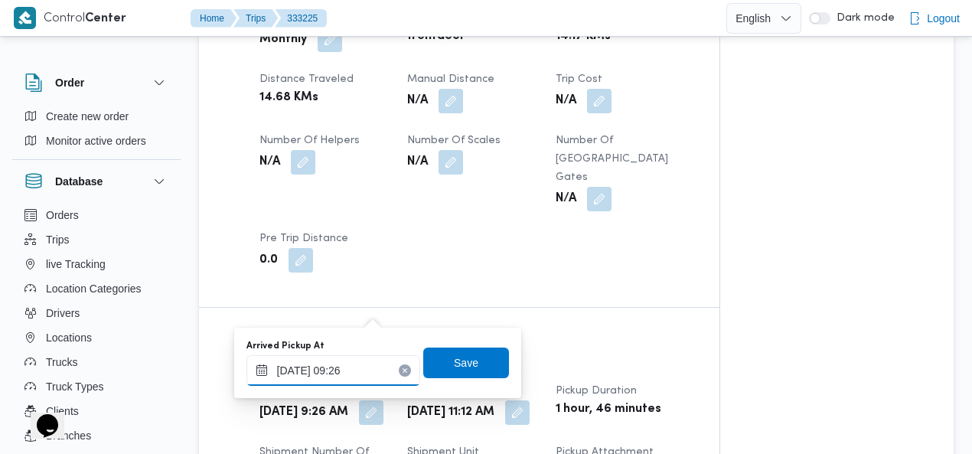
click at [344, 362] on div "25/08/2025 09:26" at bounding box center [333, 370] width 174 height 31
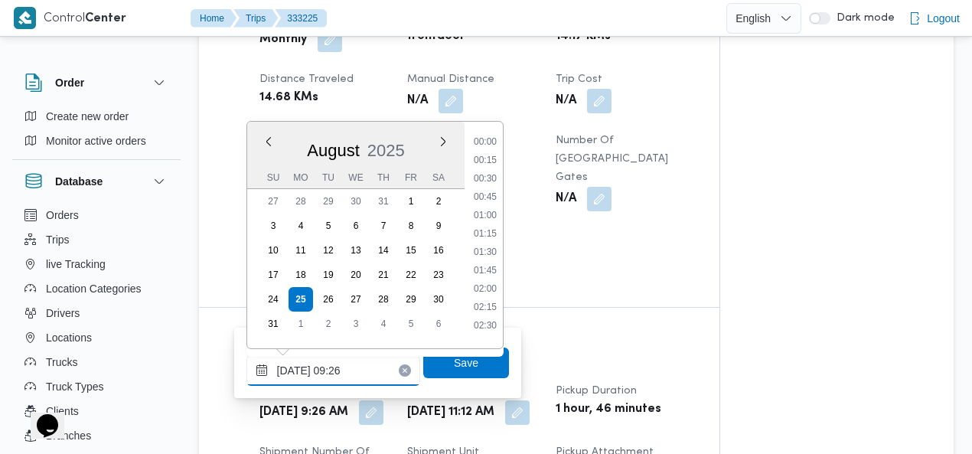
scroll to position [574, 0]
click at [490, 206] on li "08:45" at bounding box center [484, 210] width 35 height 15
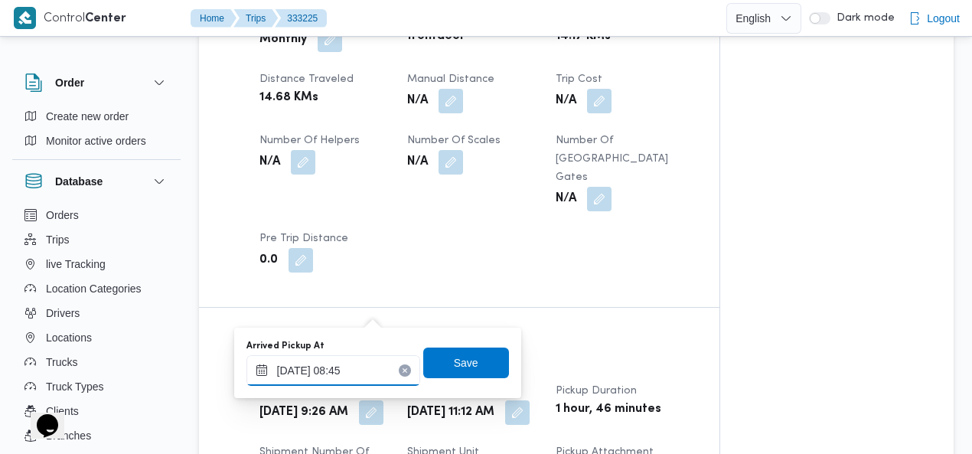
type input "25/08/2025 08:45"
click at [460, 362] on span "Save" at bounding box center [466, 362] width 24 height 18
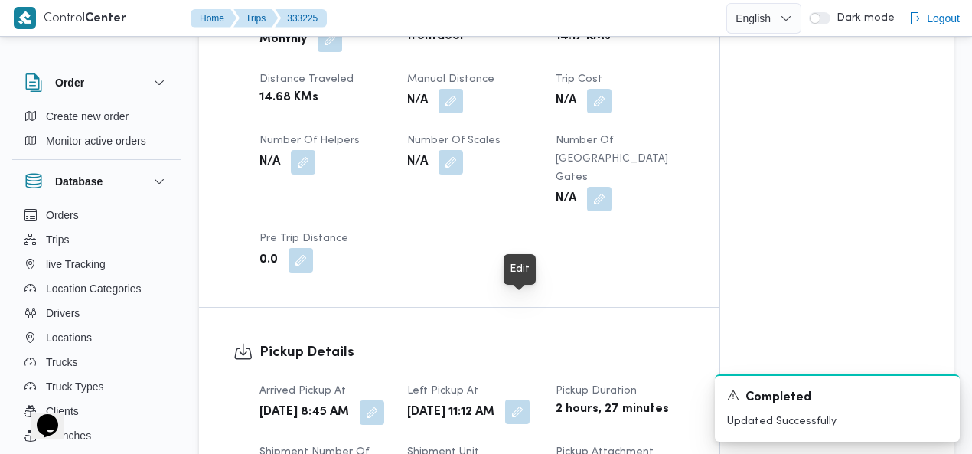
click at [521, 399] on button "button" at bounding box center [517, 411] width 24 height 24
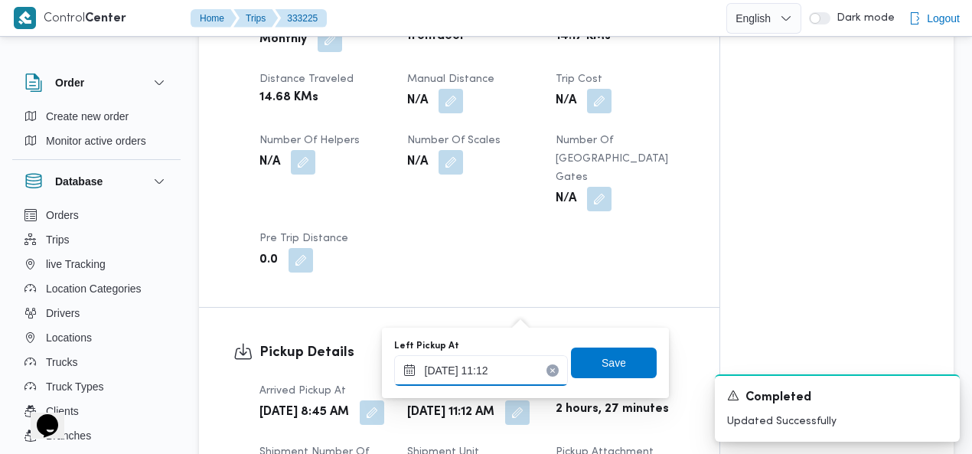
click at [470, 367] on input "25/08/2025 11:12" at bounding box center [481, 370] width 174 height 31
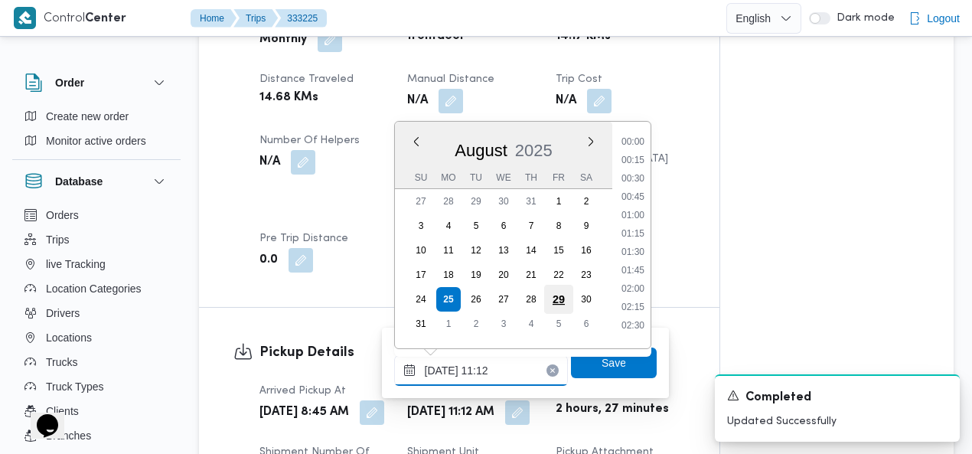
scroll to position [702, 0]
click at [640, 207] on li "10:30" at bounding box center [632, 210] width 35 height 15
type input "25/08/2025 10:30"
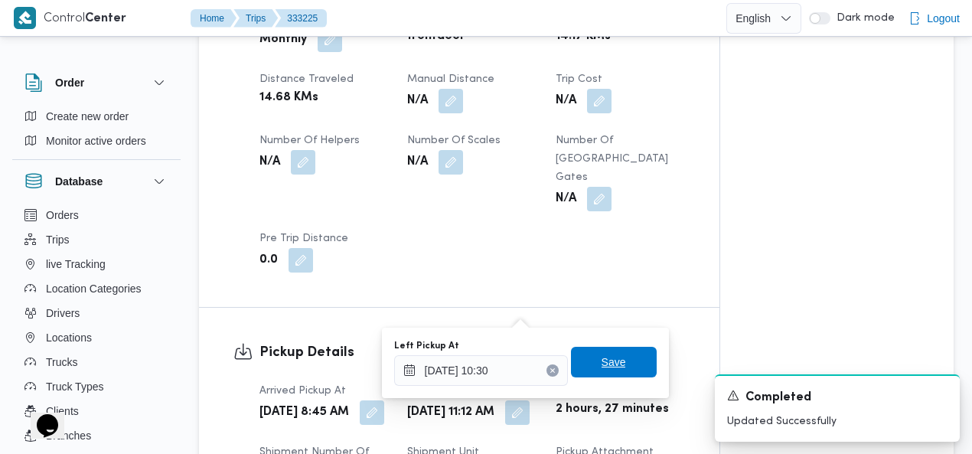
click at [612, 354] on span "Save" at bounding box center [613, 362] width 24 height 18
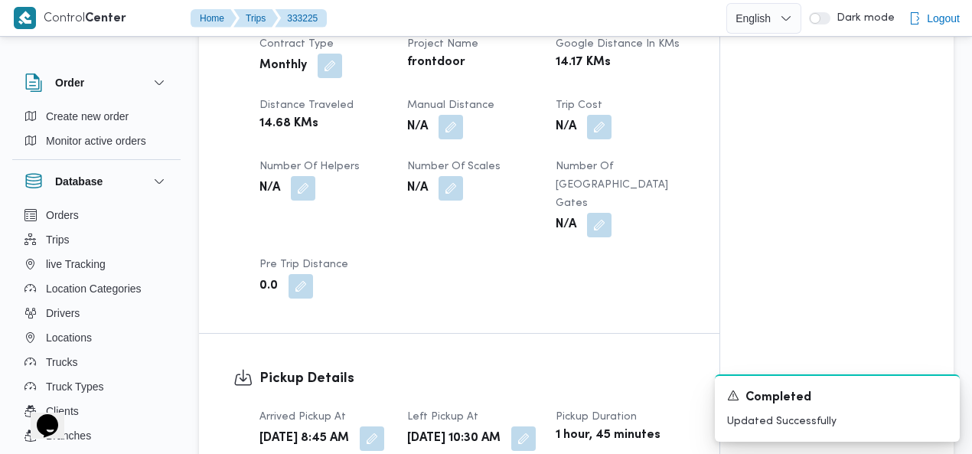
scroll to position [0, 0]
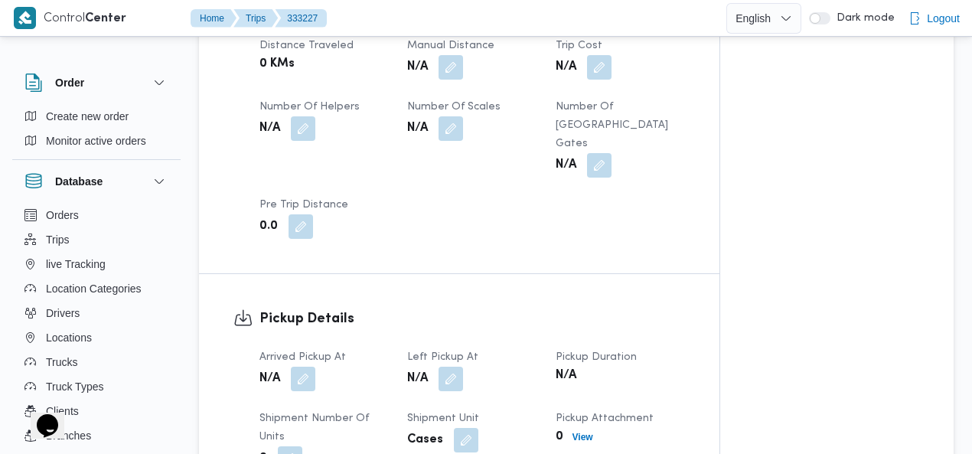
scroll to position [941, 0]
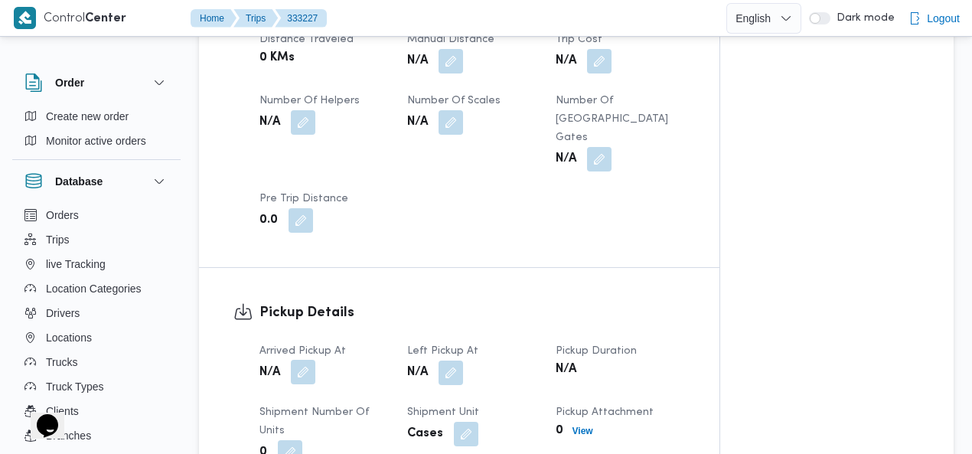
click at [303, 360] on button "button" at bounding box center [303, 372] width 24 height 24
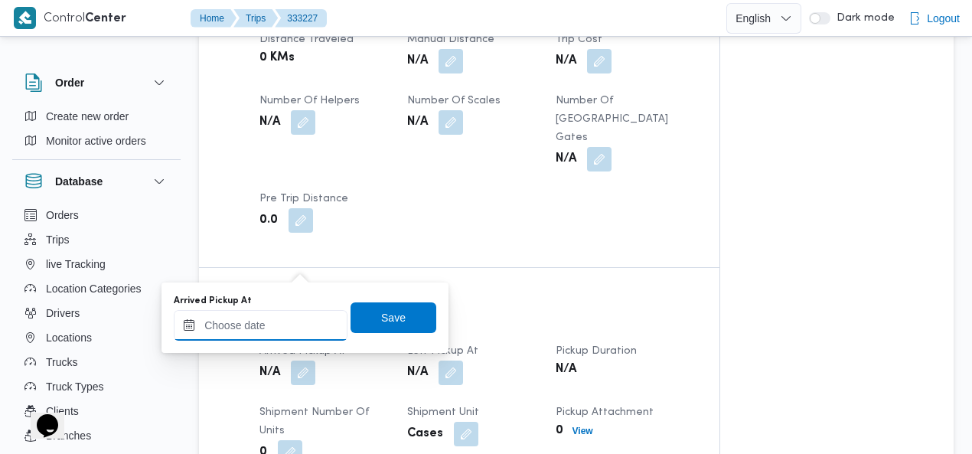
click at [277, 316] on div at bounding box center [261, 325] width 174 height 31
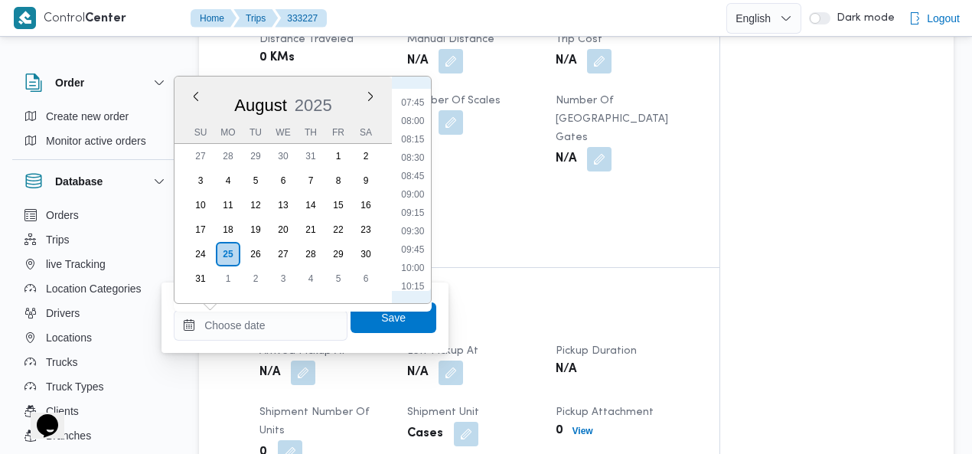
scroll to position [387, 0]
click at [416, 217] on li "07:00" at bounding box center [412, 223] width 35 height 15
type input "25/08/2025 07:00"
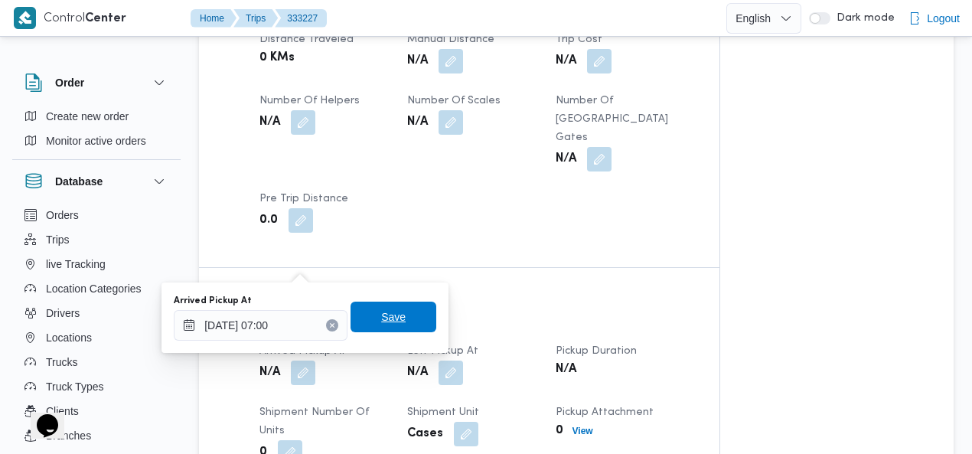
click at [406, 314] on span "Save" at bounding box center [393, 316] width 86 height 31
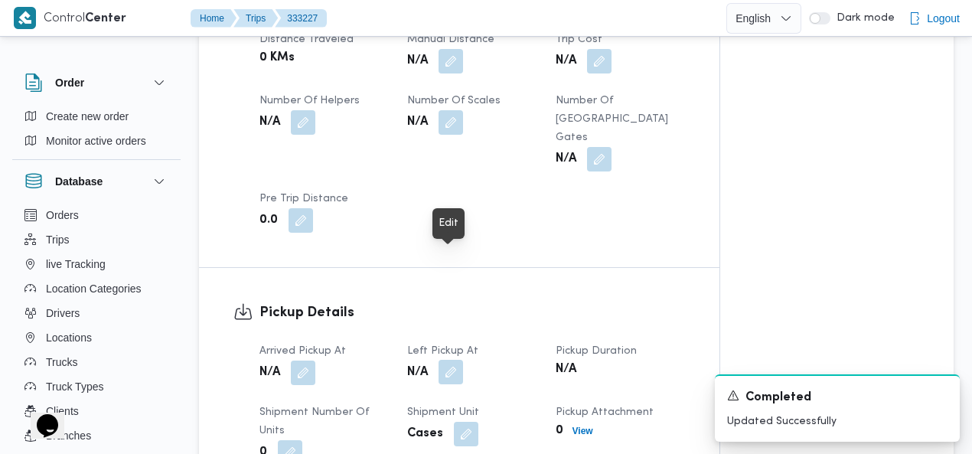
drag, startPoint x: 461, startPoint y: 262, endPoint x: 454, endPoint y: 271, distance: 10.9
click at [461, 360] on button "button" at bounding box center [450, 372] width 24 height 24
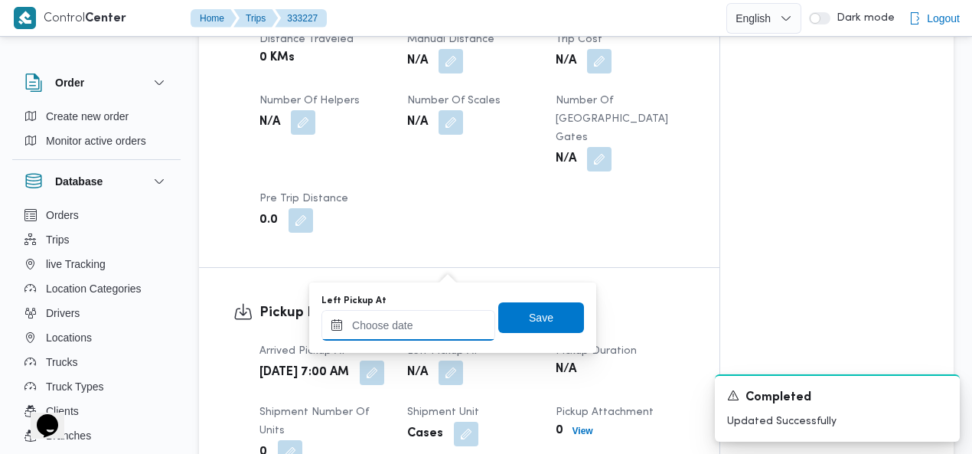
click at [436, 327] on input "Left Pickup At" at bounding box center [408, 325] width 174 height 31
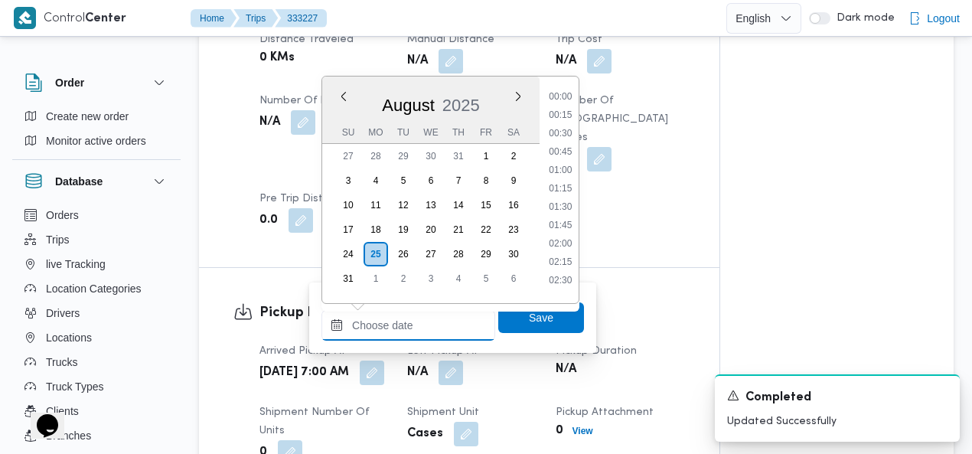
scroll to position [739, 0]
click at [560, 233] on li "12:00" at bounding box center [559, 238] width 35 height 15
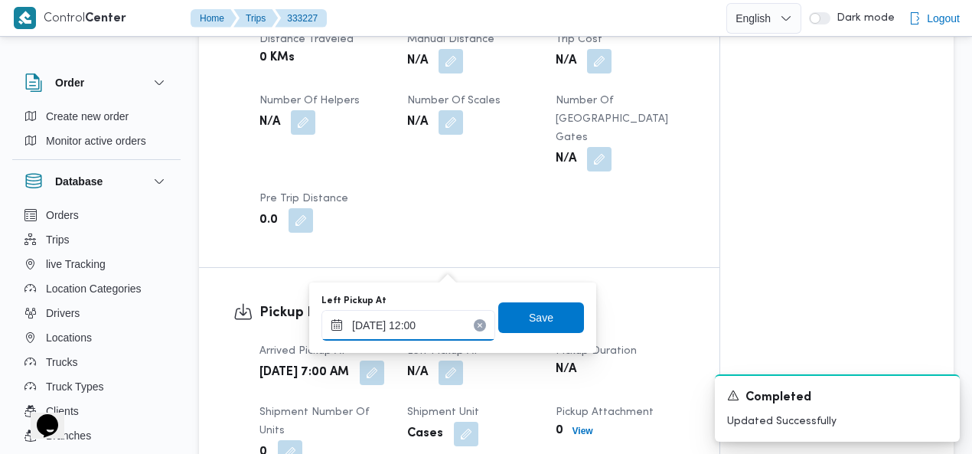
type input "25/08/2025 12:00"
click at [546, 313] on span "Save" at bounding box center [541, 316] width 86 height 31
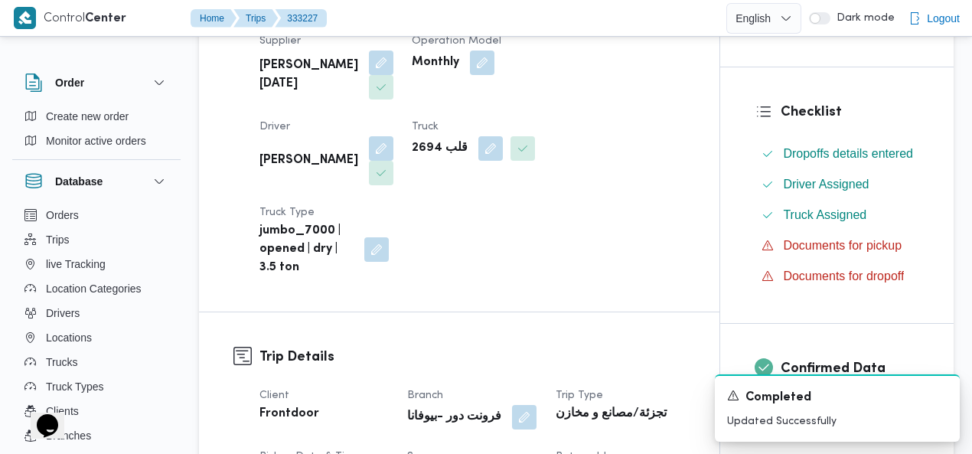
scroll to position [0, 0]
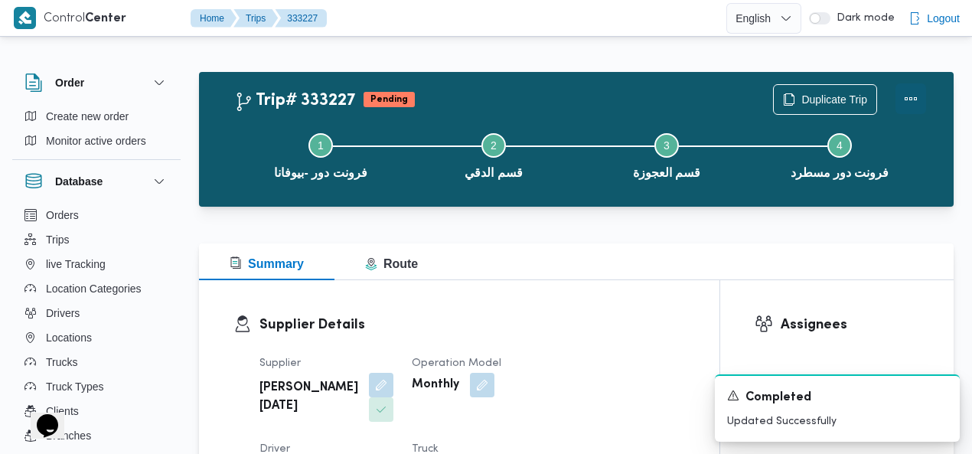
click at [906, 96] on button "Actions" at bounding box center [910, 98] width 31 height 31
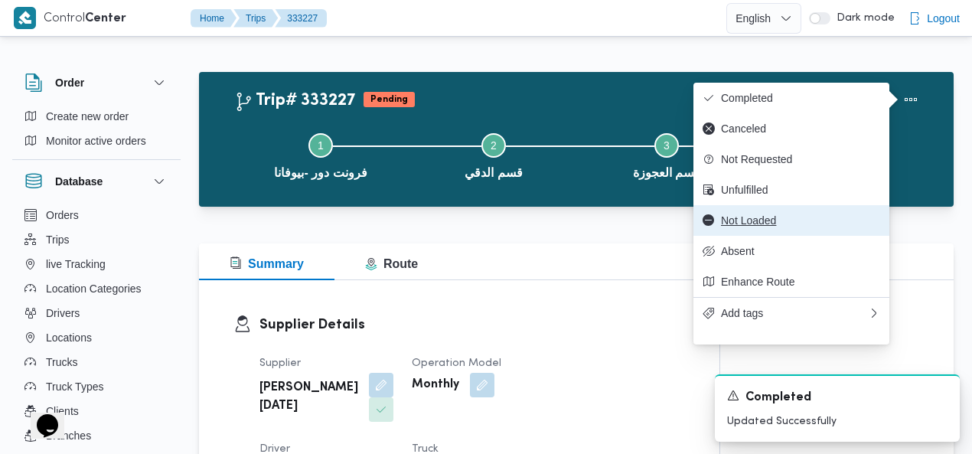
click at [767, 226] on span "Not Loaded" at bounding box center [800, 220] width 159 height 12
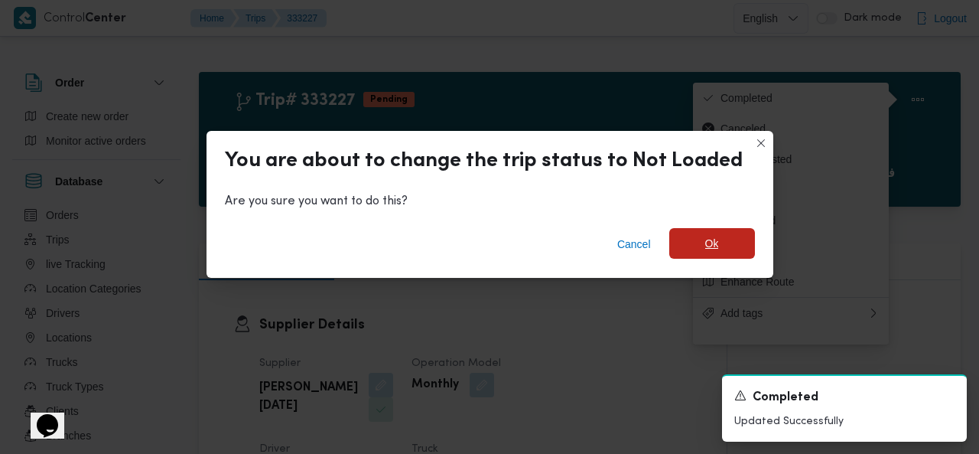
click at [705, 238] on span "Ok" at bounding box center [712, 243] width 14 height 18
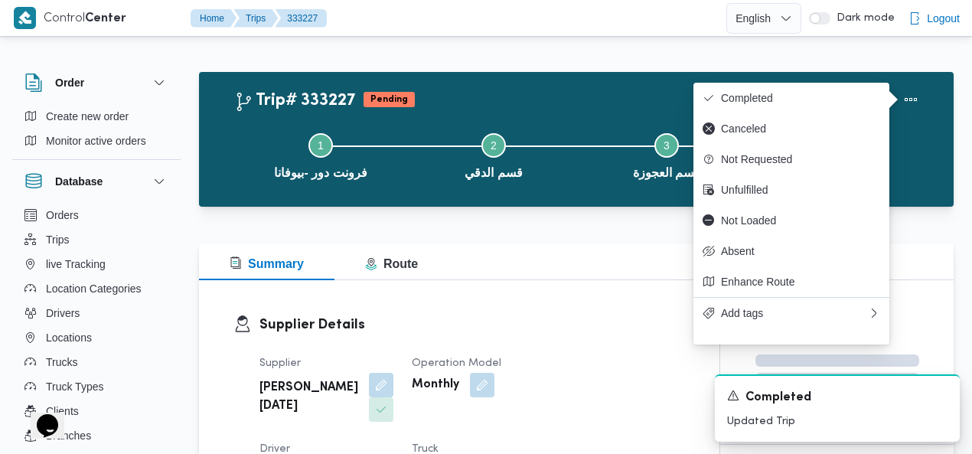
click at [565, 96] on div "Trip# 333227 Pending Duplicate Trip" at bounding box center [580, 99] width 692 height 31
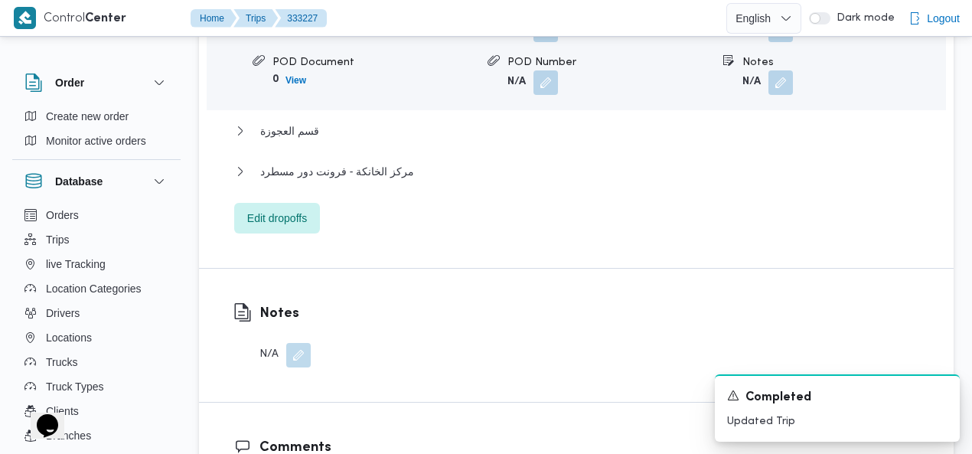
scroll to position [1685, 0]
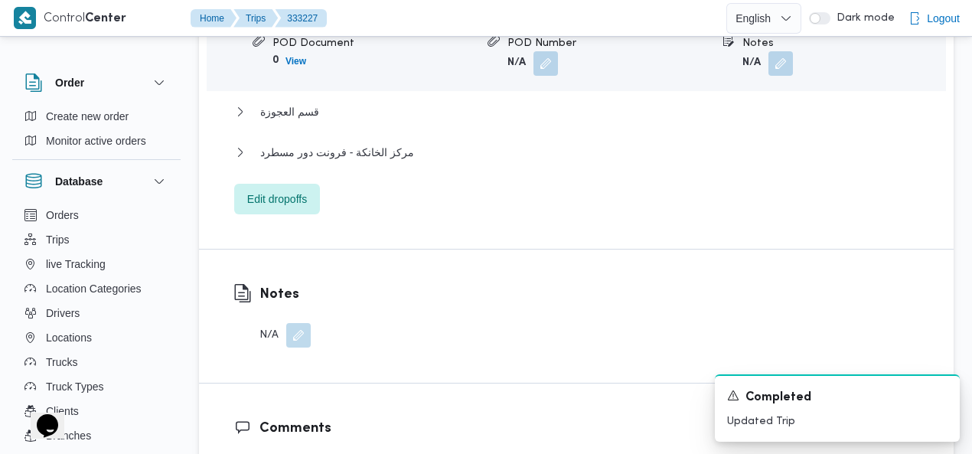
click at [295, 323] on button "button" at bounding box center [298, 335] width 24 height 24
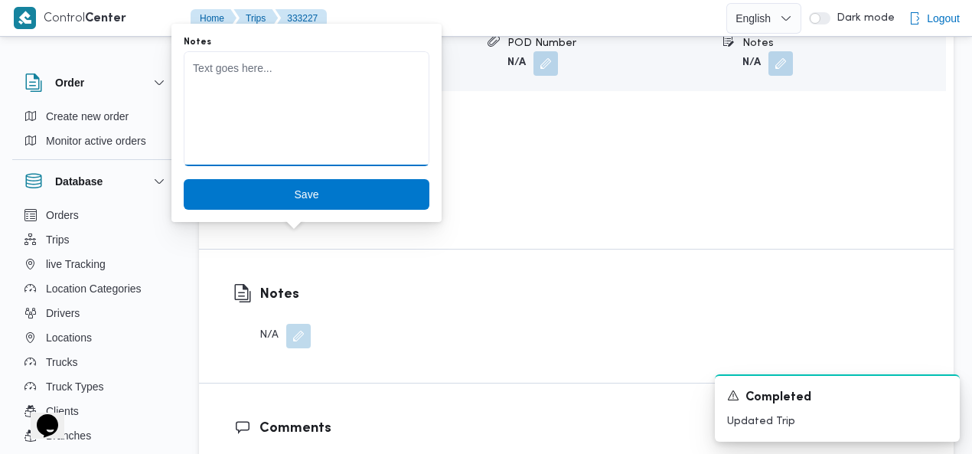
click at [292, 124] on textarea "Notes" at bounding box center [307, 108] width 246 height 115
type textarea "لم تحمل لعدم وجود مندوب"
click at [288, 208] on div "Notes لم تحمل لعدم وجود مندوب Save" at bounding box center [306, 122] width 249 height 177
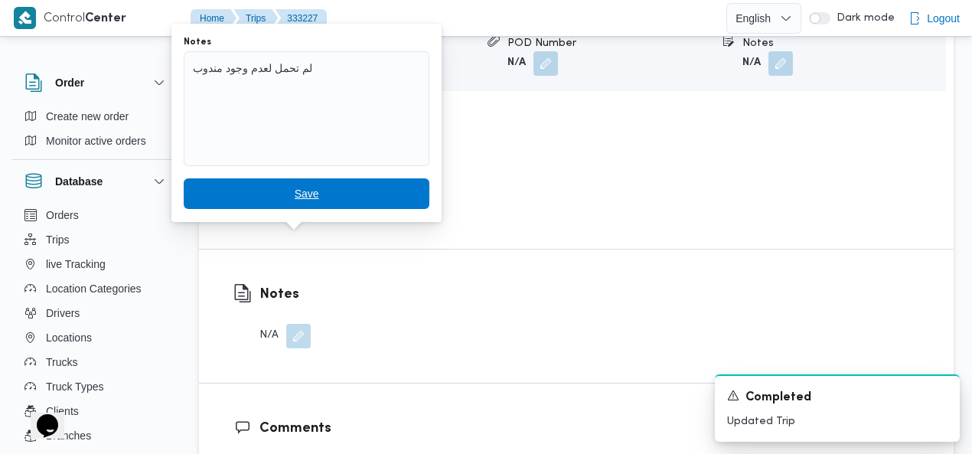
click at [295, 194] on span "Save" at bounding box center [307, 193] width 24 height 18
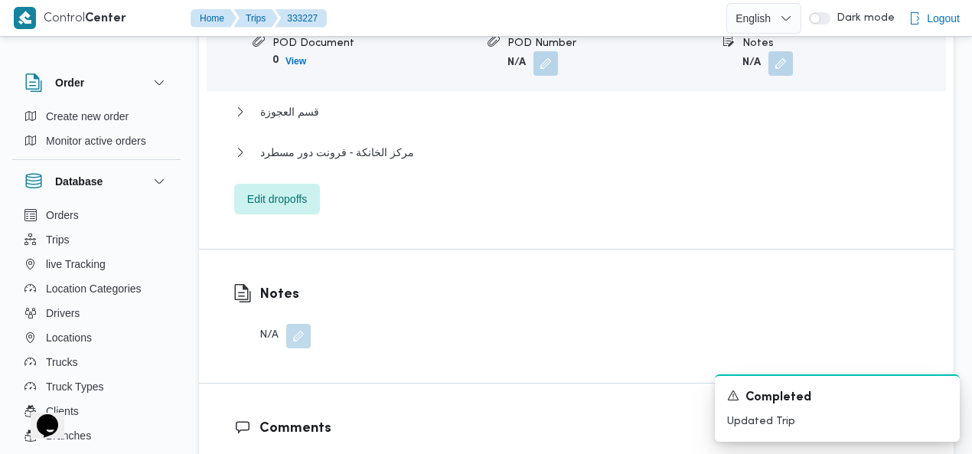
scroll to position [1689, 0]
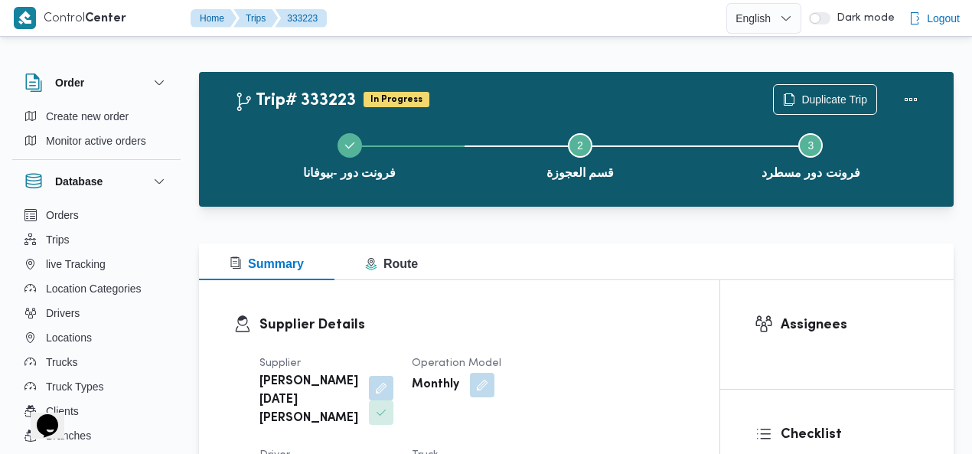
scroll to position [11, 0]
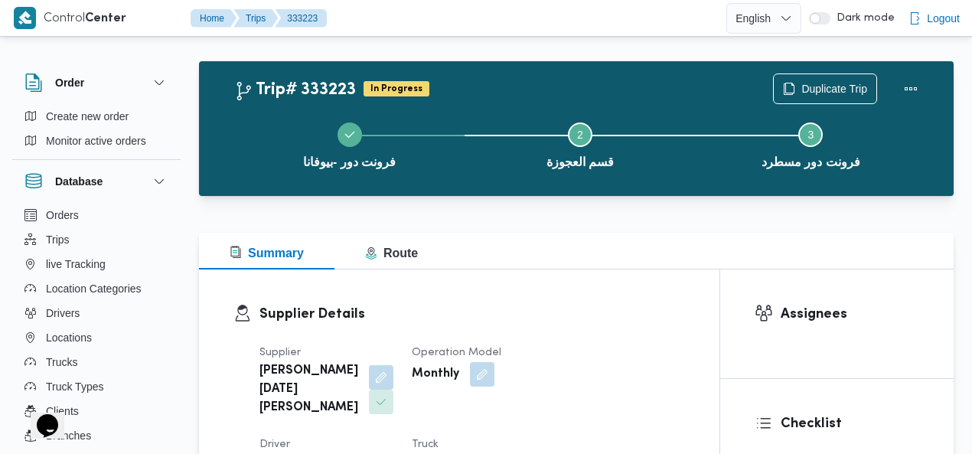
click at [642, 63] on div "Trip# 333223 In Progress Duplicate Trip فرونت دور -بيوفانا Step 2 is incomplete…" at bounding box center [576, 128] width 754 height 135
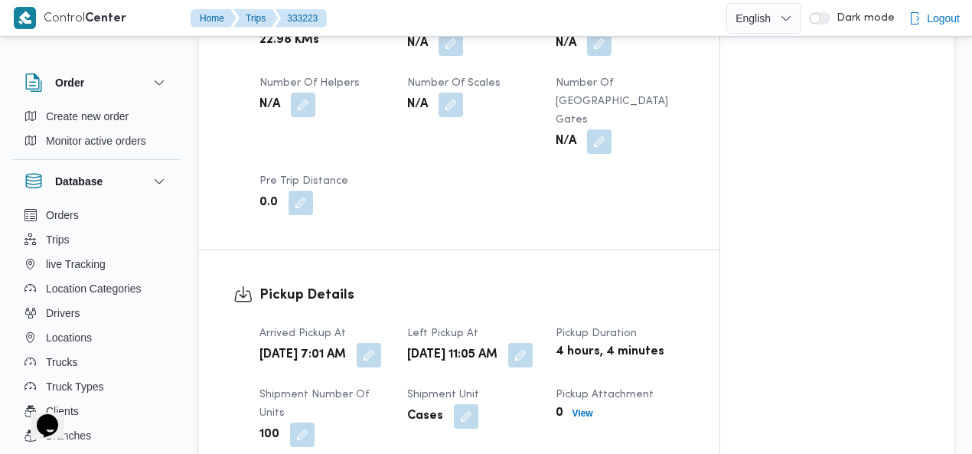
scroll to position [1035, 0]
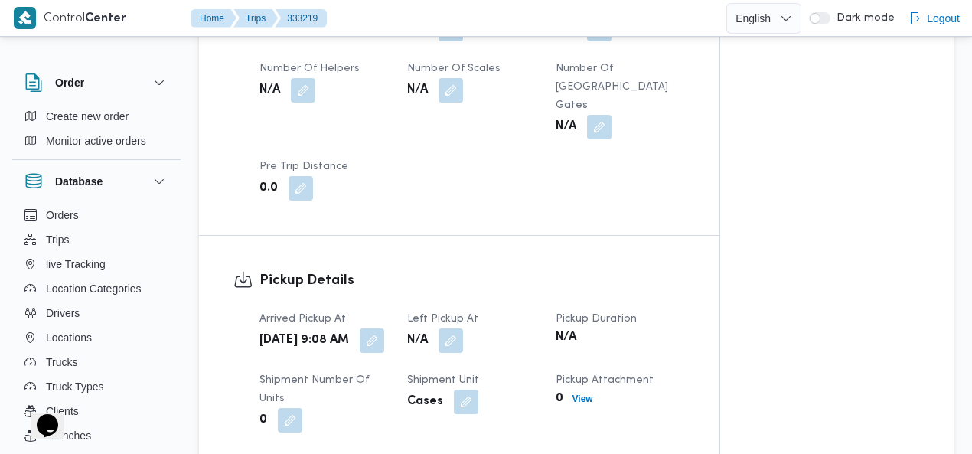
scroll to position [1071, 0]
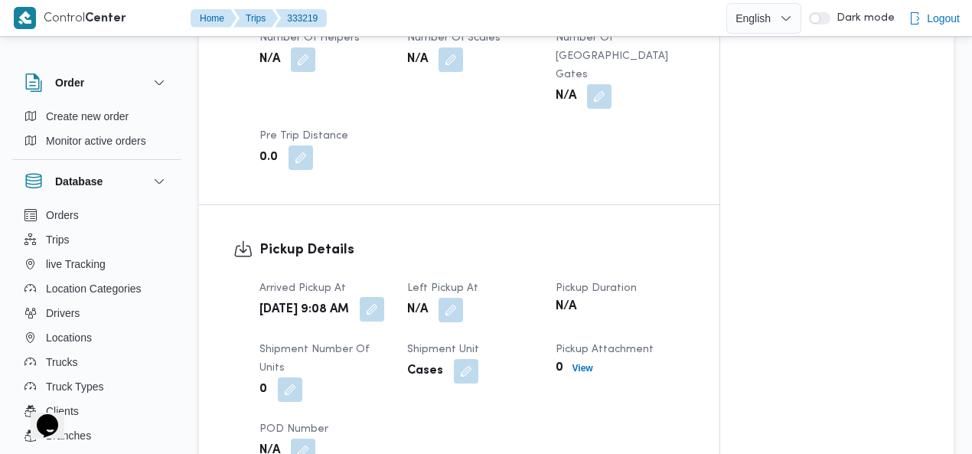
click at [375, 297] on button "button" at bounding box center [372, 309] width 24 height 24
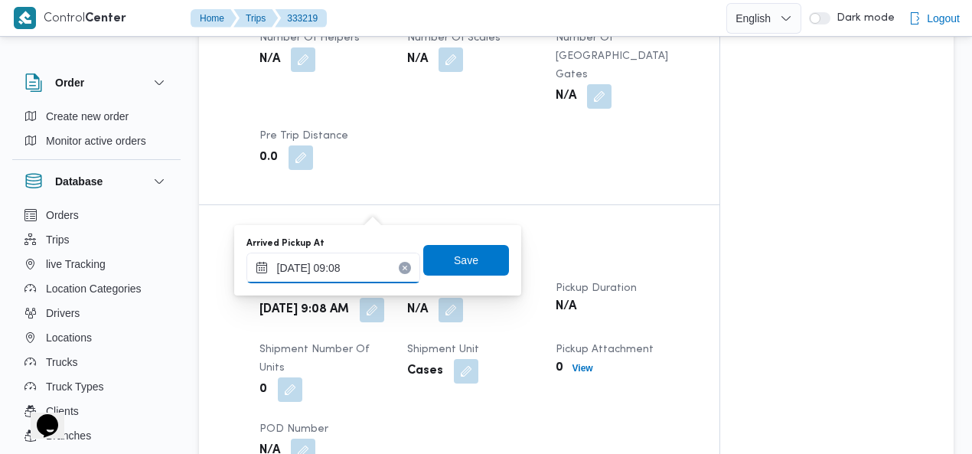
click at [347, 269] on input "25/08/2025 09:08" at bounding box center [333, 267] width 174 height 31
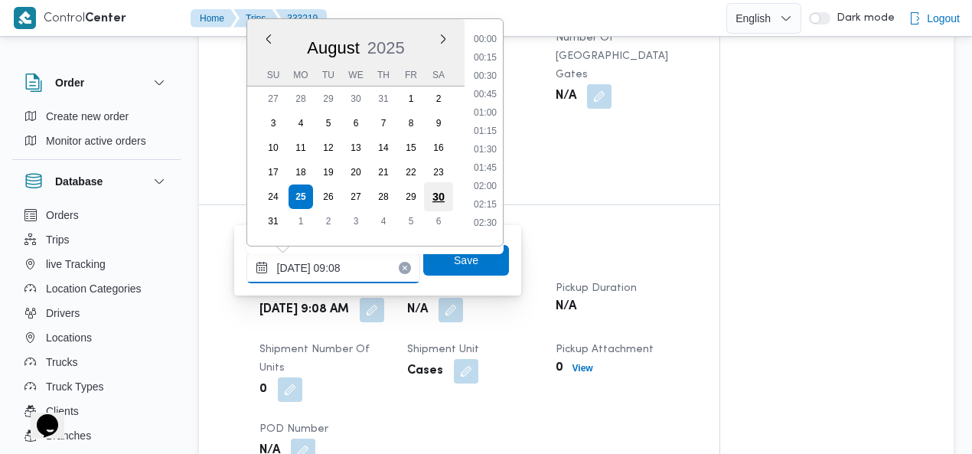
scroll to position [555, 0]
click at [494, 70] on li "08:00" at bounding box center [484, 71] width 35 height 15
type input "25/08/2025 08:00"
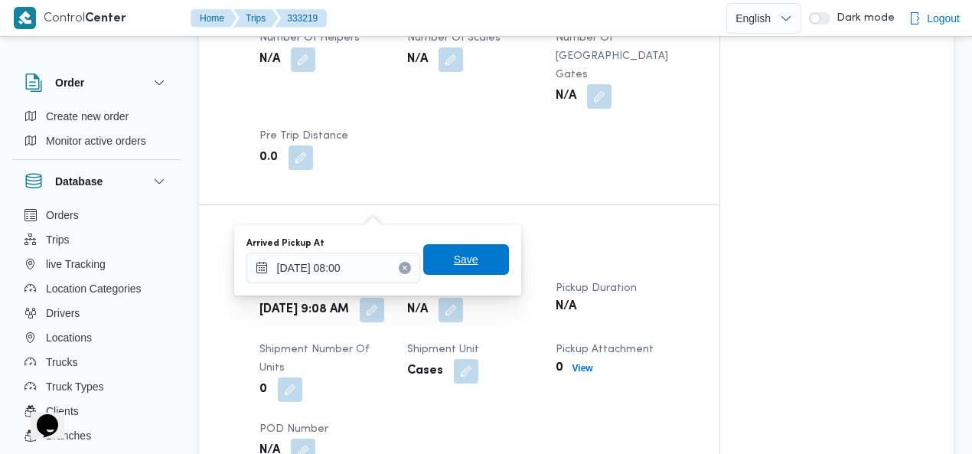
click at [462, 256] on span "Save" at bounding box center [466, 259] width 24 height 18
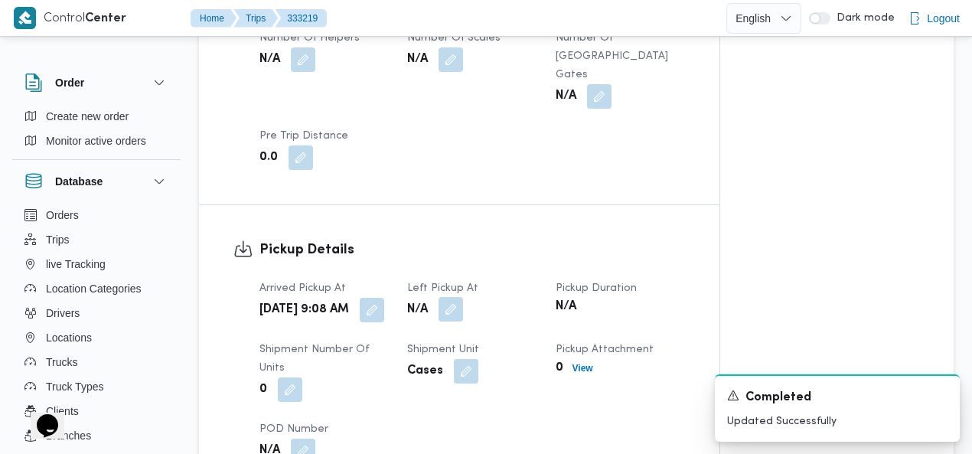
click at [452, 297] on button "button" at bounding box center [450, 309] width 24 height 24
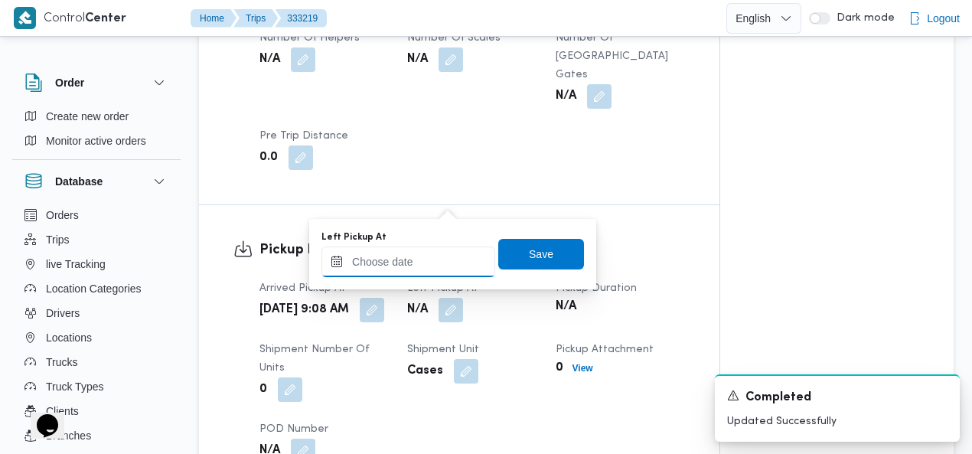
click at [444, 253] on input "Left Pickup At" at bounding box center [408, 261] width 174 height 31
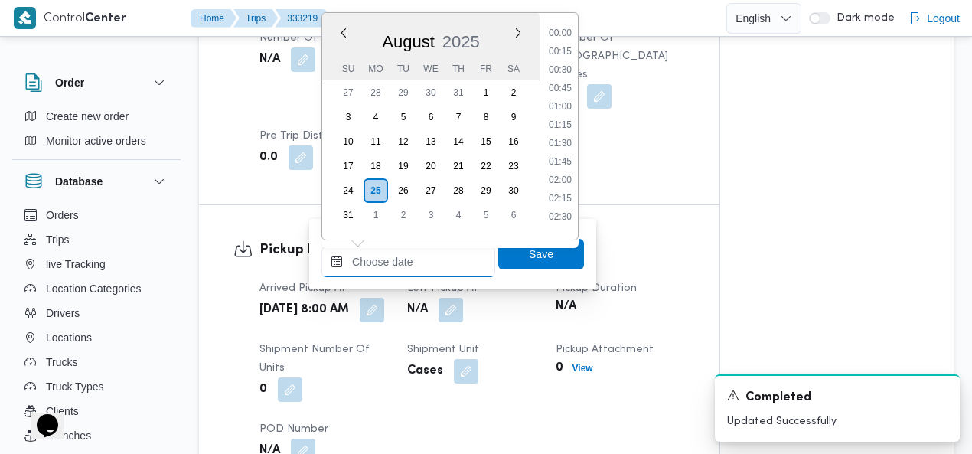
scroll to position [739, 0]
click at [568, 68] on li "10:30" at bounding box center [559, 64] width 35 height 15
type input "25/08/2025 10:30"
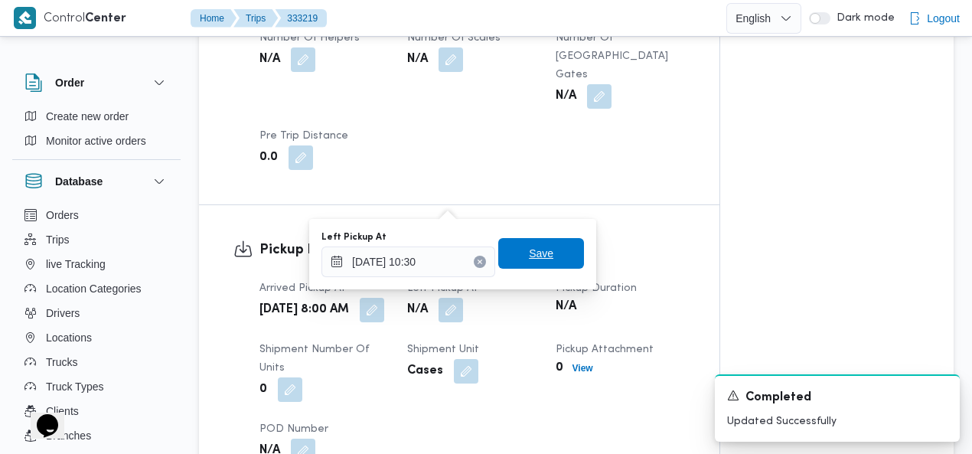
click at [531, 260] on span "Save" at bounding box center [541, 253] width 24 height 18
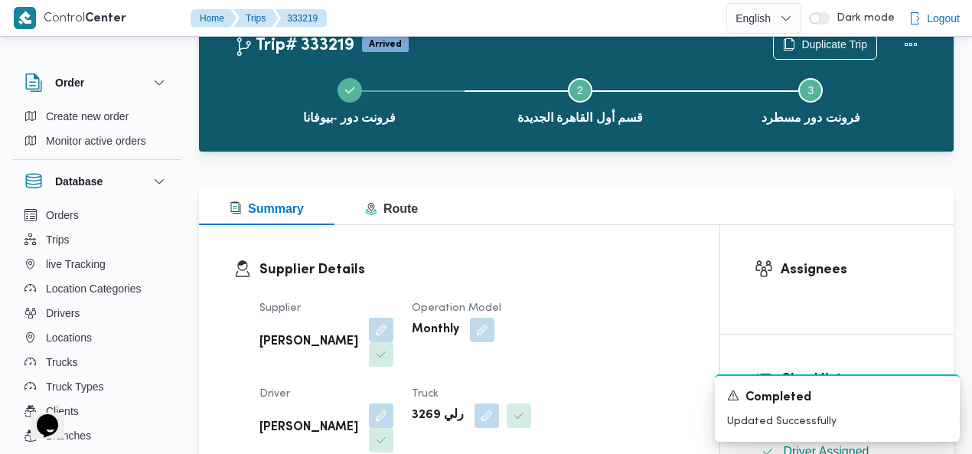
scroll to position [0, 0]
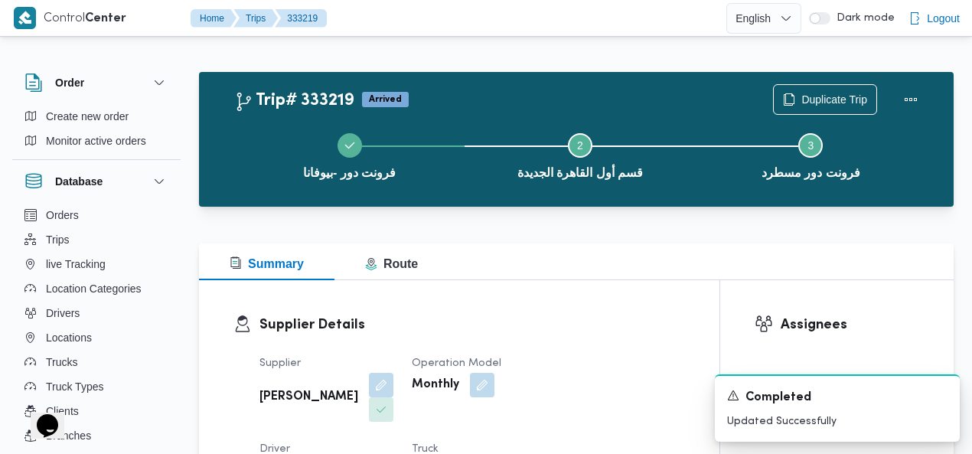
click at [696, 37] on div at bounding box center [486, 36] width 972 height 24
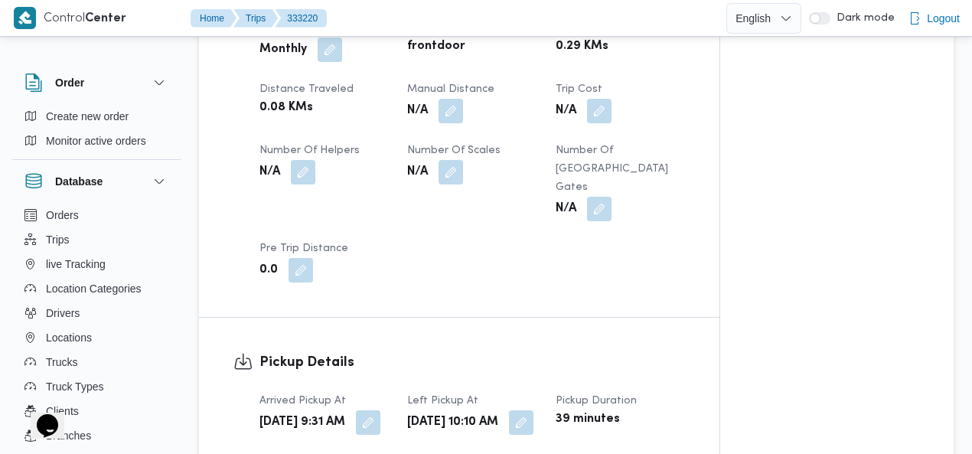
scroll to position [969, 0]
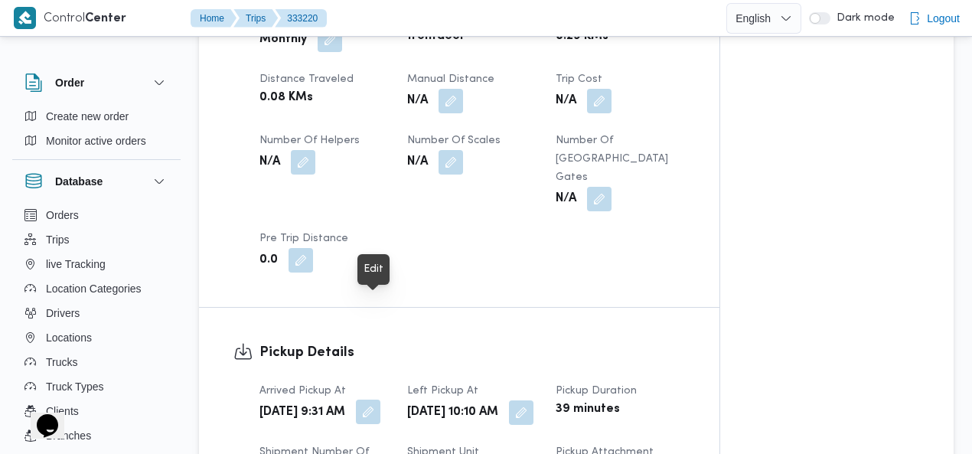
click at [375, 399] on button "button" at bounding box center [368, 411] width 24 height 24
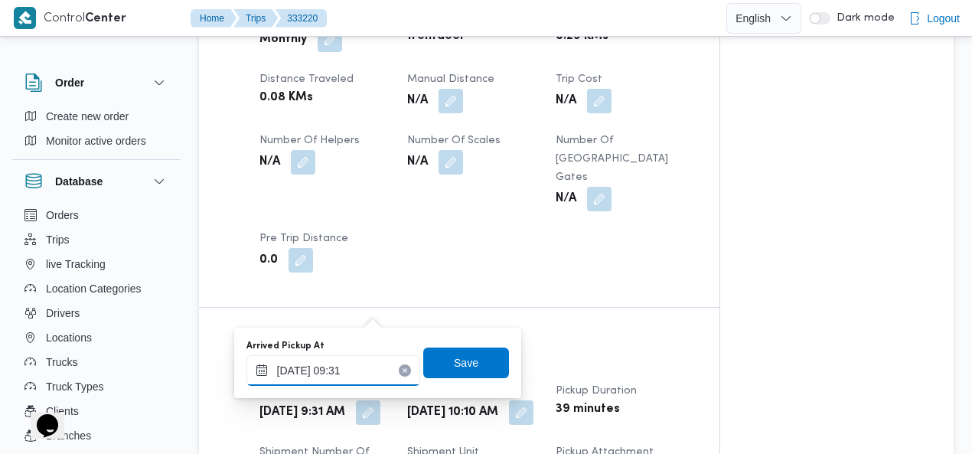
click at [341, 368] on input "25/08/2025 09:31" at bounding box center [333, 370] width 174 height 31
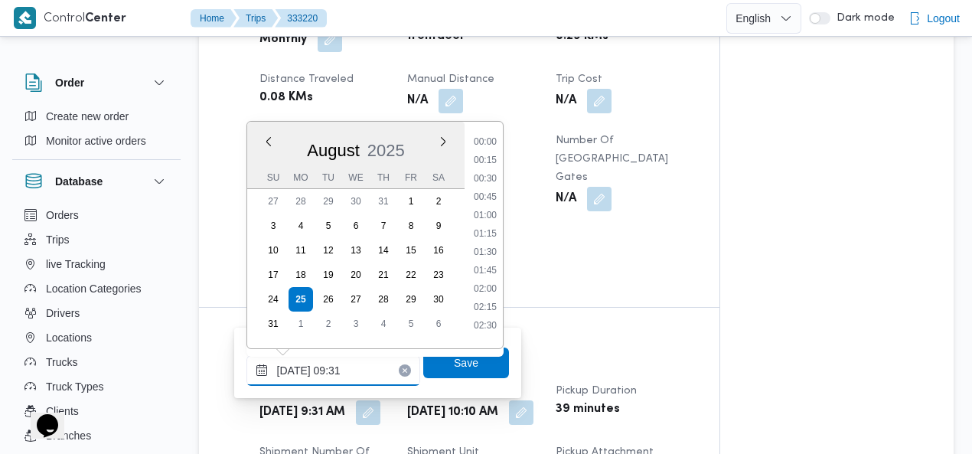
scroll to position [592, 0]
click at [491, 139] on li "08:00" at bounding box center [484, 136] width 35 height 15
type input "[DATE] 08:00"
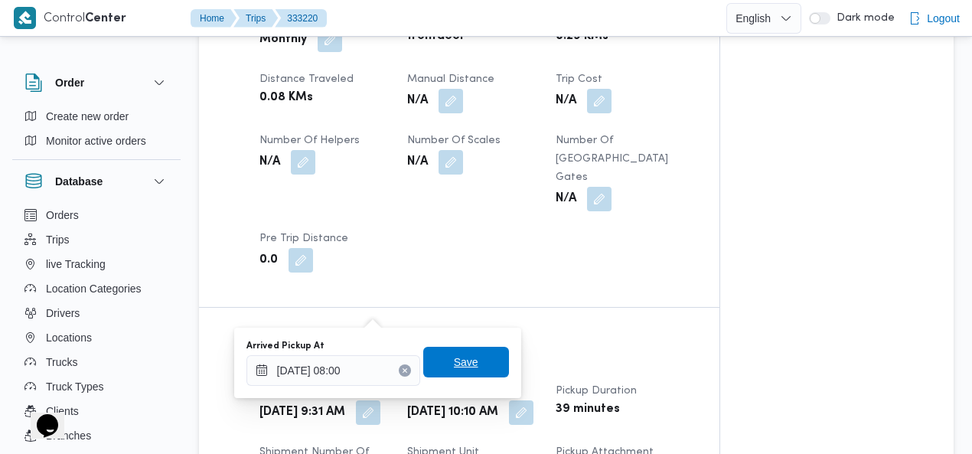
click at [454, 360] on span "Save" at bounding box center [466, 362] width 24 height 18
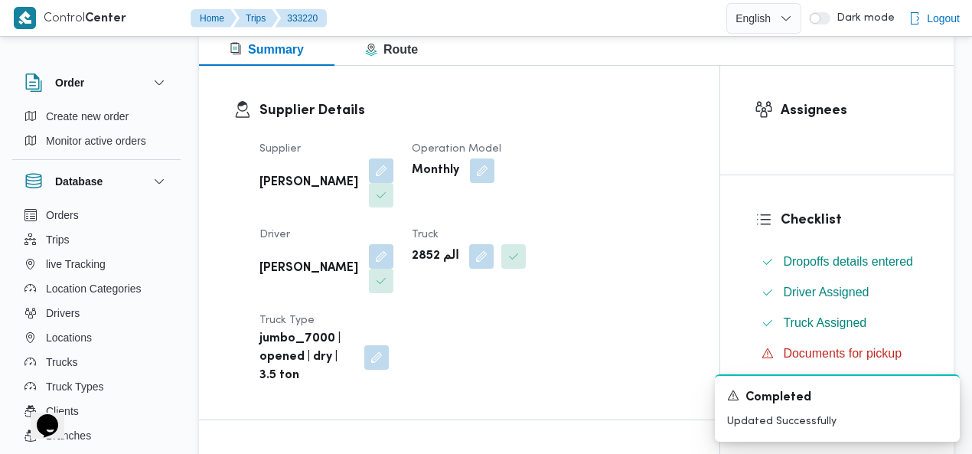
scroll to position [194, 0]
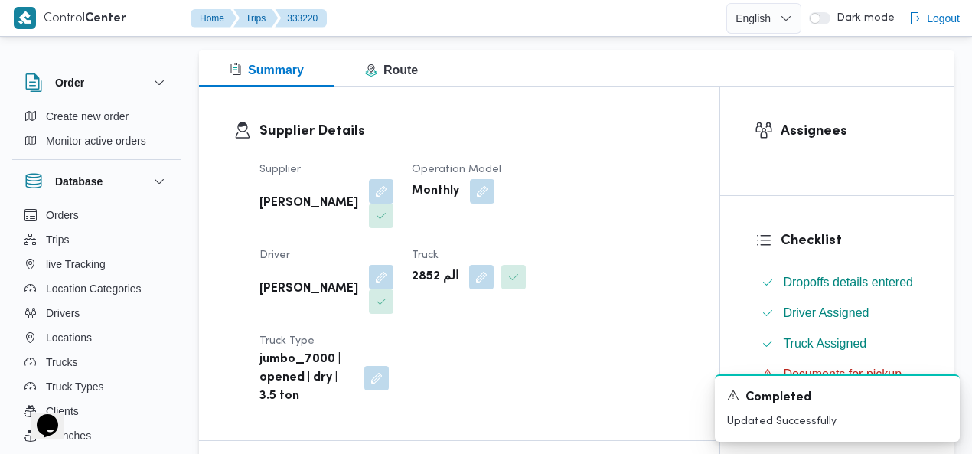
click at [579, 106] on div "Supplier Details Supplier السيد احمد السيد ابراهيم Operation Model Monthly Driv…" at bounding box center [459, 262] width 520 height 353
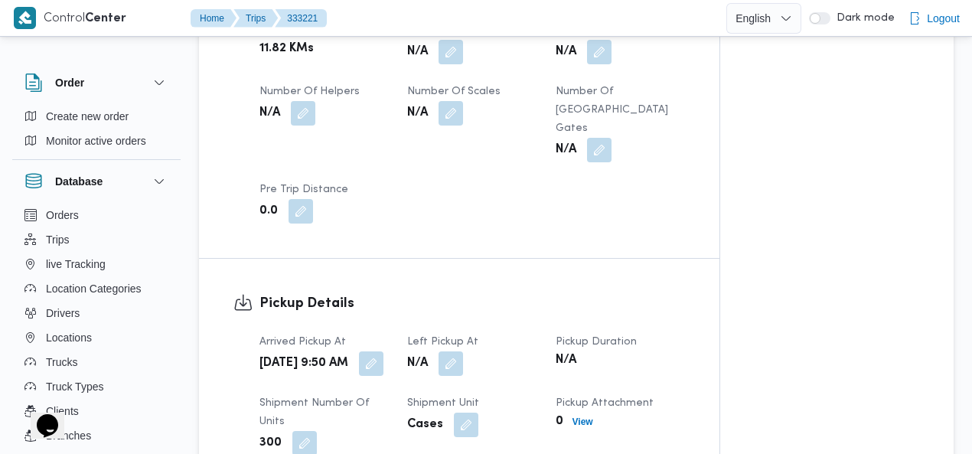
scroll to position [1028, 0]
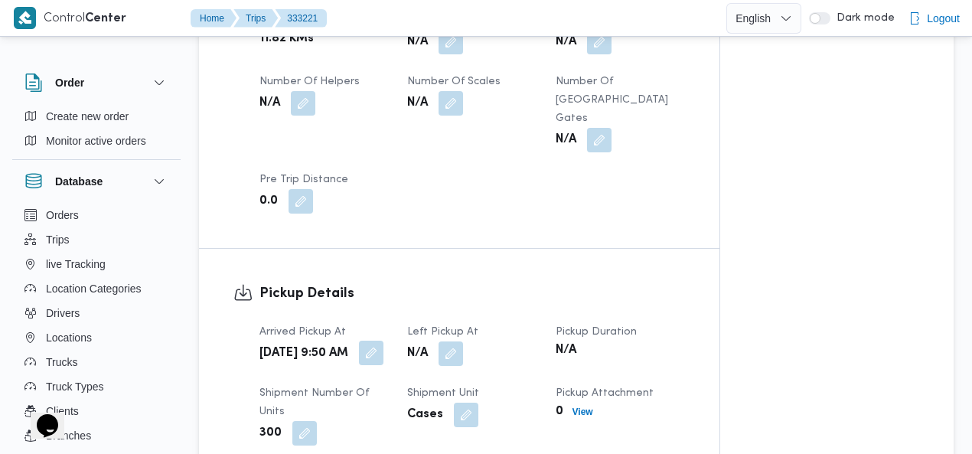
click at [379, 340] on button "button" at bounding box center [371, 352] width 24 height 24
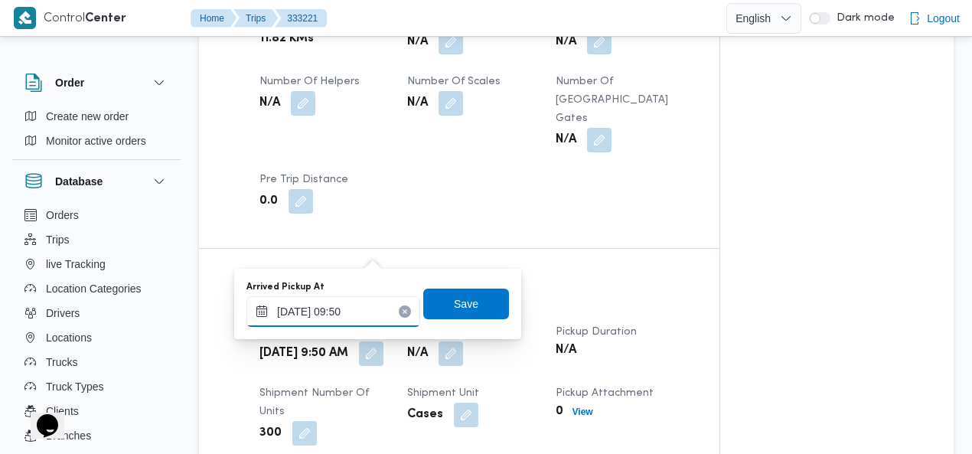
click at [343, 310] on input "[DATE] 09:50" at bounding box center [333, 311] width 174 height 31
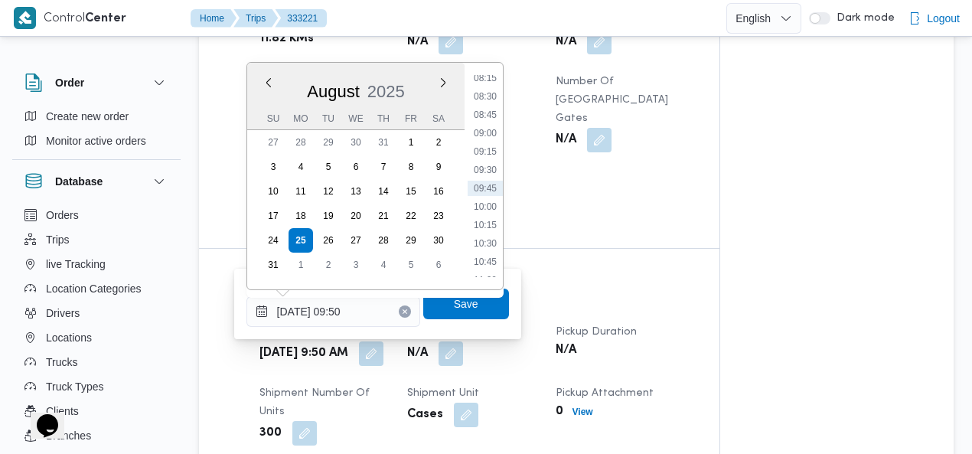
scroll to position [435, 0]
click at [491, 230] on li "08:00" at bounding box center [484, 235] width 35 height 15
type input "25/08/2025 08:00"
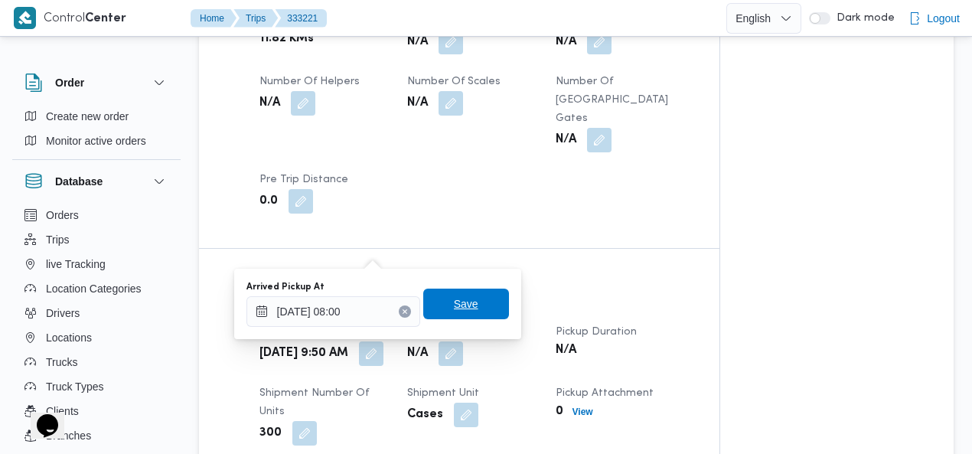
click at [477, 305] on span "Save" at bounding box center [466, 303] width 86 height 31
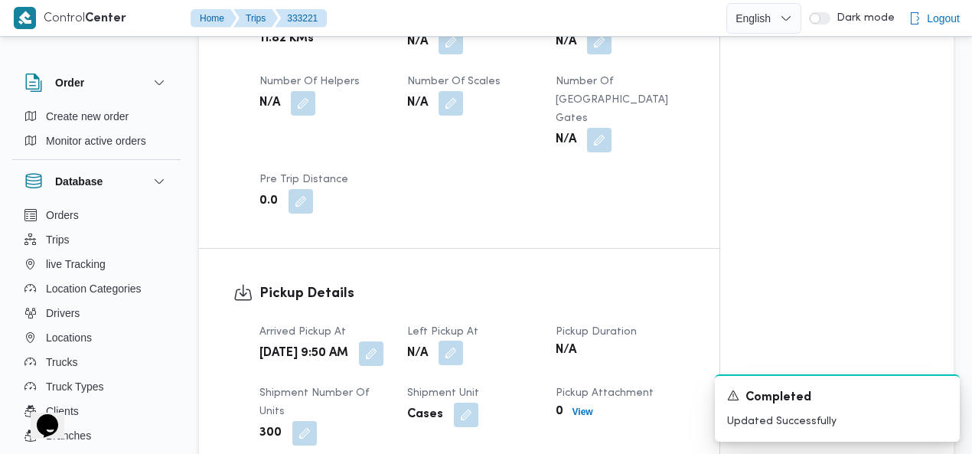
click at [453, 340] on button "button" at bounding box center [450, 352] width 24 height 24
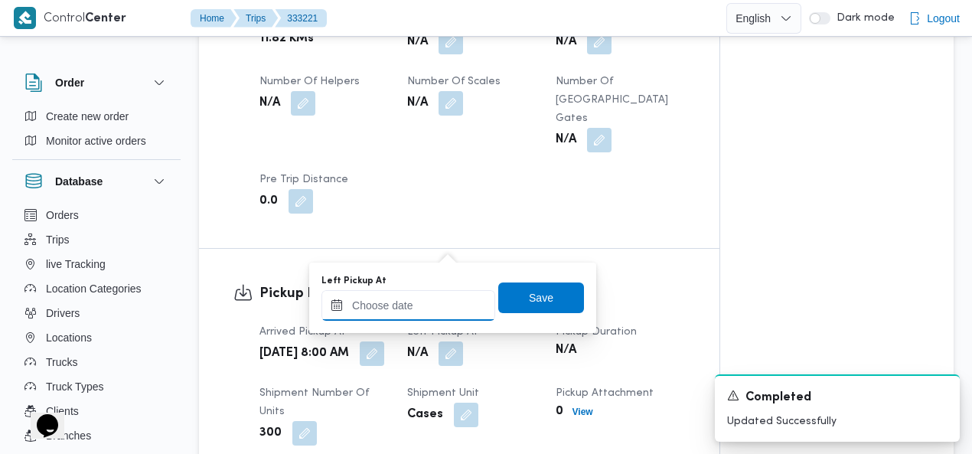
click at [438, 305] on input "Left Pickup At" at bounding box center [408, 305] width 174 height 31
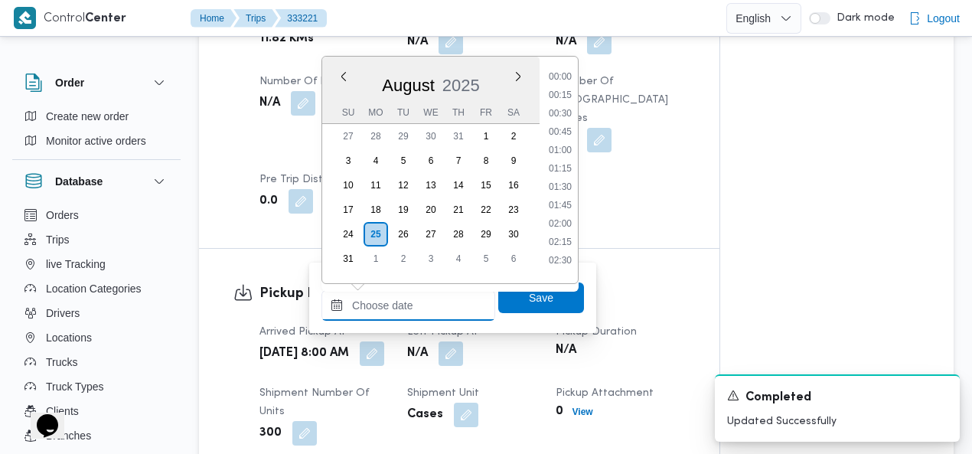
scroll to position [739, 0]
click at [567, 90] on li "10:15" at bounding box center [559, 90] width 35 height 15
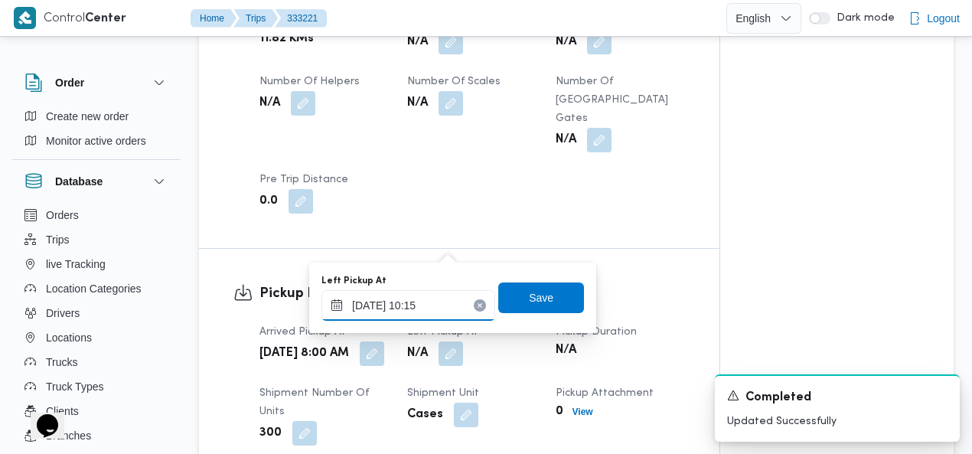
type input "25/08/2025 10:15"
click at [539, 298] on span "Save" at bounding box center [541, 297] width 24 height 18
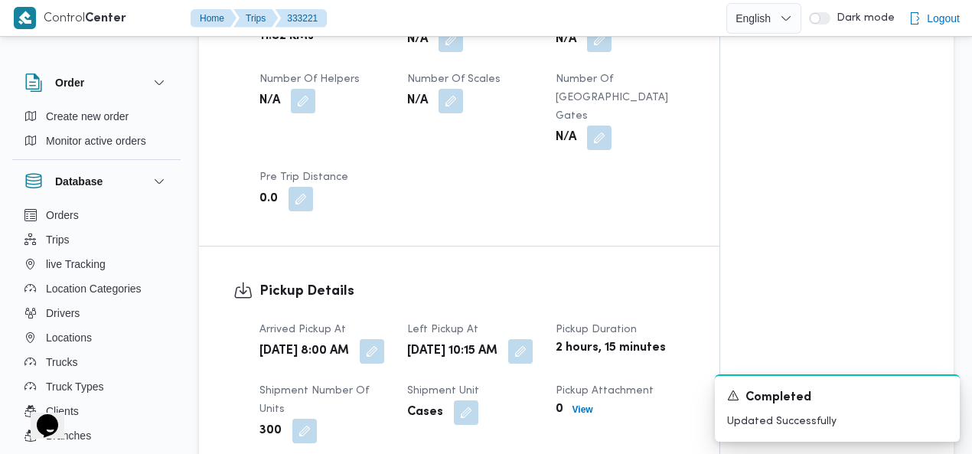
scroll to position [0, 0]
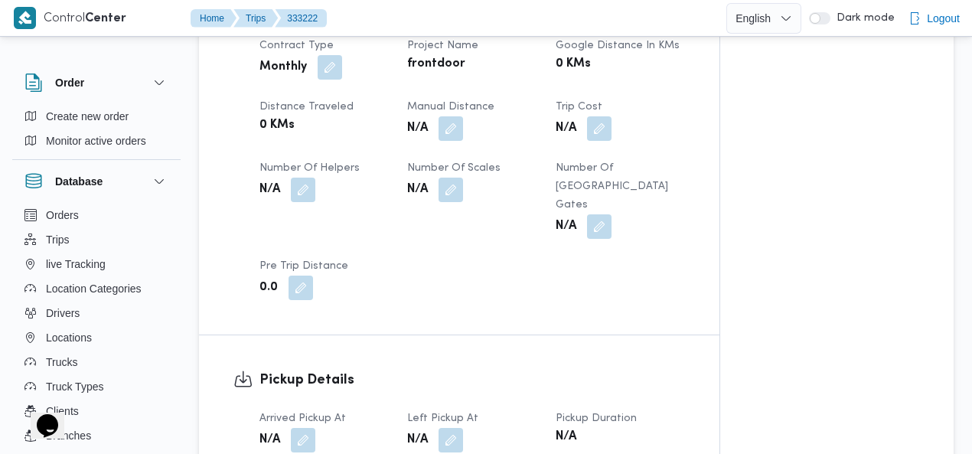
scroll to position [909, 0]
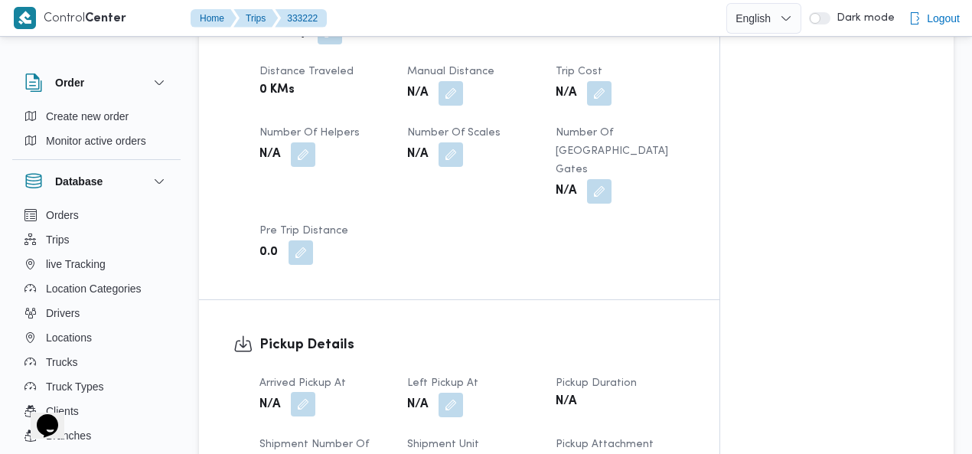
click at [301, 392] on button "button" at bounding box center [303, 404] width 24 height 24
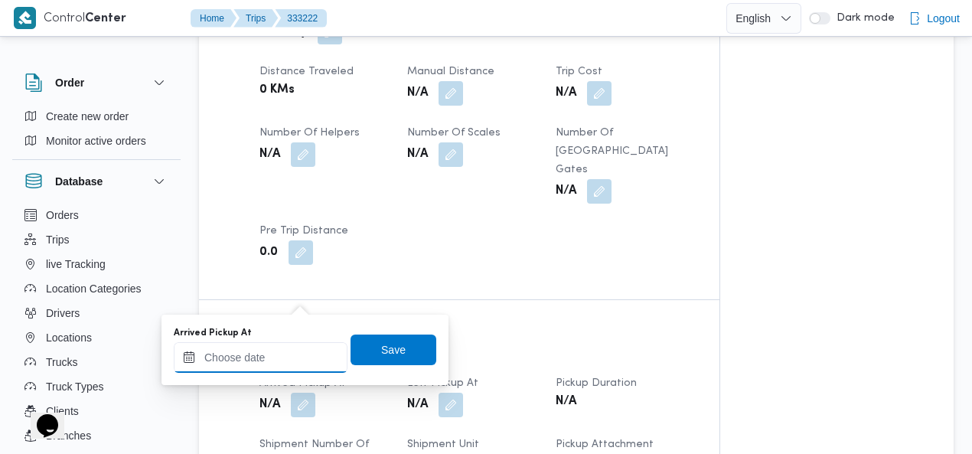
click at [281, 350] on input "Arrived Pickup At" at bounding box center [261, 357] width 174 height 31
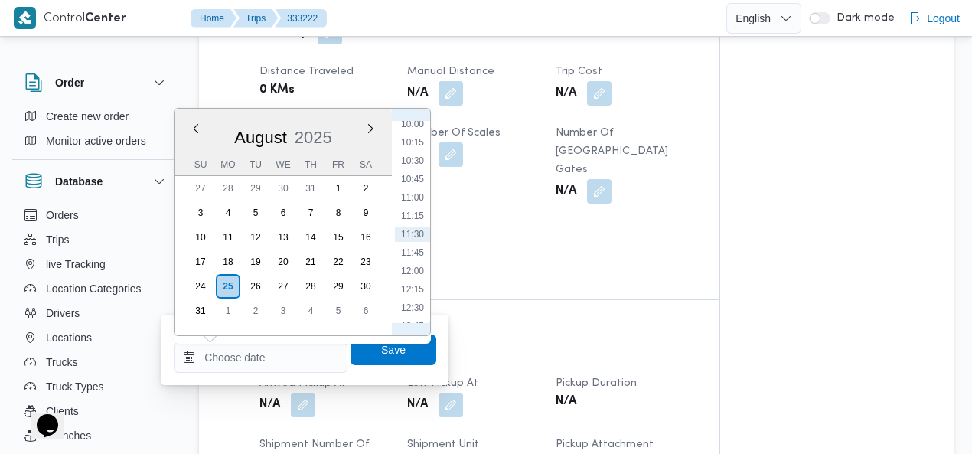
scroll to position [563, 0]
click at [417, 187] on li "08:30" at bounding box center [412, 189] width 35 height 15
type input "[DATE] 08:30"
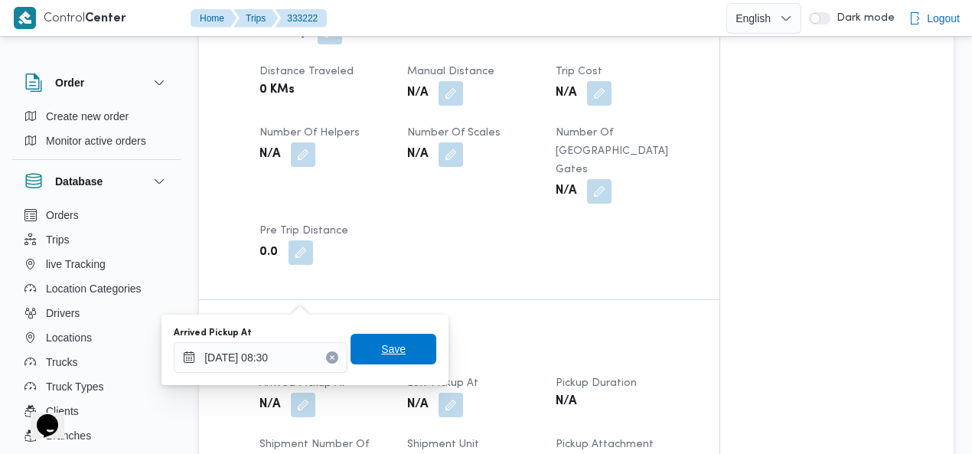
click at [381, 345] on span "Save" at bounding box center [393, 349] width 24 height 18
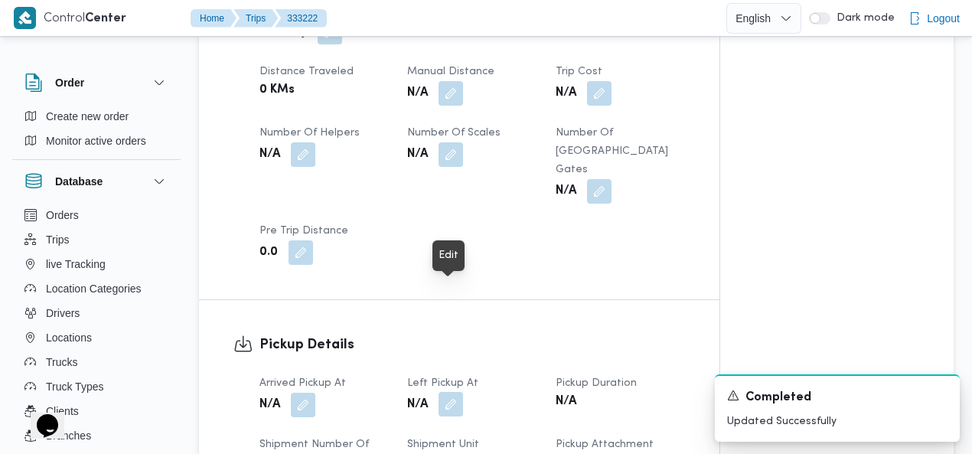
click at [451, 392] on button "button" at bounding box center [450, 404] width 24 height 24
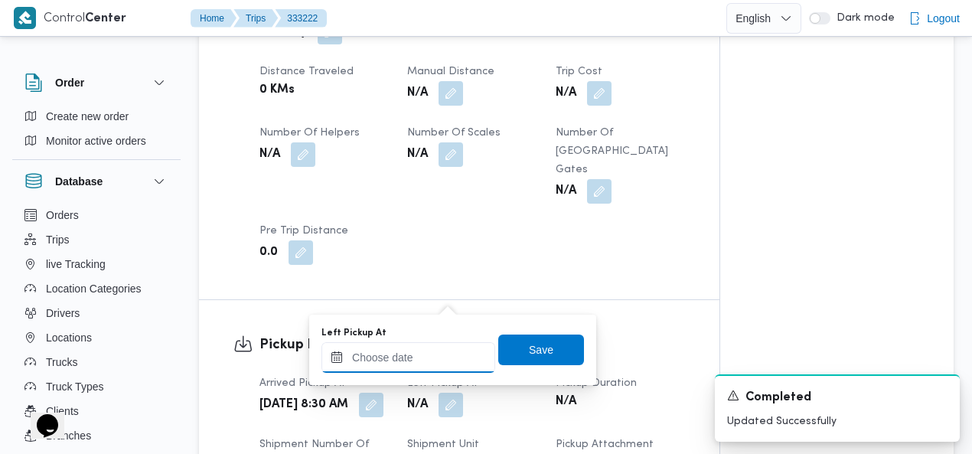
click at [425, 350] on input "Left Pickup At" at bounding box center [408, 357] width 174 height 31
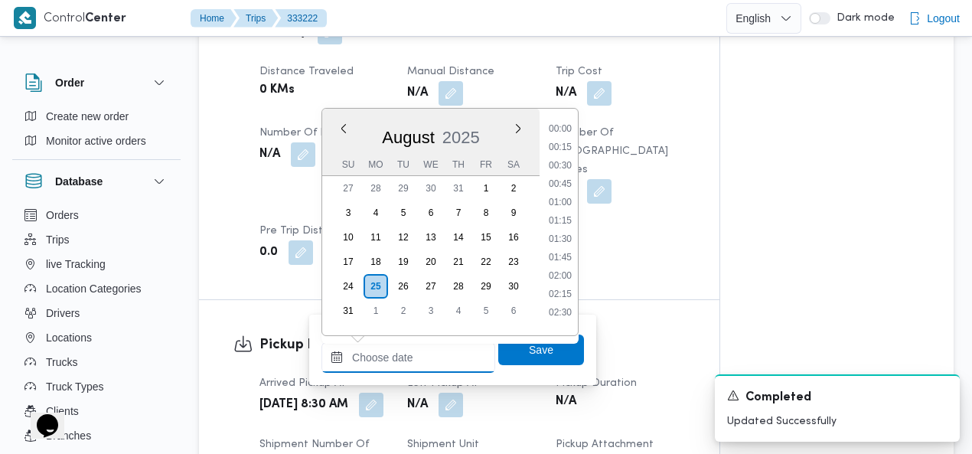
scroll to position [739, 0]
click at [569, 123] on li "10:00" at bounding box center [559, 123] width 35 height 15
type input "[DATE] 10:00"
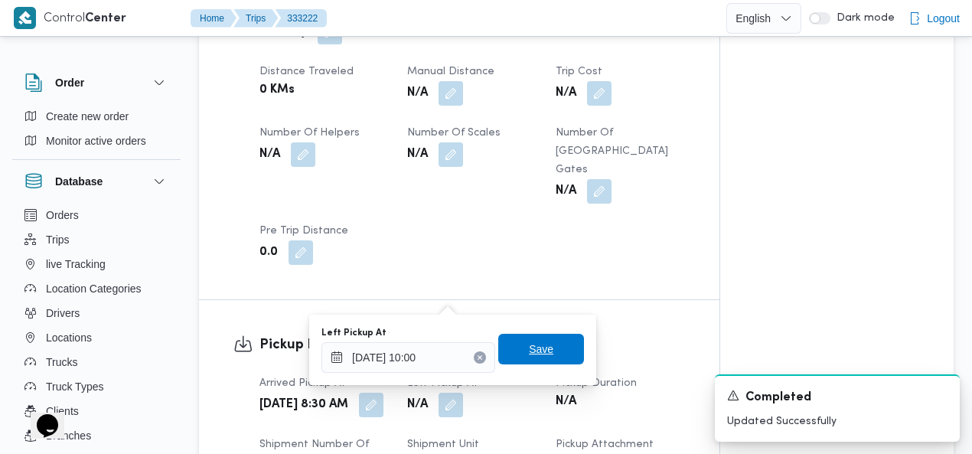
click at [535, 348] on span "Save" at bounding box center [541, 349] width 24 height 18
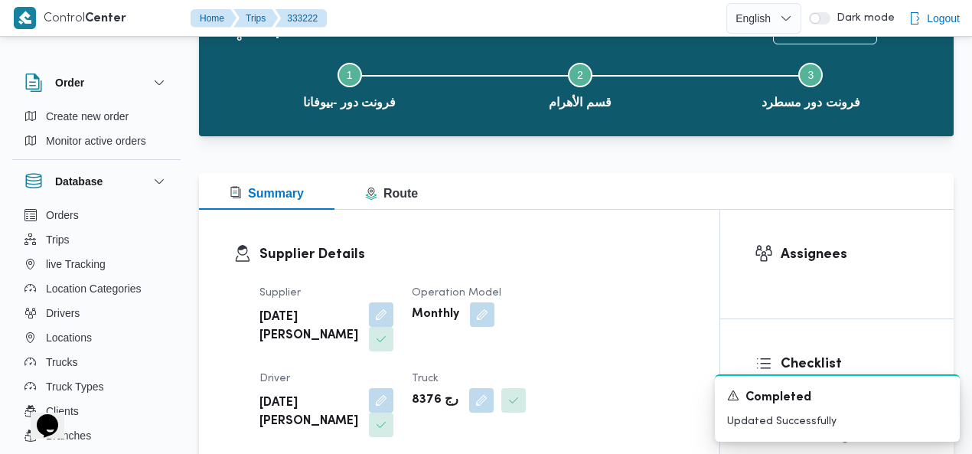
scroll to position [0, 0]
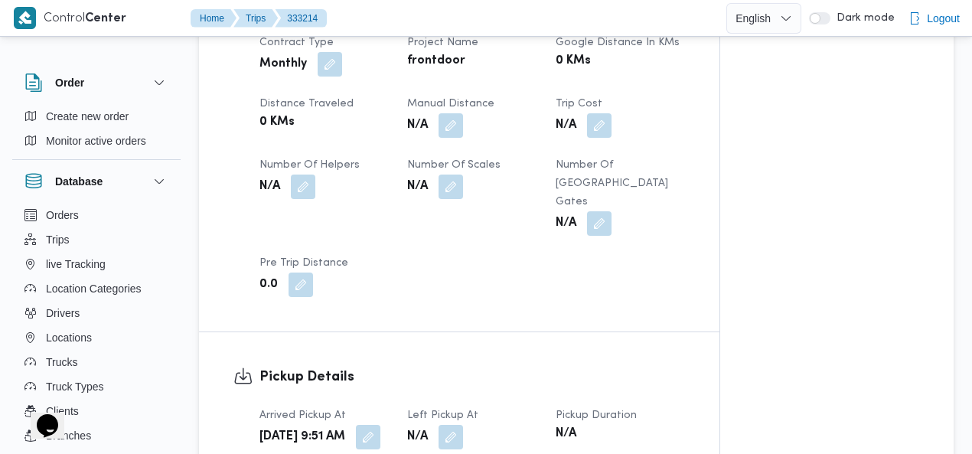
scroll to position [966, 0]
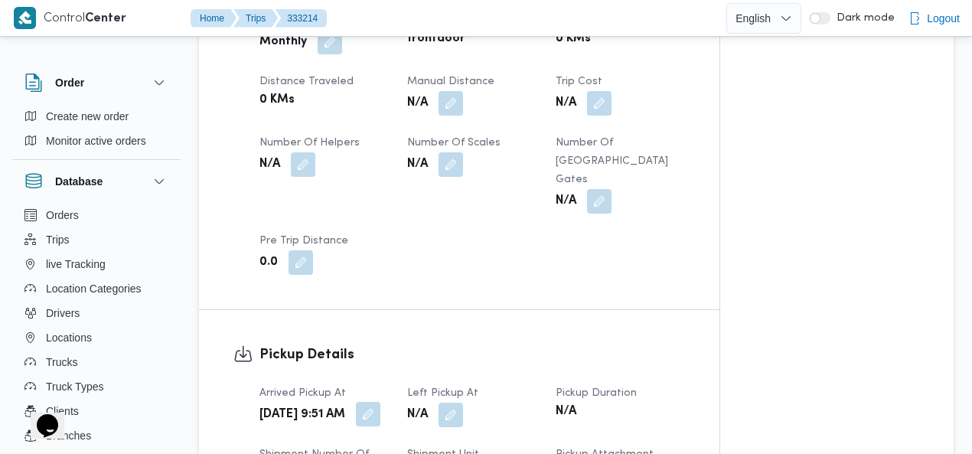
click at [380, 402] on button "button" at bounding box center [368, 414] width 24 height 24
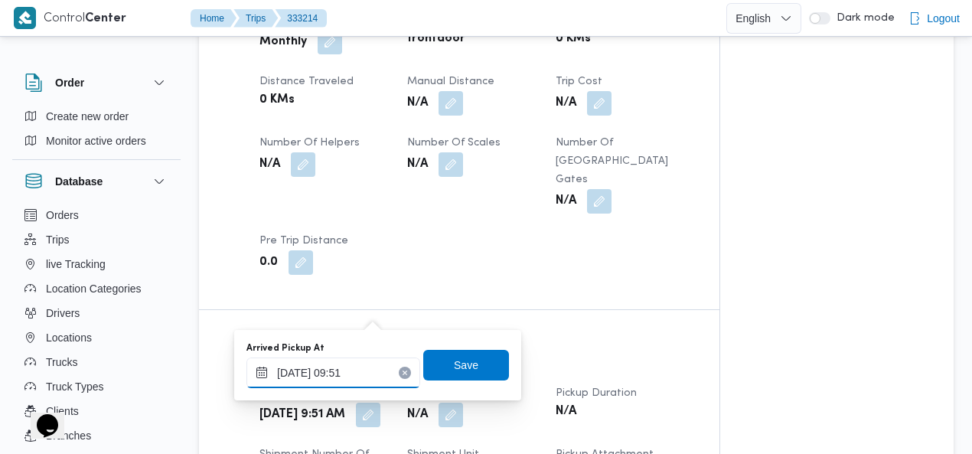
click at [338, 365] on input "[DATE] 09:51" at bounding box center [333, 372] width 174 height 31
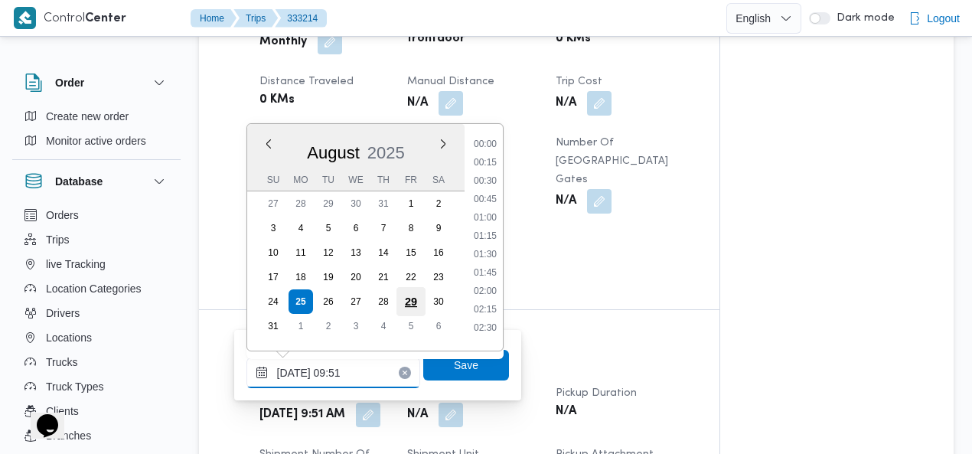
scroll to position [611, 0]
click at [493, 142] on li "08:15" at bounding box center [484, 139] width 35 height 15
type input "25/08/2025 08:15"
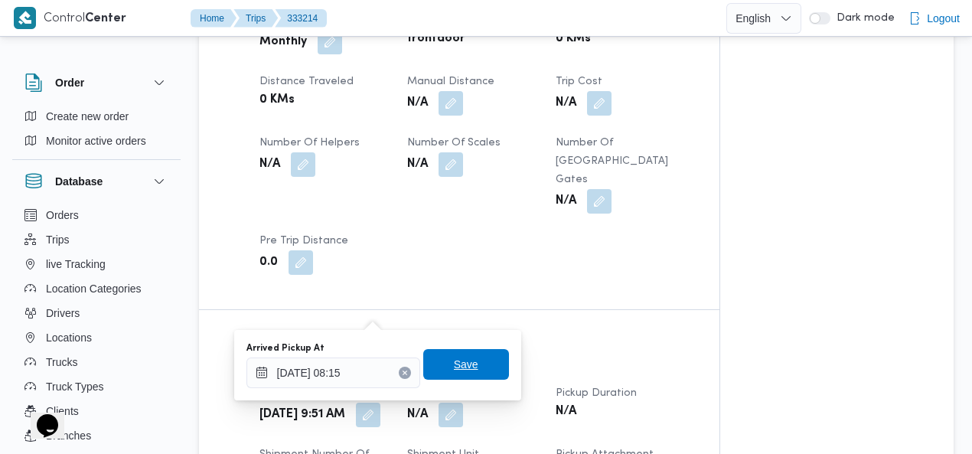
click at [466, 357] on span "Save" at bounding box center [466, 364] width 24 height 18
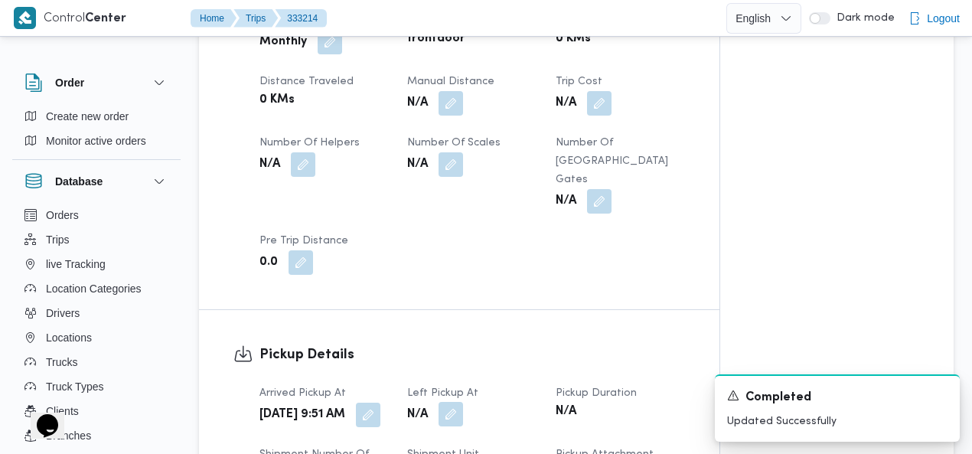
click at [453, 402] on button "button" at bounding box center [450, 414] width 24 height 24
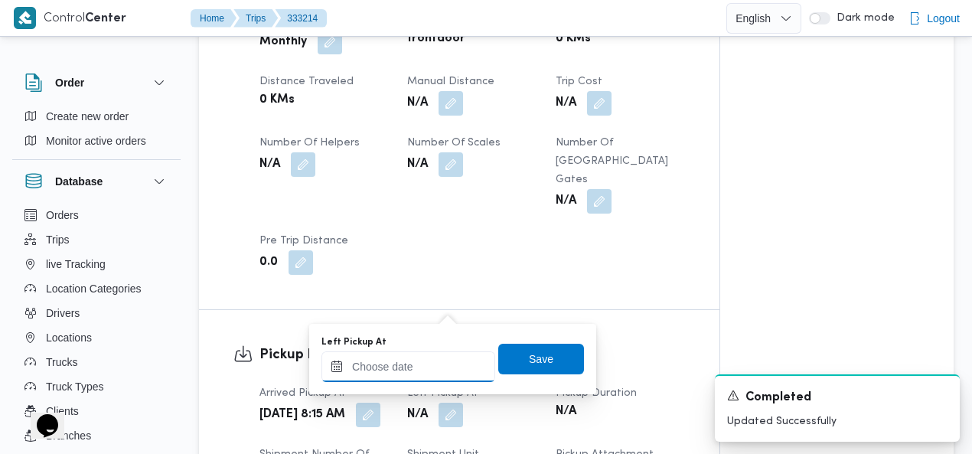
click at [435, 366] on input "Left Pickup At" at bounding box center [408, 366] width 174 height 31
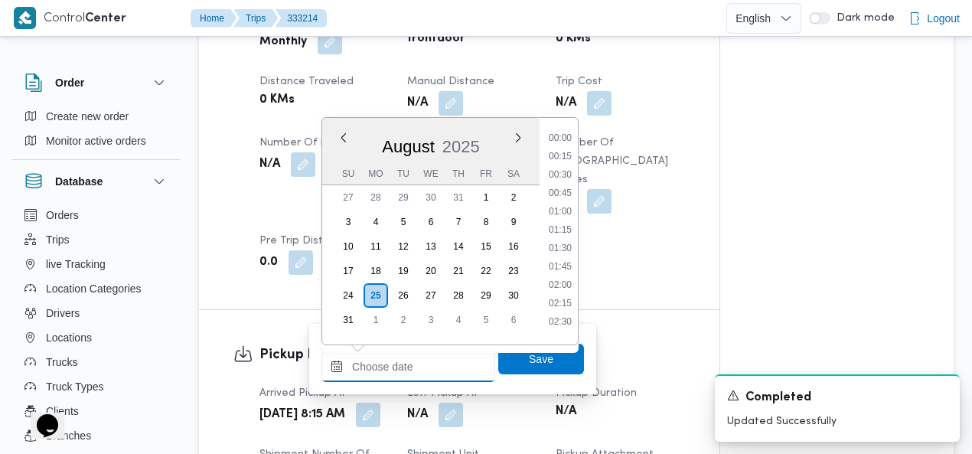
scroll to position [739, 0]
click at [561, 279] on li "12:00" at bounding box center [559, 279] width 35 height 15
type input "25/08/2025 12:00"
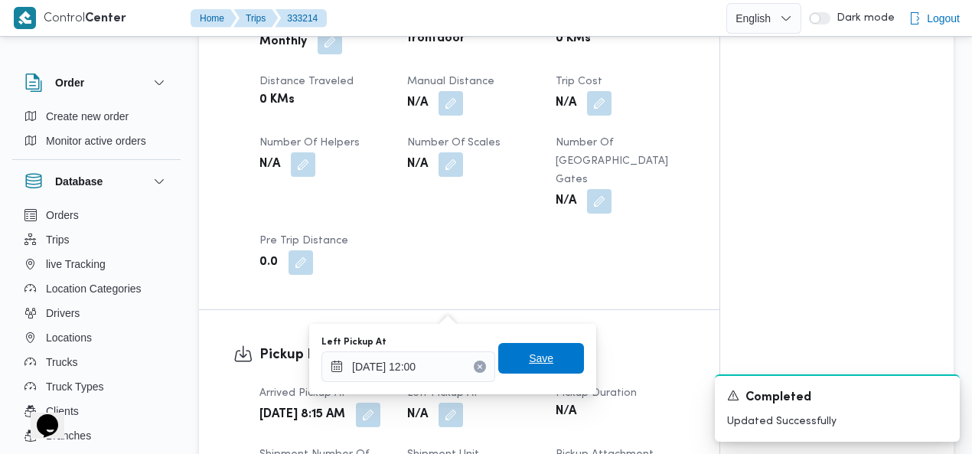
click at [529, 356] on span "Save" at bounding box center [541, 358] width 24 height 18
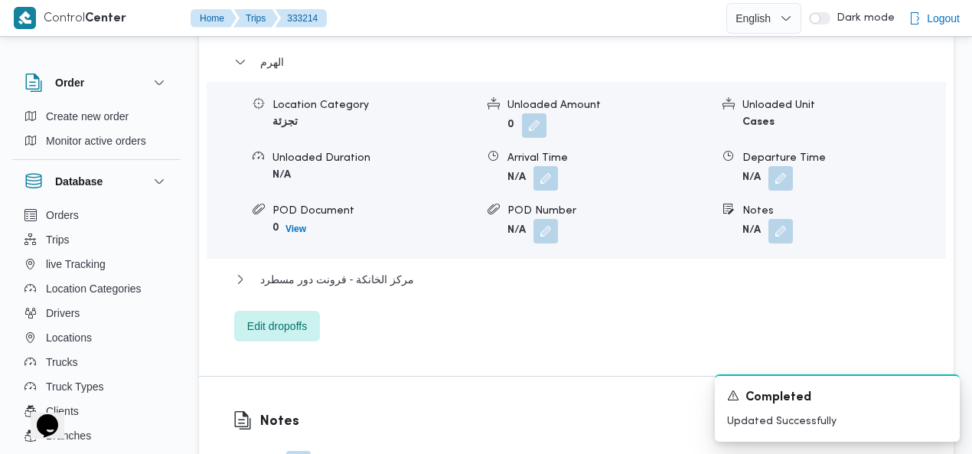
scroll to position [1607, 0]
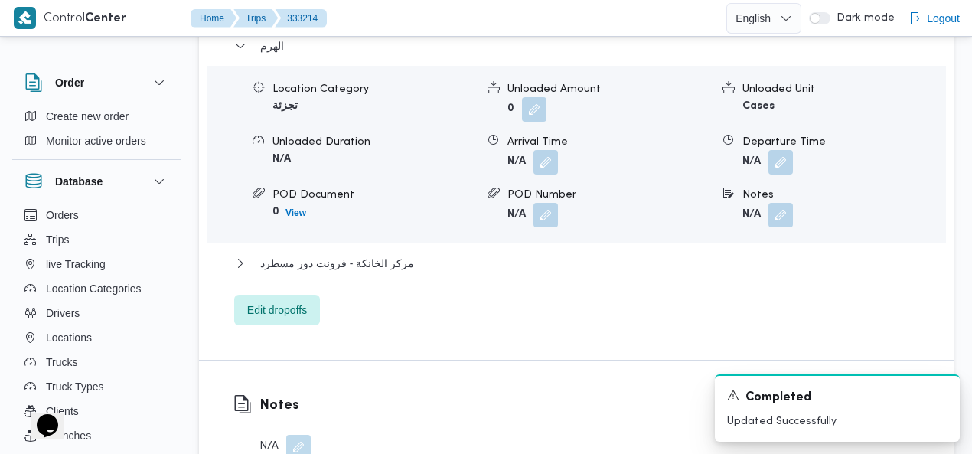
click at [284, 435] on span at bounding box center [294, 447] width 32 height 24
click at [288, 434] on button "button" at bounding box center [298, 446] width 24 height 24
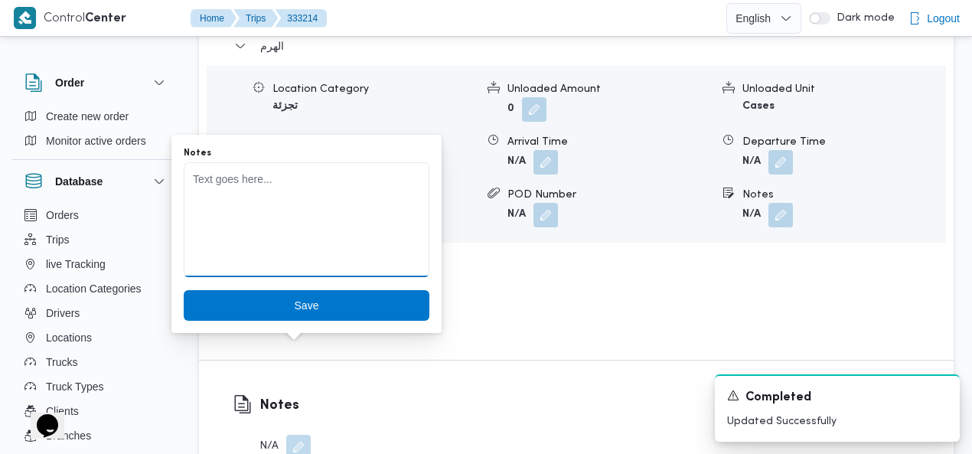
click at [318, 236] on textarea "Notes" at bounding box center [307, 219] width 246 height 115
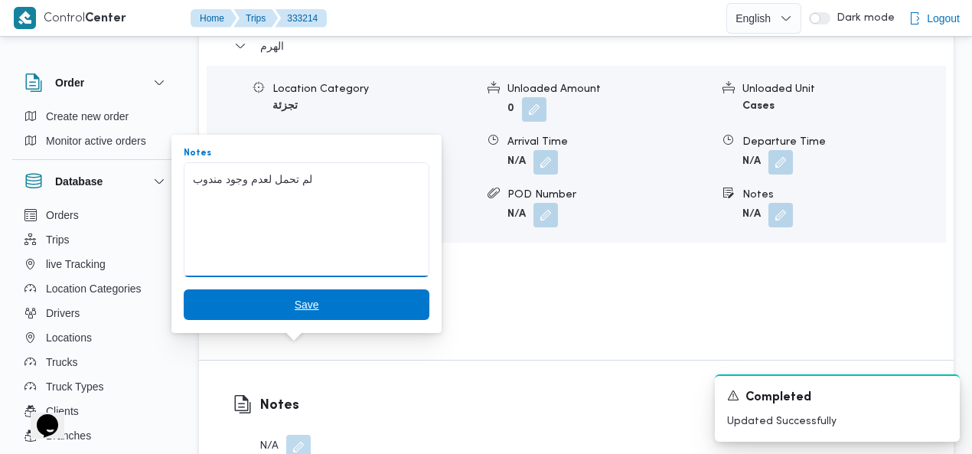
type textarea "لم تحمل لعدم وجود مندوب"
click at [311, 301] on span "Save" at bounding box center [307, 304] width 246 height 31
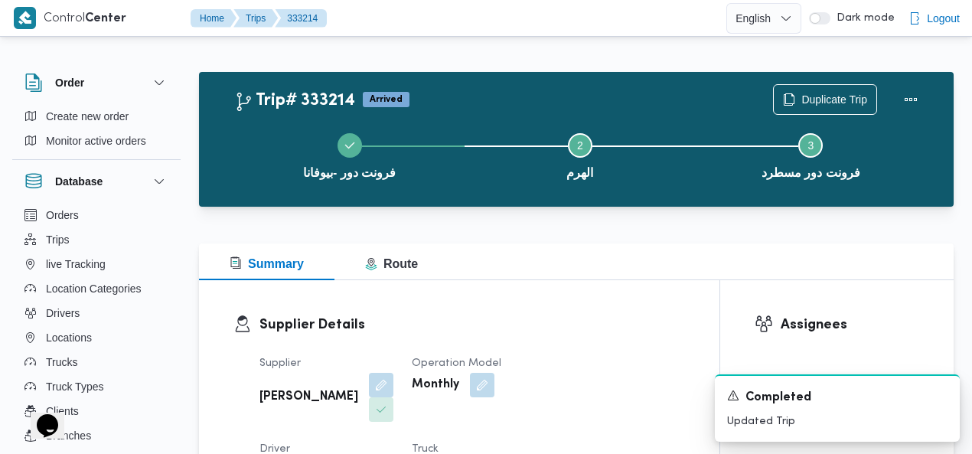
scroll to position [33, 0]
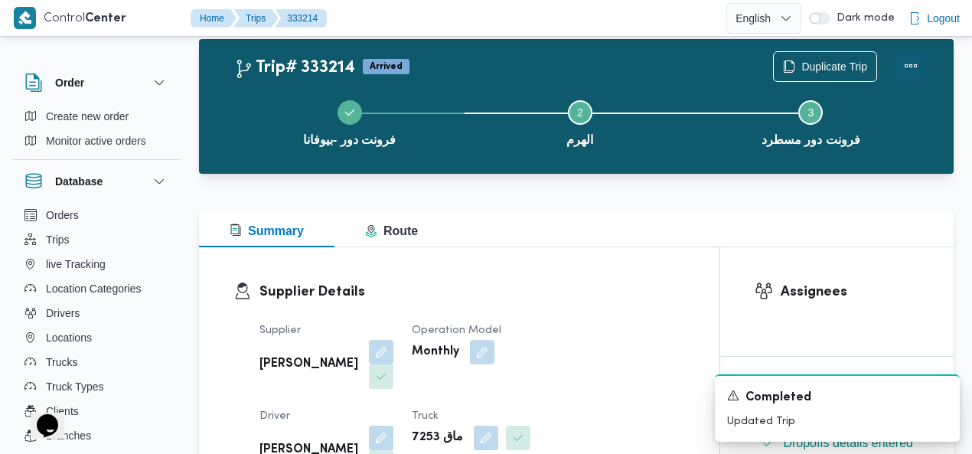
click at [913, 53] on button "Actions" at bounding box center [910, 65] width 31 height 31
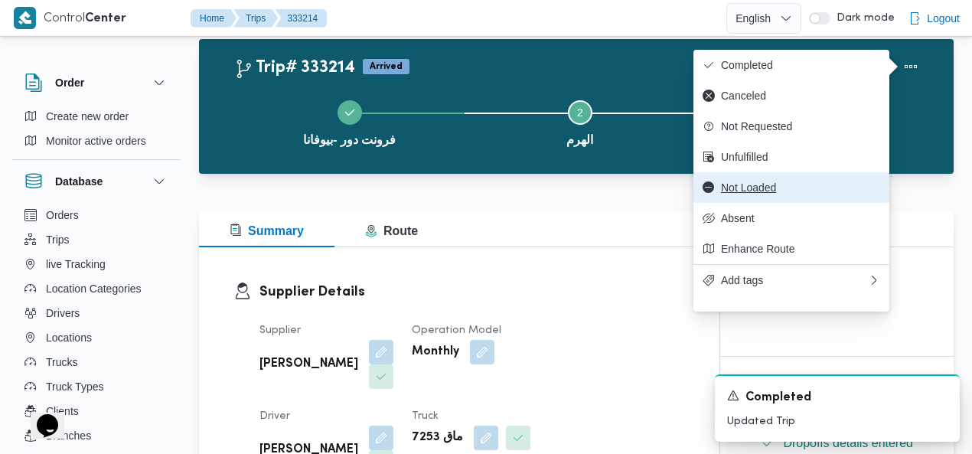
click at [782, 191] on span "Not Loaded" at bounding box center [800, 187] width 159 height 12
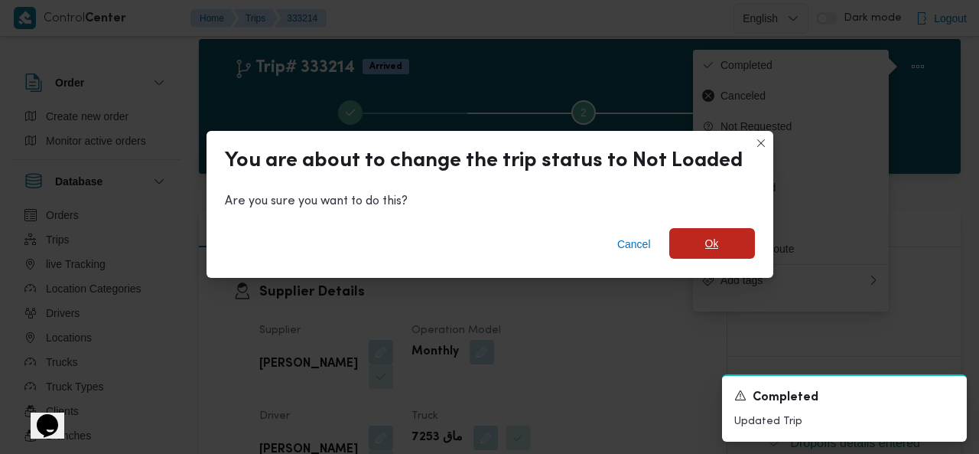
click at [690, 239] on span "Ok" at bounding box center [712, 243] width 86 height 31
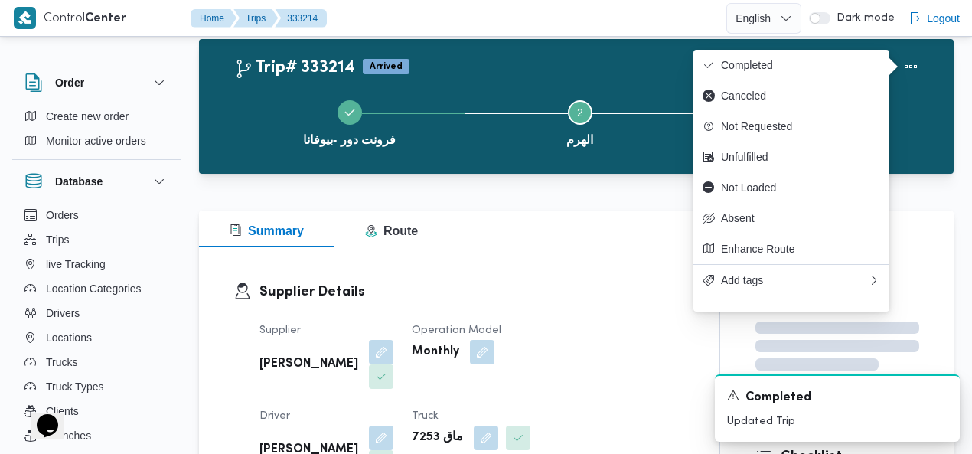
click at [469, 74] on div "فرونت دور -بيوفانا Step 2 is incomplete 2 الهرم Step 3 is incomplete 3 فرونت دو…" at bounding box center [580, 122] width 710 height 98
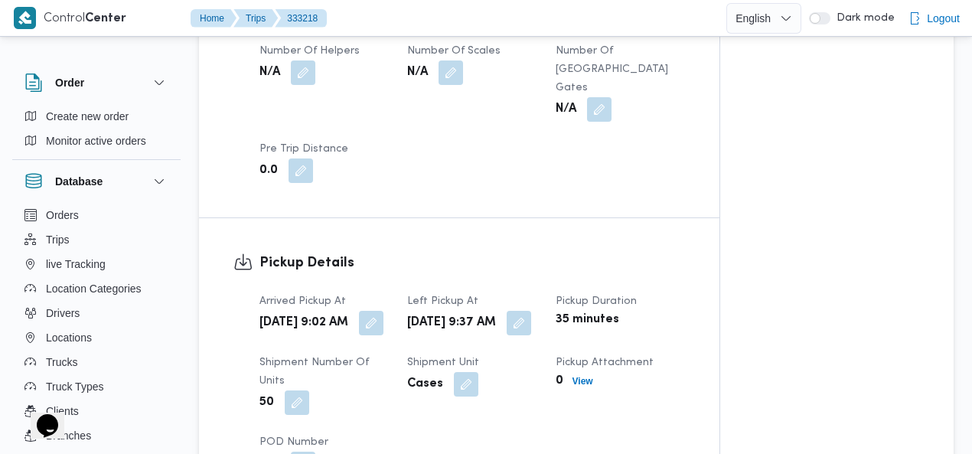
scroll to position [1075, 0]
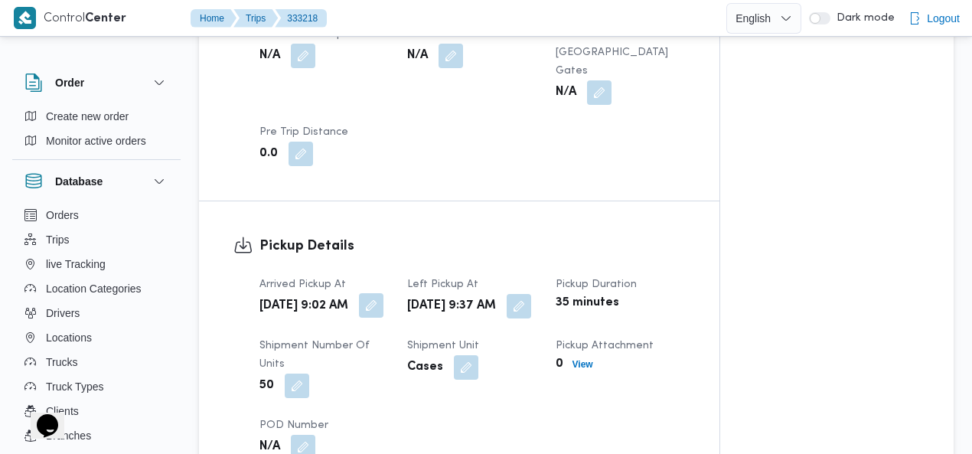
click at [383, 293] on button "button" at bounding box center [371, 305] width 24 height 24
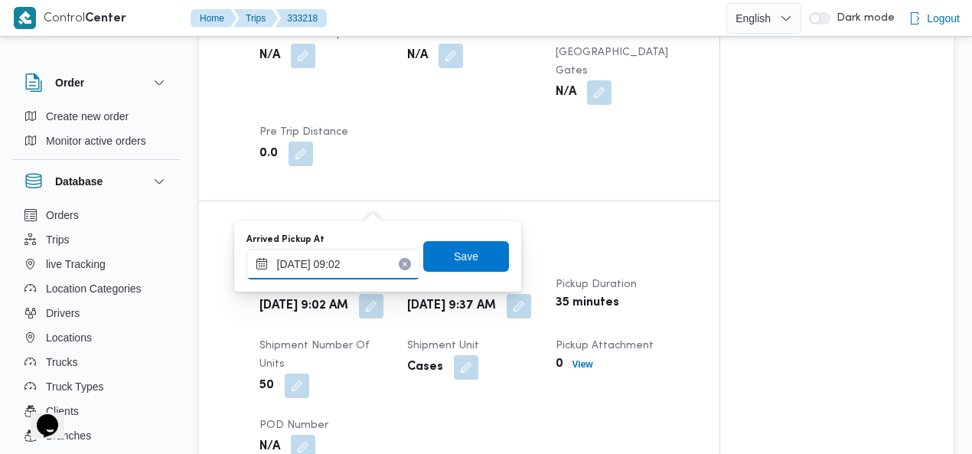
click at [332, 261] on input "[DATE] 09:02" at bounding box center [333, 264] width 174 height 31
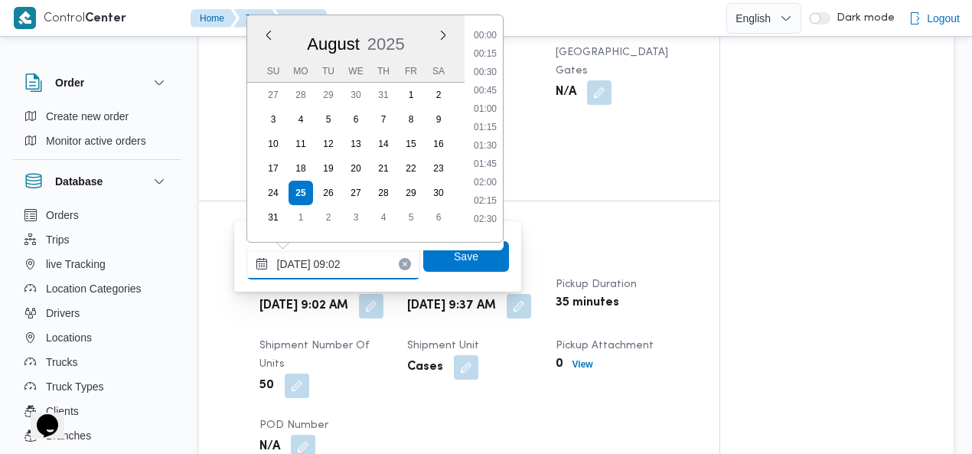
scroll to position [555, 0]
click at [487, 99] on li "08:30" at bounding box center [484, 103] width 35 height 15
type input "[DATE] 08:30"
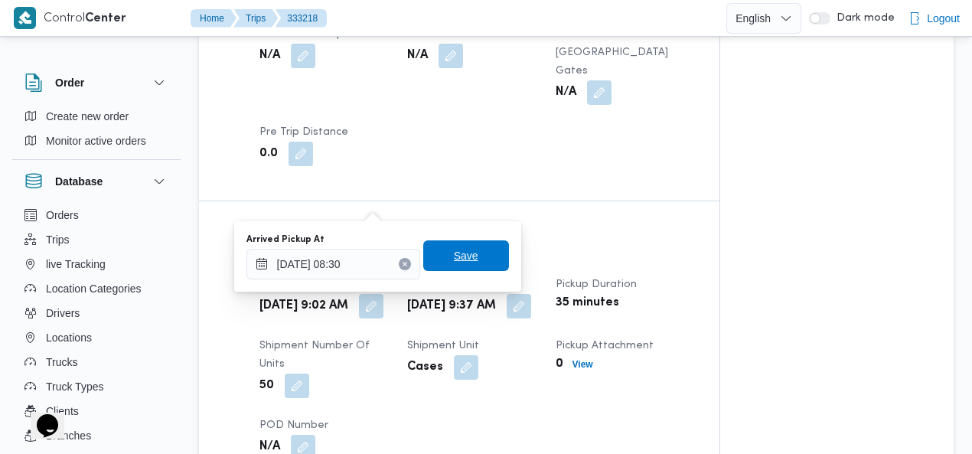
click at [464, 244] on span "Save" at bounding box center [466, 255] width 86 height 31
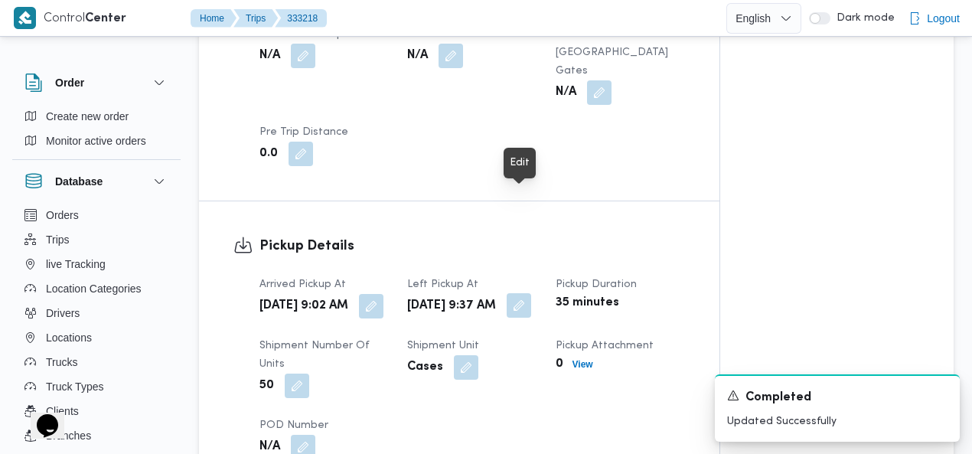
click at [522, 293] on button "button" at bounding box center [518, 305] width 24 height 24
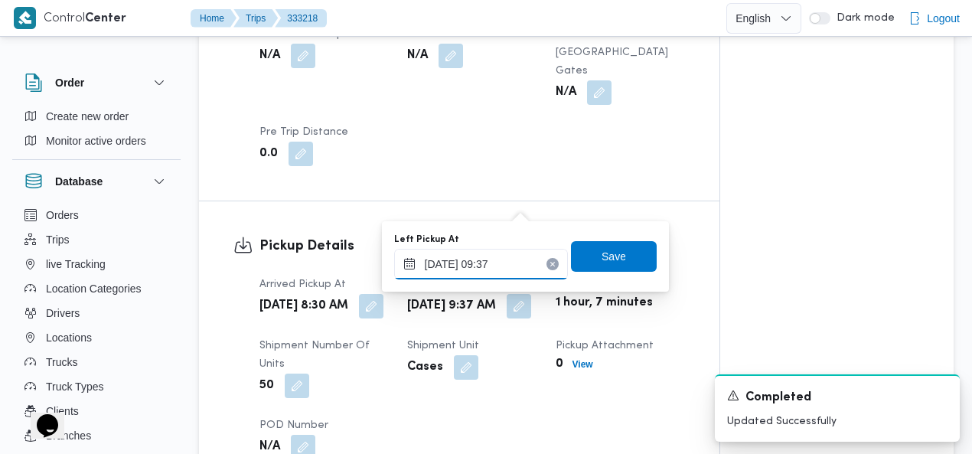
click at [504, 259] on input "25/08/2025 09:37" at bounding box center [481, 264] width 174 height 31
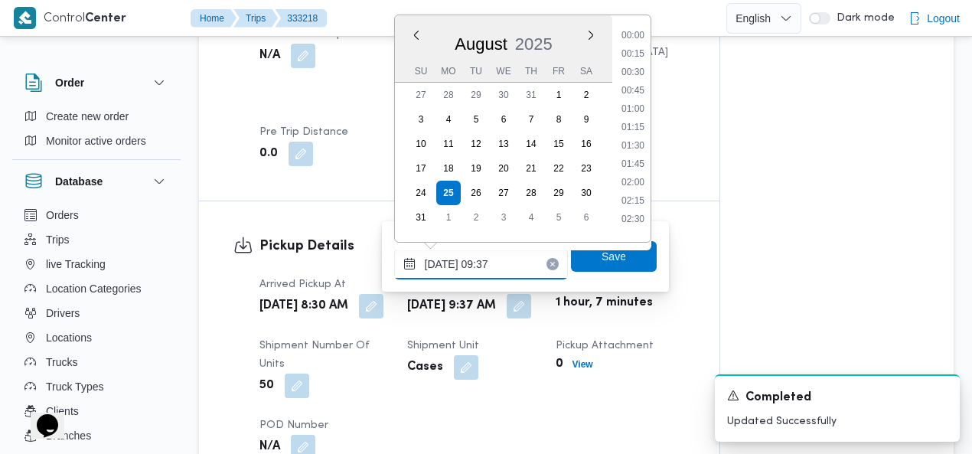
scroll to position [592, 0]
click at [640, 210] on li "10:30" at bounding box center [632, 214] width 35 height 15
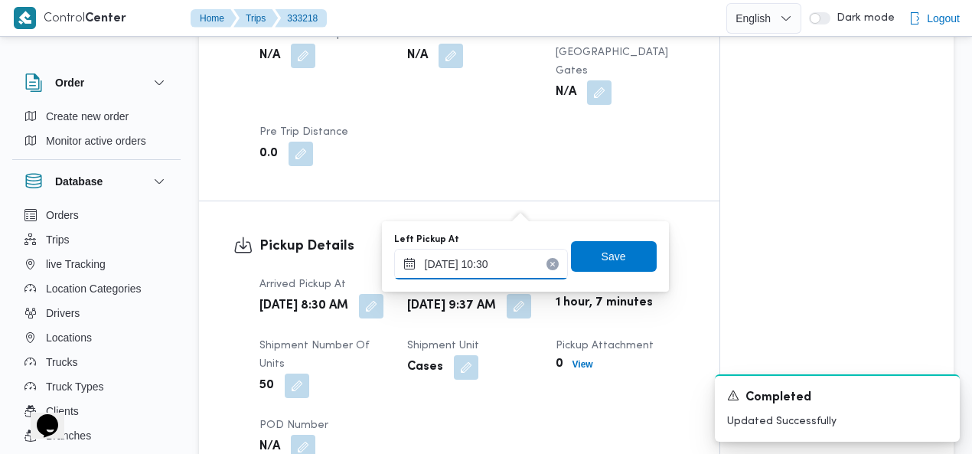
type input "25/08/2025 10:30"
click at [607, 252] on span "Save" at bounding box center [613, 255] width 24 height 18
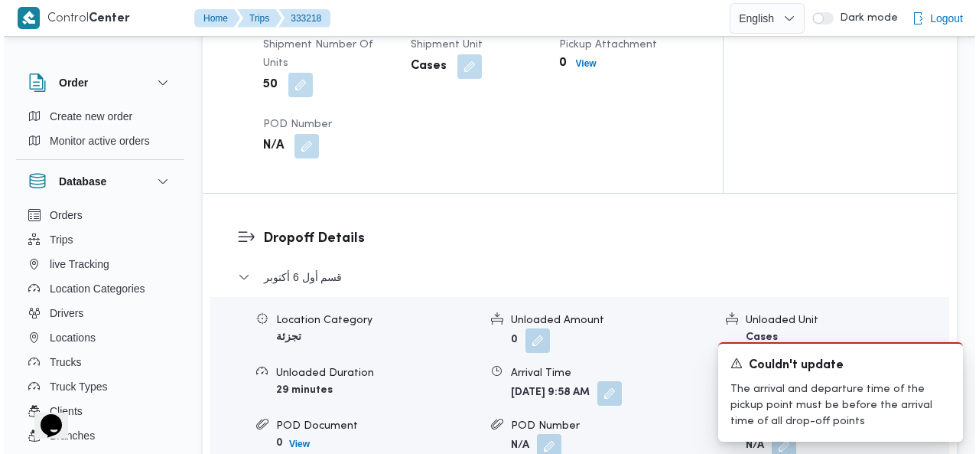
scroll to position [1462, 0]
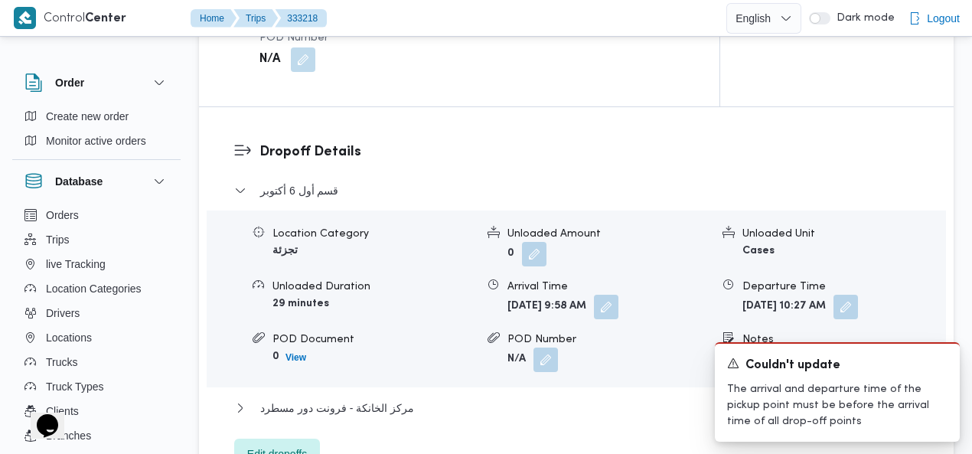
click at [292, 445] on span "Edit dropoffs" at bounding box center [277, 454] width 60 height 18
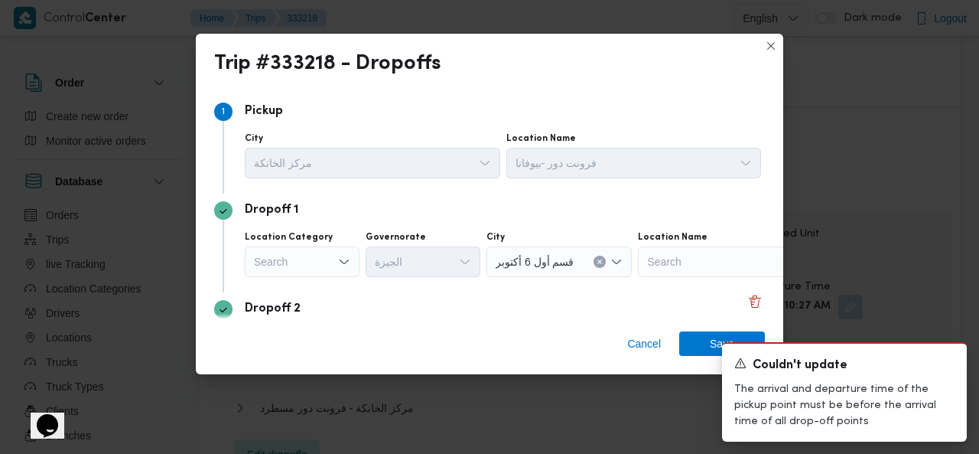
click at [597, 261] on icon "Clear input" at bounding box center [600, 262] width 6 height 6
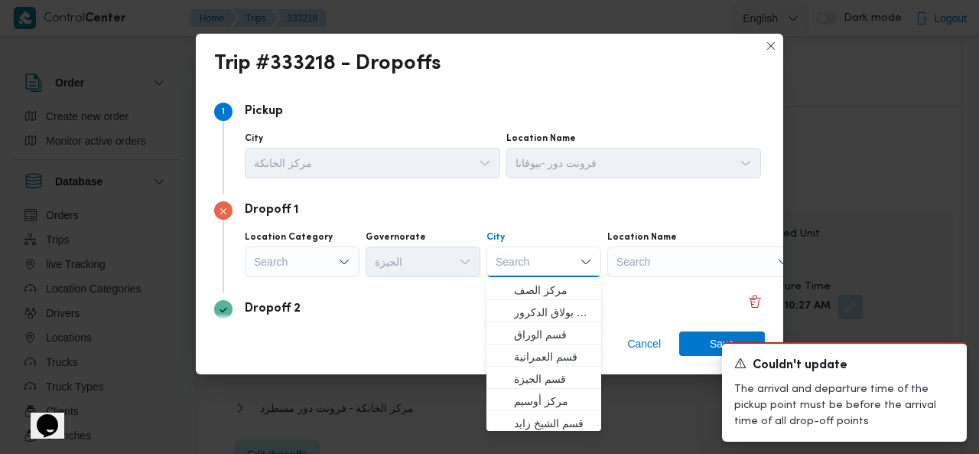
click at [561, 263] on div "Search Combo box. Selected. Combo box input. Search. Type some text or, to disp…" at bounding box center [544, 261] width 115 height 31
click at [560, 414] on span "قسم الشيخ زايد" at bounding box center [553, 423] width 78 height 18
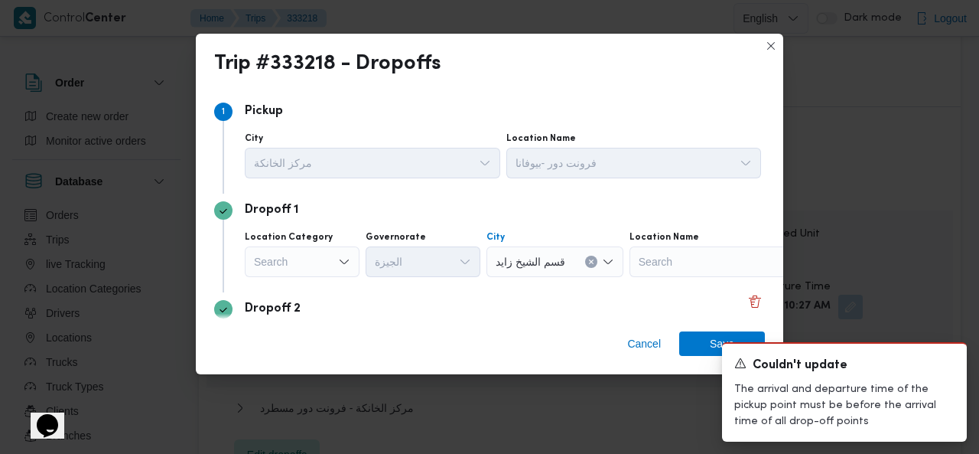
click at [689, 345] on div "A new notification appears Couldn't update The arrival and departure time of th…" at bounding box center [826, 392] width 306 height 124
click at [705, 339] on div "A new notification appears Couldn't update The arrival and departure time of th…" at bounding box center [826, 392] width 306 height 124
click at [948, 362] on icon "Dismiss toast" at bounding box center [949, 362] width 8 height 8
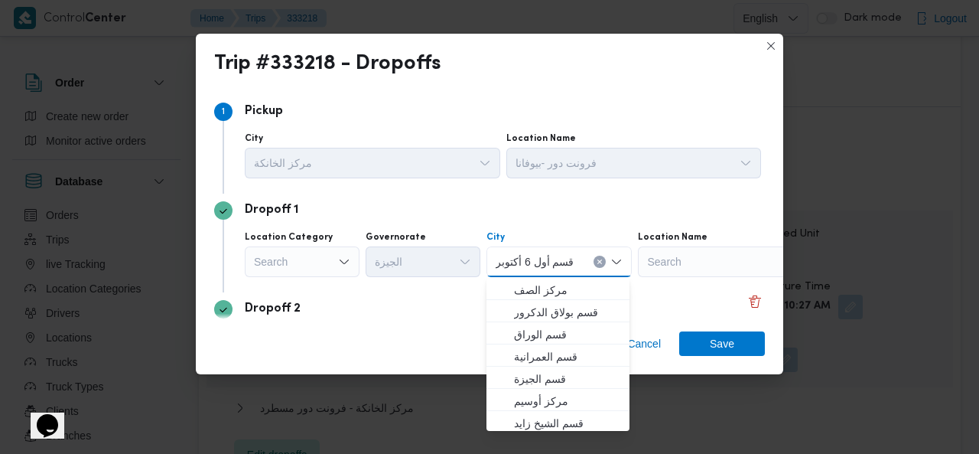
click at [597, 262] on icon "Clear input" at bounding box center [600, 262] width 6 height 6
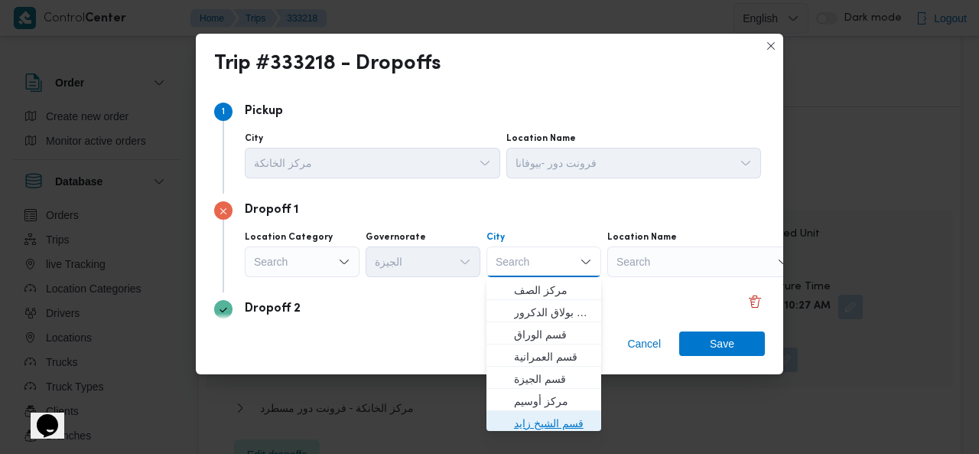
click at [548, 419] on span "قسم الشيخ زايد" at bounding box center [553, 423] width 78 height 18
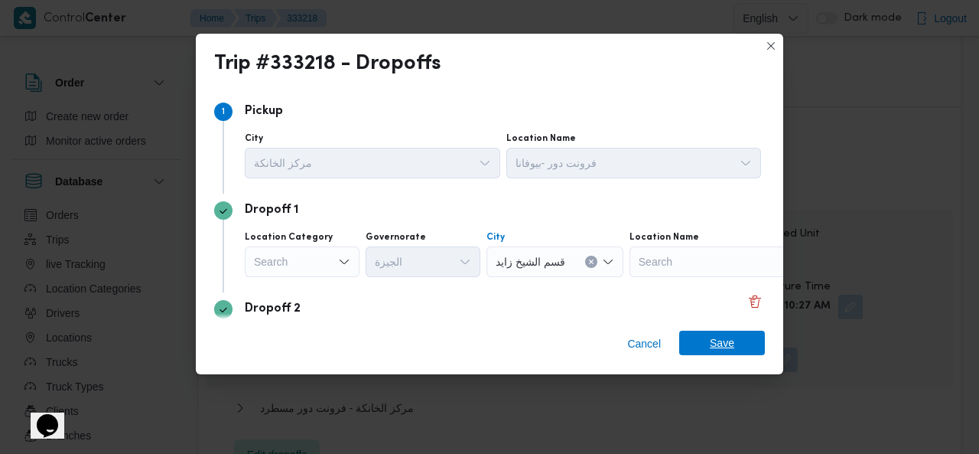
click at [723, 341] on span "Save" at bounding box center [722, 343] width 24 height 24
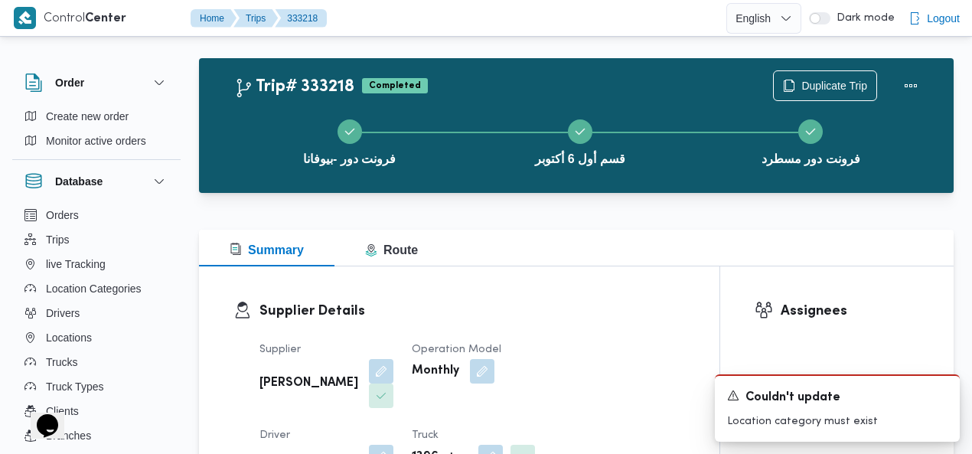
scroll to position [0, 0]
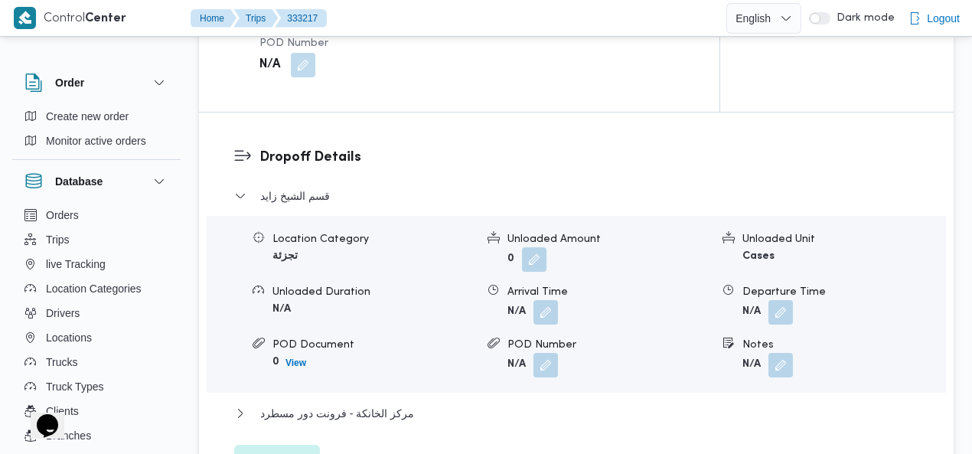
scroll to position [1472, 0]
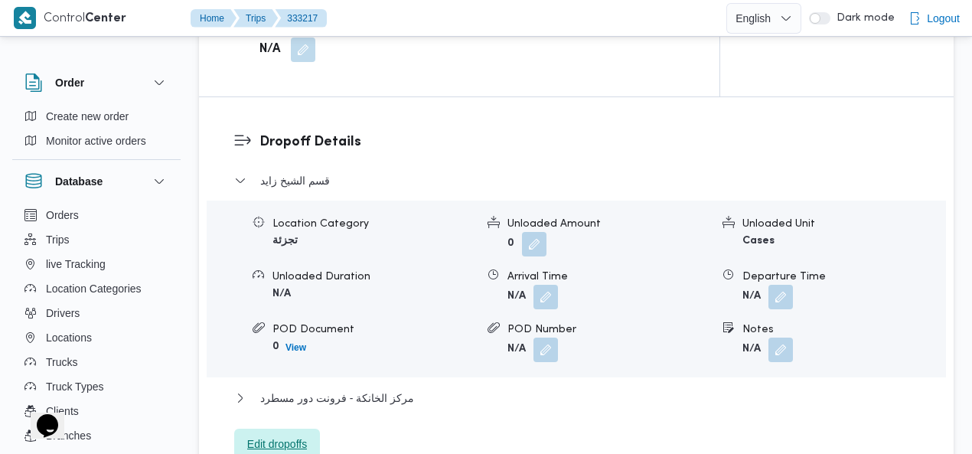
click at [261, 435] on span "Edit dropoffs" at bounding box center [277, 444] width 60 height 18
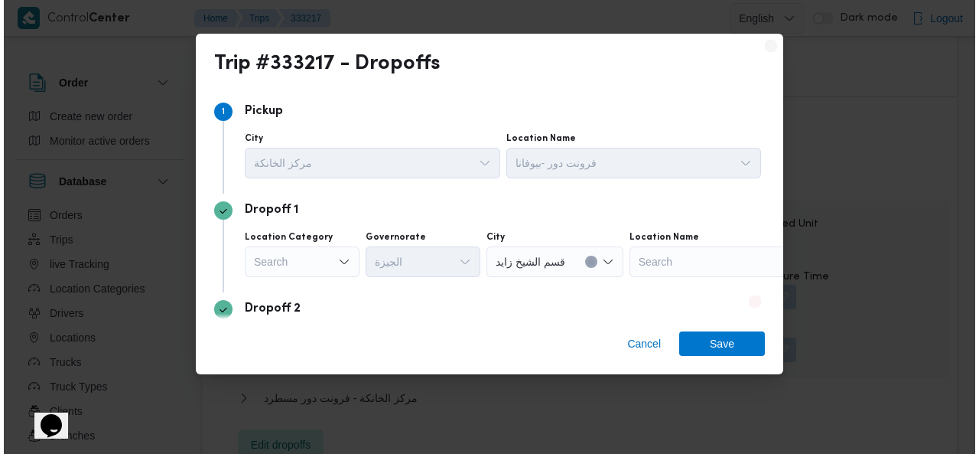
scroll to position [1454, 0]
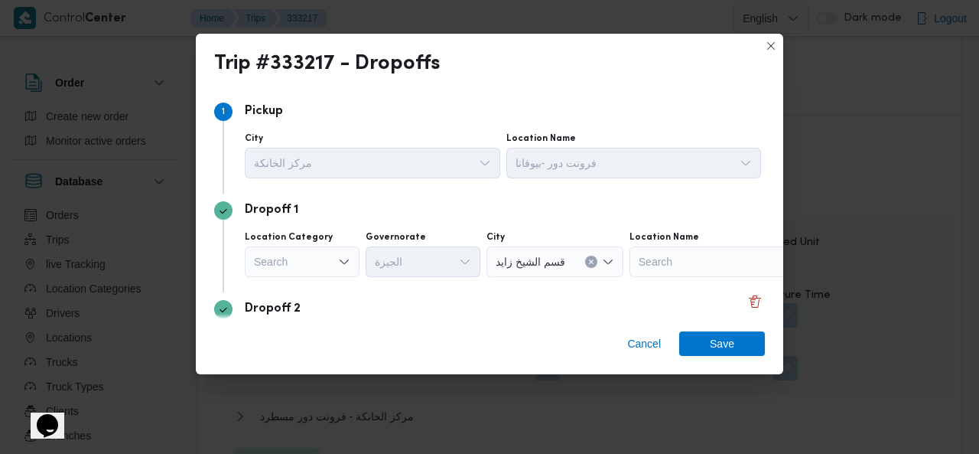
click at [589, 261] on icon "Clear input" at bounding box center [591, 262] width 4 height 4
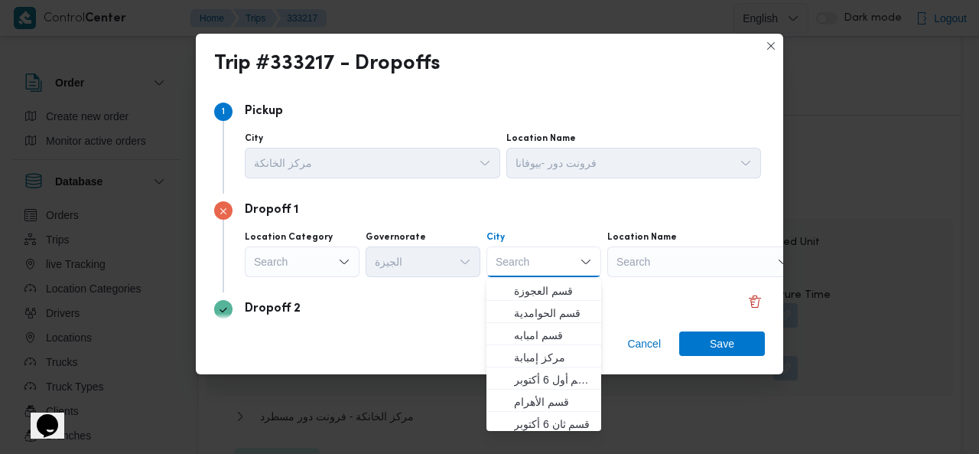
scroll to position [256, 0]
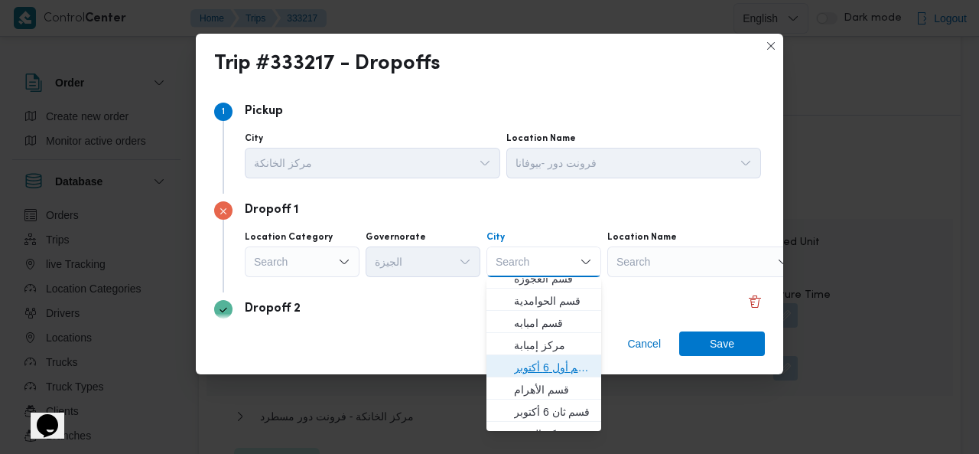
click at [562, 373] on span "قسم أول 6 أكتوبر" at bounding box center [553, 367] width 78 height 18
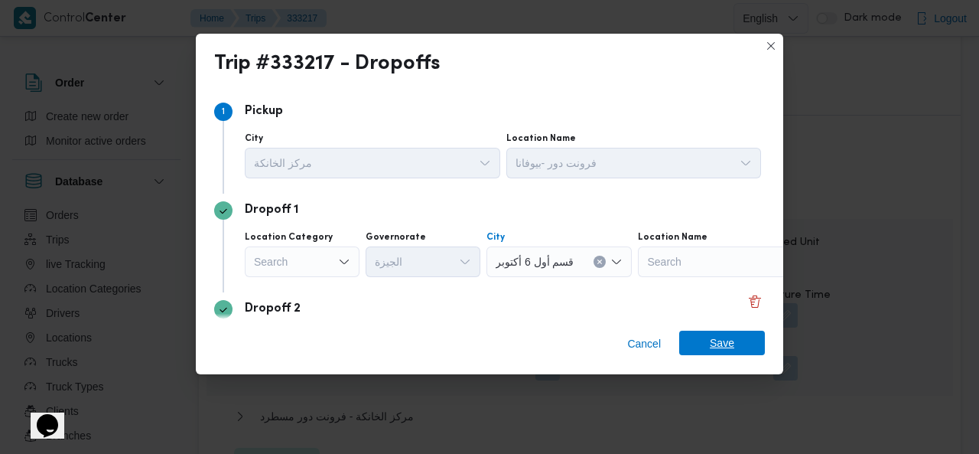
click at [742, 344] on span "Save" at bounding box center [722, 343] width 86 height 24
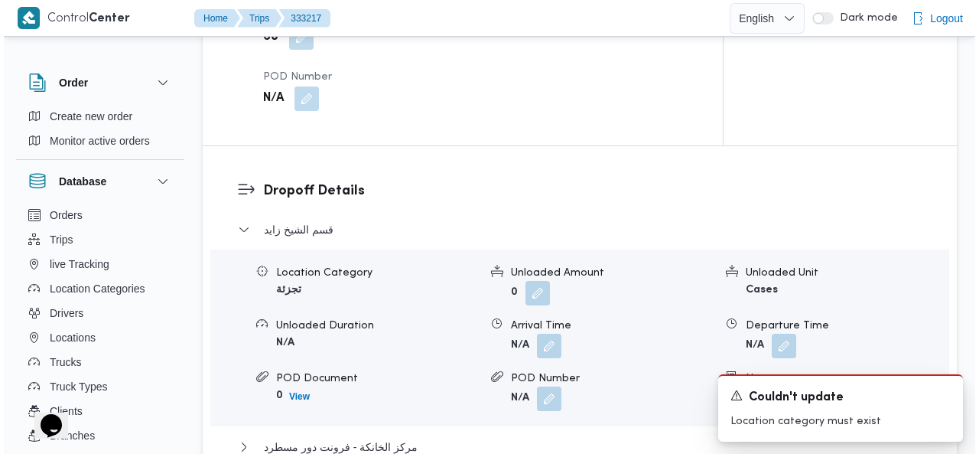
scroll to position [1455, 0]
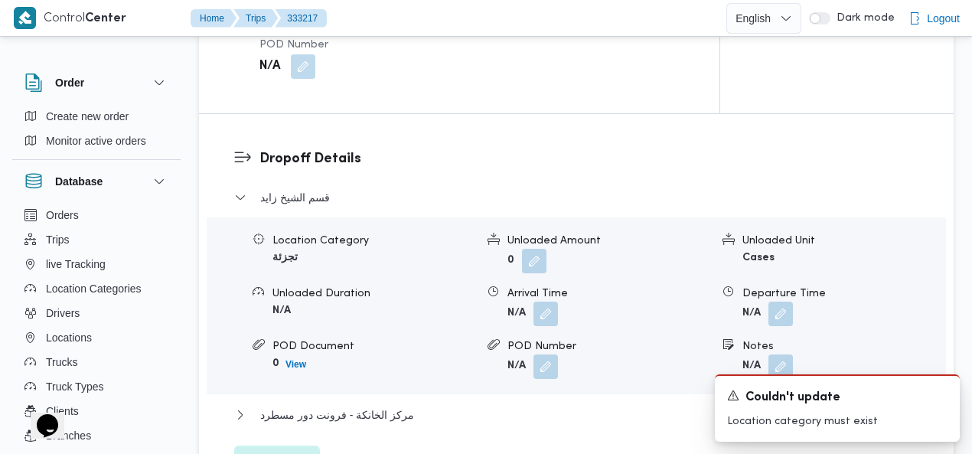
click at [288, 451] on span "Edit dropoffs" at bounding box center [277, 460] width 60 height 18
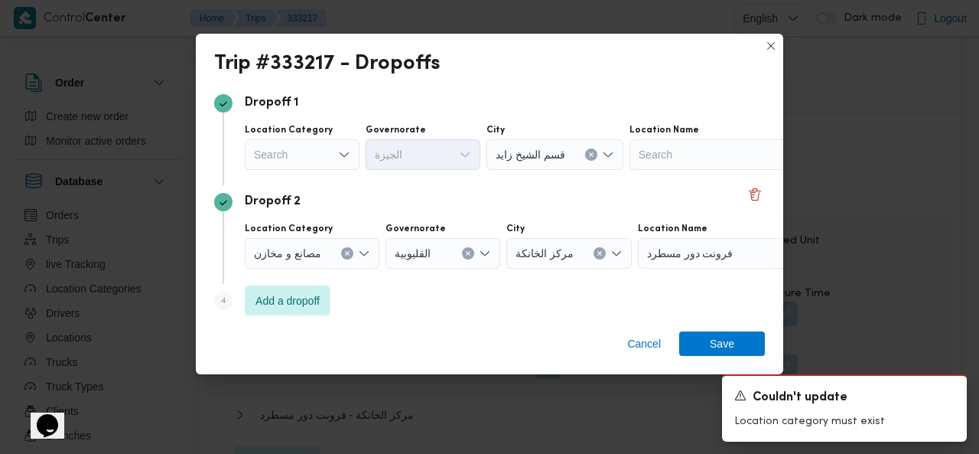
scroll to position [118, 0]
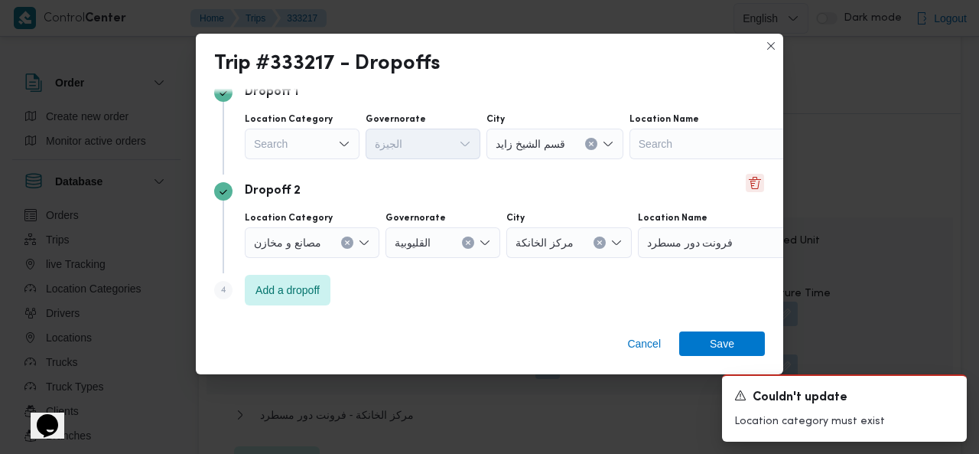
click at [746, 185] on button "Delete" at bounding box center [755, 183] width 18 height 18
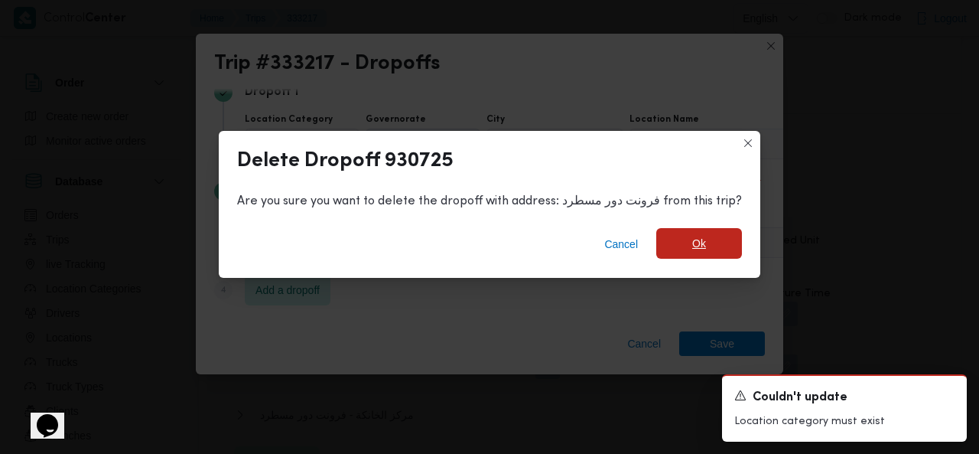
click at [710, 236] on span "Ok" at bounding box center [699, 243] width 86 height 31
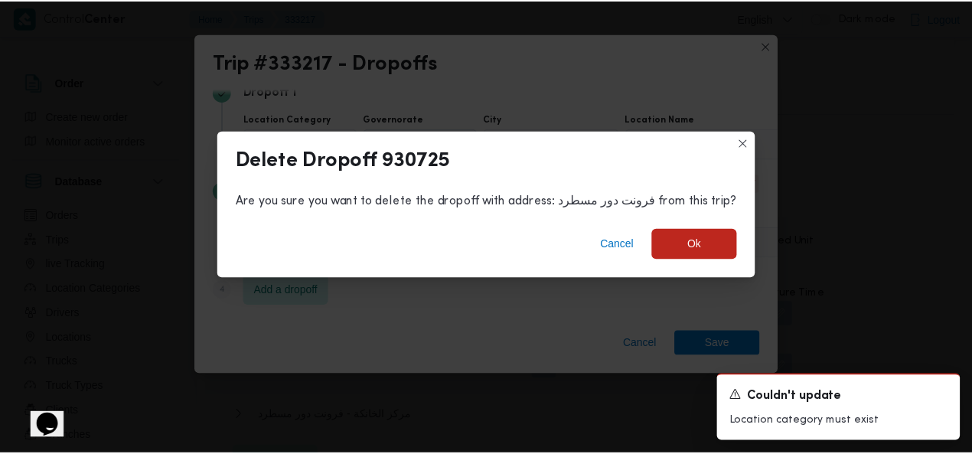
scroll to position [1474, 0]
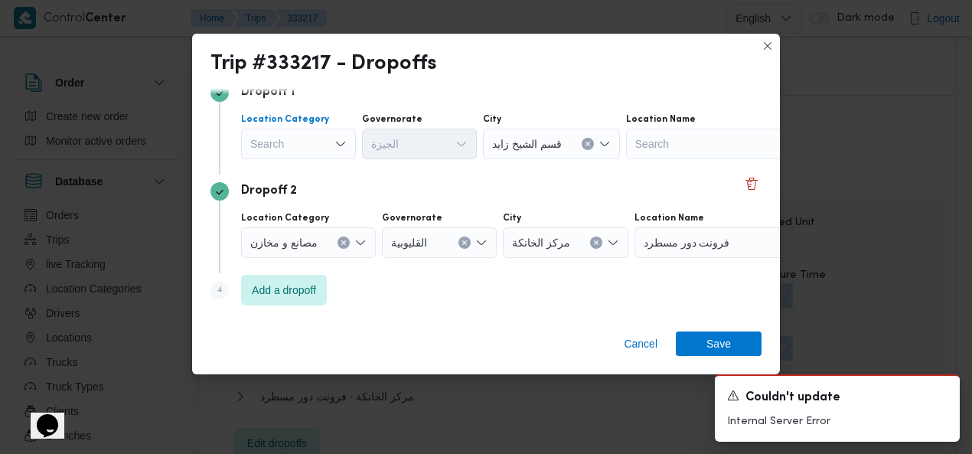
click at [311, 146] on div "Search" at bounding box center [298, 144] width 115 height 31
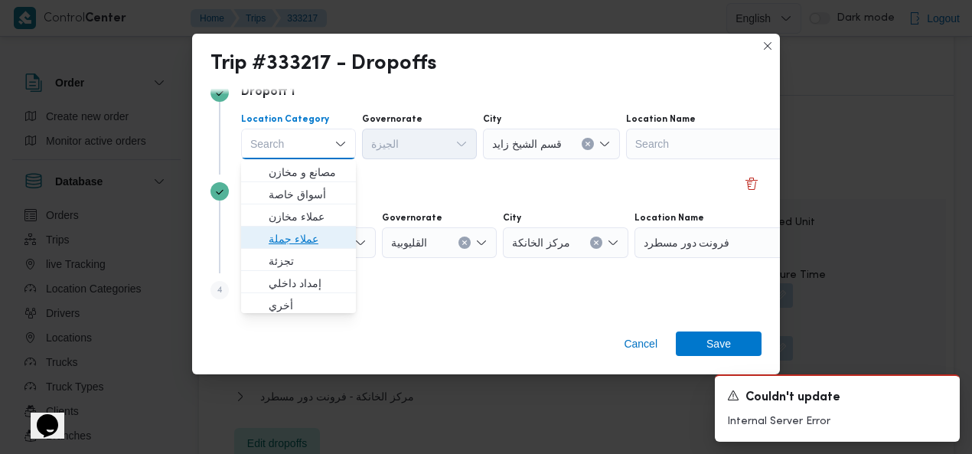
click at [298, 235] on span "عملاء جملة" at bounding box center [308, 239] width 78 height 18
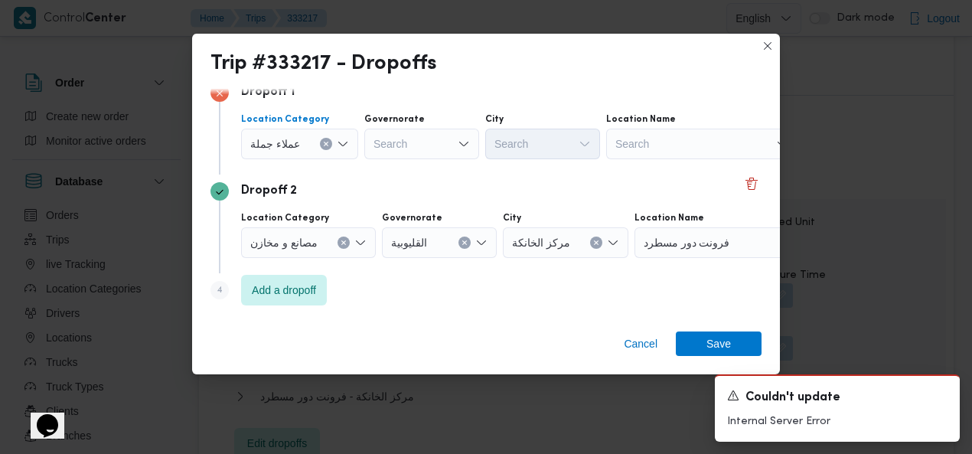
click at [324, 142] on icon "Clear input" at bounding box center [326, 144] width 4 height 4
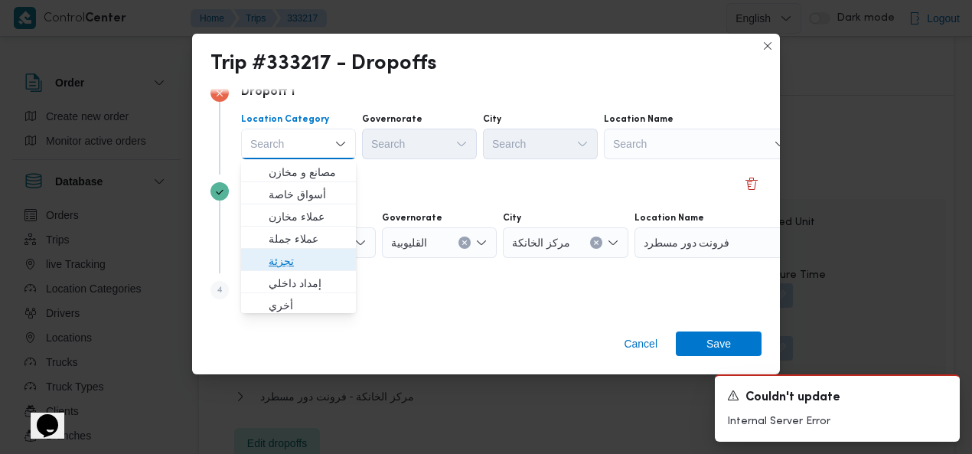
click at [294, 259] on span "تجزئة" at bounding box center [308, 261] width 78 height 18
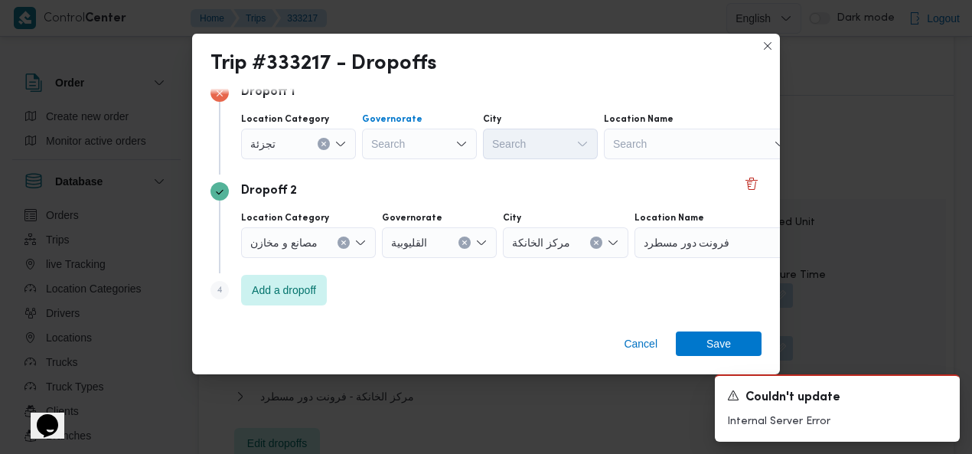
click at [423, 138] on div "Search" at bounding box center [419, 144] width 115 height 31
type input "جيز"
click at [422, 169] on span "ال جيز ة" at bounding box center [428, 172] width 78 height 18
click at [545, 143] on div "Search" at bounding box center [540, 144] width 115 height 31
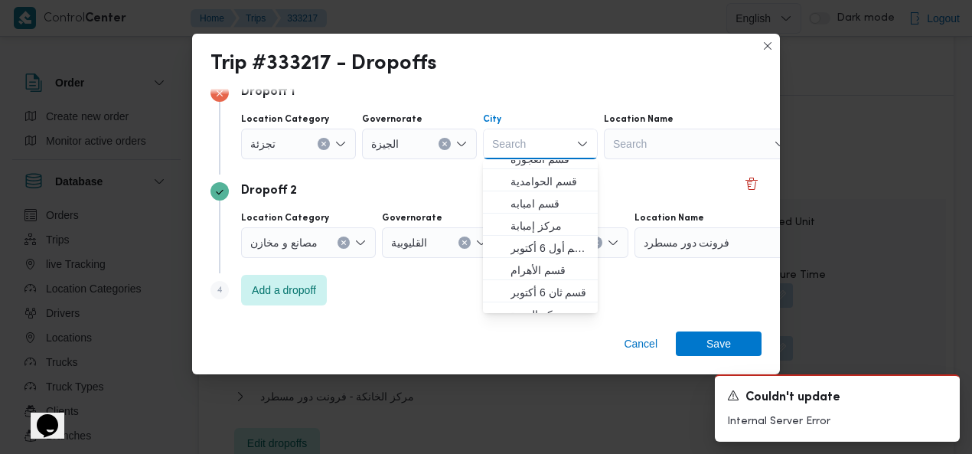
scroll to position [270, 0]
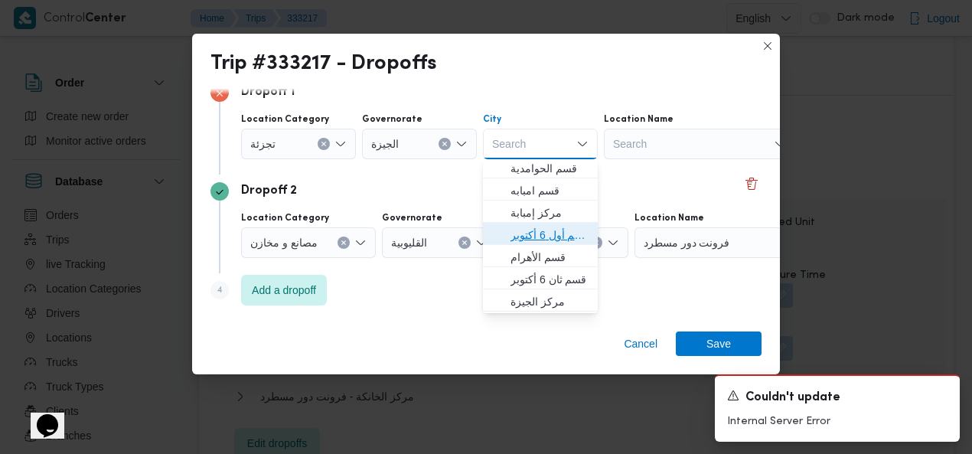
click at [560, 241] on span "قسم أول 6 أكتوبر" at bounding box center [549, 235] width 78 height 18
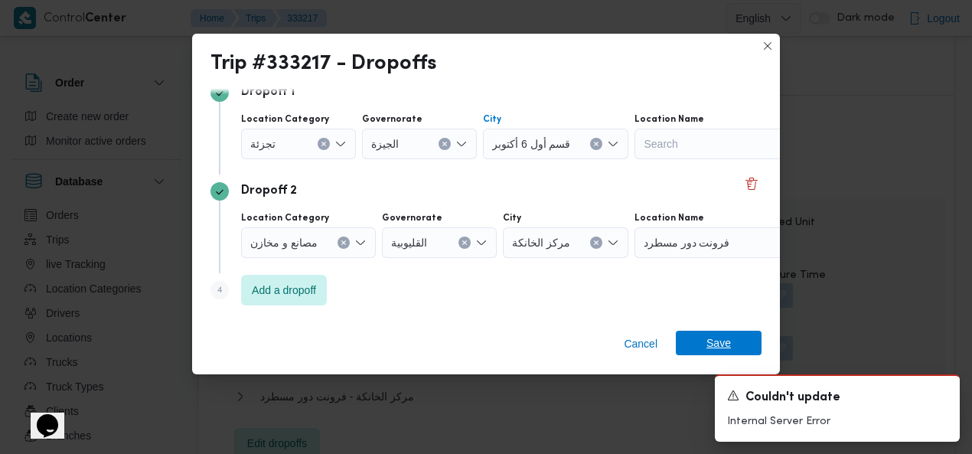
click at [704, 343] on span "Save" at bounding box center [719, 343] width 86 height 24
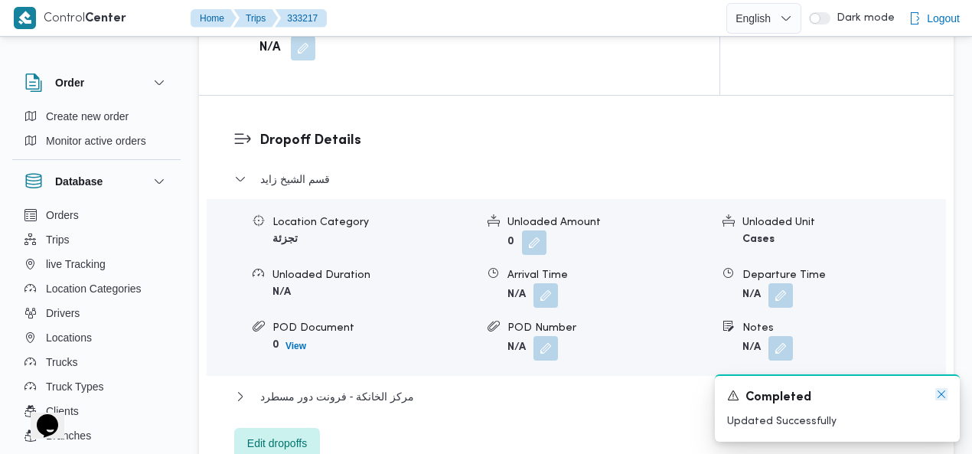
click at [941, 392] on icon "Dismiss toast" at bounding box center [941, 394] width 12 height 12
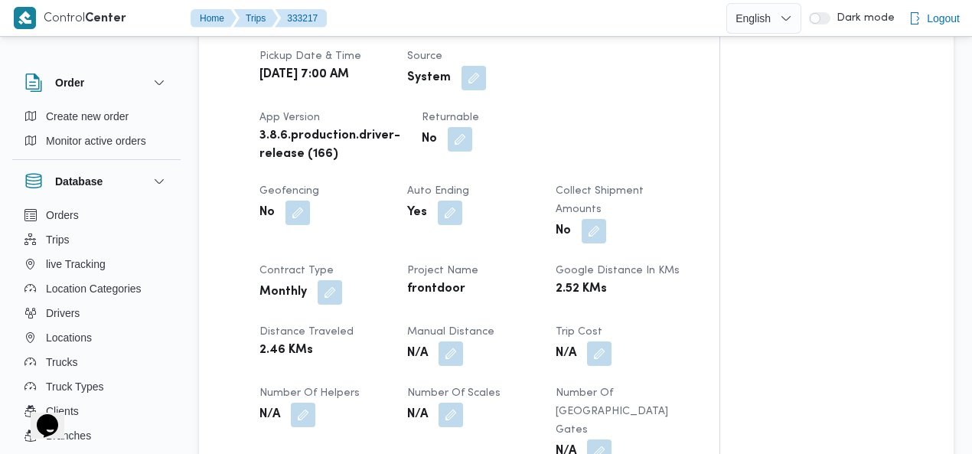
scroll to position [0, 0]
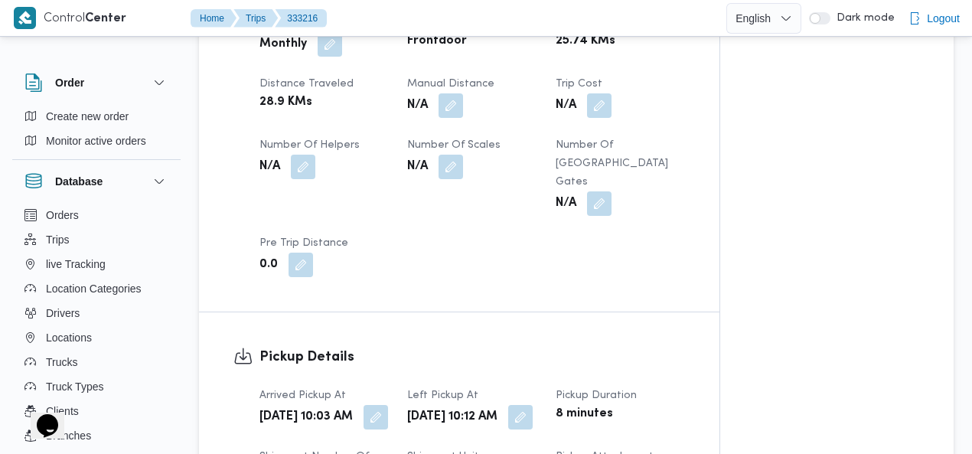
scroll to position [958, 0]
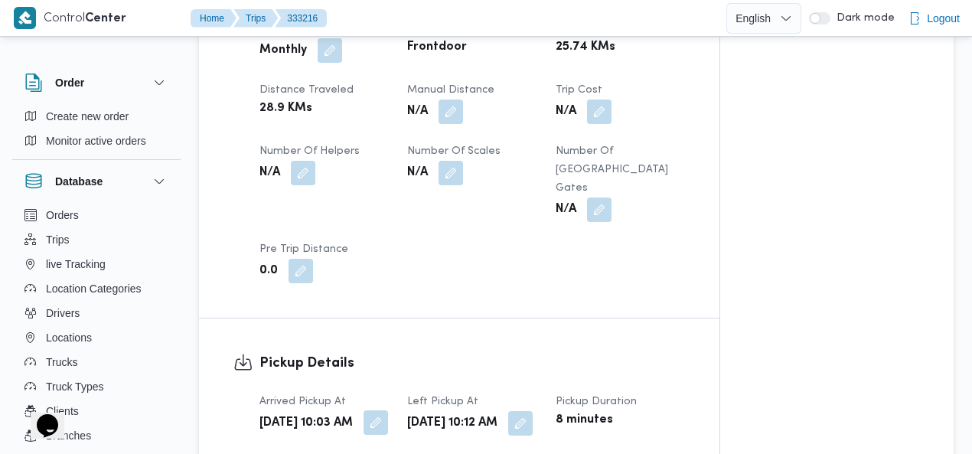
click at [378, 410] on button "button" at bounding box center [375, 422] width 24 height 24
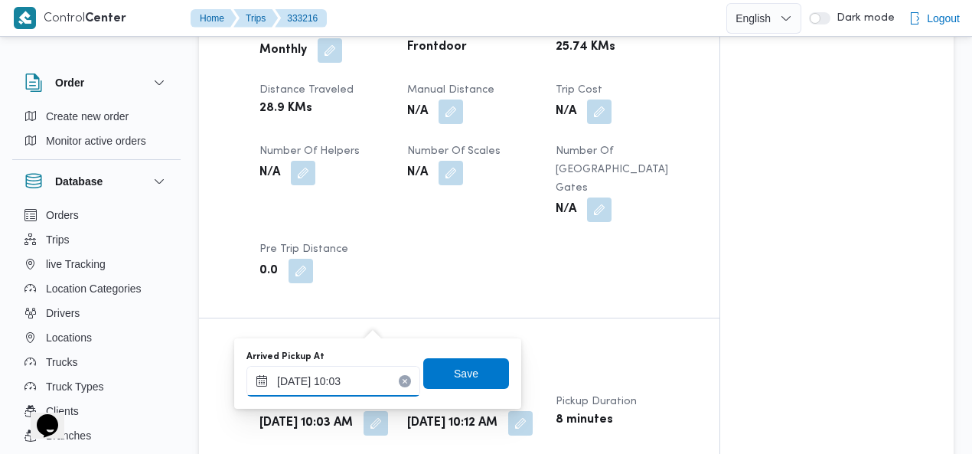
click at [345, 386] on input "[DATE] 10:03" at bounding box center [333, 381] width 174 height 31
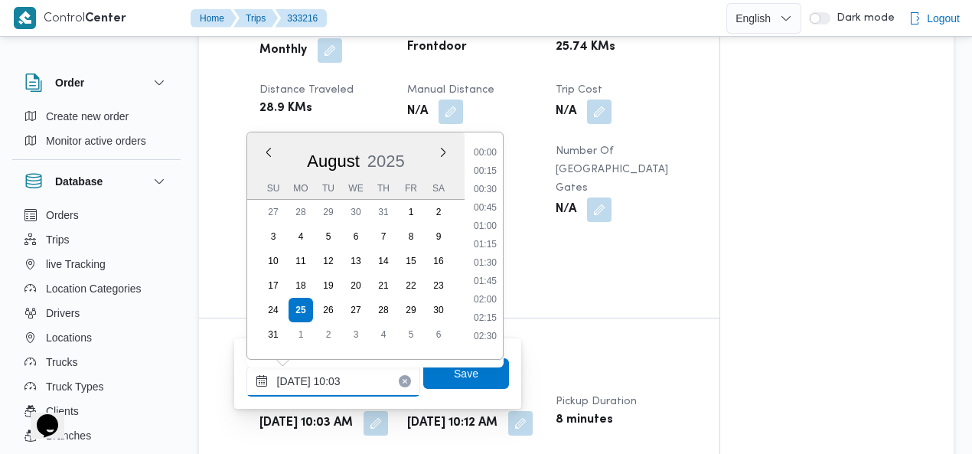
scroll to position [629, 0]
click at [486, 147] on li "08:30" at bounding box center [484, 147] width 35 height 15
type input "[DATE] 08:30"
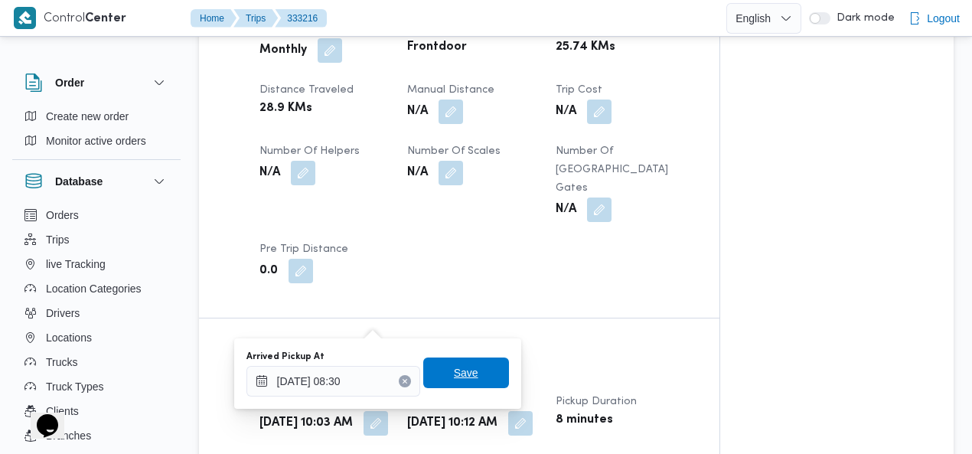
click at [454, 370] on span "Save" at bounding box center [466, 372] width 24 height 18
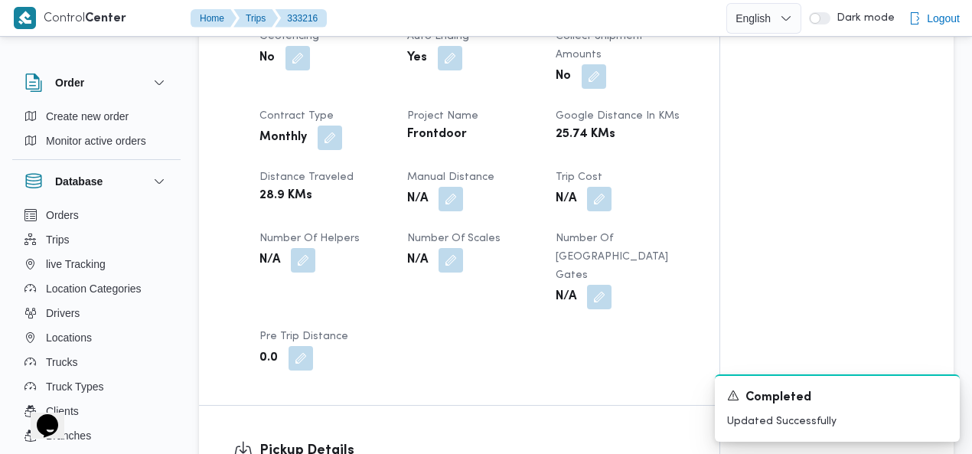
scroll to position [0, 0]
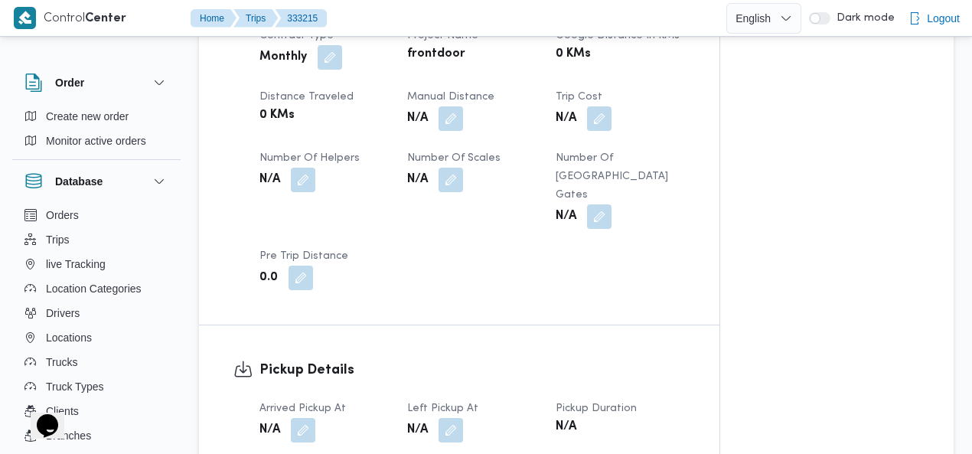
scroll to position [914, 0]
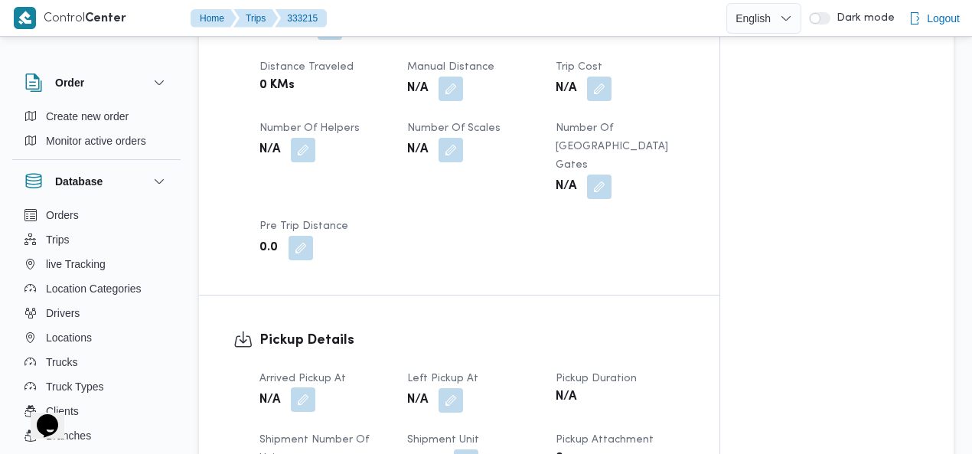
click at [305, 387] on button "button" at bounding box center [303, 399] width 24 height 24
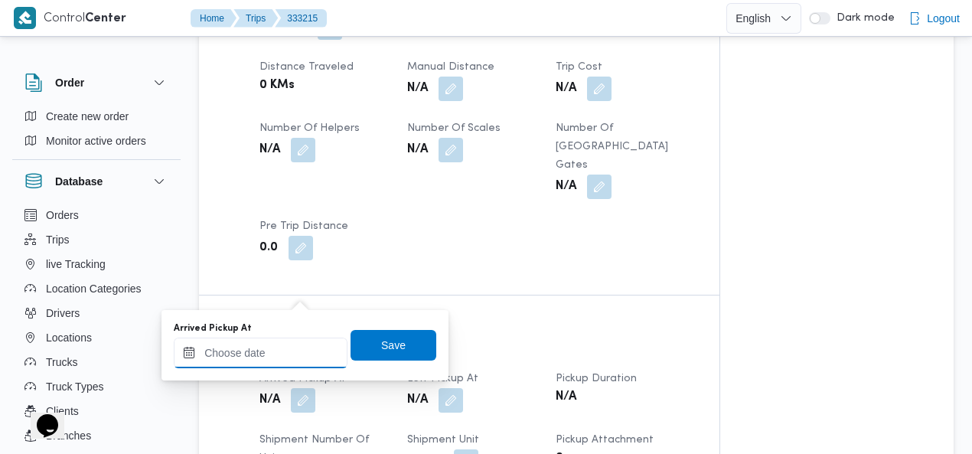
click at [274, 350] on input "Arrived Pickup At" at bounding box center [261, 352] width 174 height 31
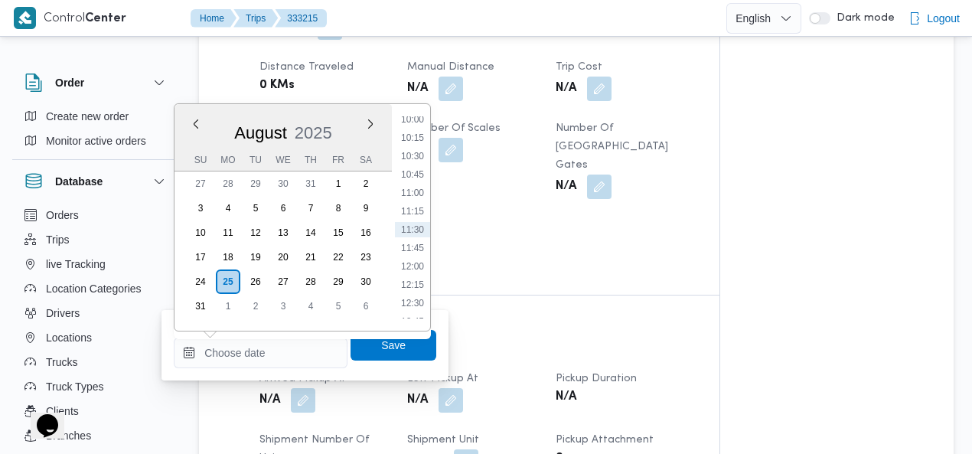
scroll to position [563, 0]
click at [421, 151] on li "08:00" at bounding box center [412, 148] width 35 height 15
type input "[DATE] 08:00"
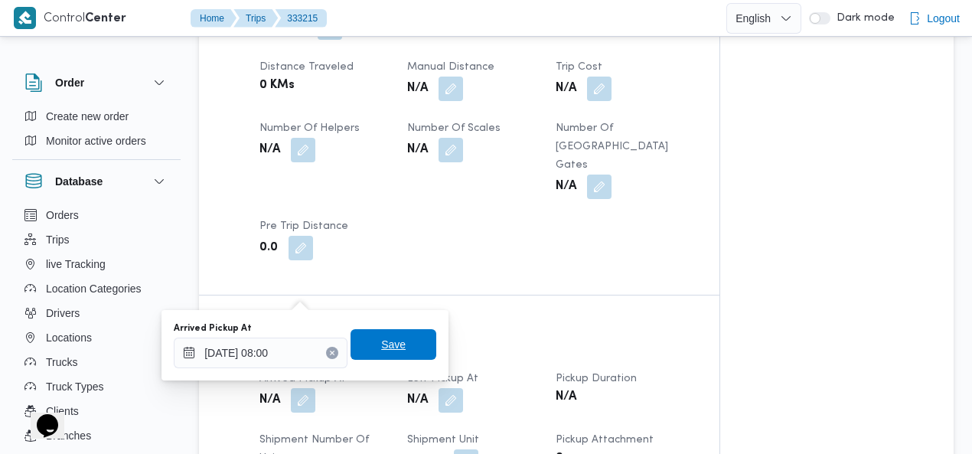
click at [389, 347] on span "Save" at bounding box center [393, 344] width 24 height 18
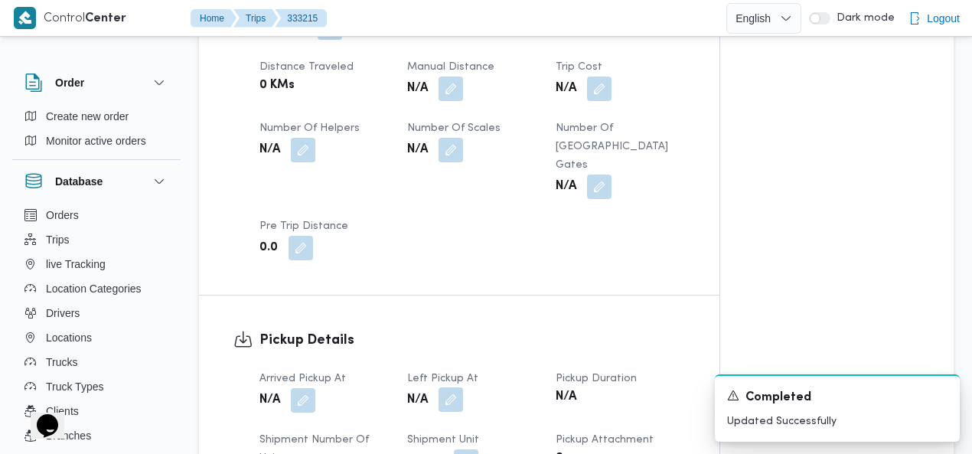
click at [455, 387] on button "button" at bounding box center [450, 399] width 24 height 24
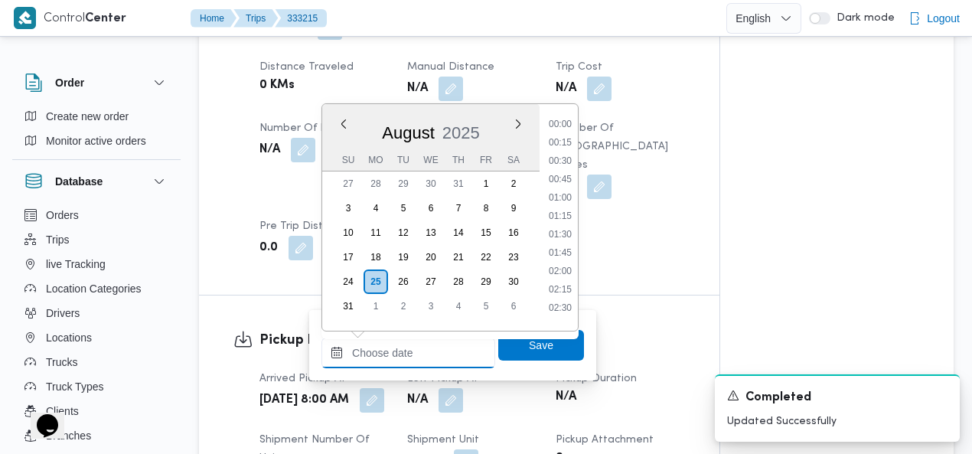
click at [430, 348] on input "Left Pickup At" at bounding box center [408, 352] width 174 height 31
click at [566, 130] on li "10:15" at bounding box center [559, 137] width 35 height 15
type input "25/08/2025 10:15"
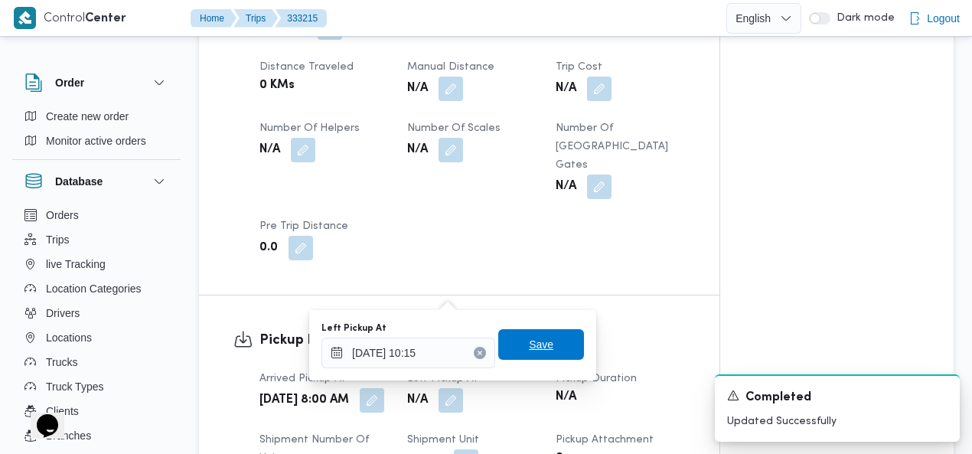
click at [533, 339] on span "Save" at bounding box center [541, 344] width 24 height 18
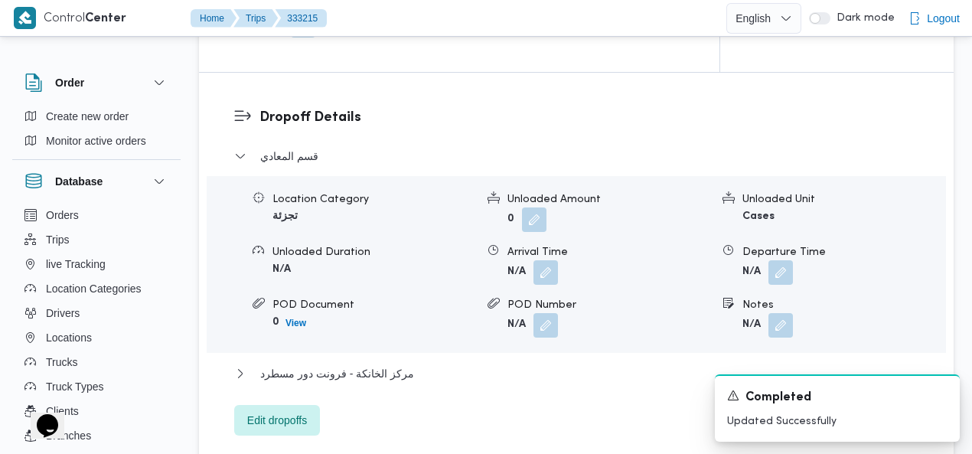
scroll to position [1458, 0]
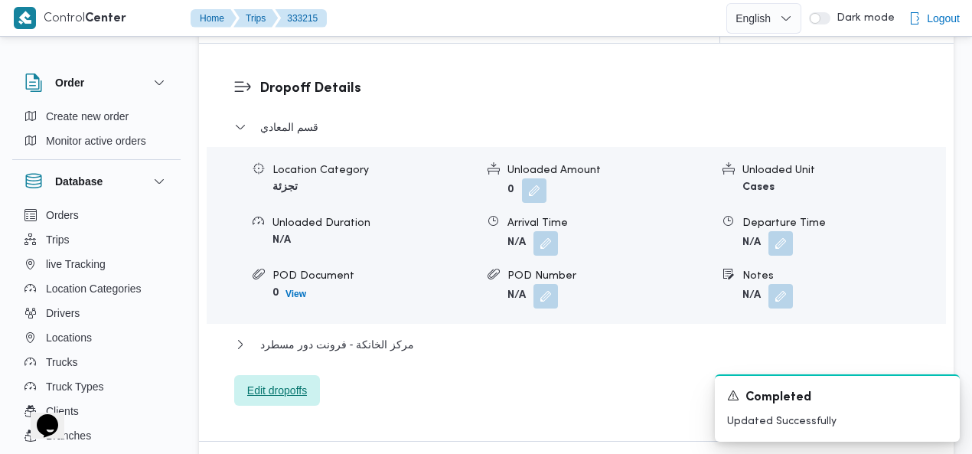
click at [282, 381] on span "Edit dropoffs" at bounding box center [277, 390] width 60 height 18
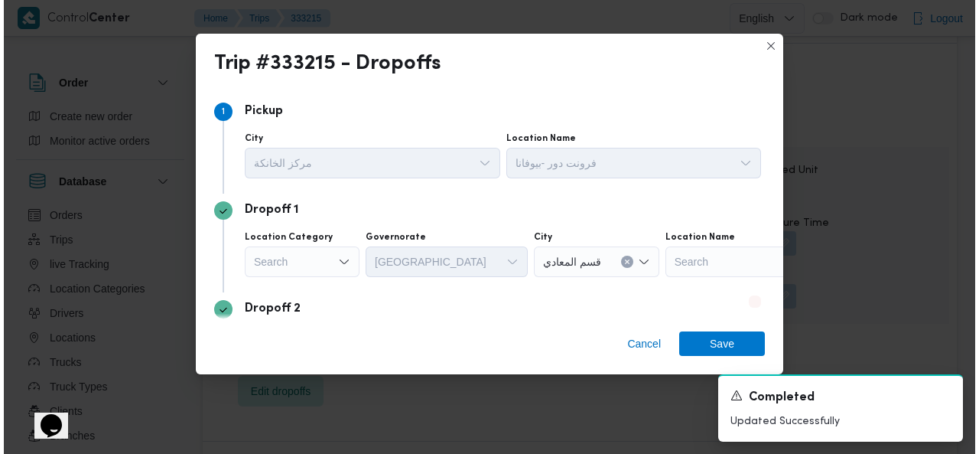
scroll to position [1440, 0]
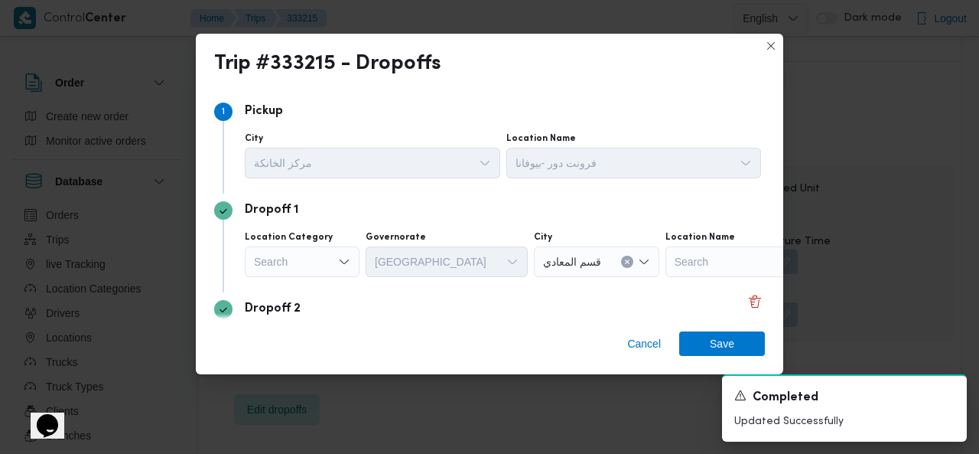
click at [314, 263] on div "Search" at bounding box center [302, 261] width 115 height 31
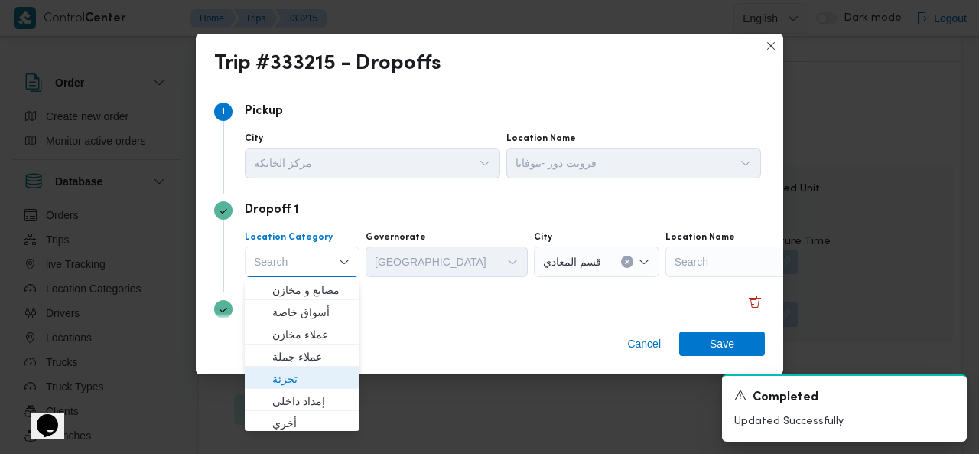
click at [298, 374] on span "تجزئة" at bounding box center [311, 379] width 78 height 18
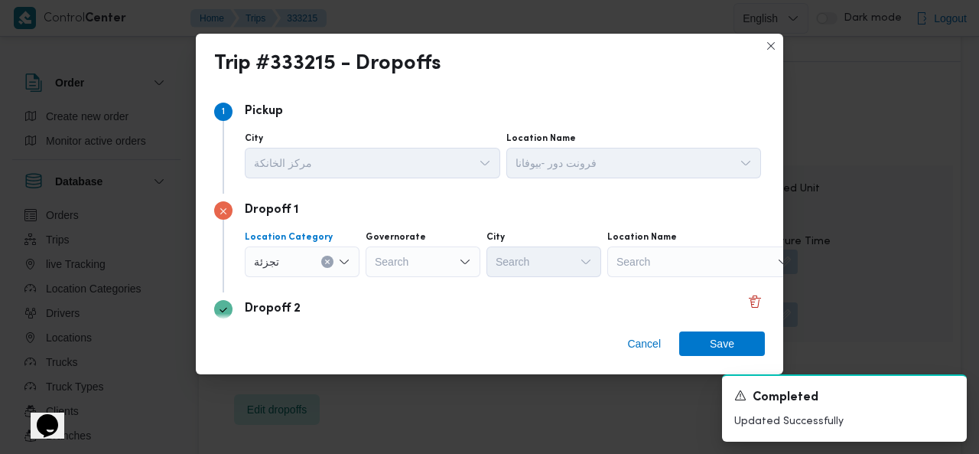
click at [419, 263] on div "Search" at bounding box center [423, 261] width 115 height 31
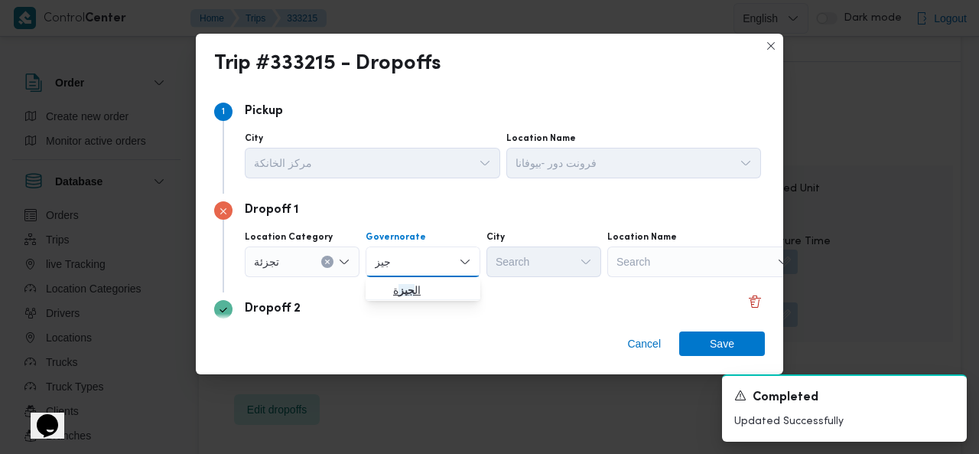
type input "جيز"
click at [379, 286] on icon "button" at bounding box center [381, 290] width 12 height 12
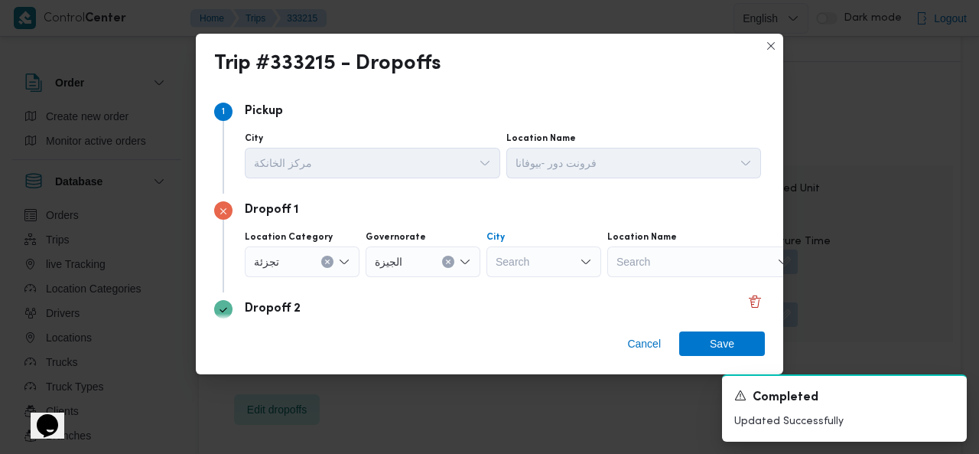
click at [552, 253] on div "Search" at bounding box center [544, 261] width 115 height 31
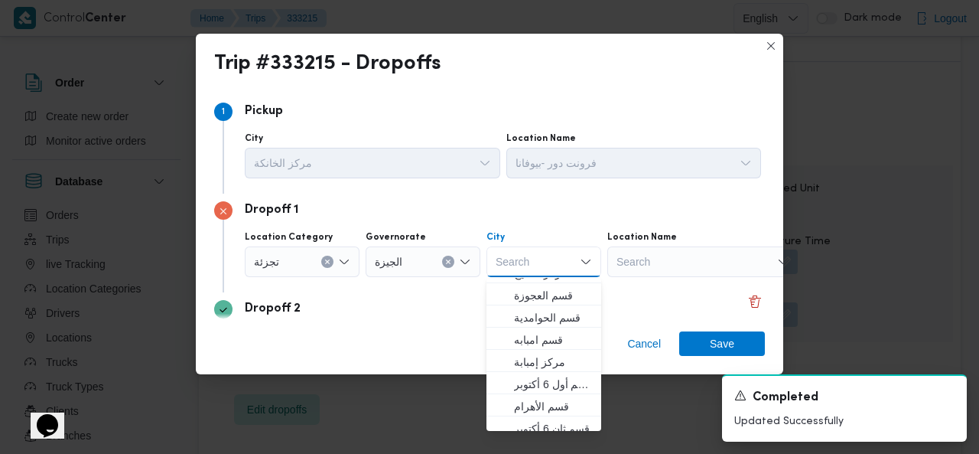
scroll to position [278, 0]
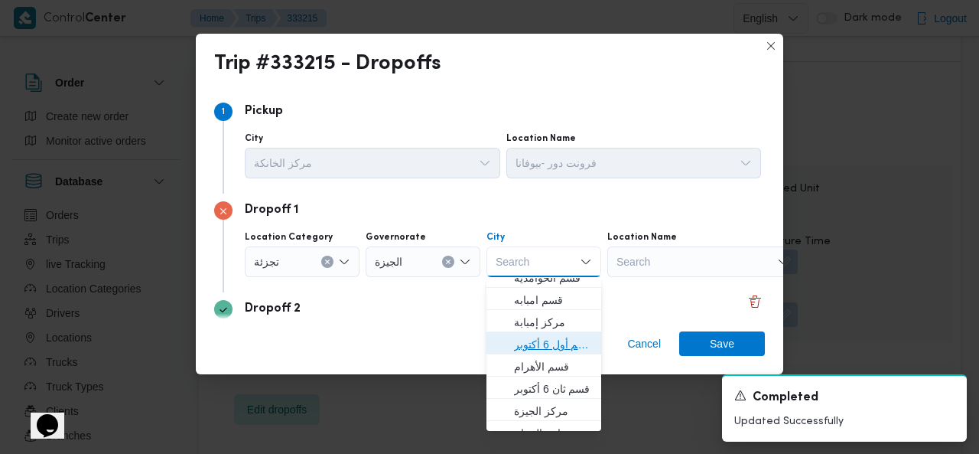
click at [551, 346] on span "قسم أول 6 أكتوبر" at bounding box center [553, 344] width 78 height 18
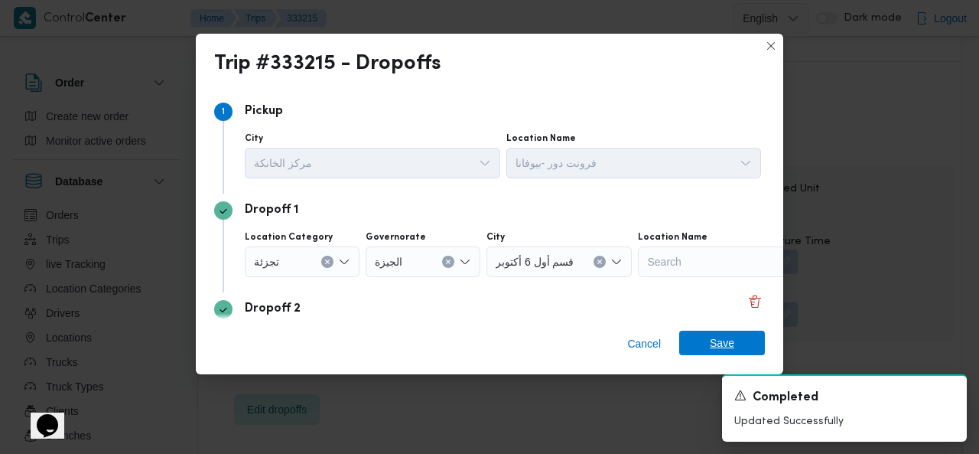
click at [711, 342] on span "Save" at bounding box center [722, 343] width 24 height 24
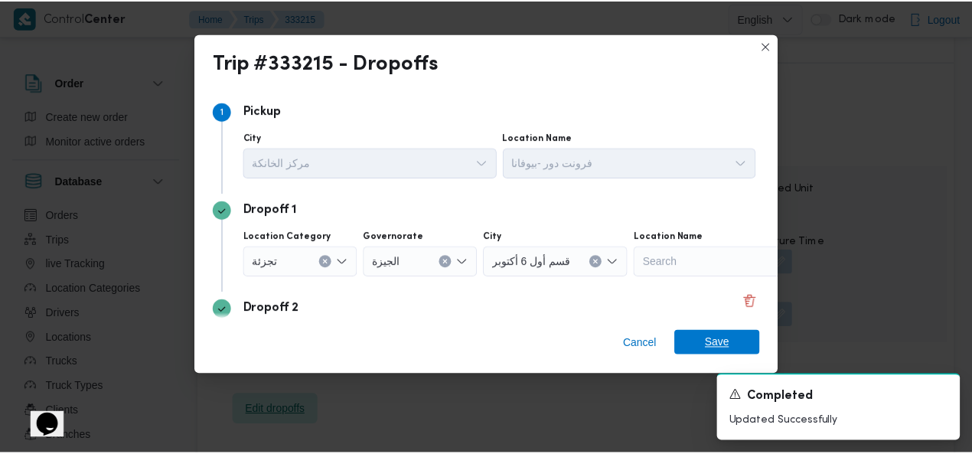
scroll to position [1458, 0]
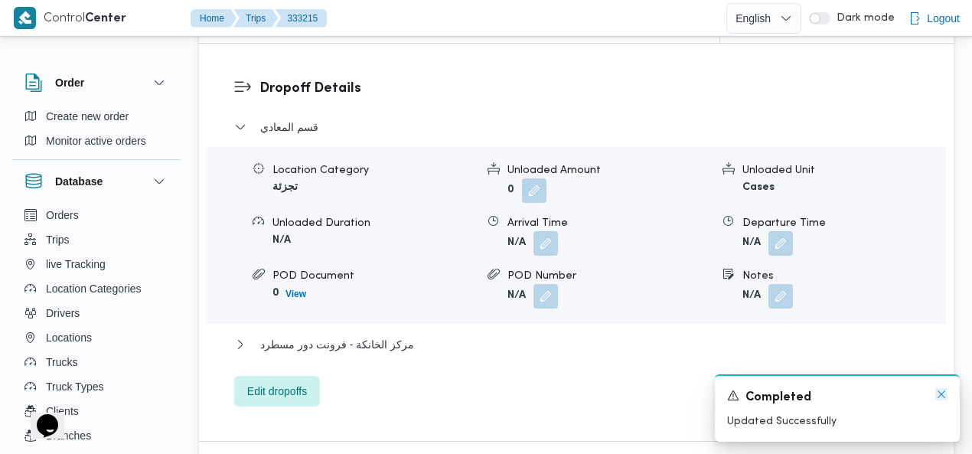
click at [943, 396] on icon "Dismiss toast" at bounding box center [941, 394] width 12 height 12
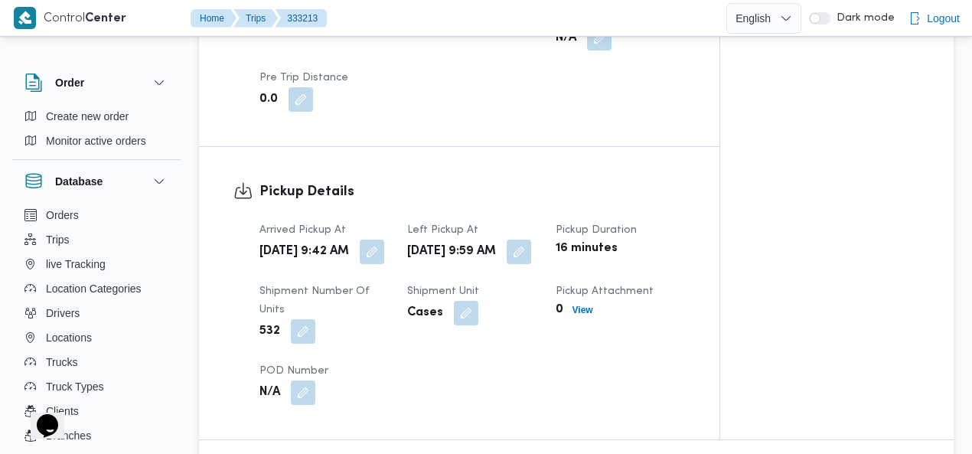
scroll to position [1132, 0]
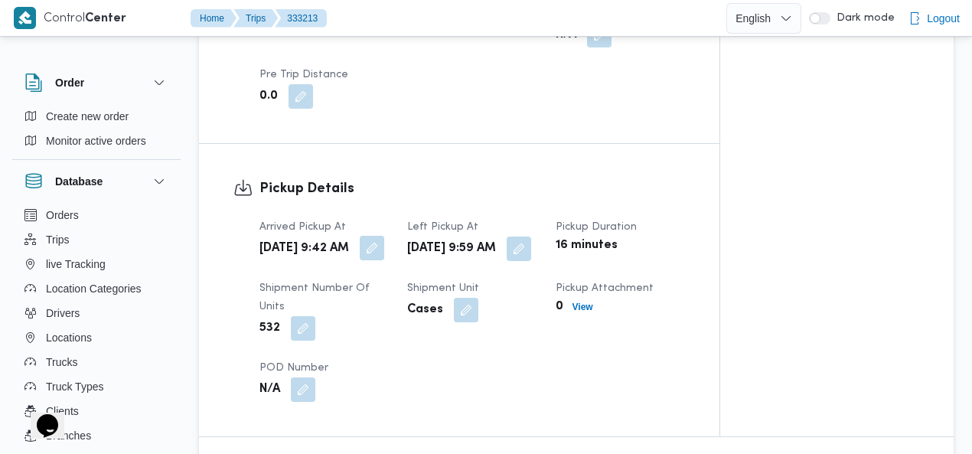
click at [384, 236] on button "button" at bounding box center [372, 248] width 24 height 24
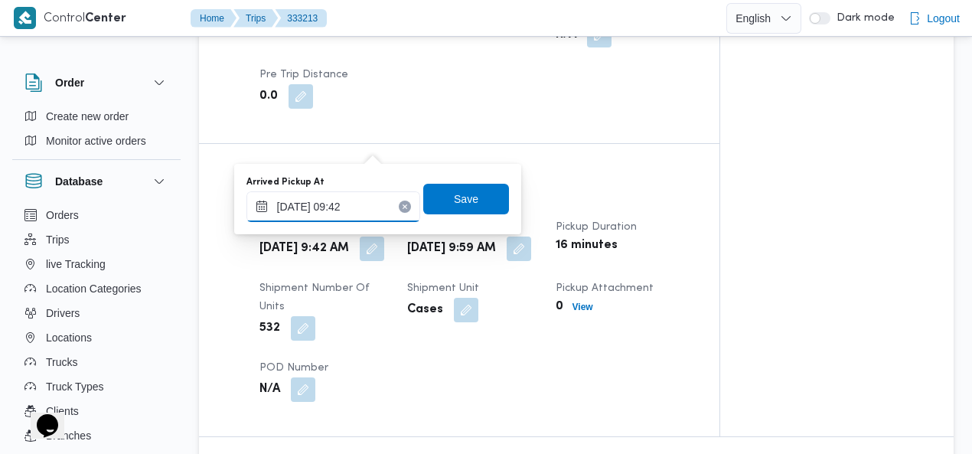
click at [309, 209] on input "[DATE] 09:42" at bounding box center [333, 206] width 174 height 31
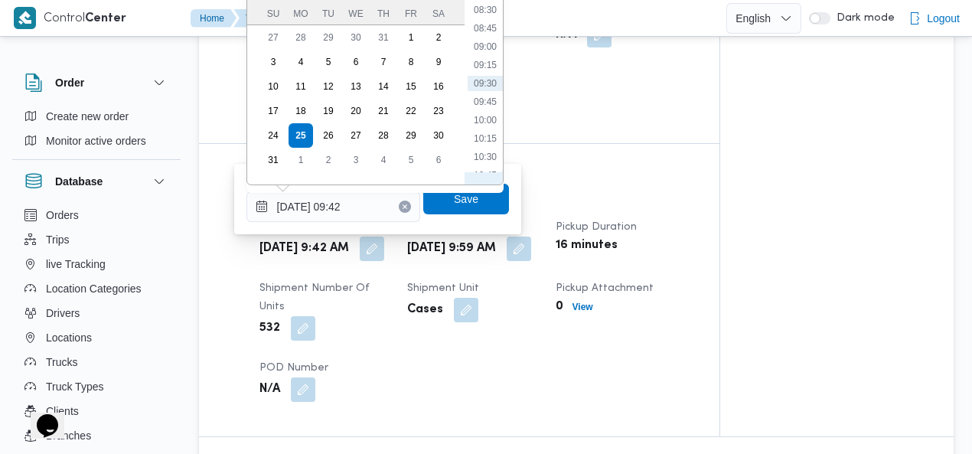
scroll to position [416, 0]
click at [490, 77] on li "07:00" at bounding box center [484, 75] width 35 height 15
type input "[DATE] 07:00"
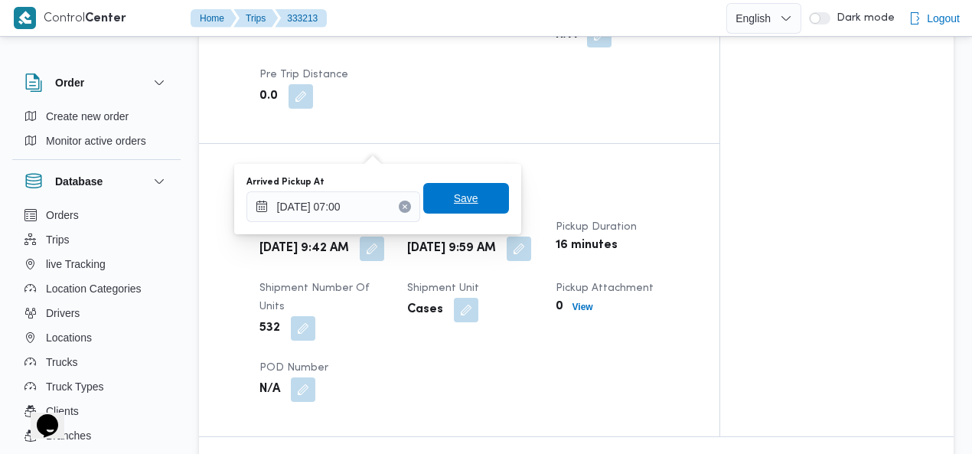
click at [460, 197] on span "Save" at bounding box center [466, 198] width 24 height 18
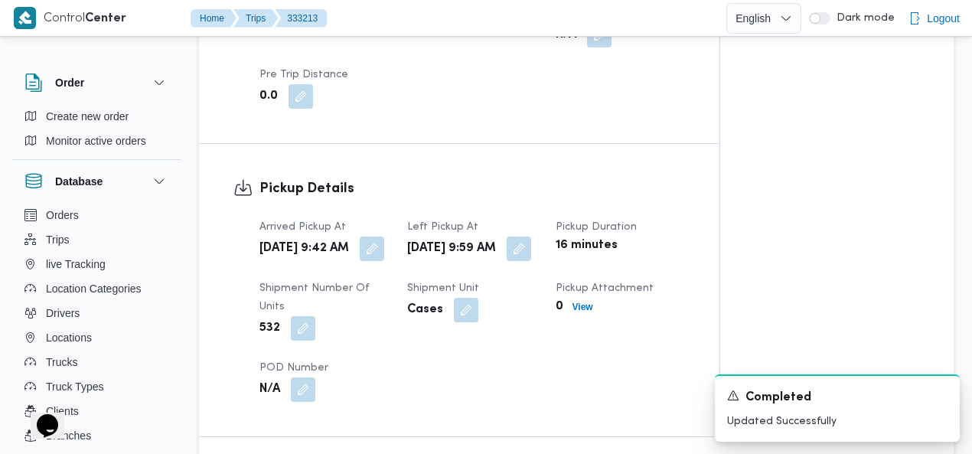
click at [560, 144] on div "Pickup Details Arrived Pickup At [GEOGRAPHIC_DATA][DATE] 9:42 AM Left Pickup At…" at bounding box center [459, 290] width 520 height 292
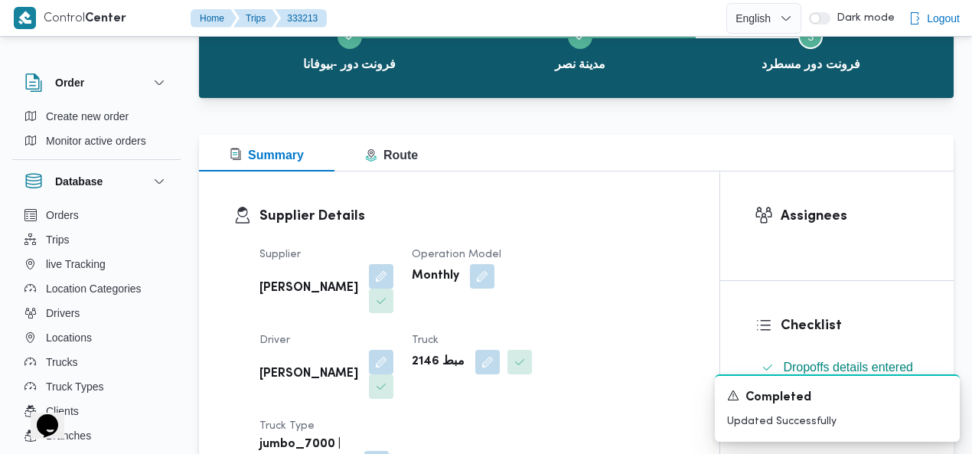
scroll to position [0, 0]
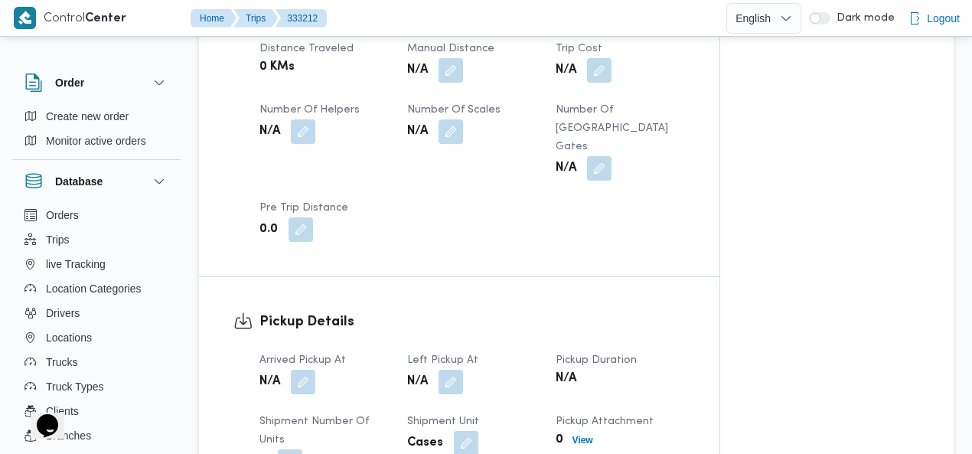
scroll to position [949, 0]
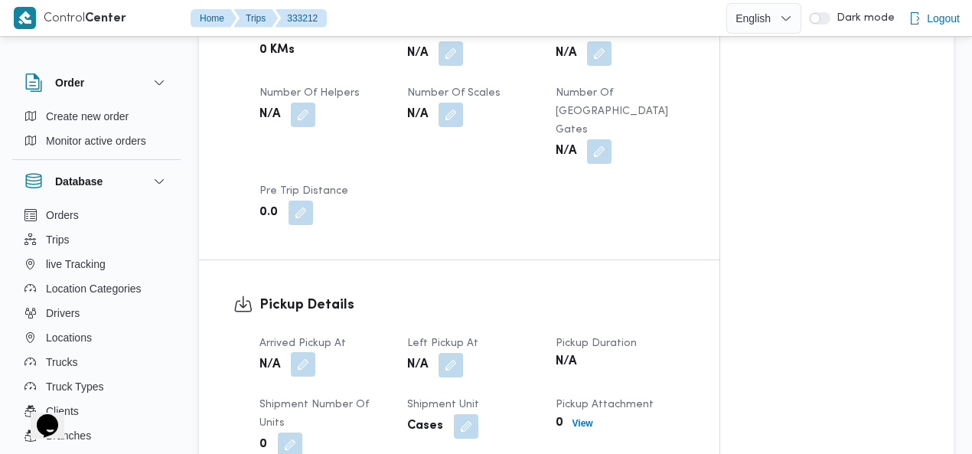
click at [307, 352] on button "button" at bounding box center [303, 364] width 24 height 24
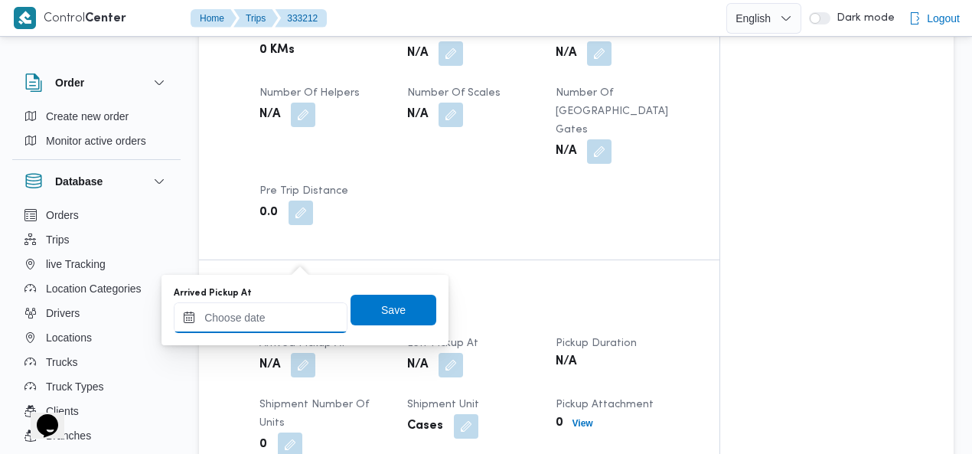
click at [275, 312] on input "Arrived Pickup At" at bounding box center [261, 317] width 174 height 31
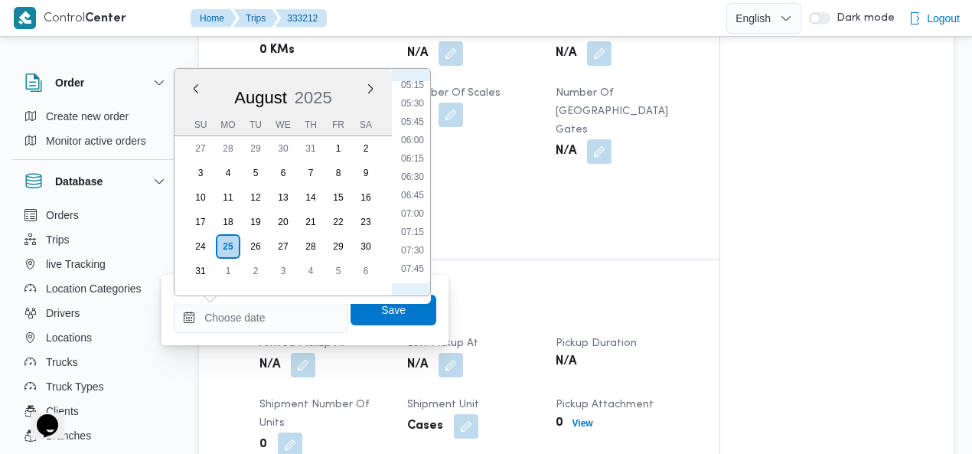
scroll to position [387, 0]
drag, startPoint x: 414, startPoint y: 210, endPoint x: 412, endPoint y: 220, distance: 9.5
click at [414, 210] on li "07:00" at bounding box center [412, 215] width 35 height 15
type input "[DATE] 07:00"
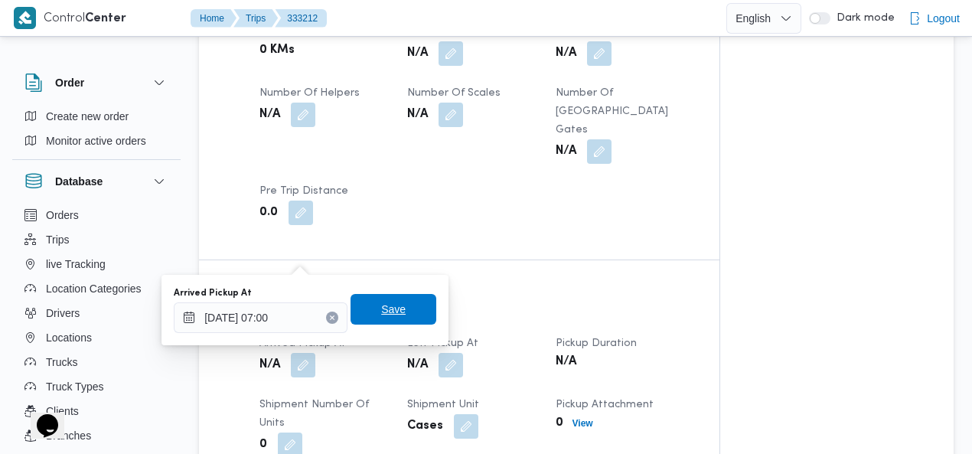
click at [403, 302] on span "Save" at bounding box center [393, 309] width 86 height 31
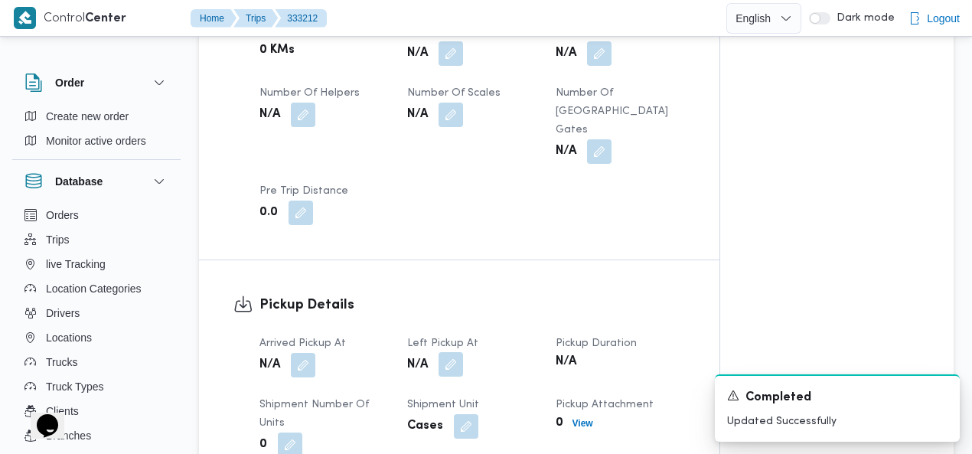
click at [455, 352] on button "button" at bounding box center [450, 364] width 24 height 24
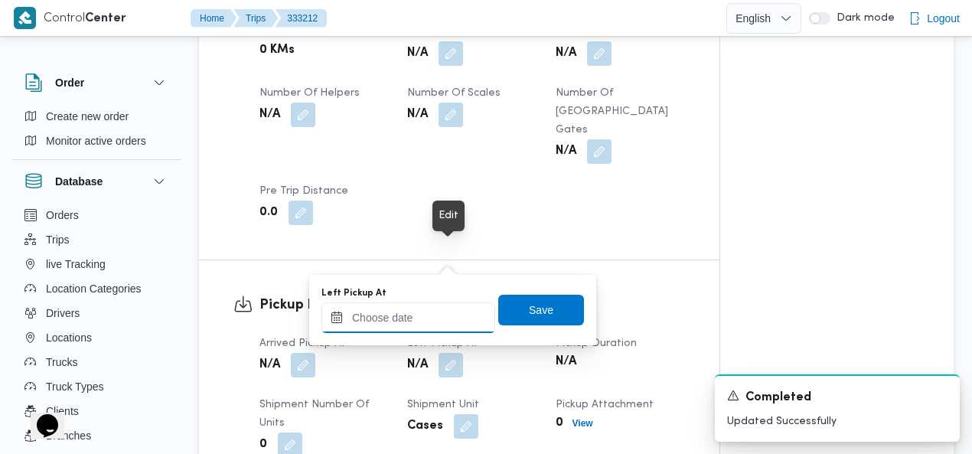
click at [431, 310] on input "Left Pickup At" at bounding box center [408, 317] width 174 height 31
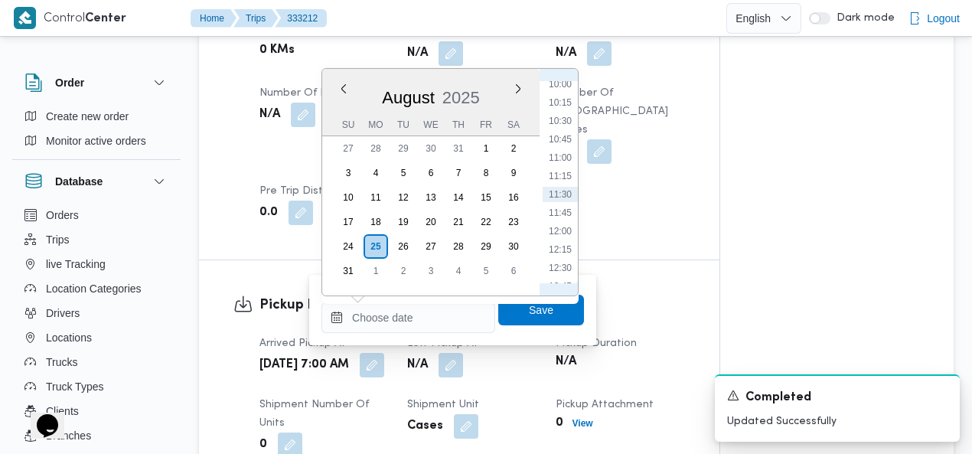
scroll to position [563, 0]
click at [562, 275] on li "10:15" at bounding box center [559, 278] width 35 height 15
type input "25/08/2025 10:15"
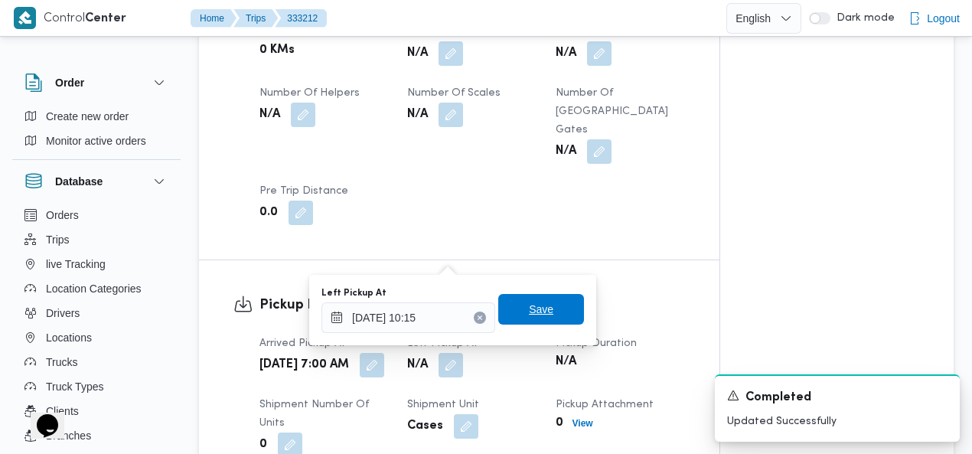
click at [545, 298] on span "Save" at bounding box center [541, 309] width 86 height 31
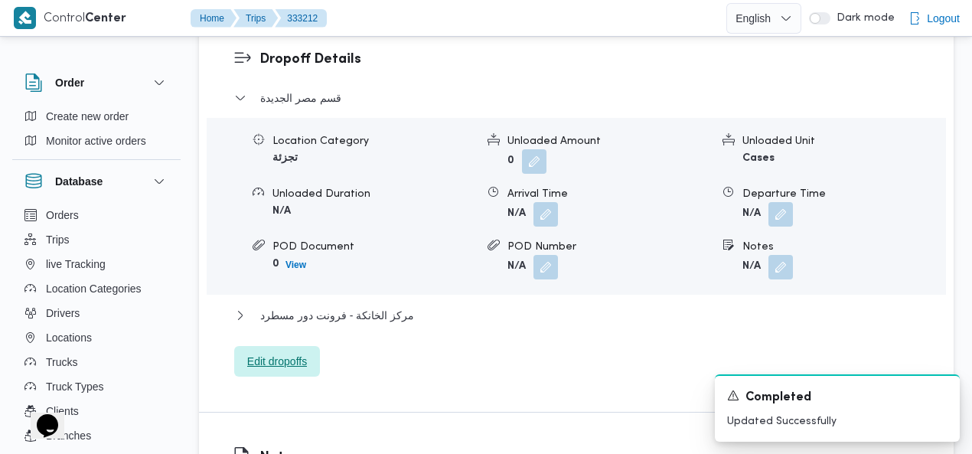
click at [286, 352] on span "Edit dropoffs" at bounding box center [277, 361] width 60 height 18
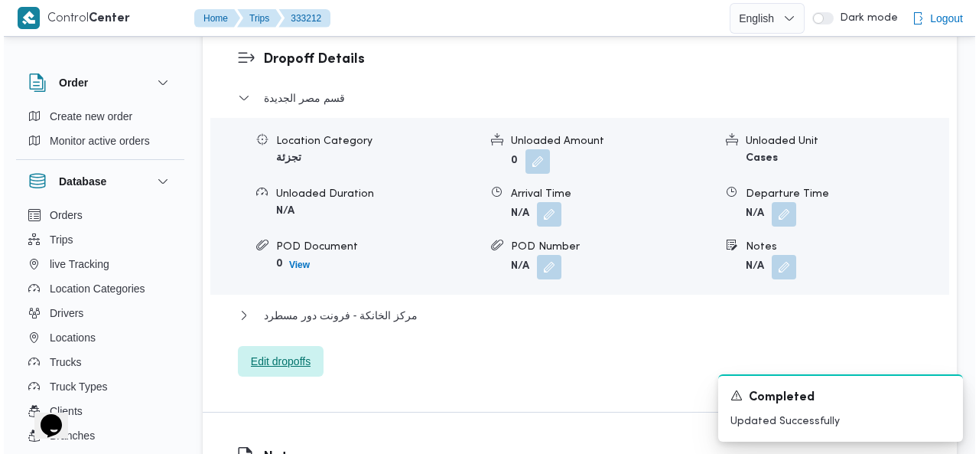
scroll to position [1469, 0]
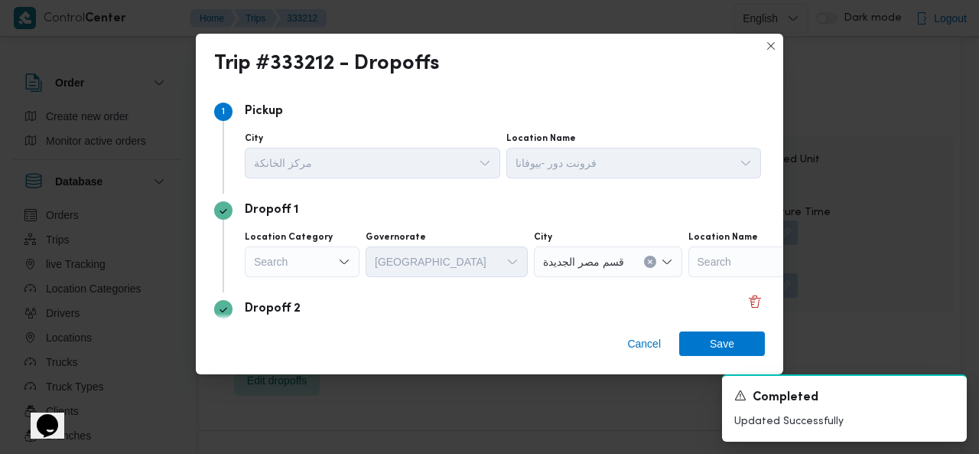
click at [644, 258] on button "Clear input" at bounding box center [650, 262] width 12 height 12
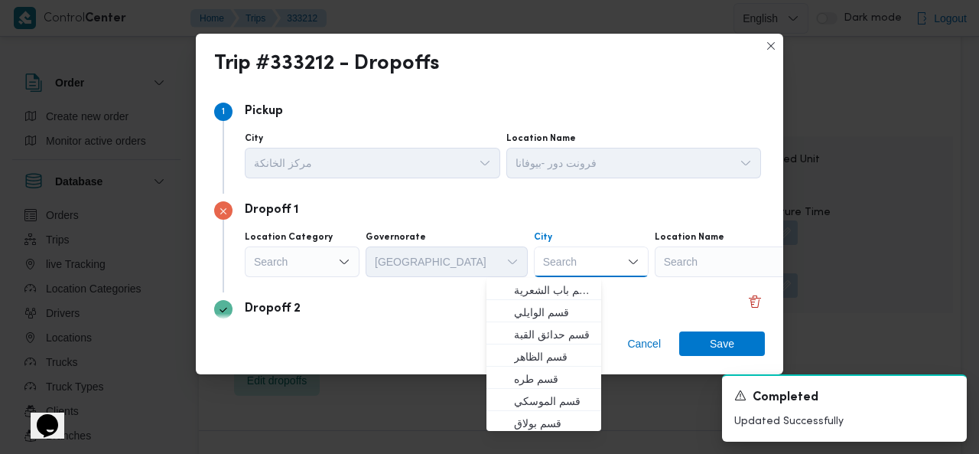
click at [575, 262] on div "Search Combo box. Selected. Combo box input. Search. Type some text or, to disp…" at bounding box center [591, 261] width 115 height 31
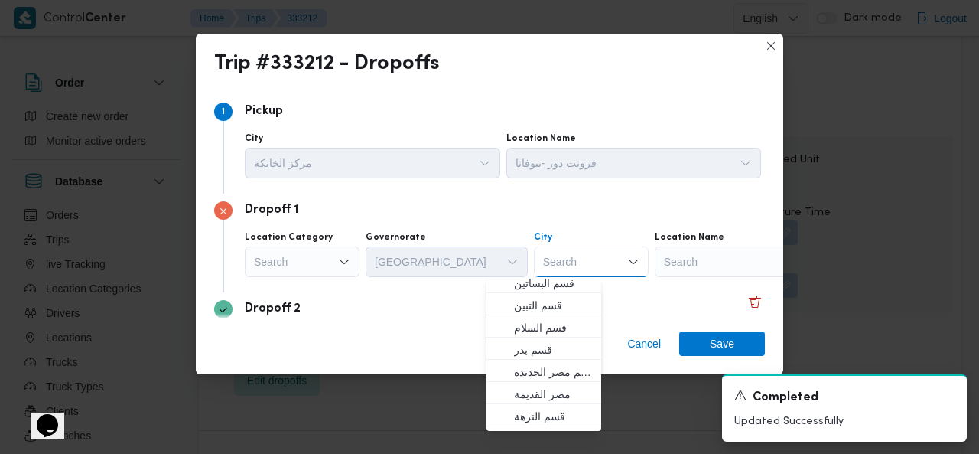
scroll to position [293, 0]
click at [539, 265] on div "Search Combo box. Selected. Combo box input. Search. Type some text or, to disp…" at bounding box center [591, 261] width 115 height 31
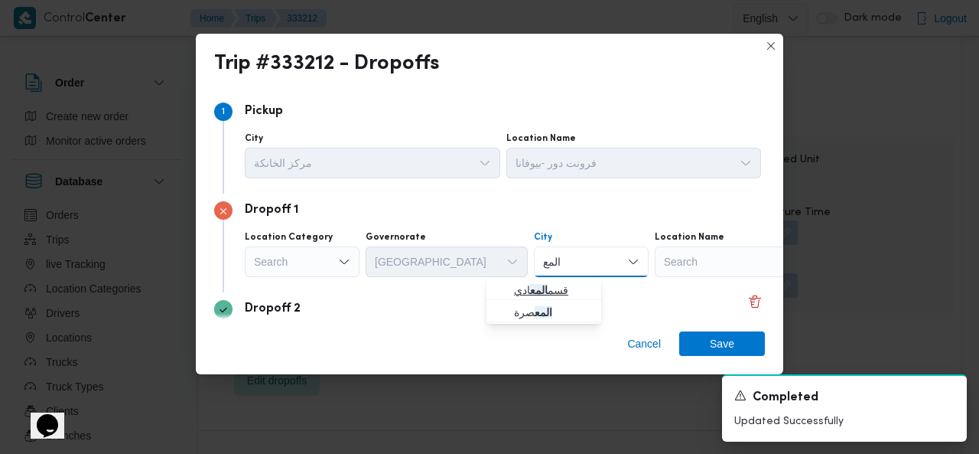
type input "المع"
click at [539, 285] on mark "المع" at bounding box center [539, 290] width 18 height 12
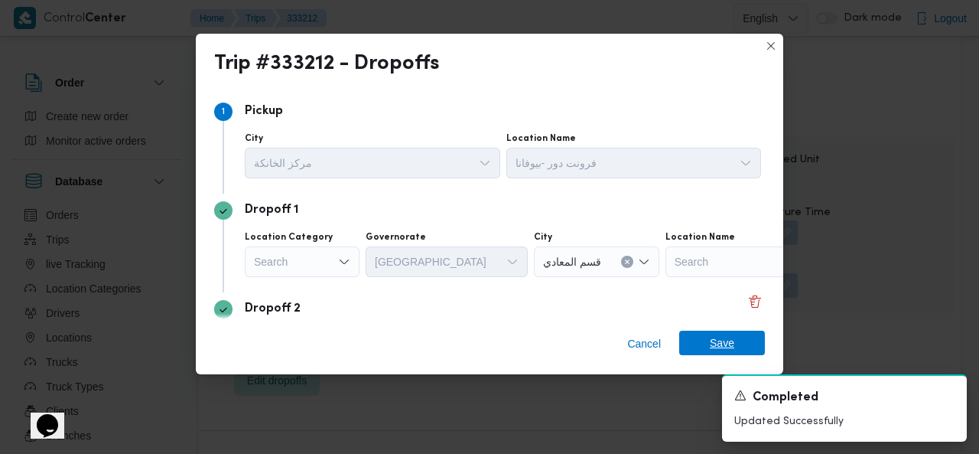
click at [718, 344] on span "Save" at bounding box center [722, 343] width 24 height 24
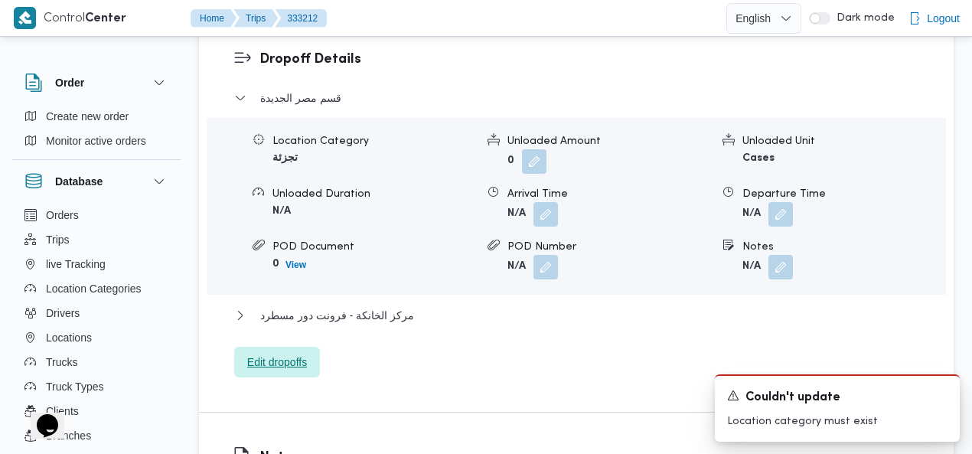
scroll to position [1483, 0]
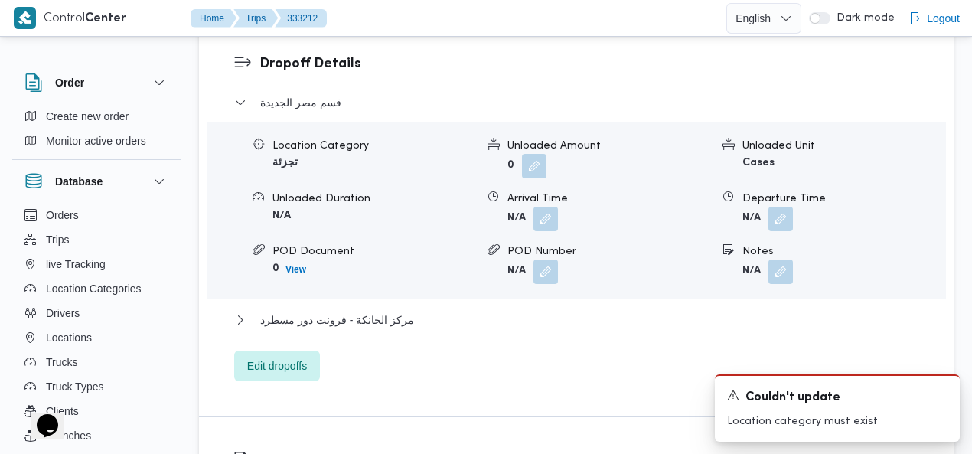
click at [303, 350] on span "Edit dropoffs" at bounding box center [277, 365] width 86 height 31
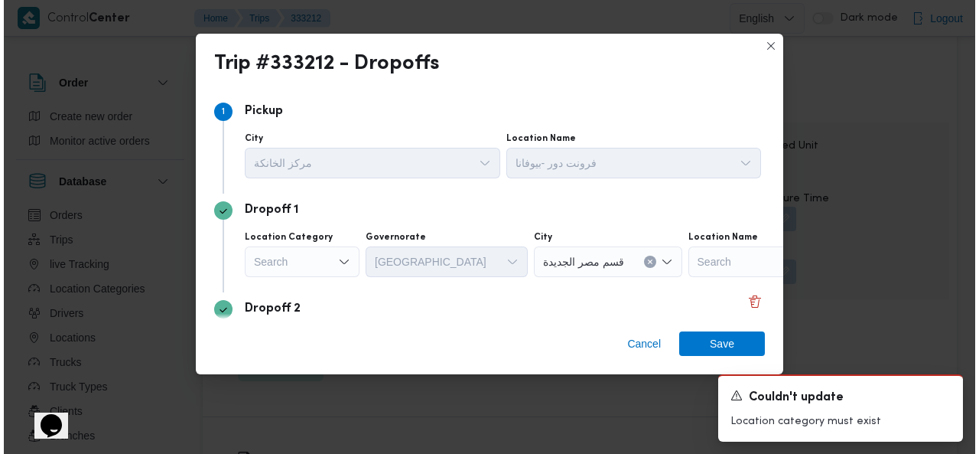
scroll to position [1464, 0]
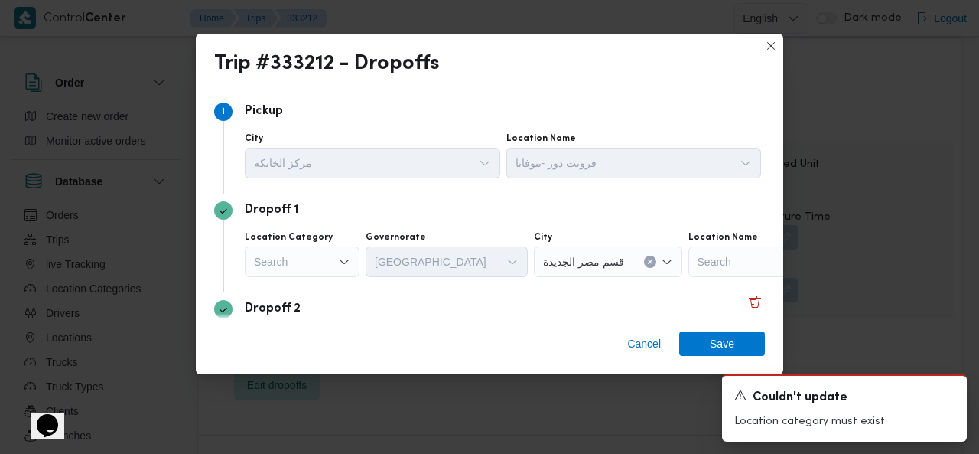
click at [305, 259] on div "Search" at bounding box center [302, 261] width 115 height 31
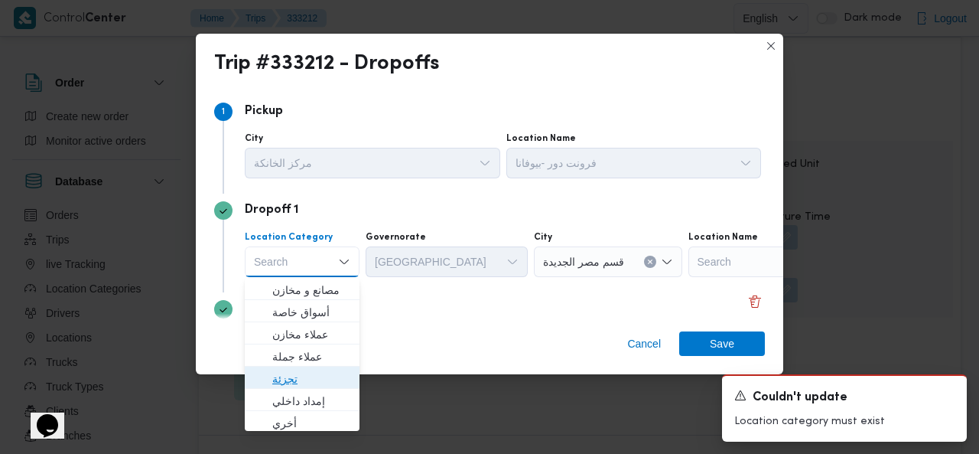
click at [303, 374] on span "تجزئة" at bounding box center [311, 379] width 78 height 18
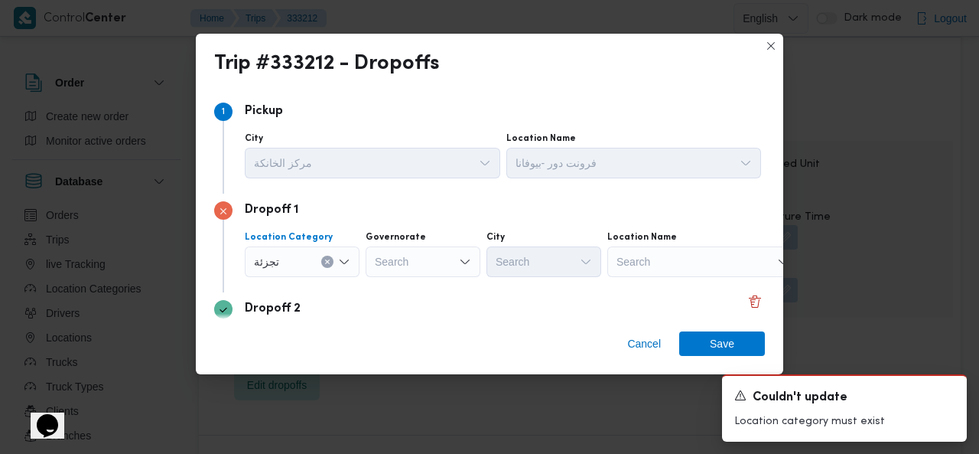
click at [419, 263] on div "Search" at bounding box center [423, 261] width 115 height 31
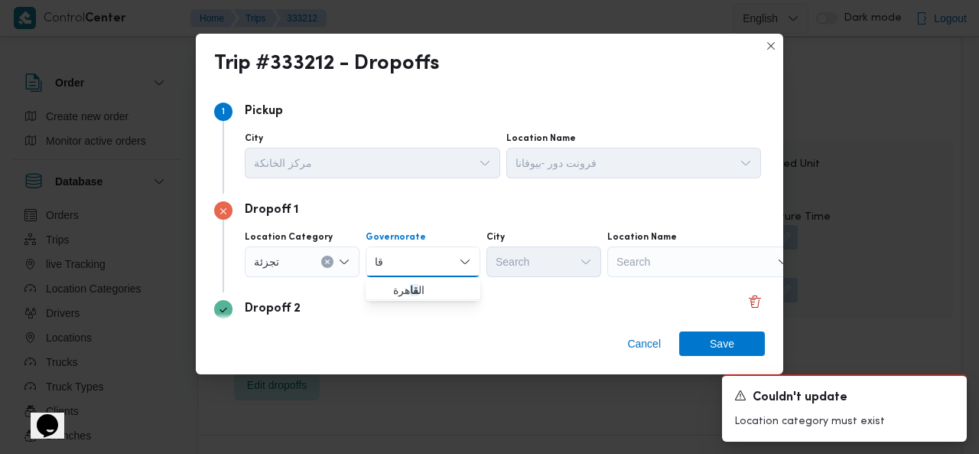
type input "قا"
click at [419, 289] on span "ال قا هرة" at bounding box center [432, 290] width 78 height 18
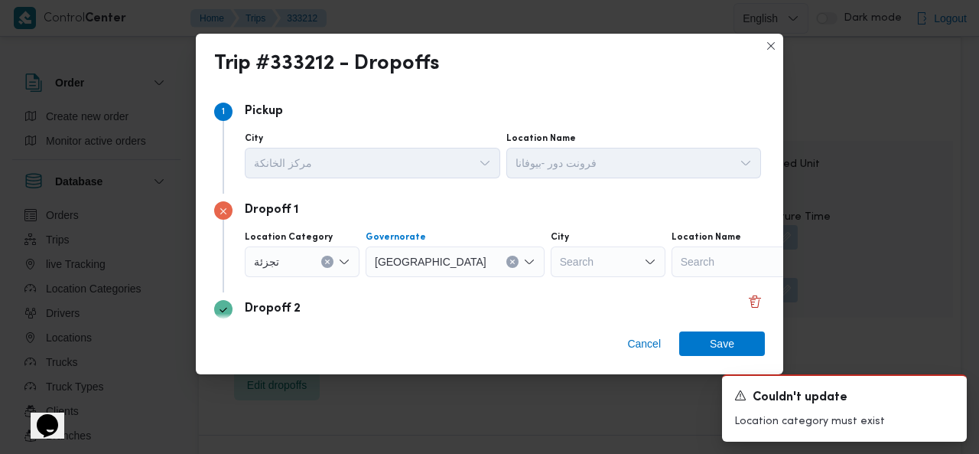
click at [551, 265] on div "Search" at bounding box center [608, 261] width 115 height 31
type input "معا"
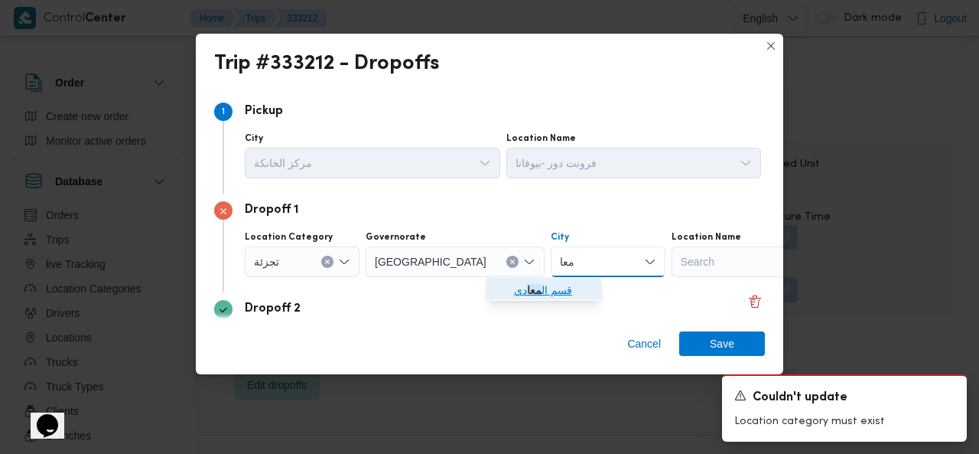
click at [529, 295] on mark "معا" at bounding box center [534, 290] width 15 height 12
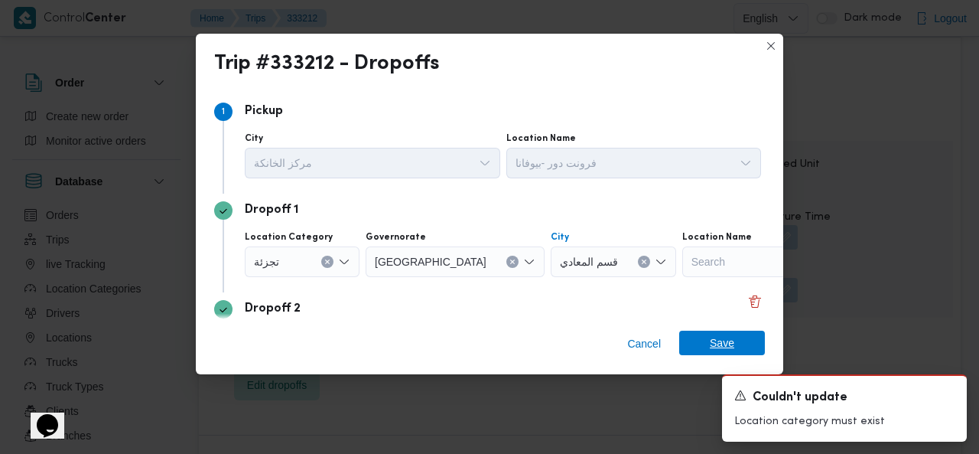
click at [694, 342] on span "Save" at bounding box center [722, 343] width 86 height 24
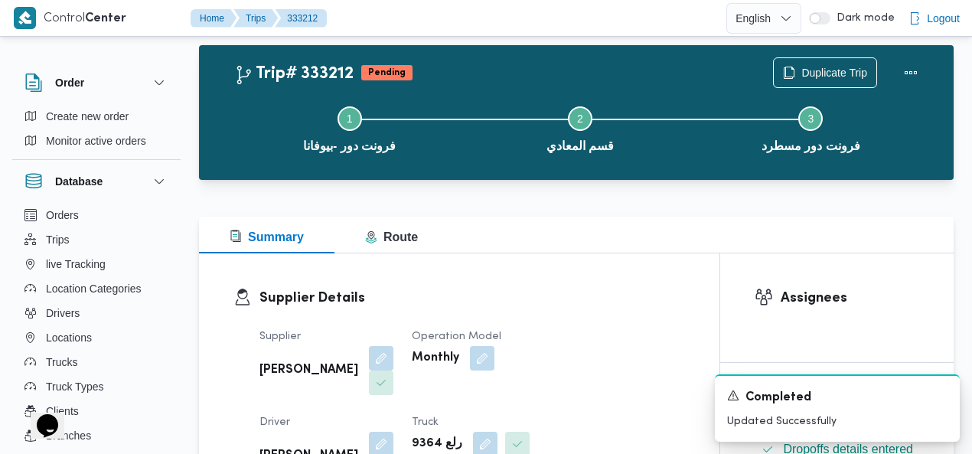
scroll to position [0, 0]
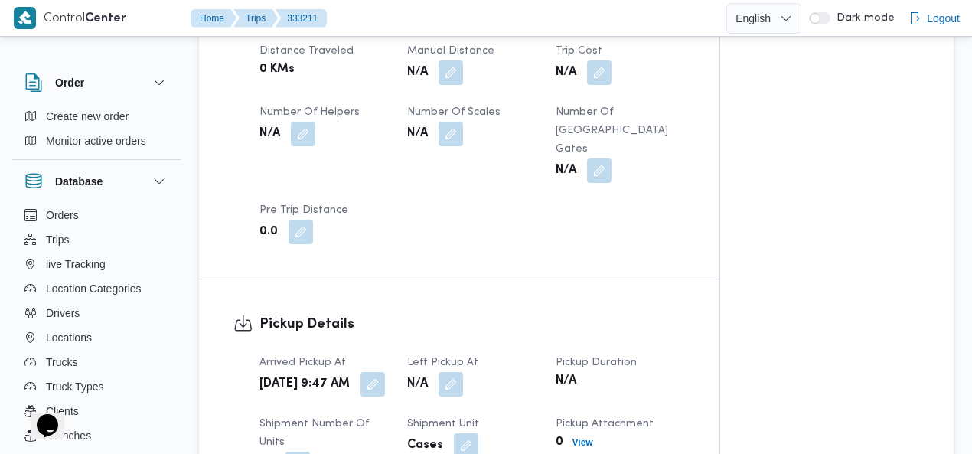
scroll to position [1030, 0]
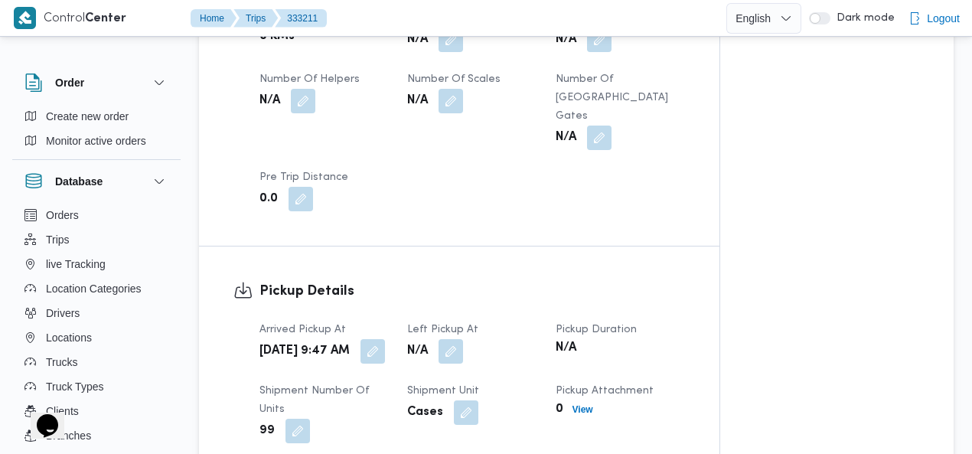
click at [369, 337] on div "[DATE] 9:47 AM" at bounding box center [324, 351] width 132 height 28
drag, startPoint x: 372, startPoint y: 245, endPoint x: 345, endPoint y: 293, distance: 55.1
click at [372, 339] on button "button" at bounding box center [372, 351] width 24 height 24
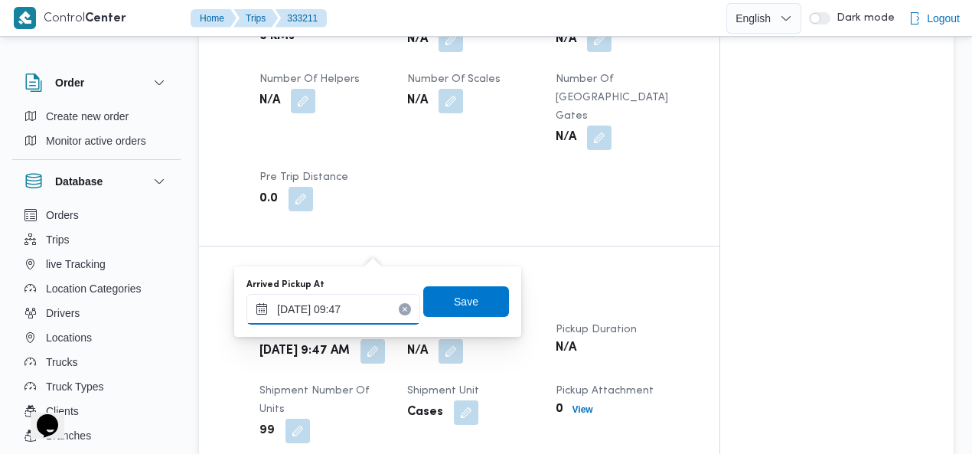
click at [335, 307] on input "[DATE] 09:47" at bounding box center [333, 309] width 174 height 31
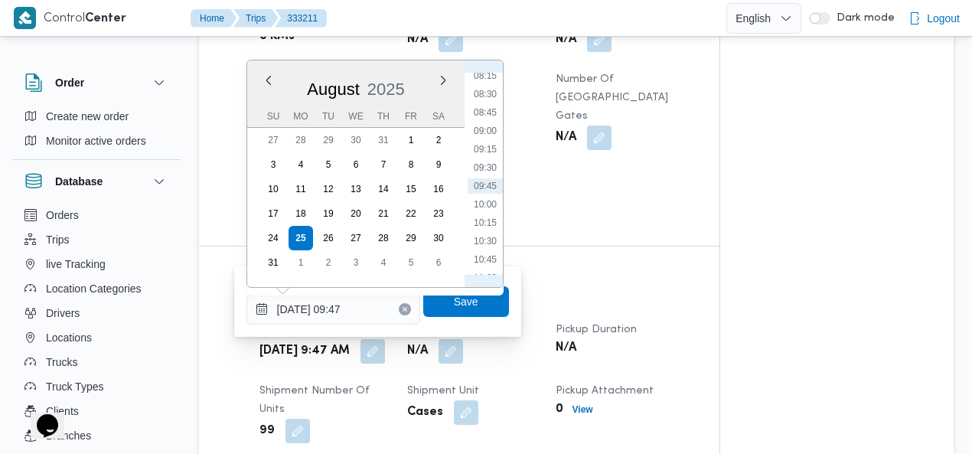
scroll to position [435, 0]
click at [492, 155] on li "07:00" at bounding box center [484, 159] width 35 height 15
type input "[DATE] 07:00"
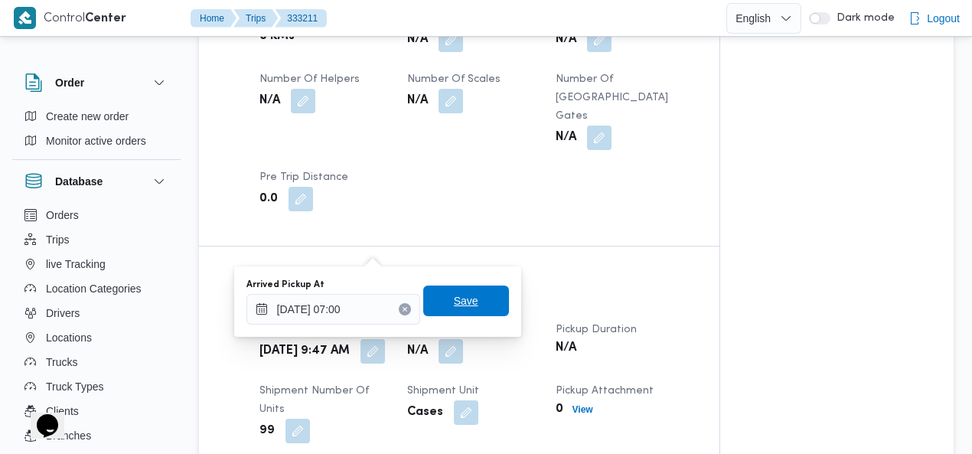
click at [467, 293] on span "Save" at bounding box center [466, 301] width 24 height 18
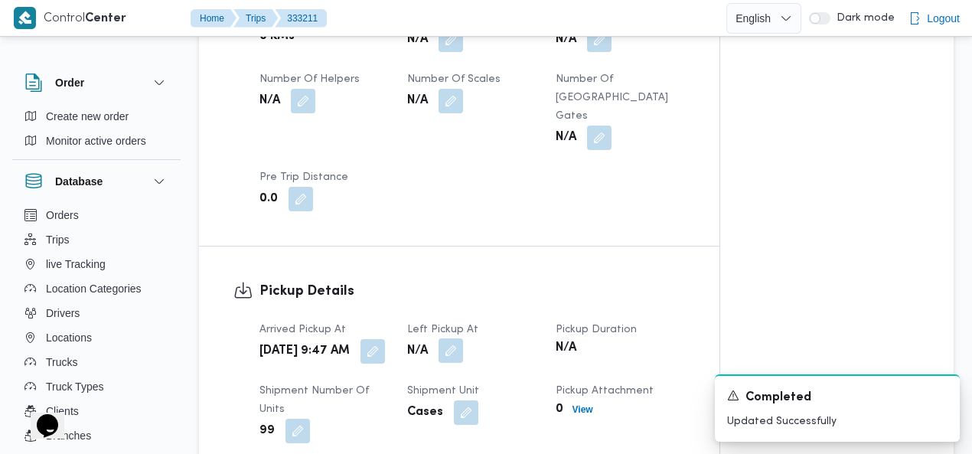
click at [454, 338] on button "button" at bounding box center [450, 350] width 24 height 24
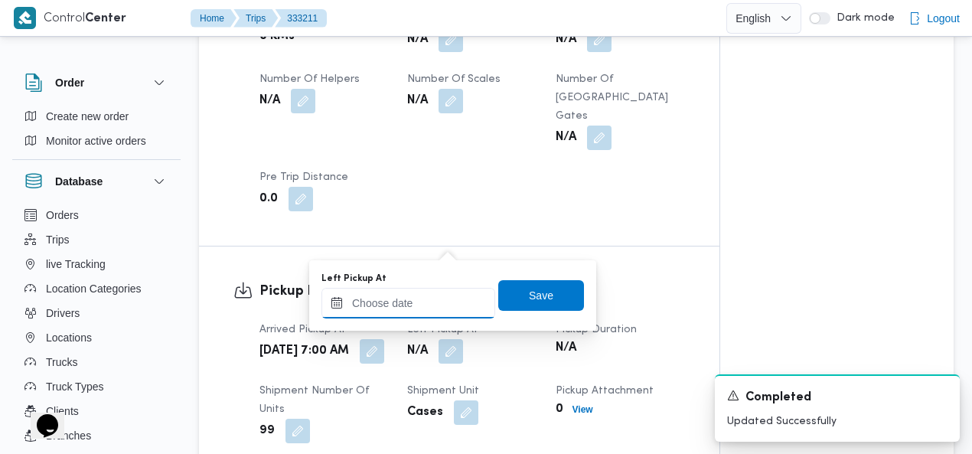
click at [428, 300] on input "Left Pickup At" at bounding box center [408, 303] width 174 height 31
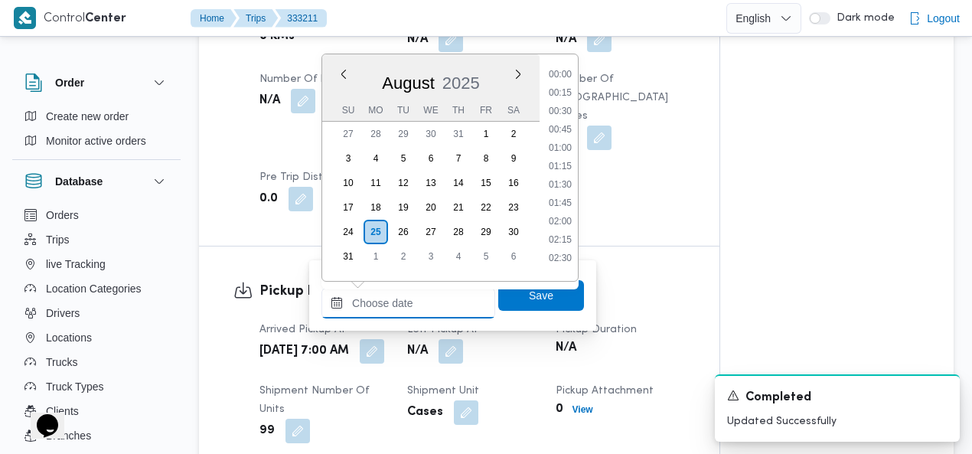
scroll to position [757, 0]
click at [568, 103] on li "10:45" at bounding box center [559, 106] width 35 height 15
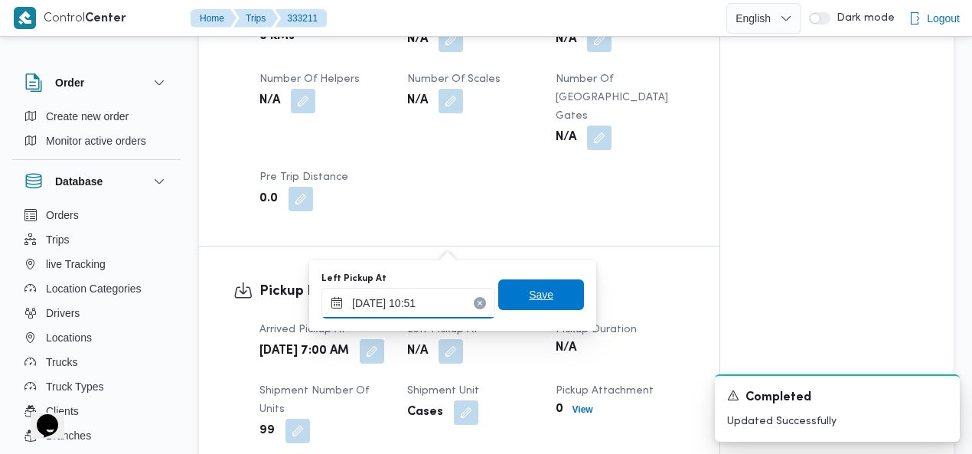
type input "[DATE] 10:51"
click at [543, 292] on span "Save" at bounding box center [541, 294] width 86 height 31
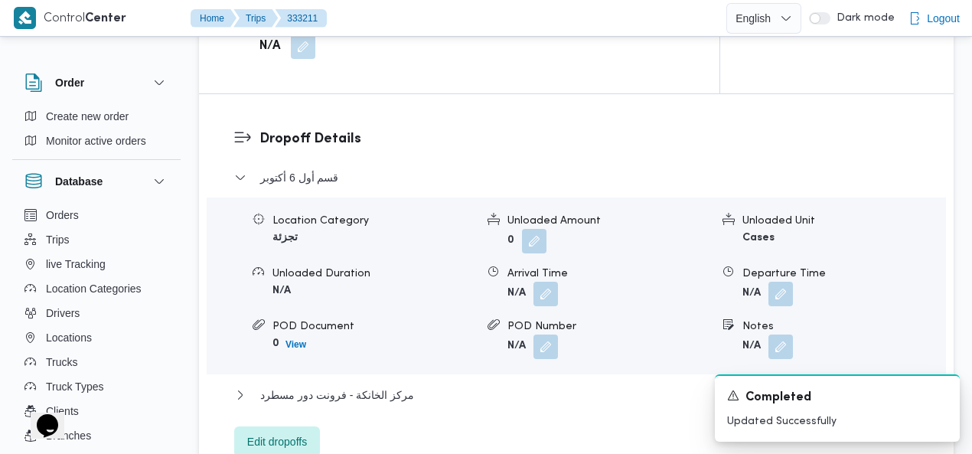
scroll to position [1499, 0]
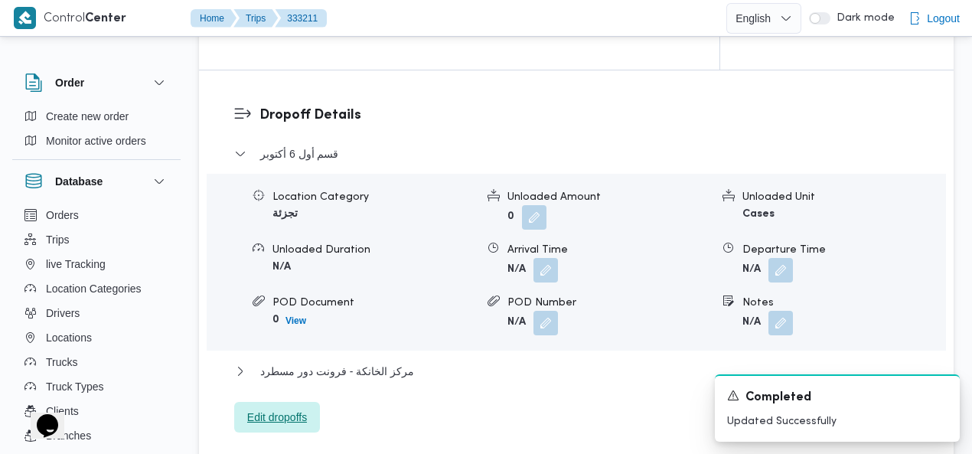
click at [295, 408] on span "Edit dropoffs" at bounding box center [277, 417] width 60 height 18
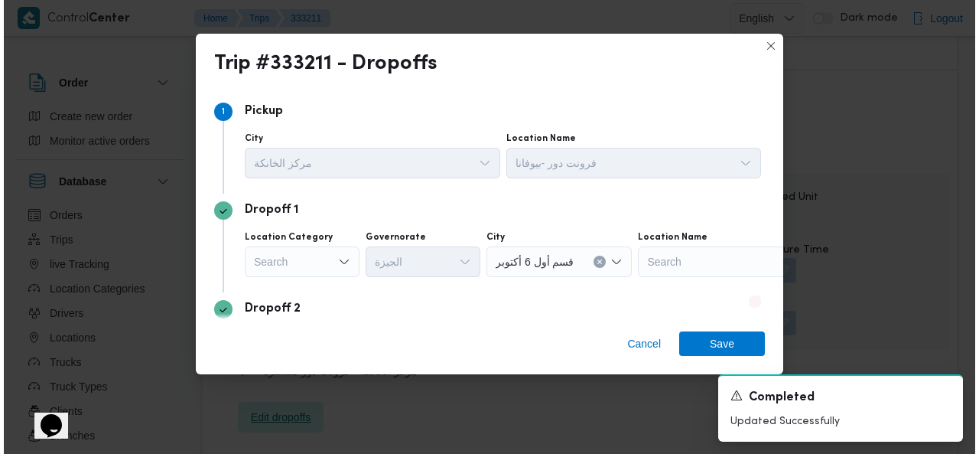
scroll to position [1480, 0]
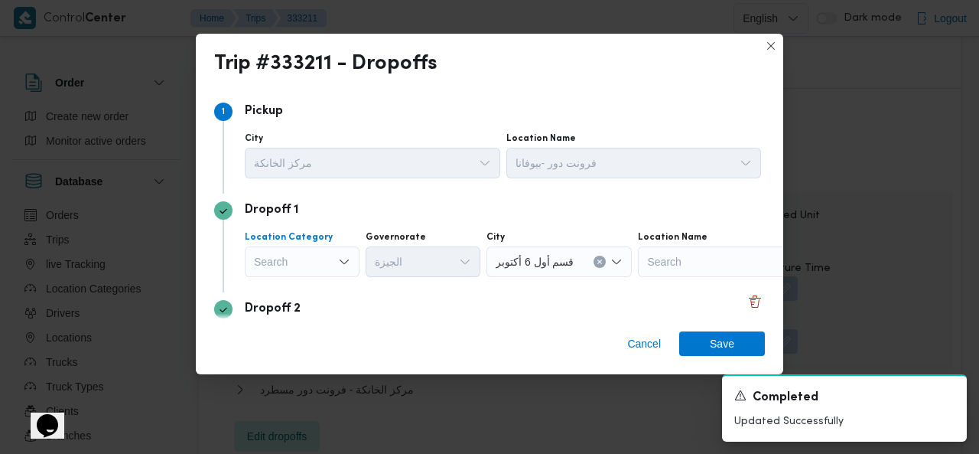
click at [314, 261] on div "Search" at bounding box center [302, 261] width 115 height 31
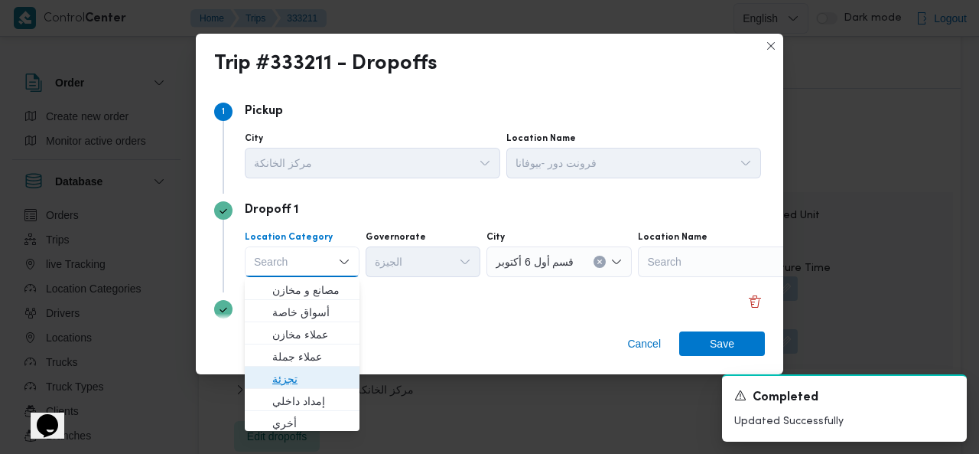
click at [302, 374] on span "تجزئة" at bounding box center [311, 379] width 78 height 18
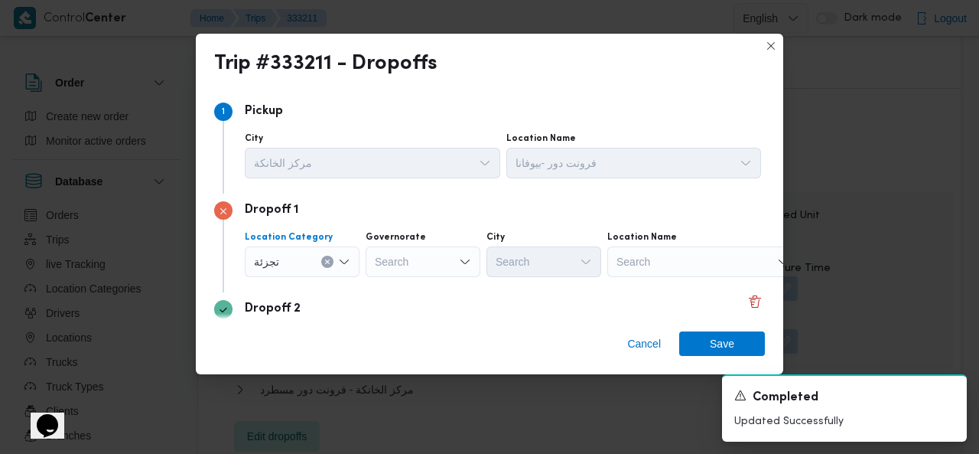
click at [429, 262] on div "Search" at bounding box center [423, 261] width 115 height 31
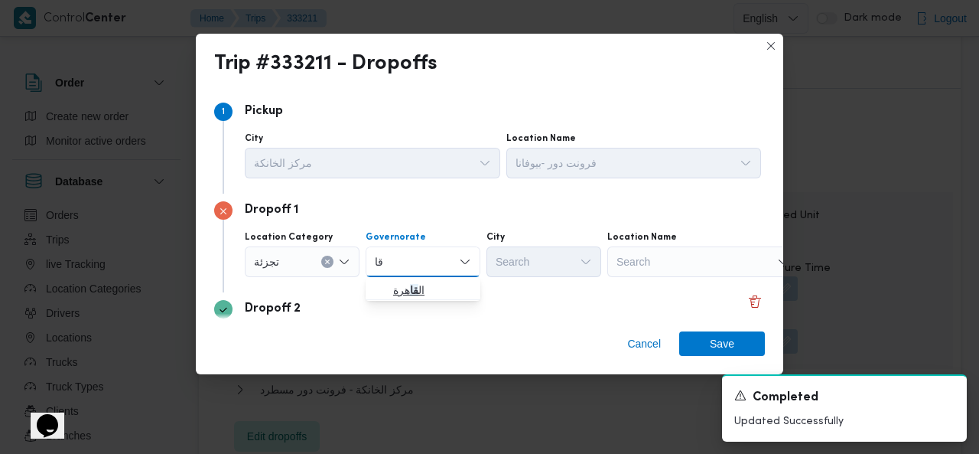
type input "قا"
click at [414, 287] on mark "قا" at bounding box center [414, 290] width 8 height 12
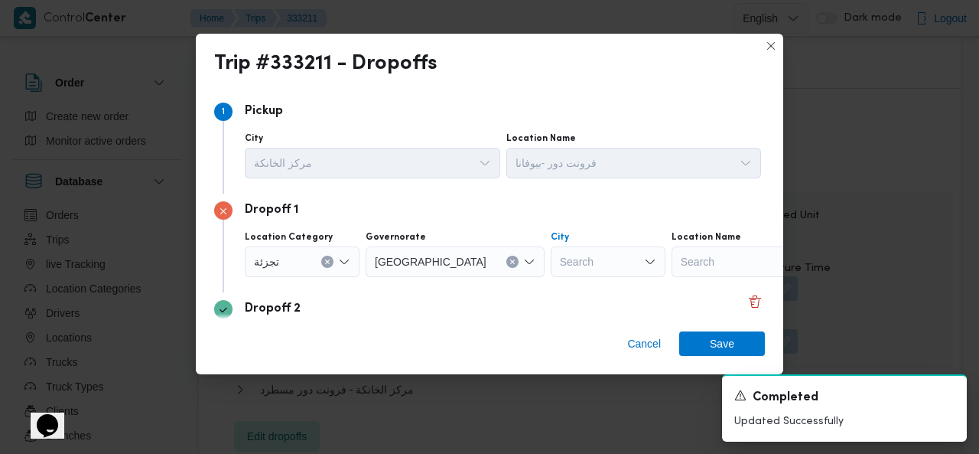
click at [551, 258] on div "Search" at bounding box center [608, 261] width 115 height 31
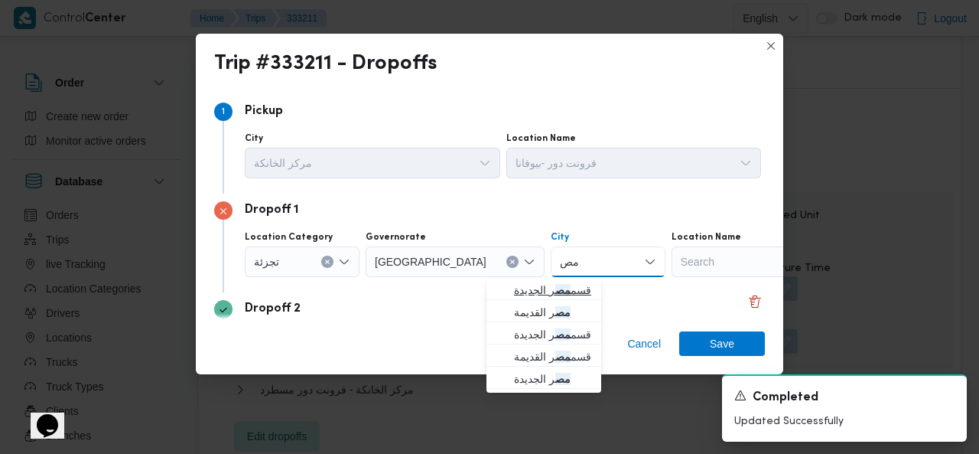
type input "مص"
click at [542, 287] on span "قسم مص ر الجديدة" at bounding box center [553, 290] width 78 height 18
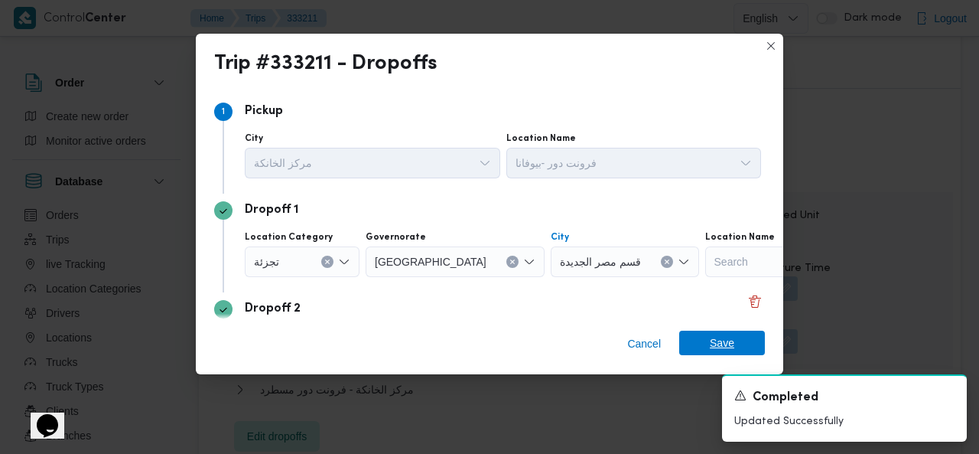
click at [708, 344] on span "Save" at bounding box center [722, 343] width 86 height 24
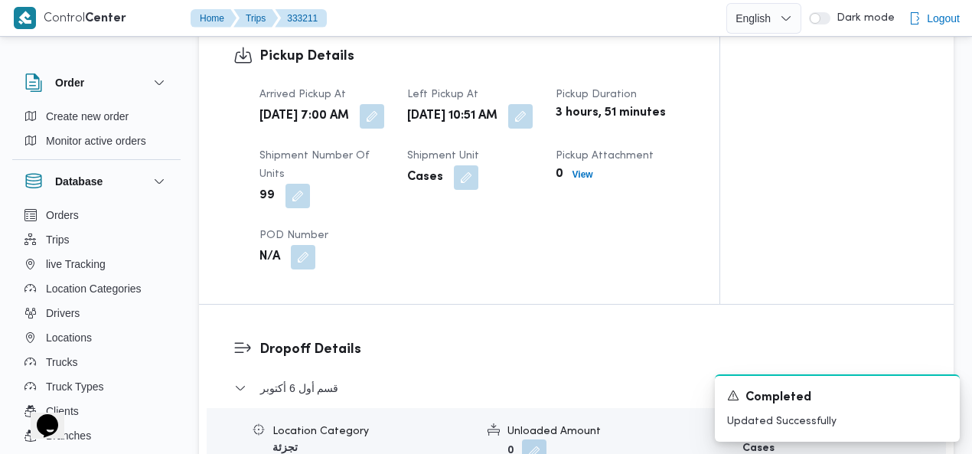
scroll to position [0, 0]
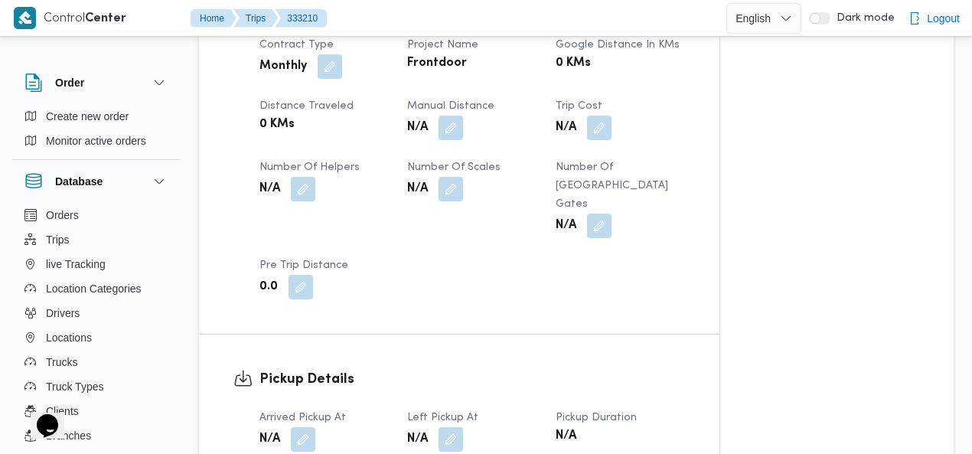
scroll to position [918, 0]
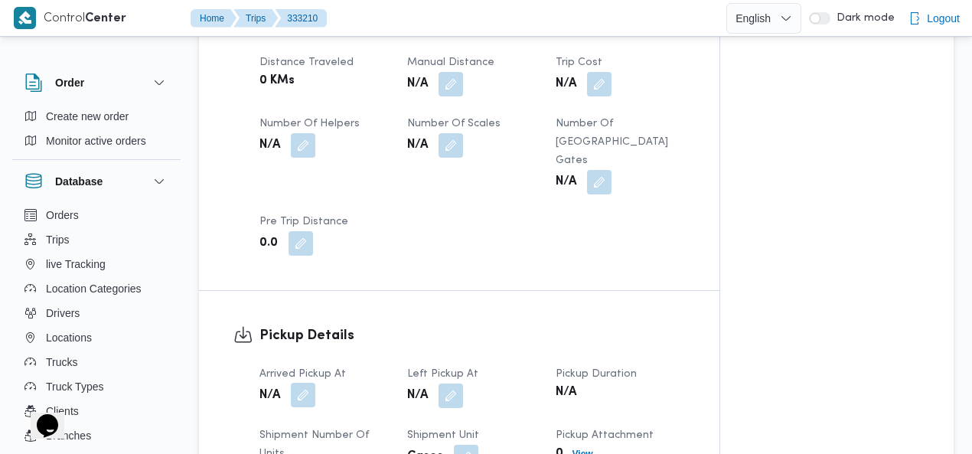
click at [305, 383] on button "button" at bounding box center [303, 395] width 24 height 24
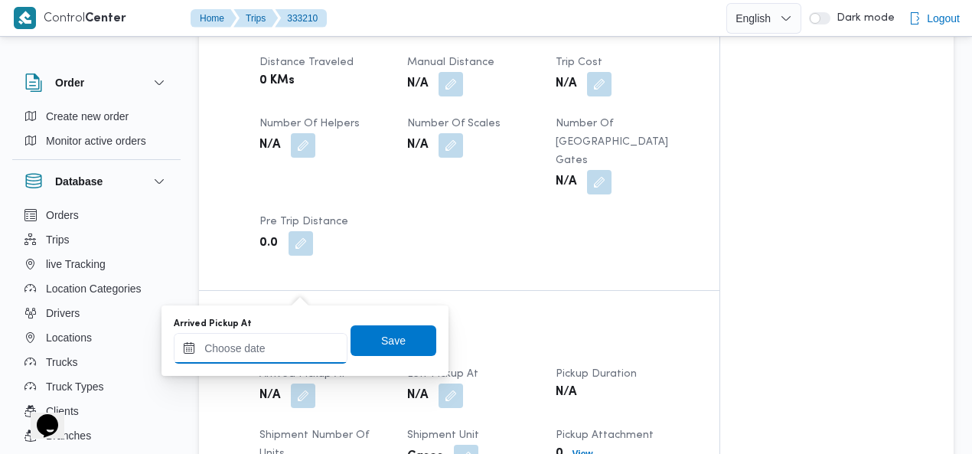
click at [272, 340] on div at bounding box center [261, 348] width 174 height 31
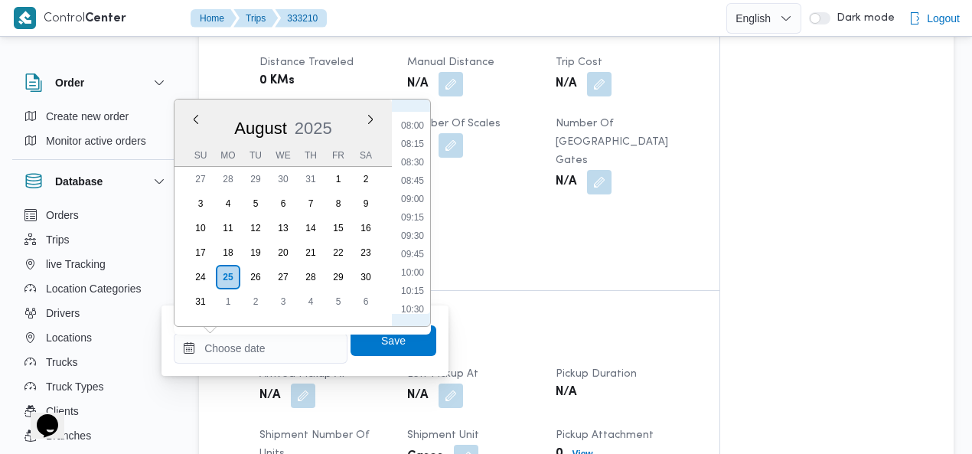
scroll to position [406, 0]
click at [419, 230] on li "07:00" at bounding box center [412, 227] width 35 height 15
type input "[DATE] 07:00"
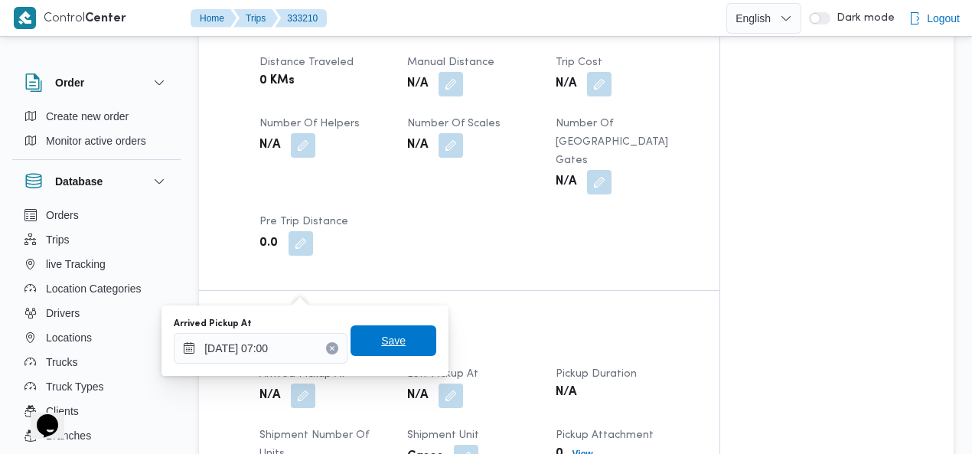
click at [388, 334] on span "Save" at bounding box center [393, 340] width 24 height 18
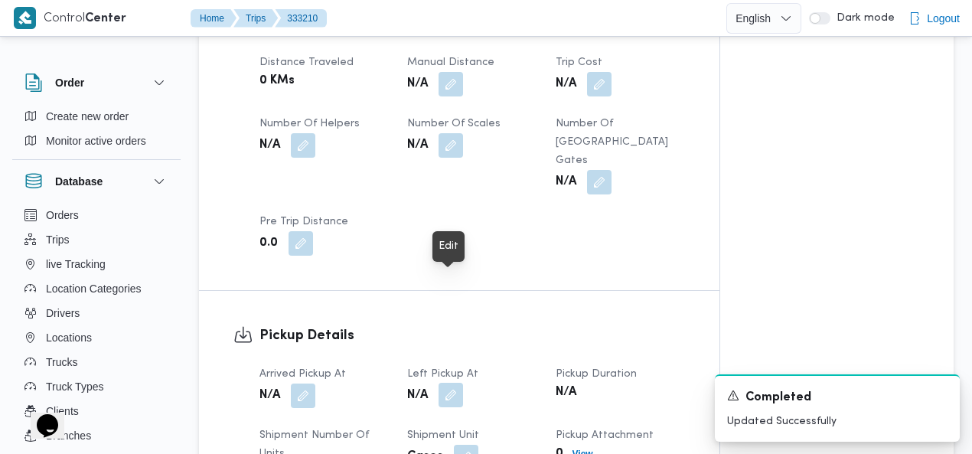
click at [453, 383] on button "button" at bounding box center [450, 395] width 24 height 24
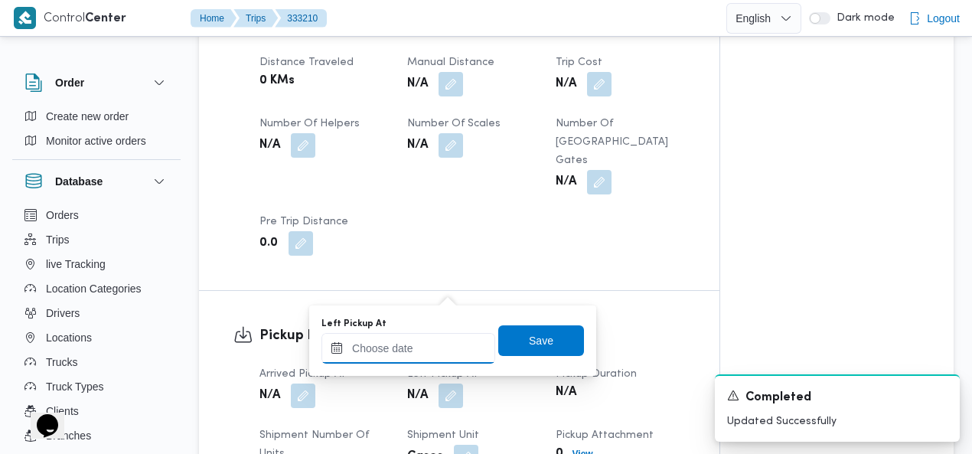
click at [432, 339] on div at bounding box center [408, 348] width 174 height 31
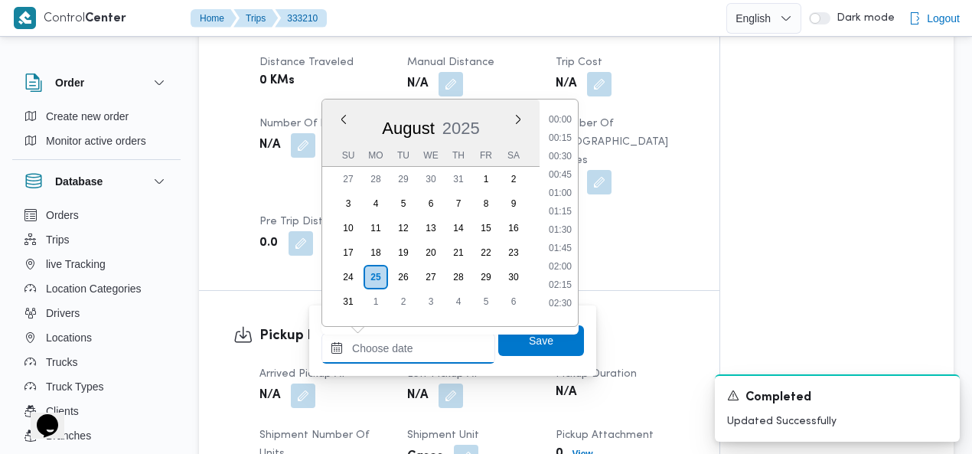
scroll to position [757, 0]
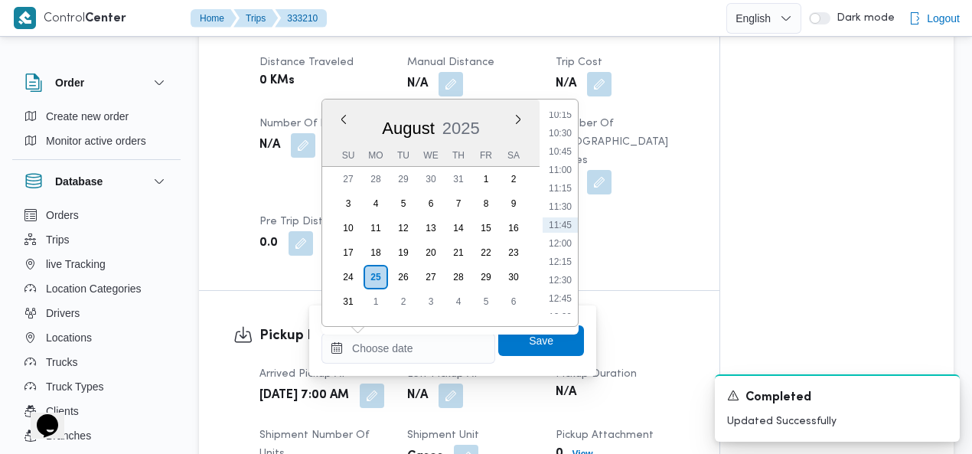
click at [564, 136] on li "10:30" at bounding box center [559, 132] width 35 height 15
type input "[DATE] 10:30"
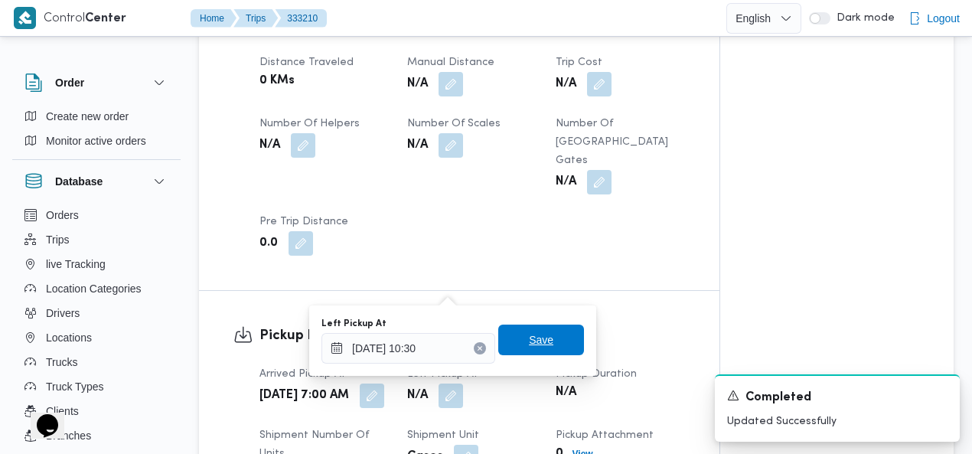
click at [529, 344] on span "Save" at bounding box center [541, 340] width 24 height 18
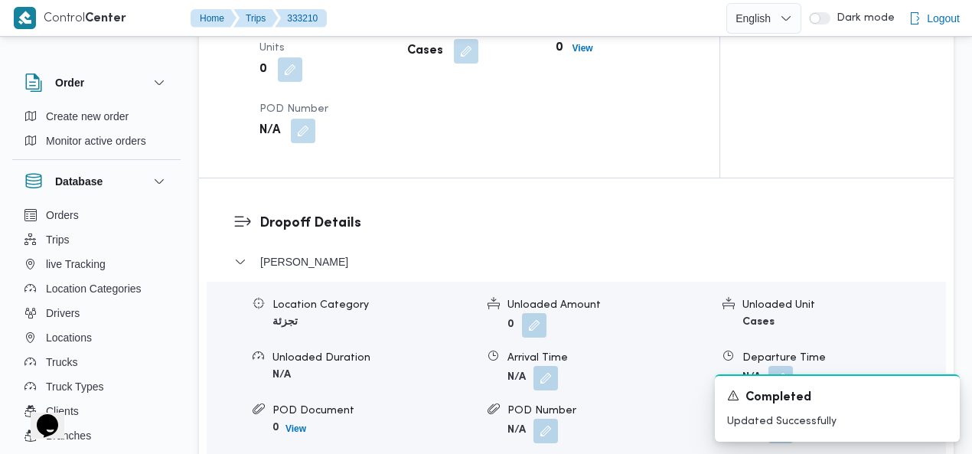
scroll to position [1398, 0]
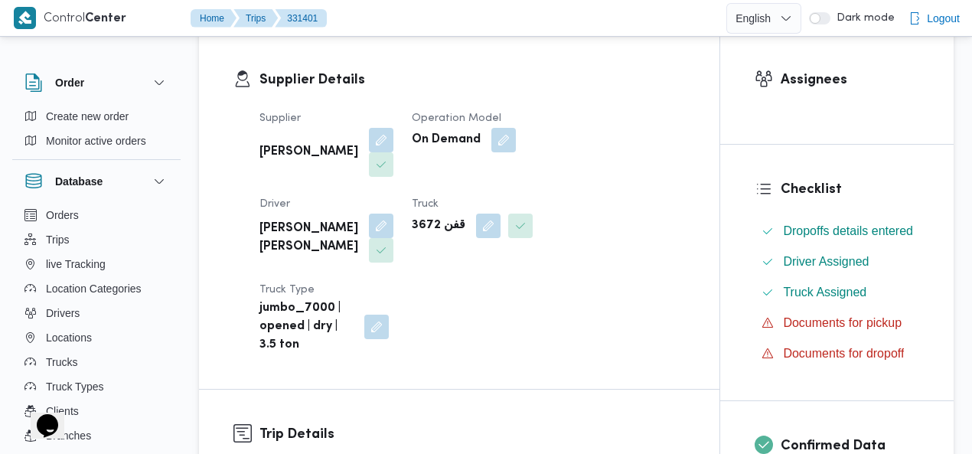
scroll to position [251, 0]
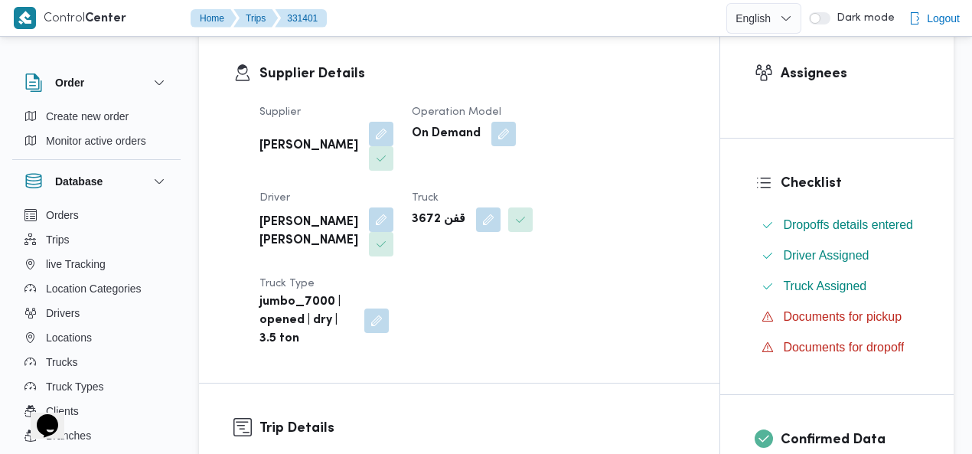
click at [500, 132] on button "button" at bounding box center [503, 134] width 24 height 24
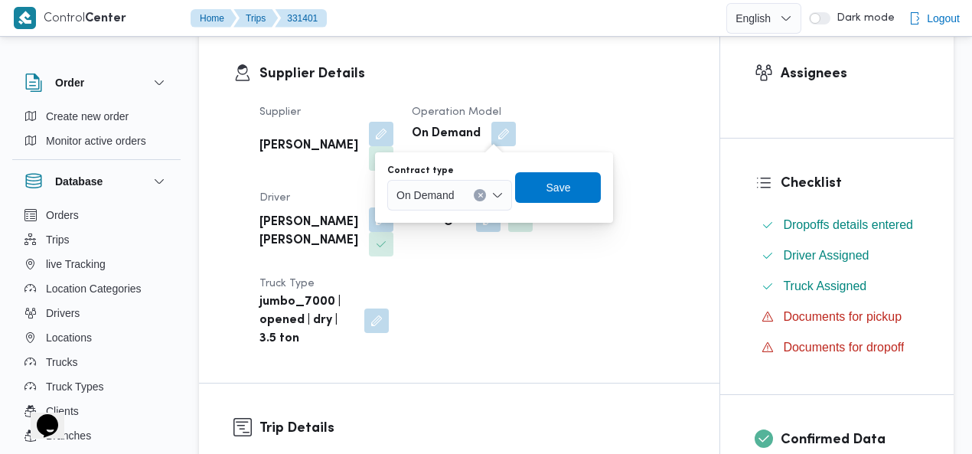
click at [480, 194] on icon "Clear input" at bounding box center [480, 196] width 4 height 4
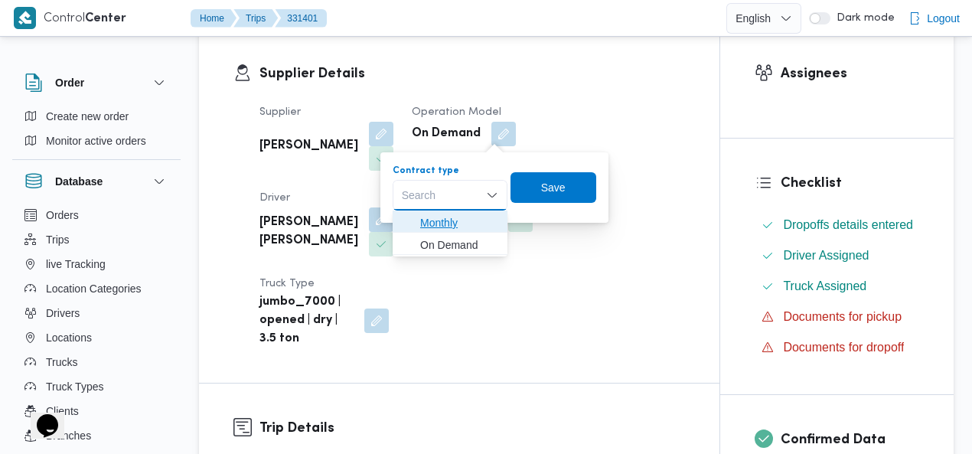
click at [449, 220] on span "Monthly" at bounding box center [459, 222] width 78 height 18
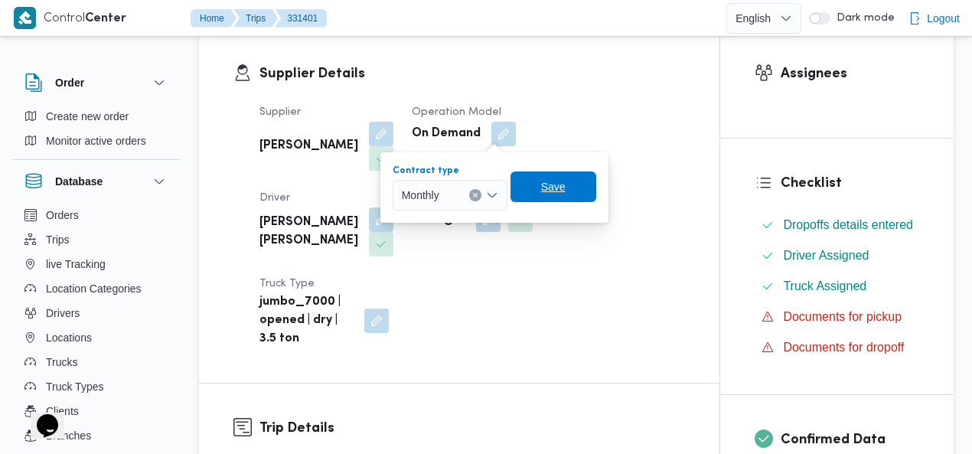
click at [562, 185] on span "Save" at bounding box center [553, 187] width 24 height 18
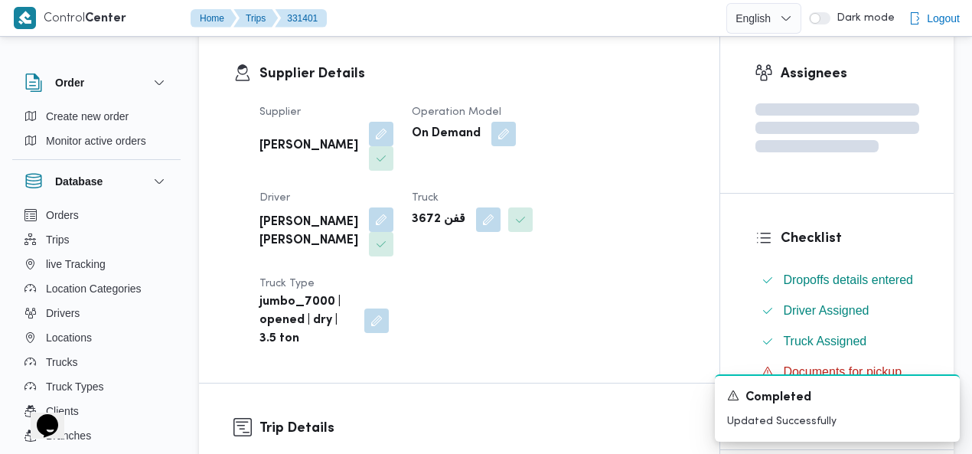
click at [573, 71] on h3 "Supplier Details" at bounding box center [471, 74] width 425 height 21
